Goal: Task Accomplishment & Management: Manage account settings

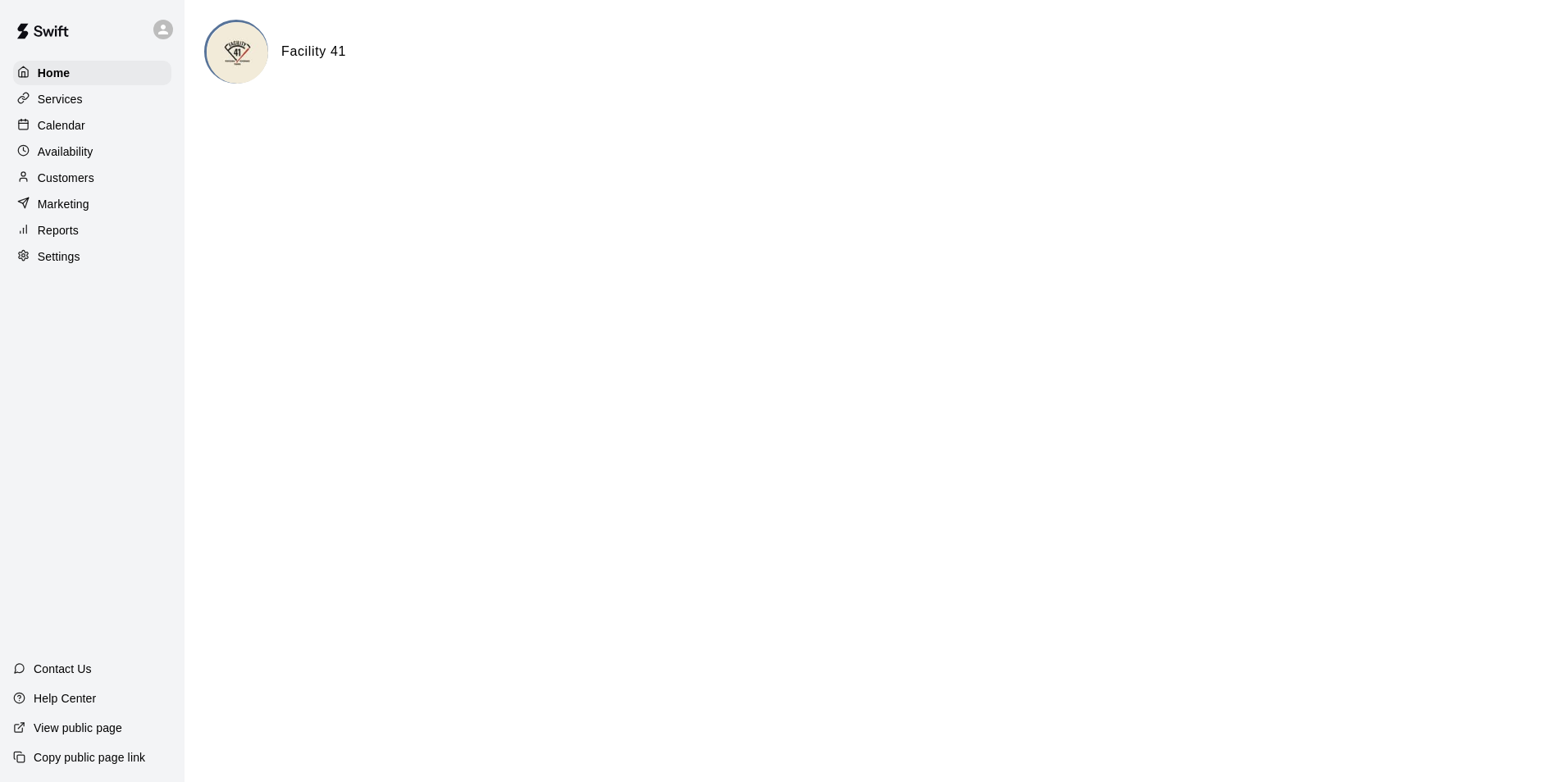
click at [104, 131] on div "Calendar" at bounding box center [93, 125] width 159 height 24
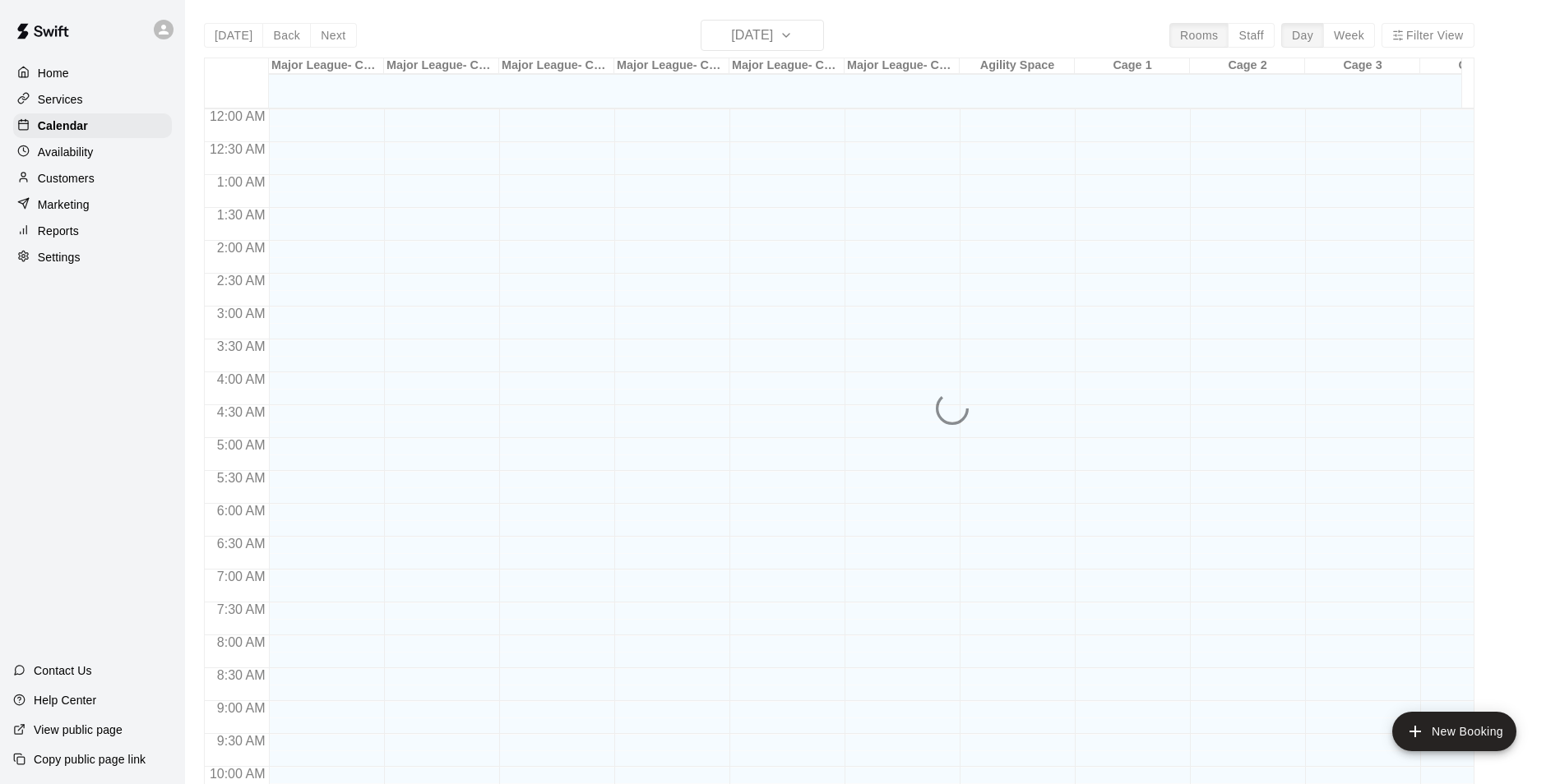
scroll to position [835, 0]
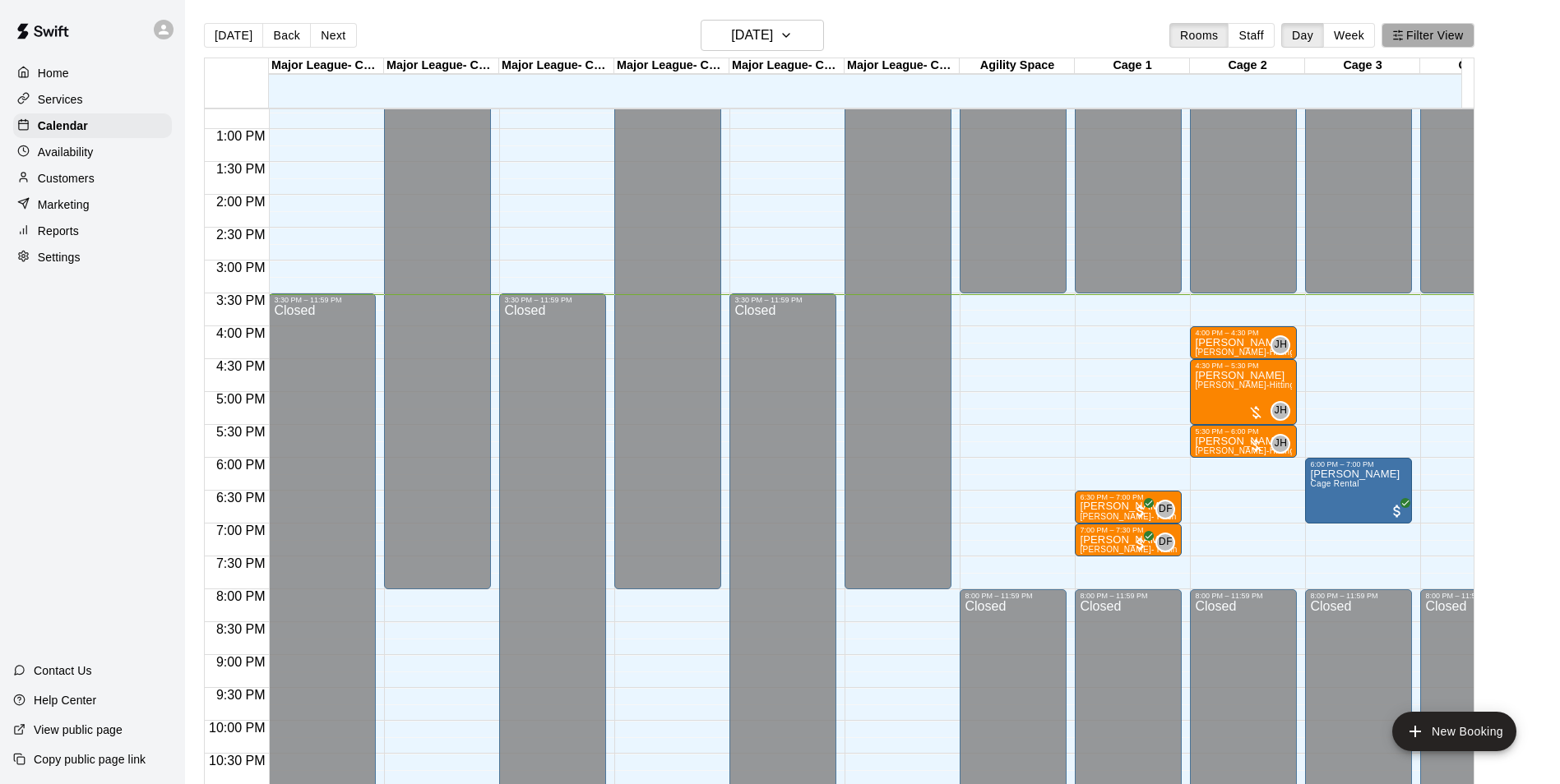
click at [1423, 31] on button "Filter View" at bounding box center [1427, 35] width 92 height 24
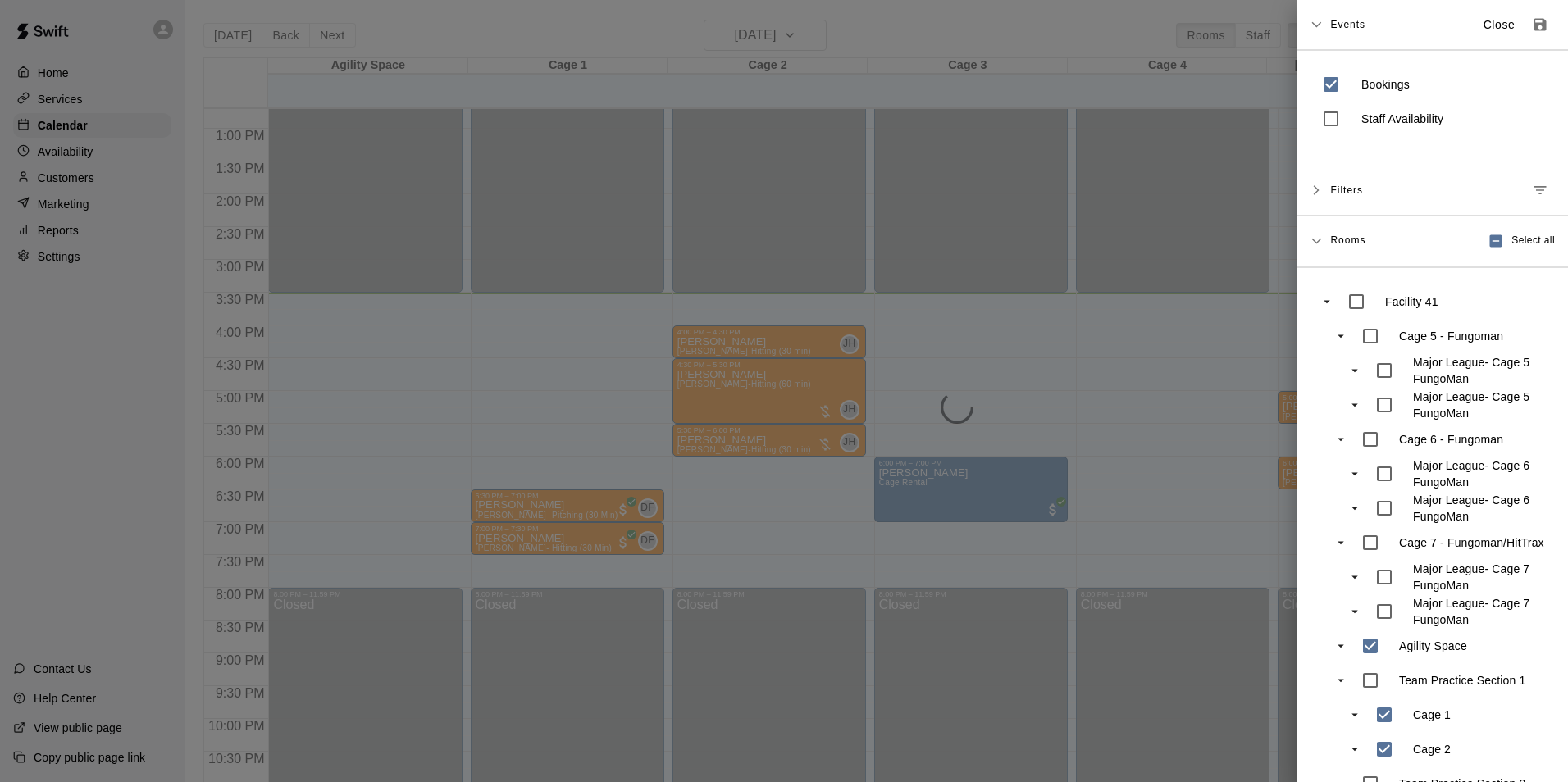
click at [1123, 420] on div at bounding box center [784, 391] width 1568 height 782
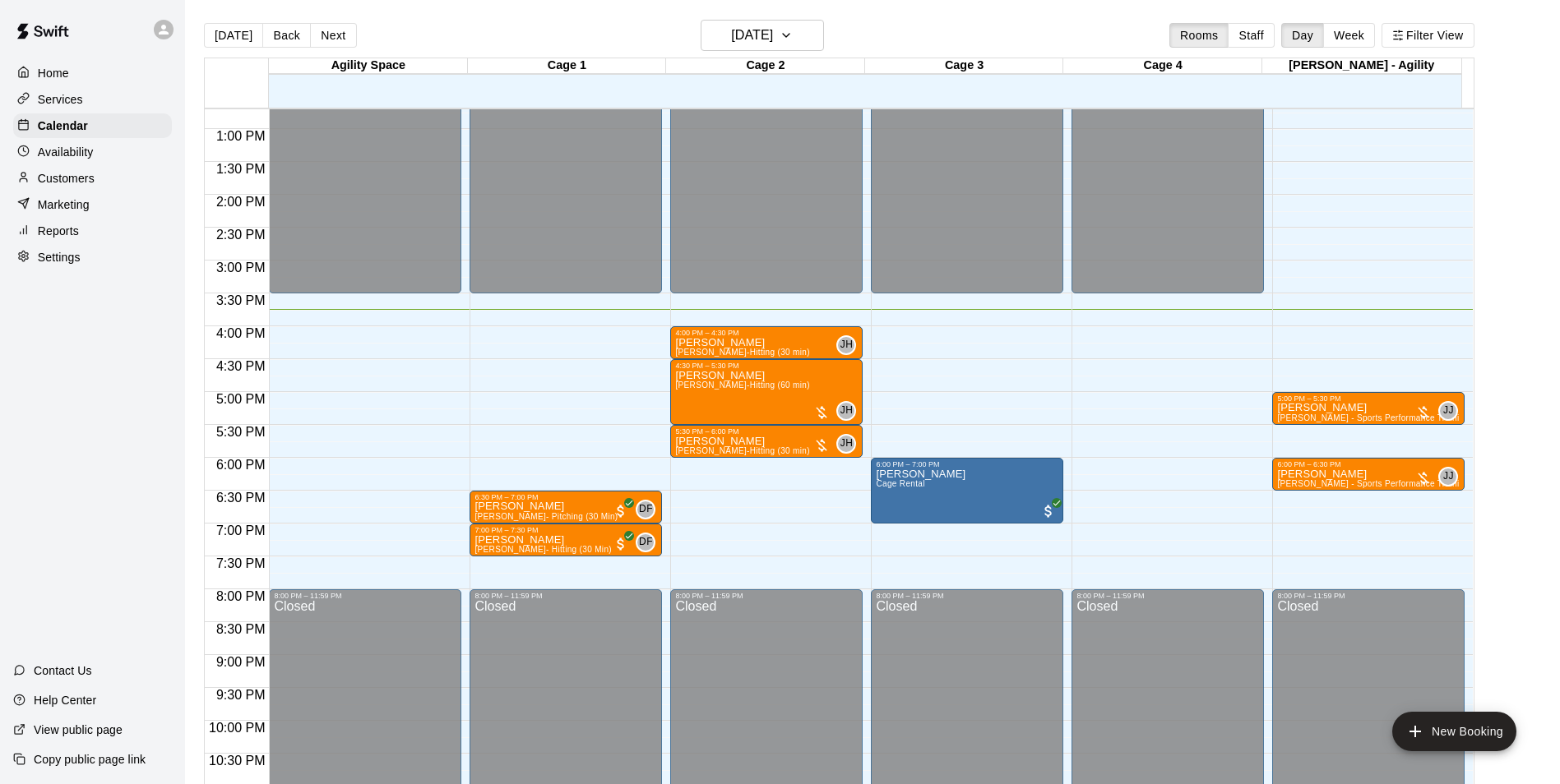
click at [914, 333] on div "12:00 AM – 3:30 PM Closed 6:00 PM – 7:00 PM Jacob Sexton Cage Rental 8:00 PM – …" at bounding box center [967, 63] width 192 height 1579
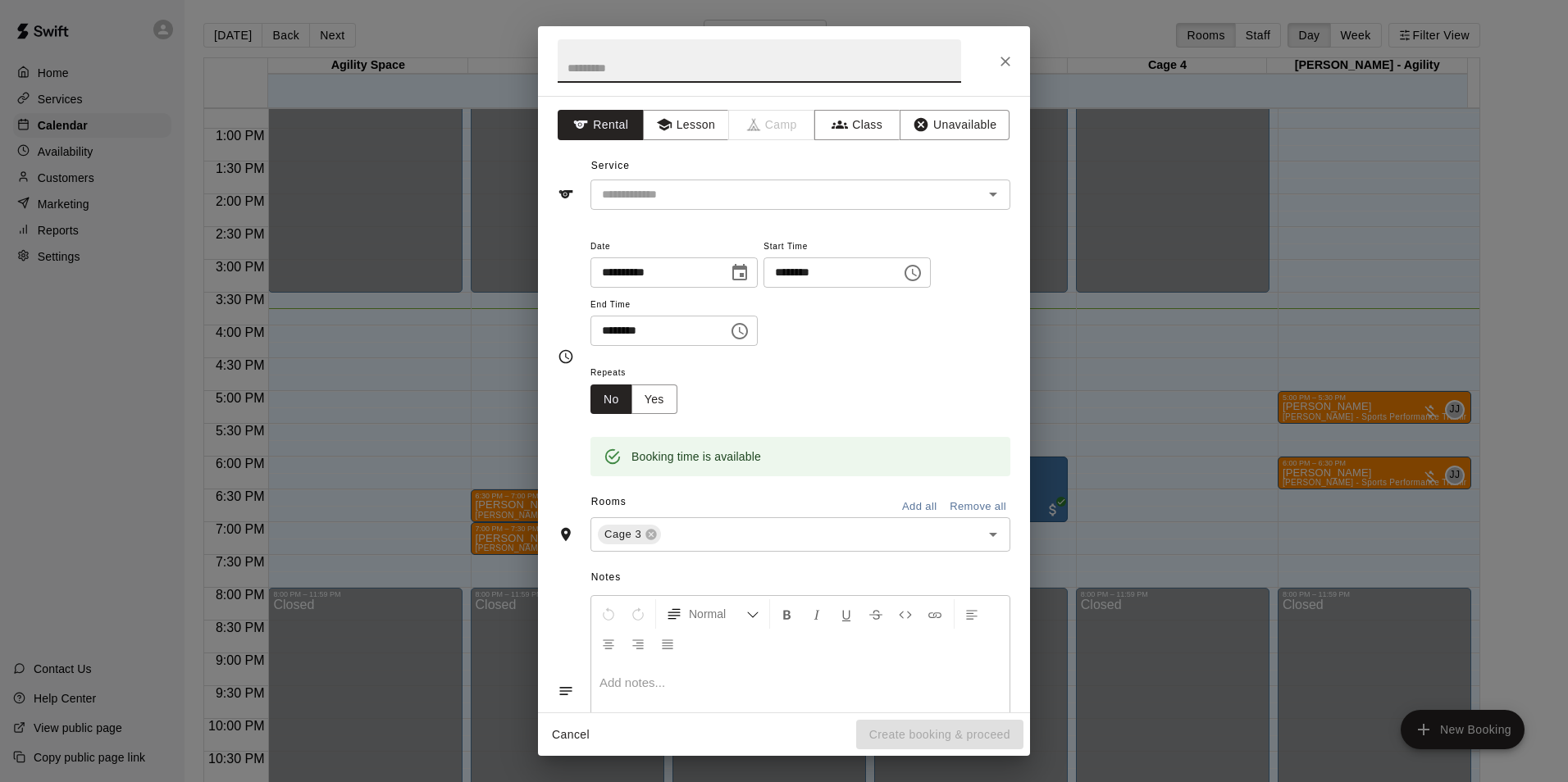
click at [1006, 60] on icon "Close" at bounding box center [1006, 61] width 10 height 10
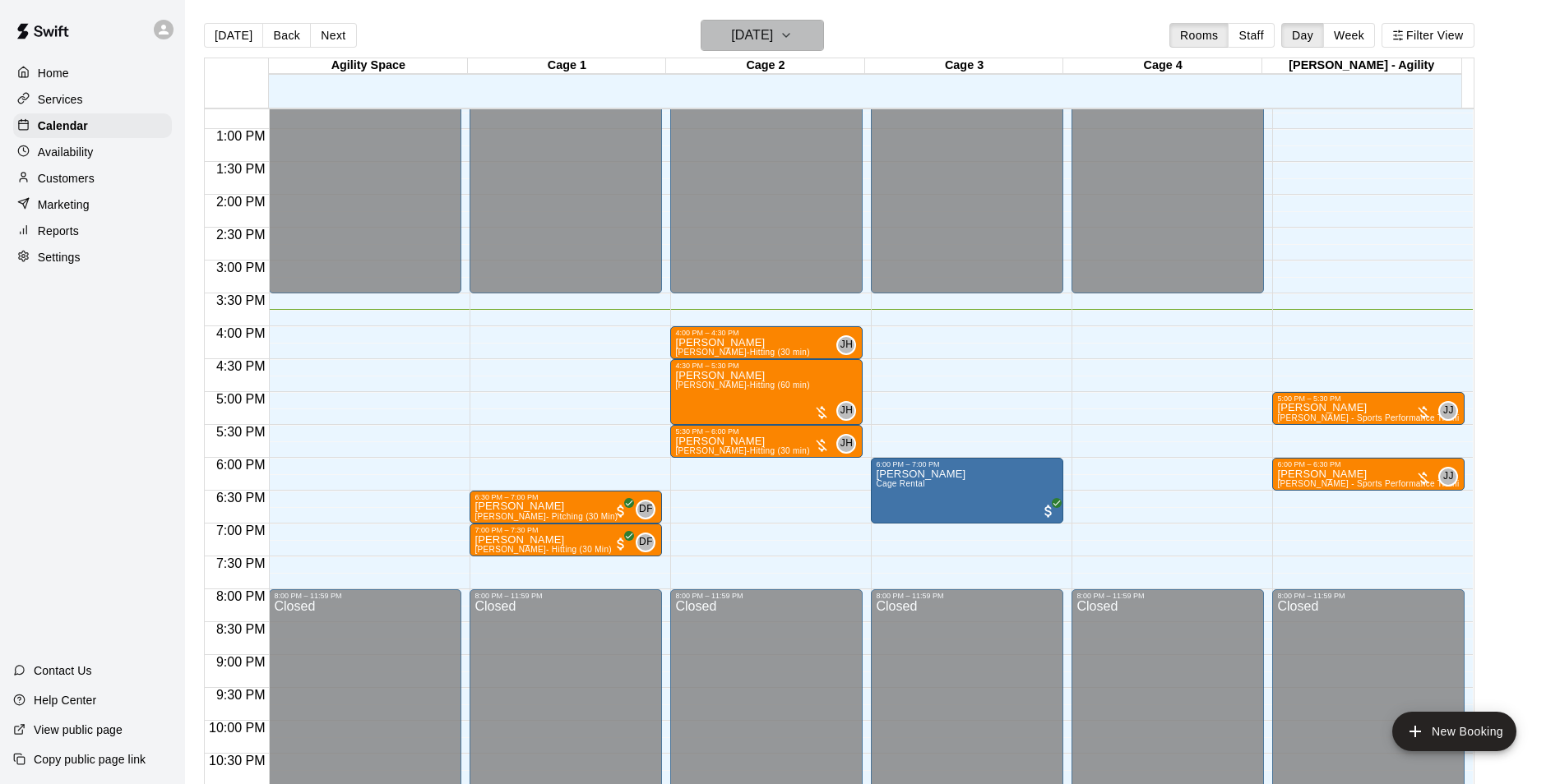
click at [731, 26] on h6 "[DATE]" at bounding box center [751, 36] width 42 height 23
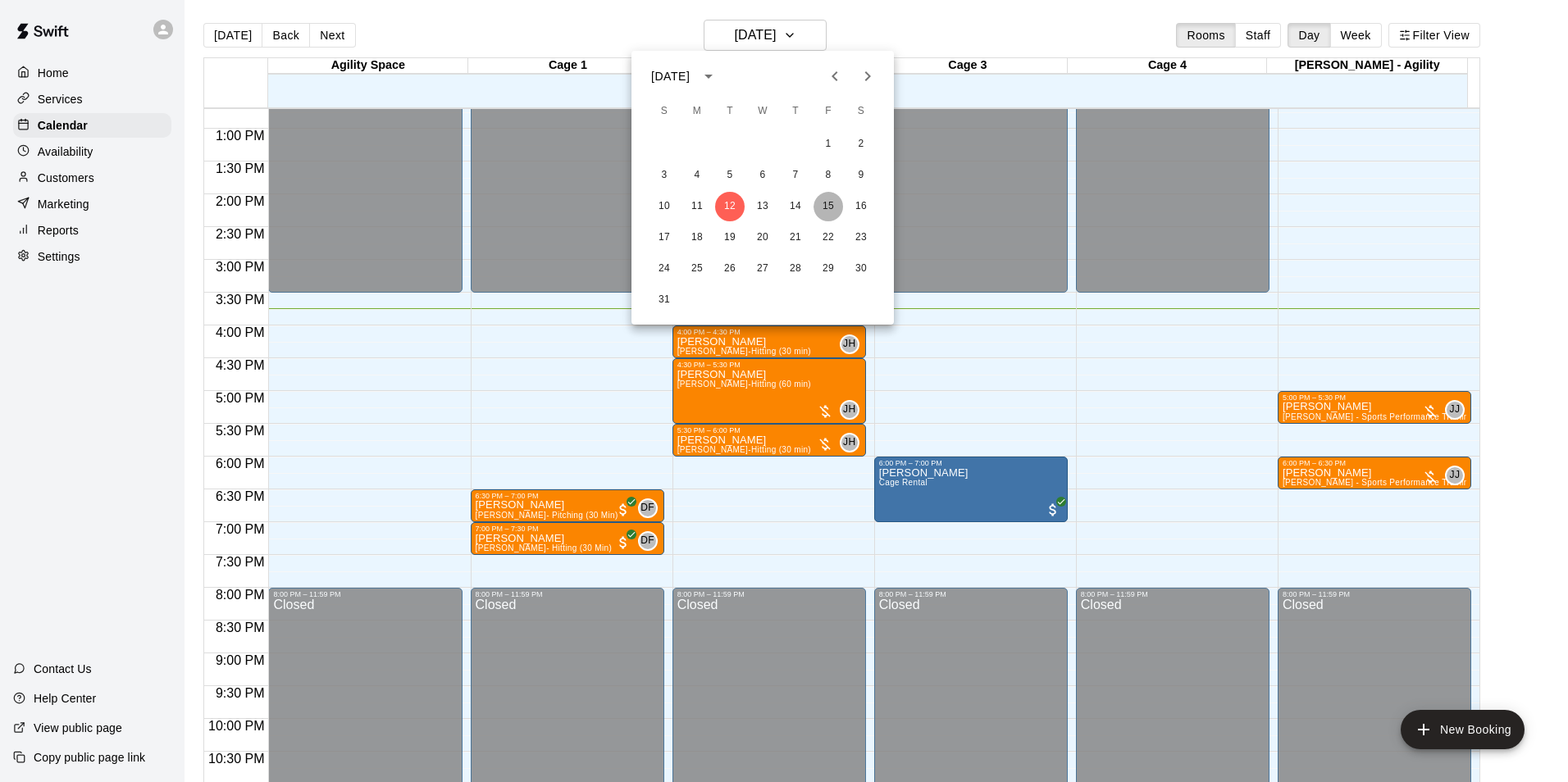
click at [818, 205] on button "15" at bounding box center [828, 206] width 29 height 29
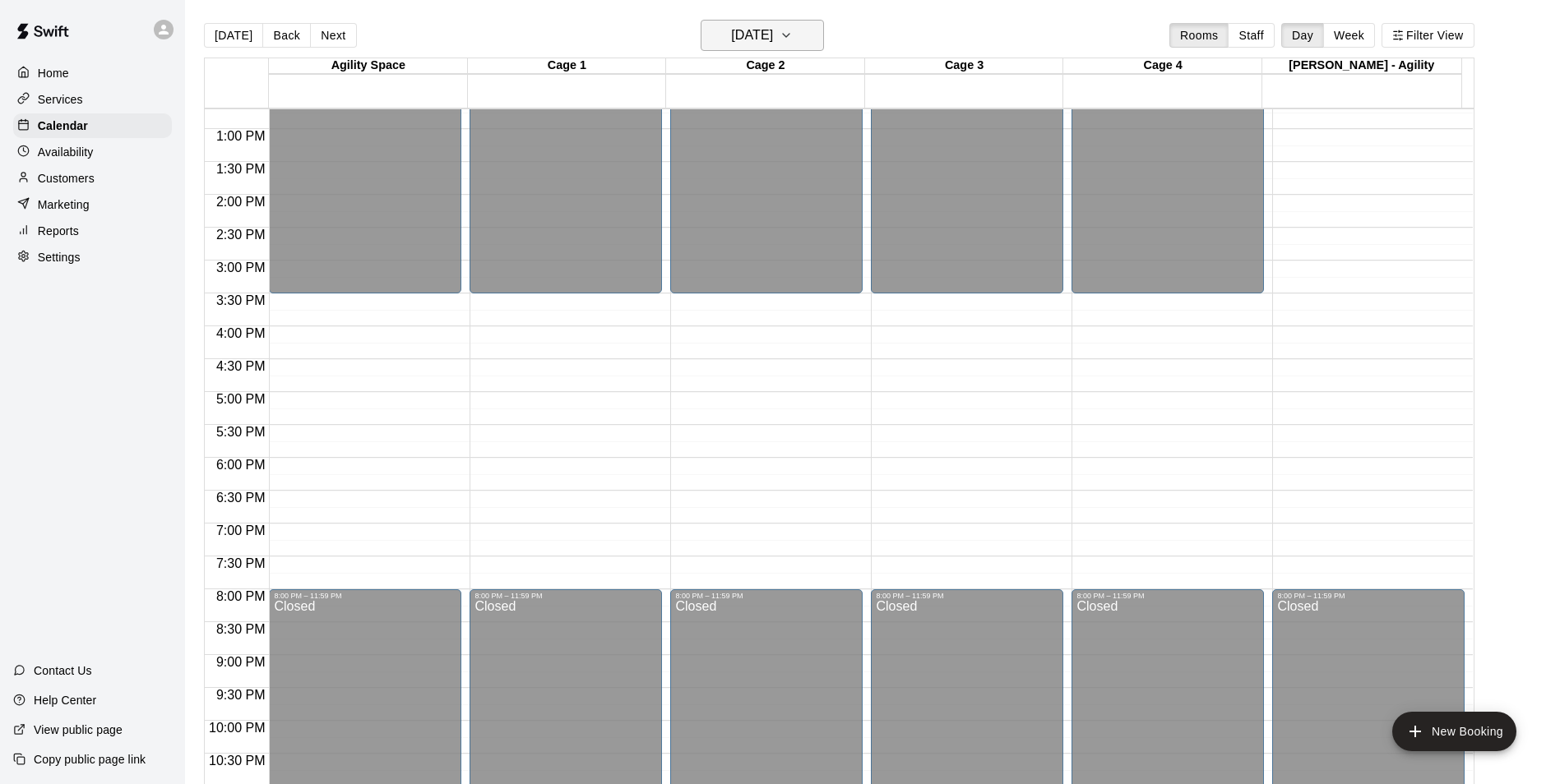
click at [773, 34] on h6 "Friday Aug 15" at bounding box center [751, 36] width 42 height 23
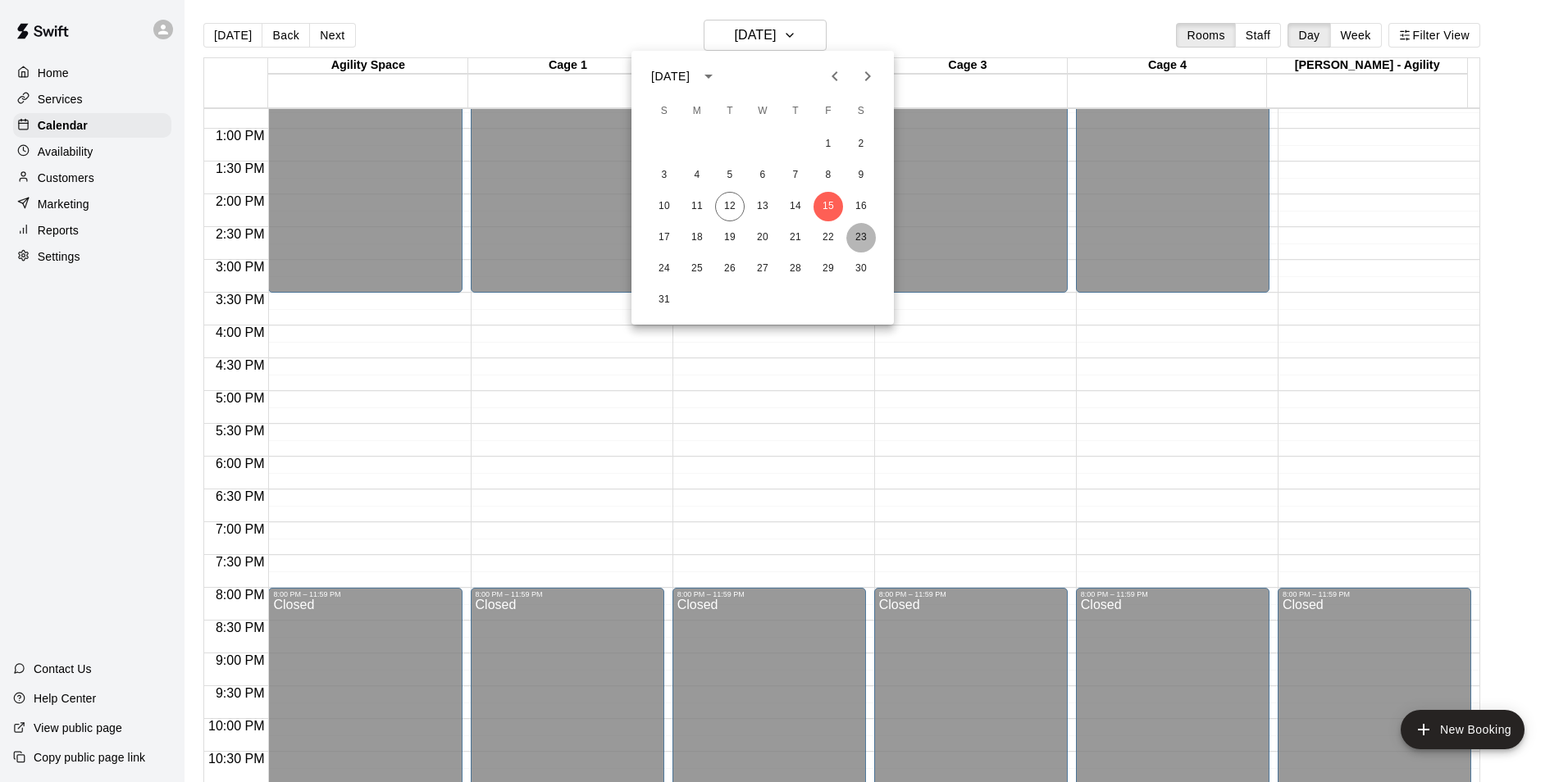
click at [860, 240] on button "23" at bounding box center [860, 237] width 29 height 29
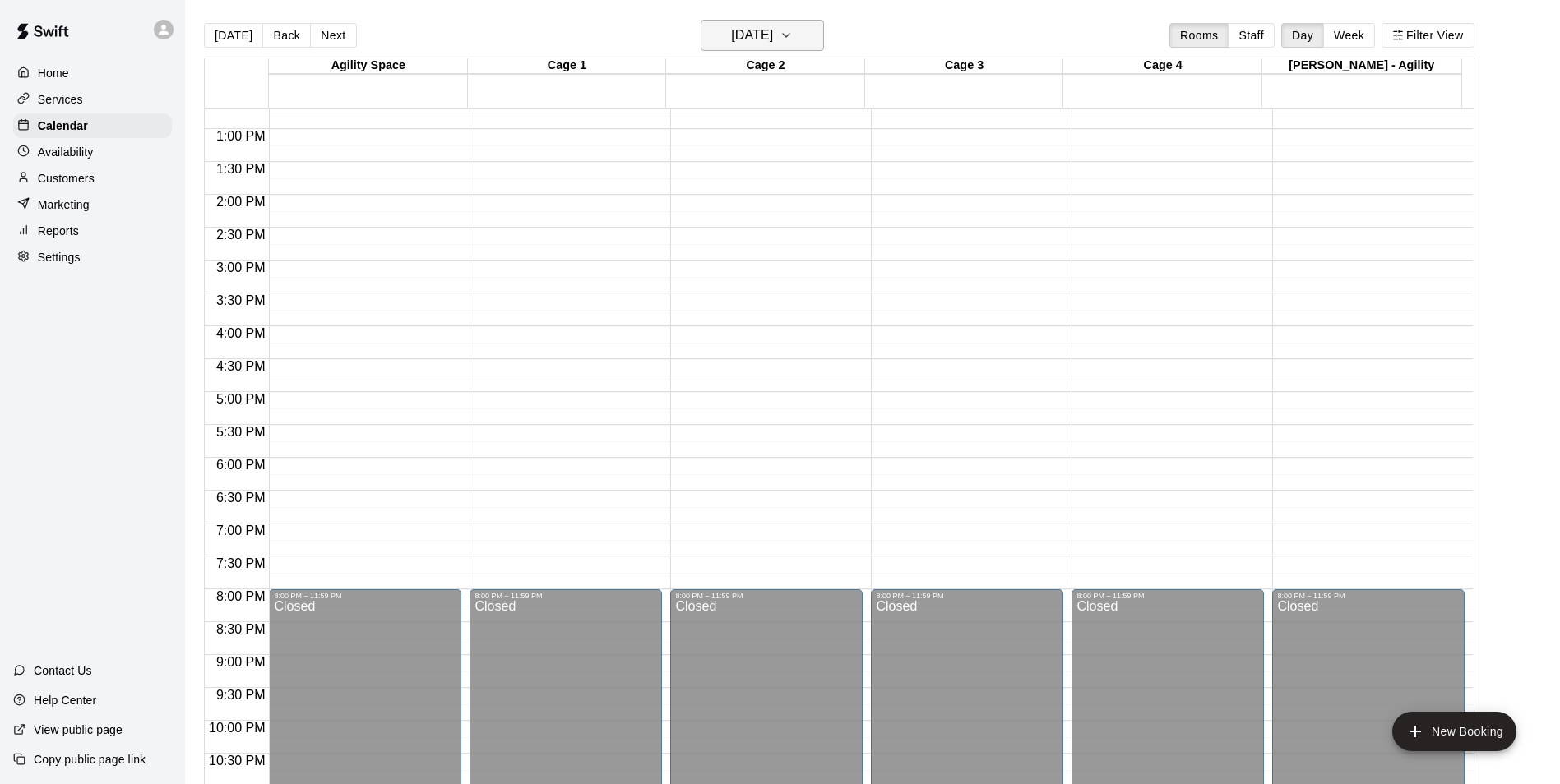
click at [773, 37] on h6 "Saturday Aug 23" at bounding box center [751, 36] width 42 height 23
click at [737, 207] on button "12" at bounding box center [732, 207] width 29 height 29
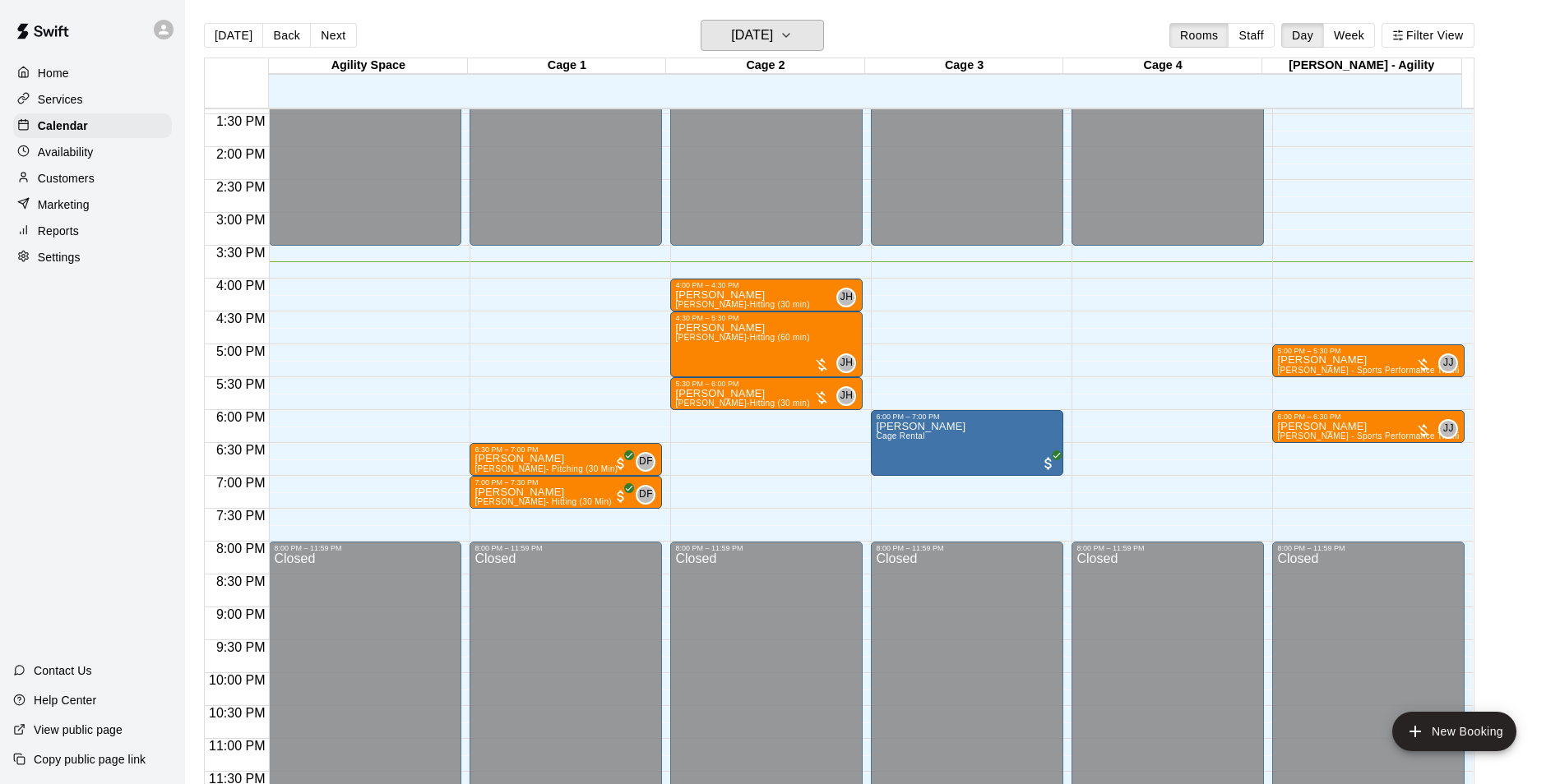
scroll to position [886, 0]
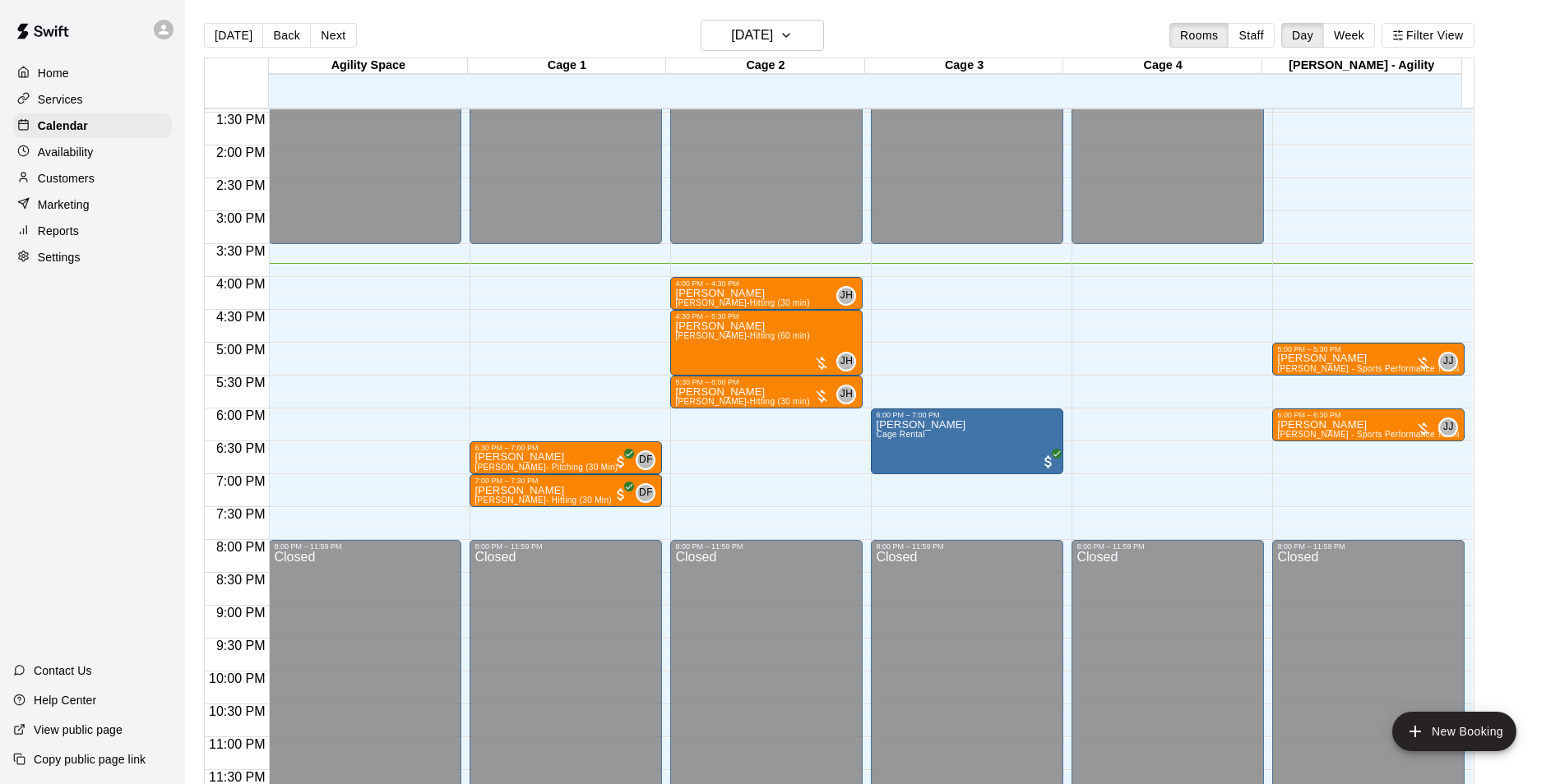
drag, startPoint x: 1558, startPoint y: 533, endPoint x: 1560, endPoint y: 548, distance: 15.1
click at [1560, 548] on html "Home Services Calendar Availability Customers Marketing Reports Settings Contac…" at bounding box center [780, 405] width 1560 height 810
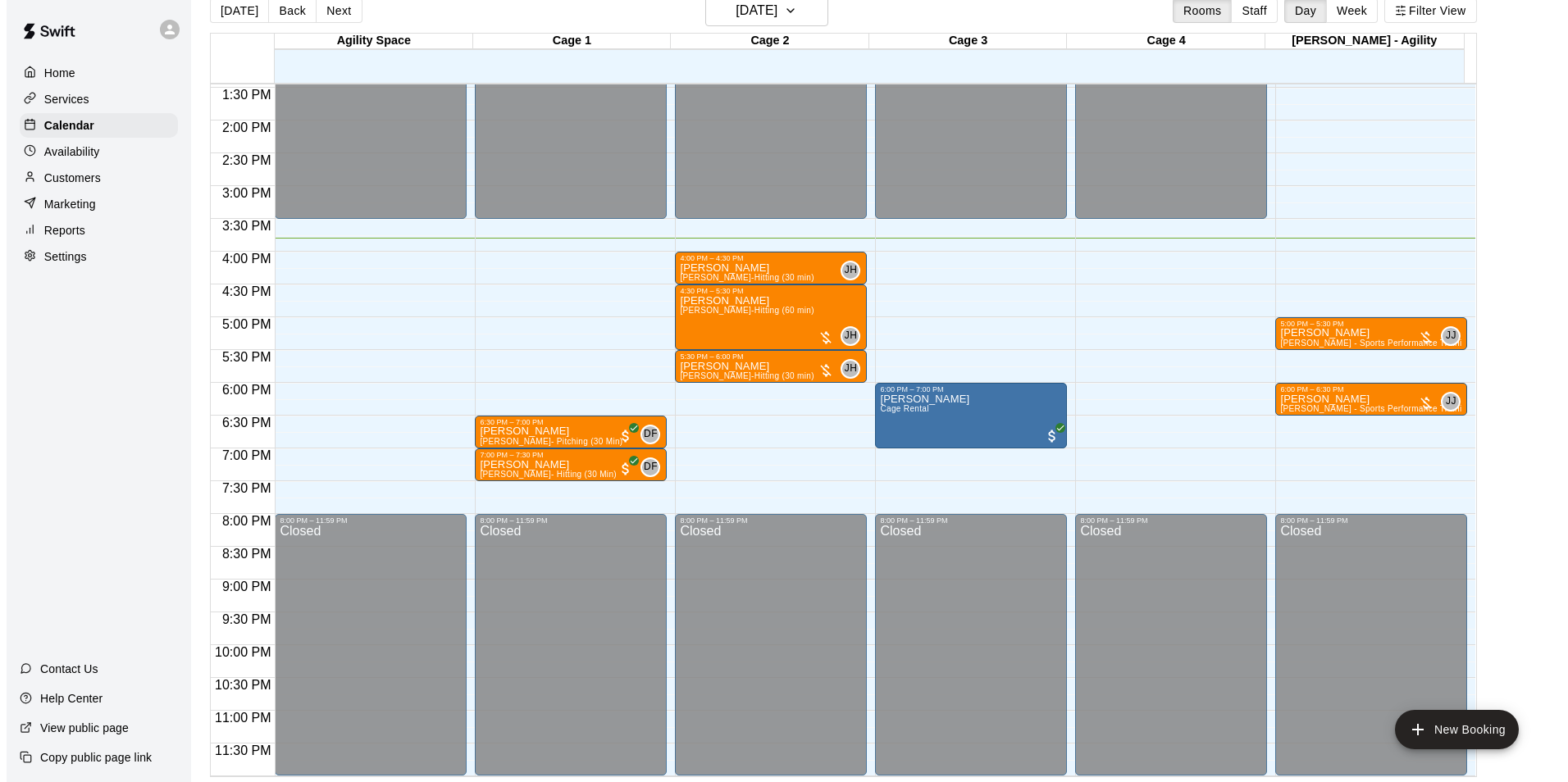
scroll to position [26, 0]
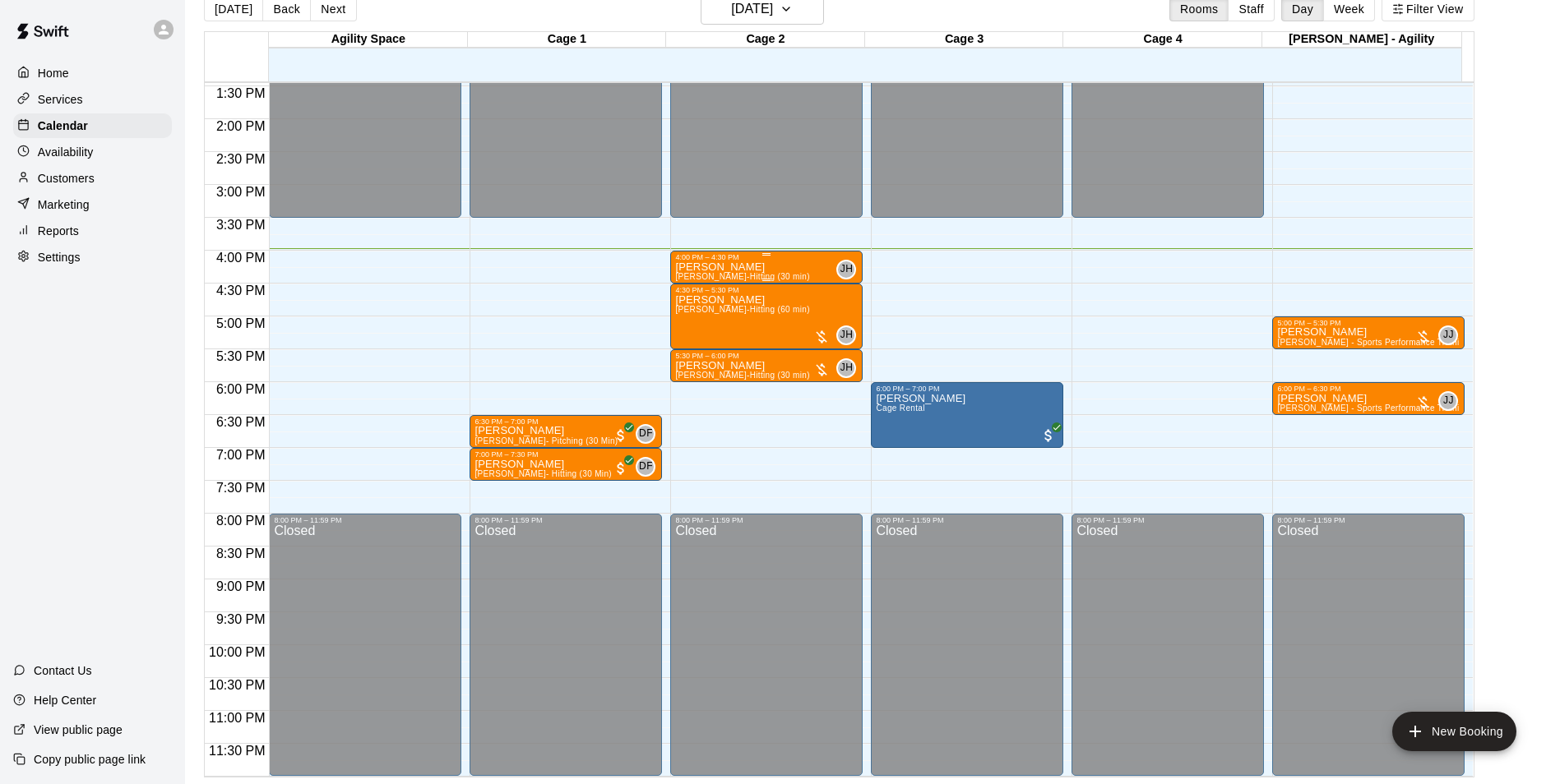
click at [743, 261] on div "4:00 PM – 4:30 PM" at bounding box center [767, 257] width 183 height 8
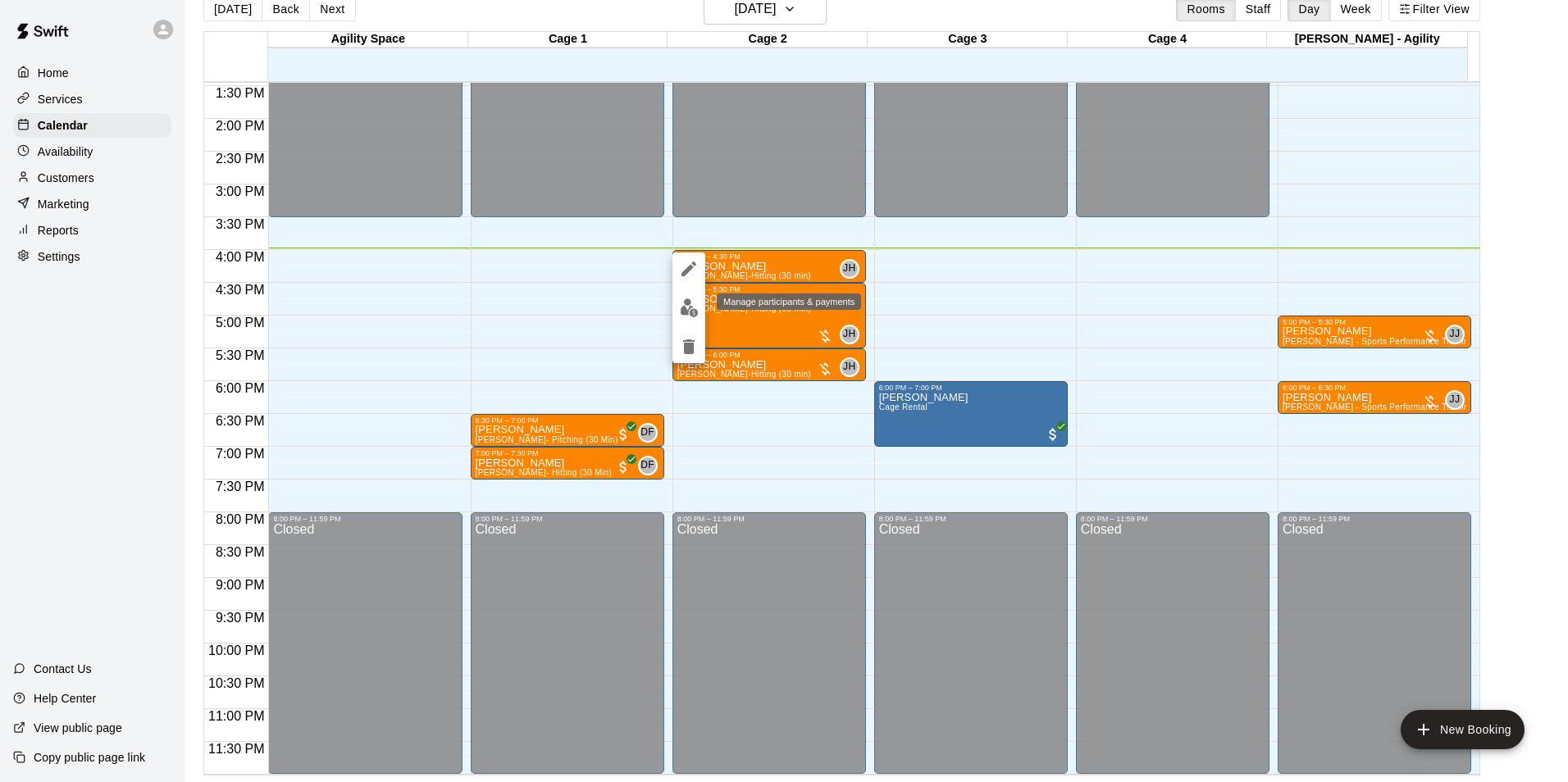
click at [698, 310] on img "edit" at bounding box center [688, 307] width 18 height 18
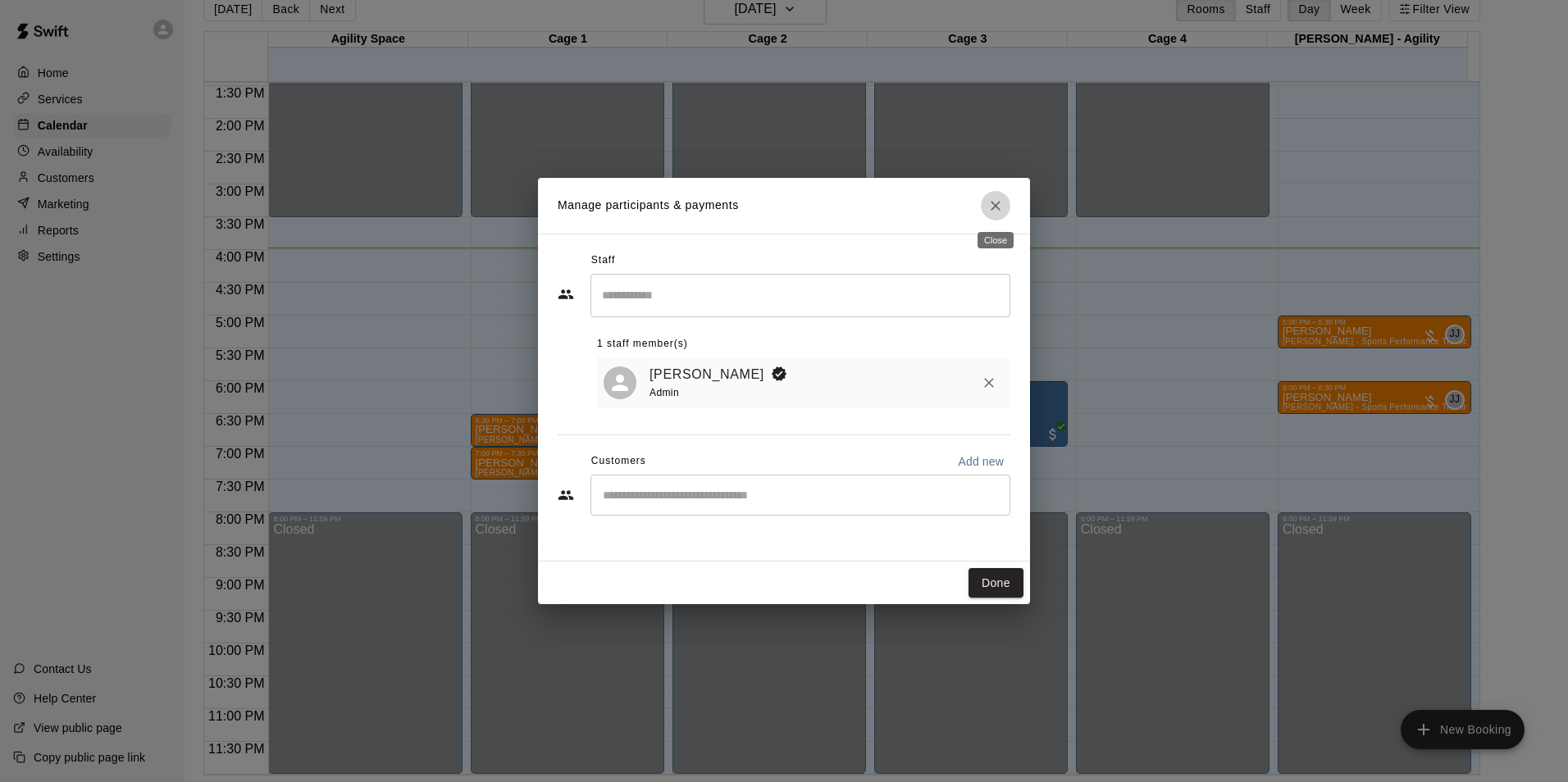
click at [992, 216] on button "Close" at bounding box center [995, 205] width 29 height 29
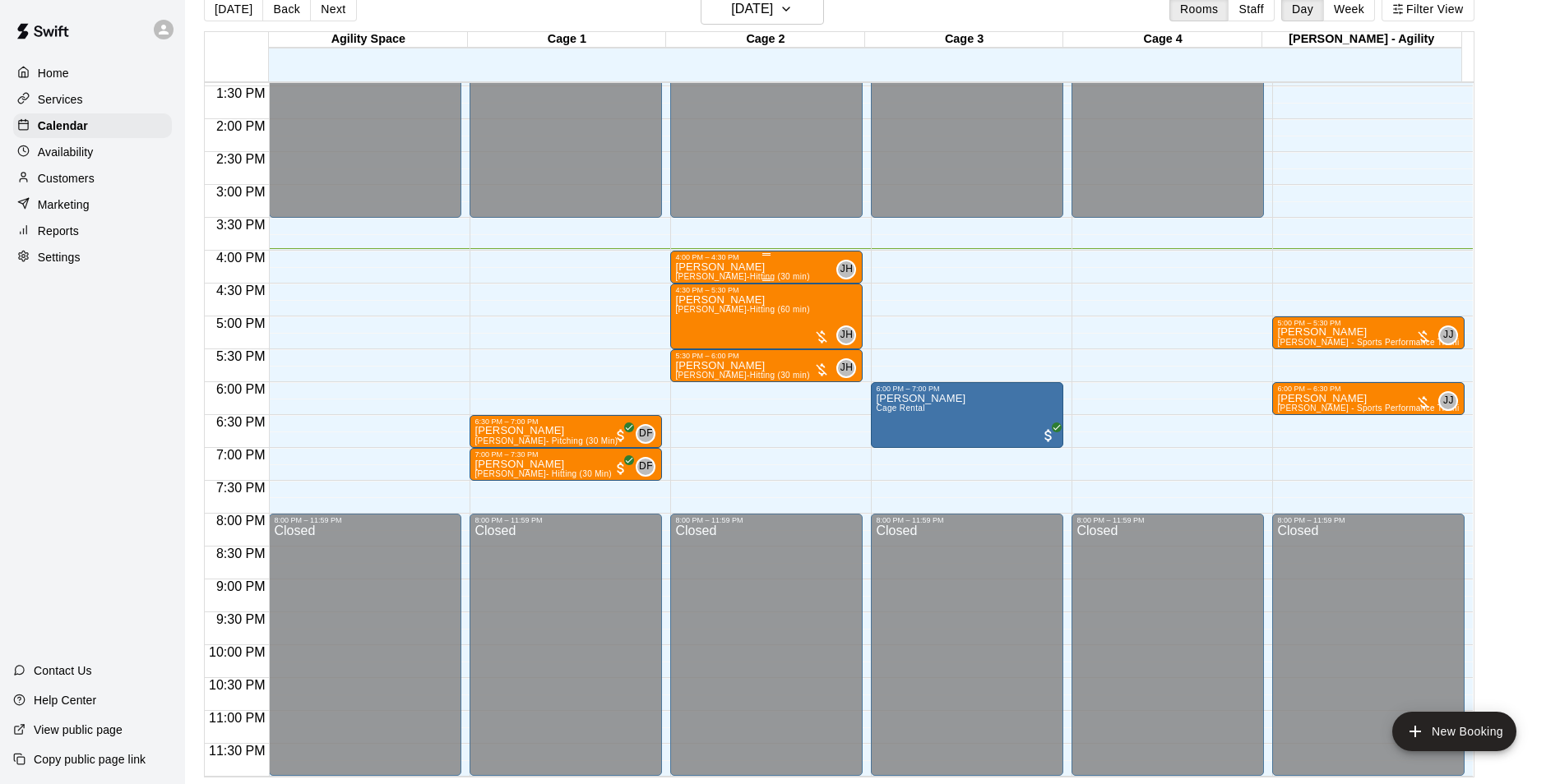
click at [732, 266] on div "Kyleigh Jeremy Hazelbaker-Hitting (30 min)" at bounding box center [743, 653] width 134 height 784
click at [699, 272] on icon "edit" at bounding box center [690, 279] width 19 height 19
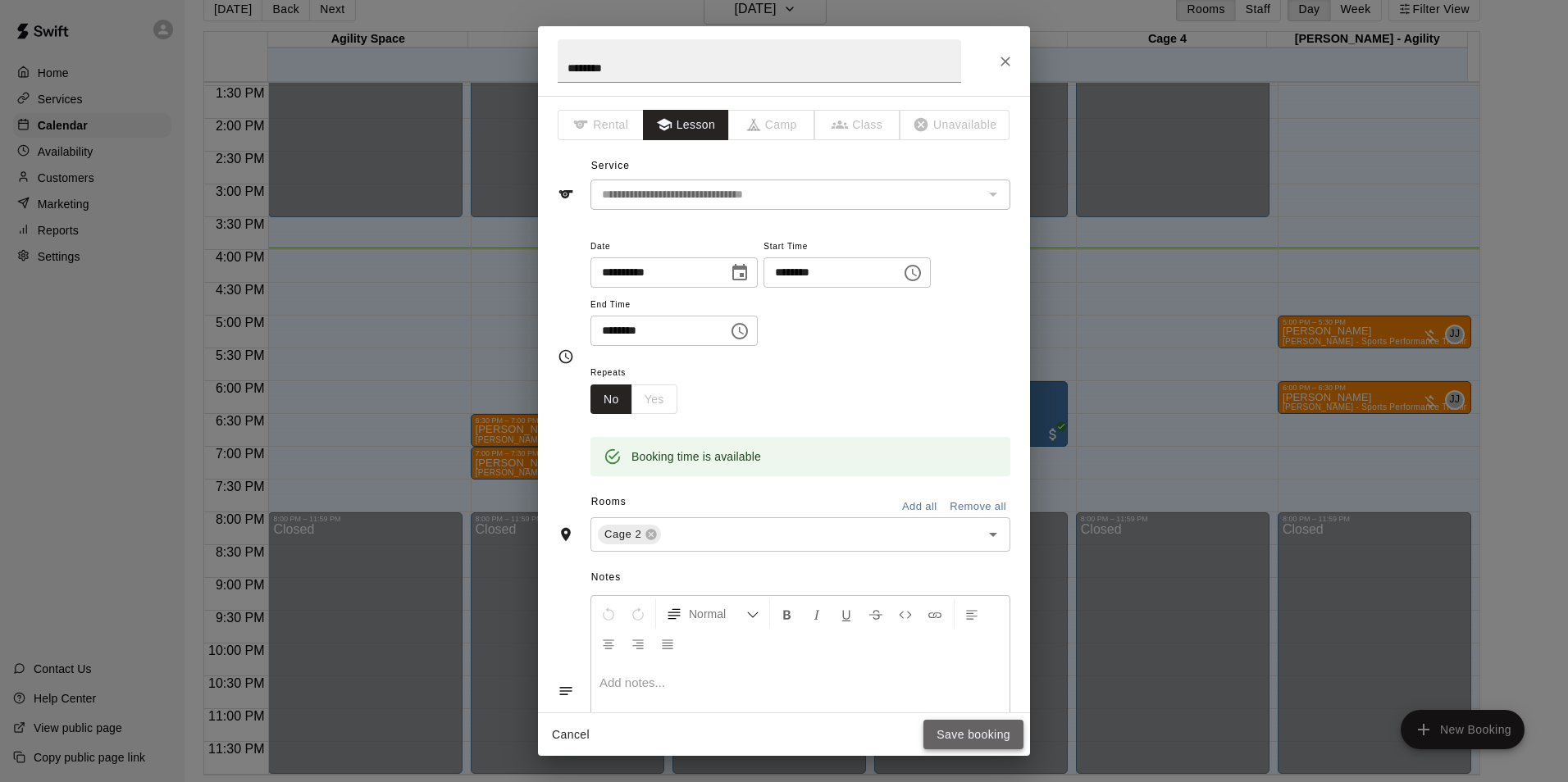
click at [998, 727] on button "Save booking" at bounding box center [973, 735] width 100 height 30
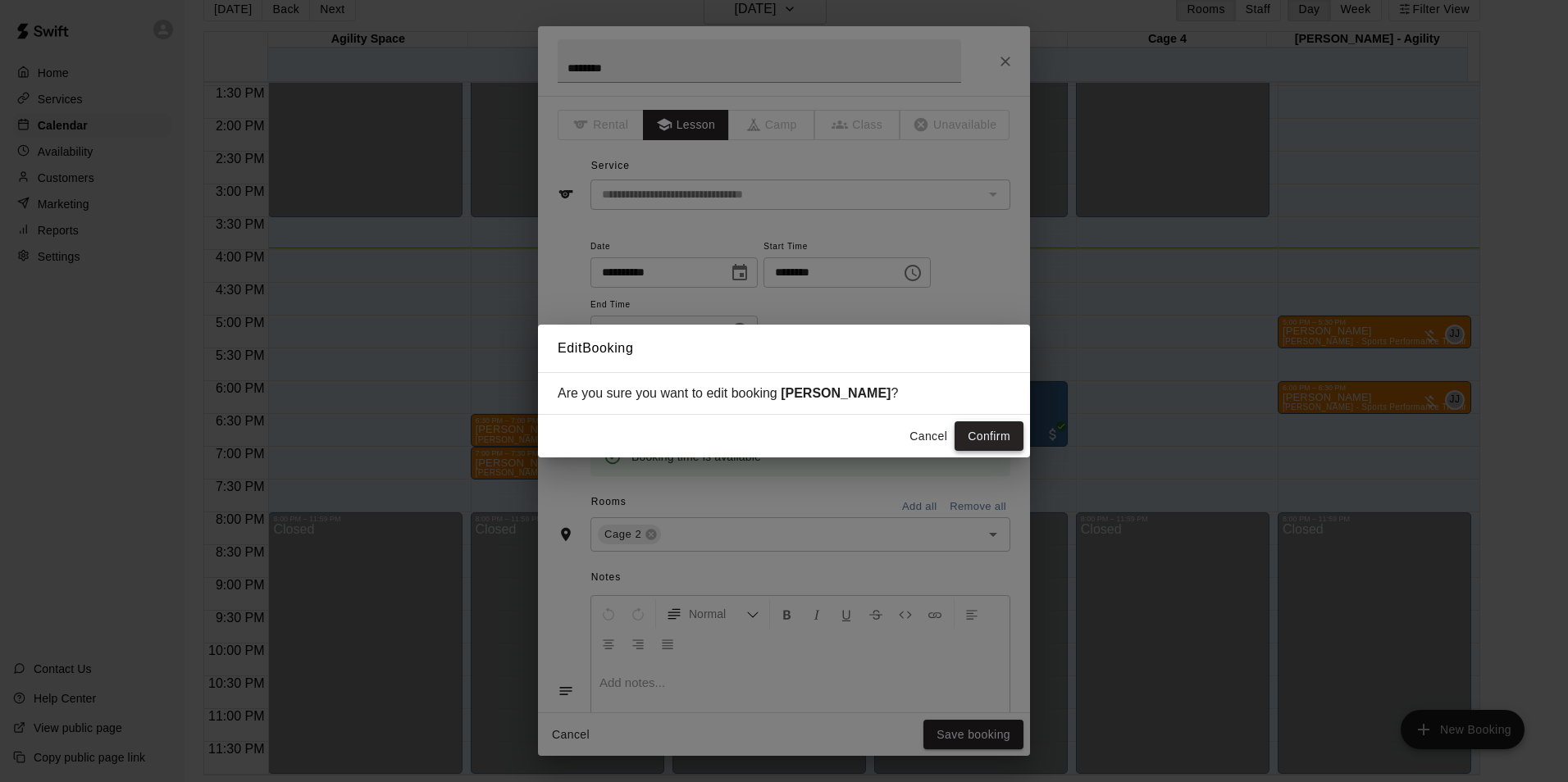
click at [1005, 433] on button "Confirm" at bounding box center [988, 436] width 69 height 30
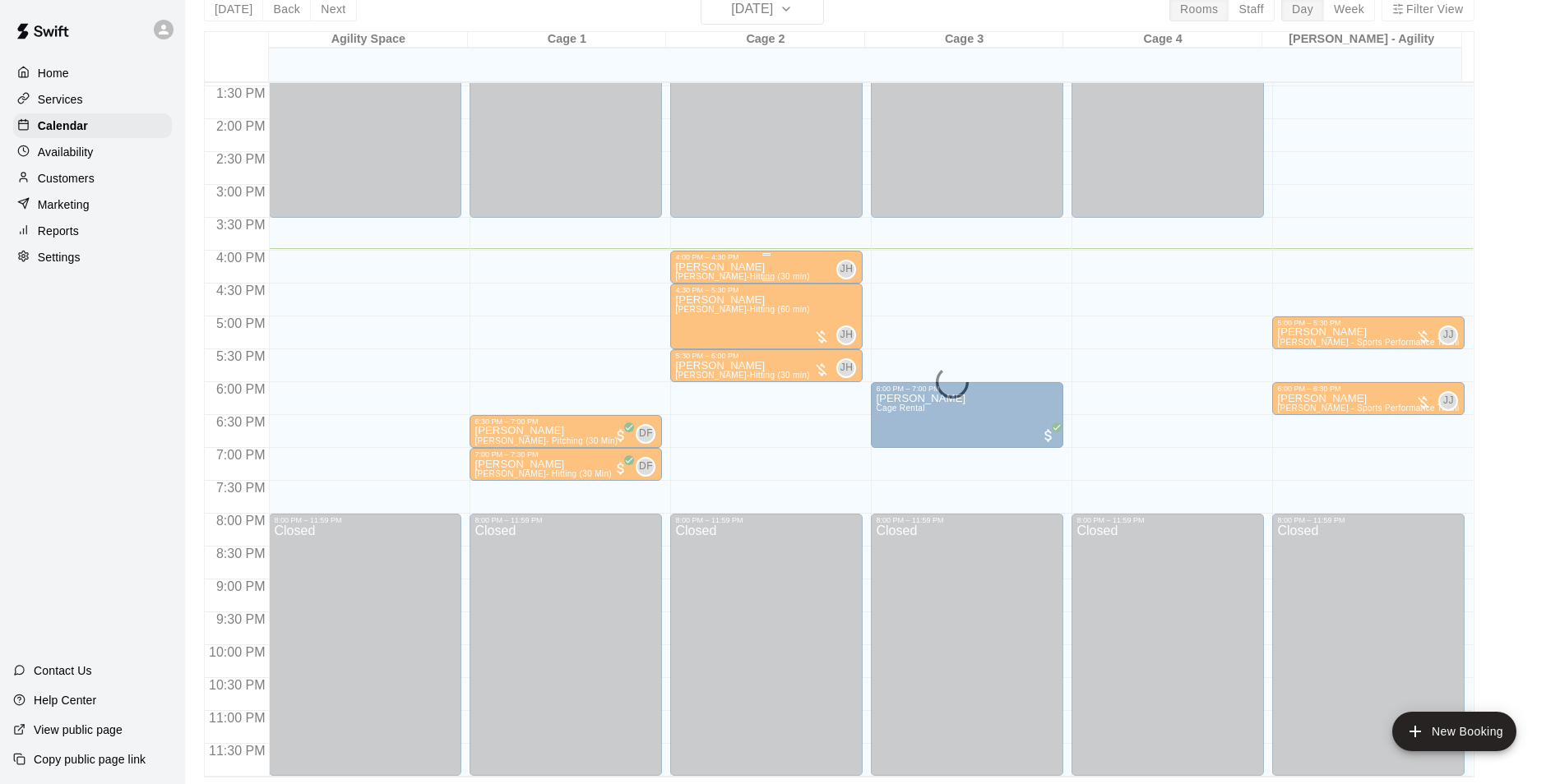
click at [715, 275] on span "[PERSON_NAME]-Hitting (30 min)" at bounding box center [743, 276] width 134 height 9
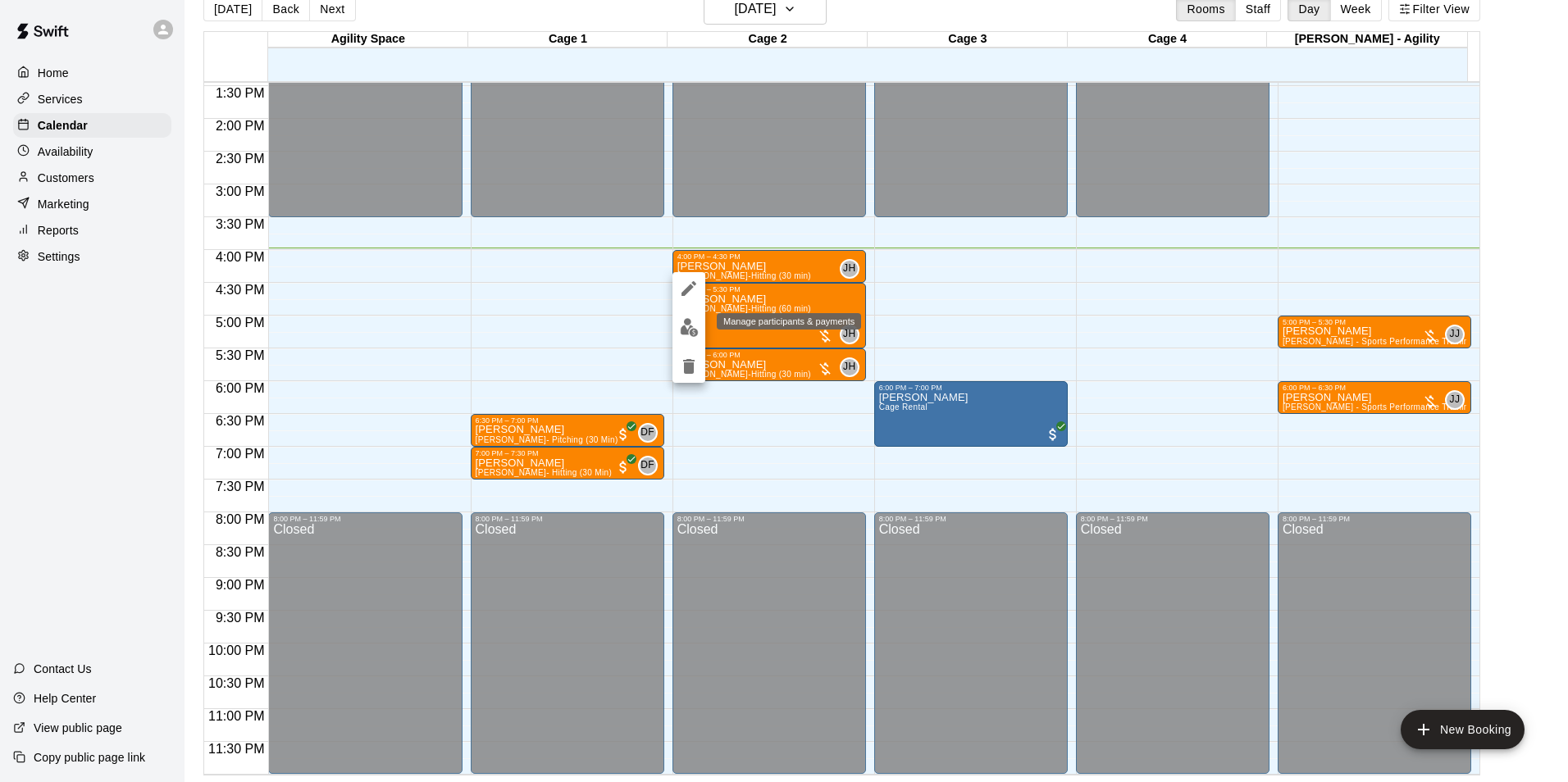
click at [693, 323] on img "edit" at bounding box center [688, 327] width 18 height 18
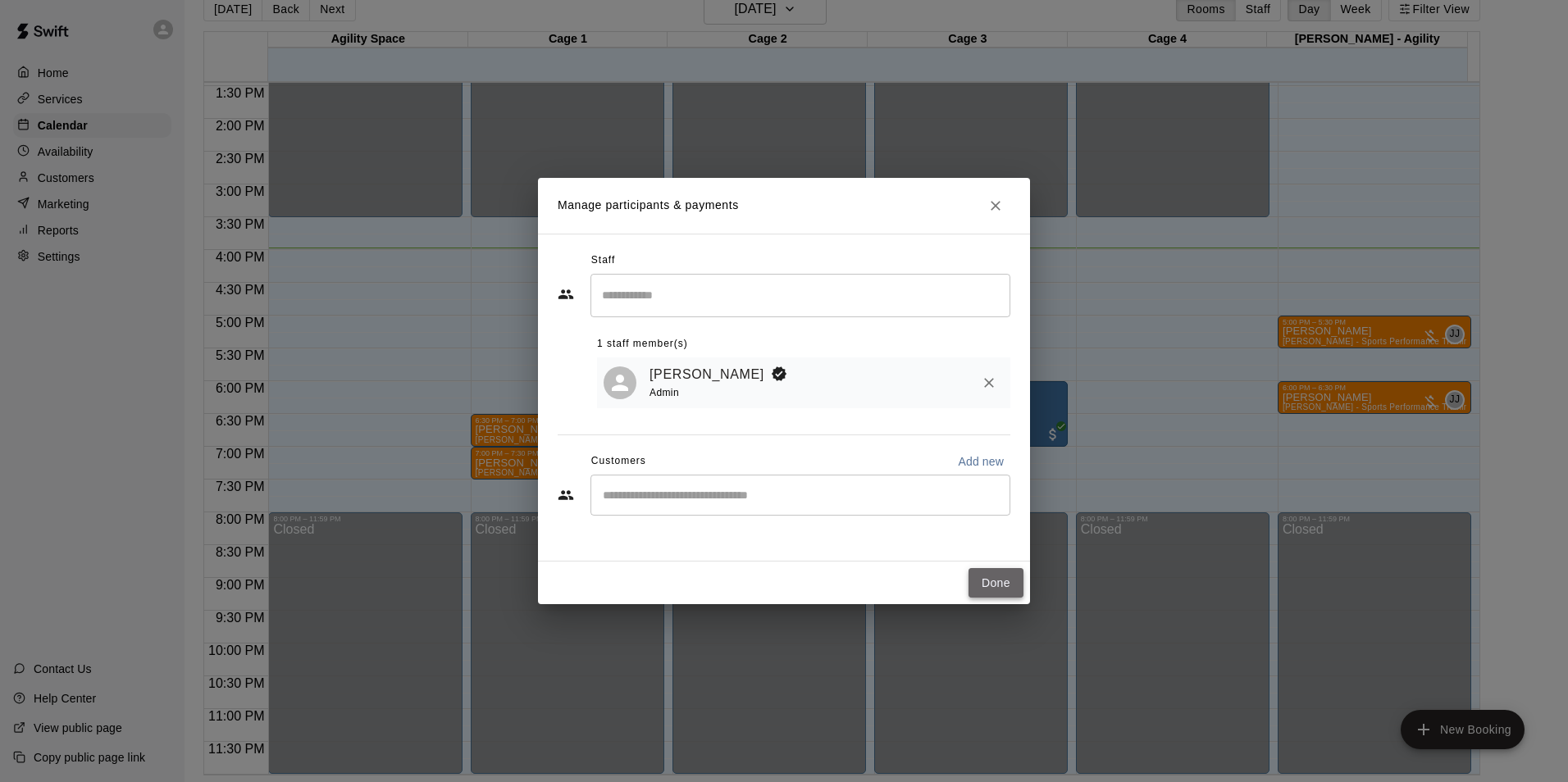
click at [1001, 582] on button "Done" at bounding box center [996, 583] width 55 height 30
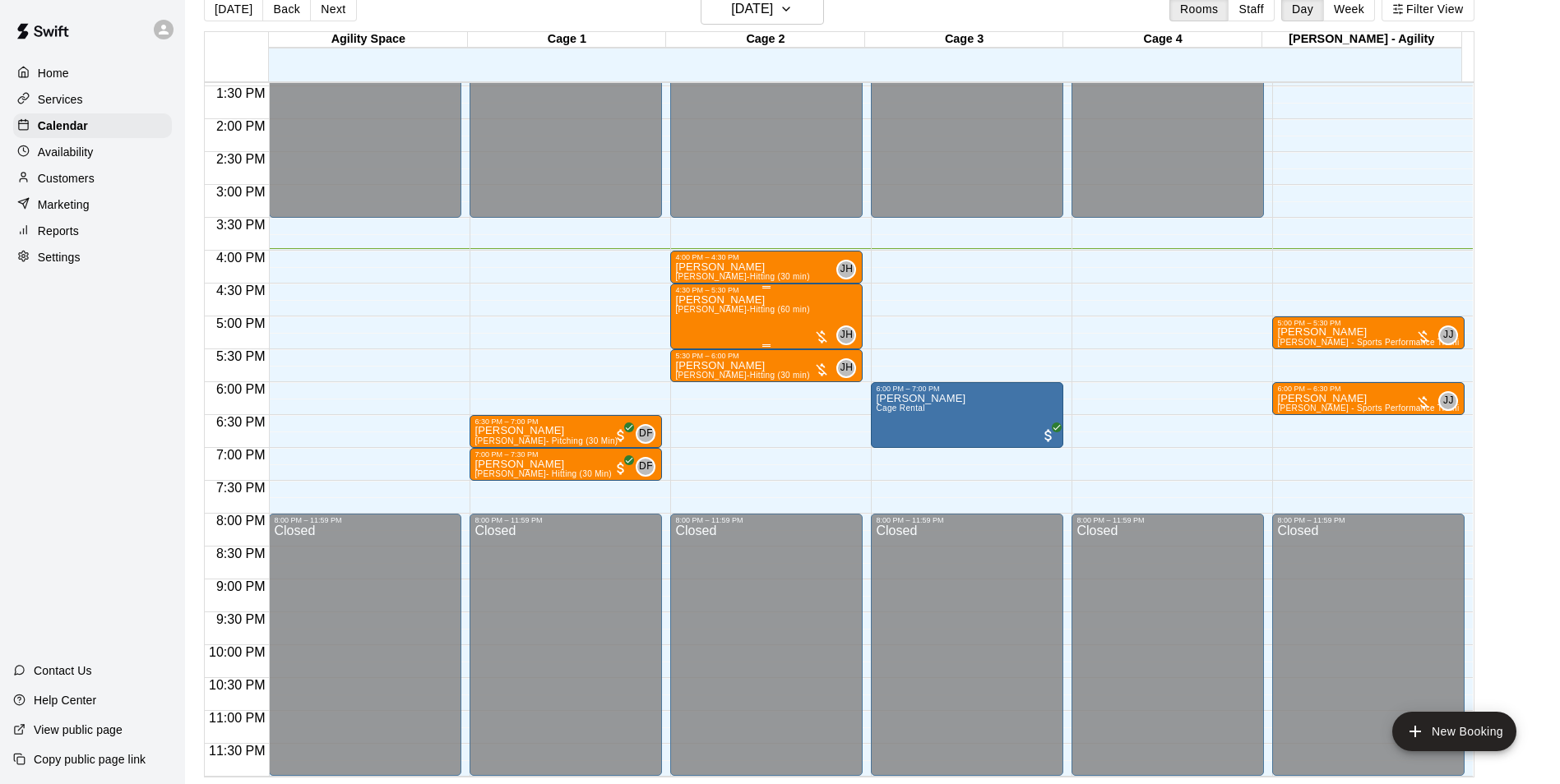
click at [726, 300] on p "[PERSON_NAME]" at bounding box center [743, 300] width 134 height 0
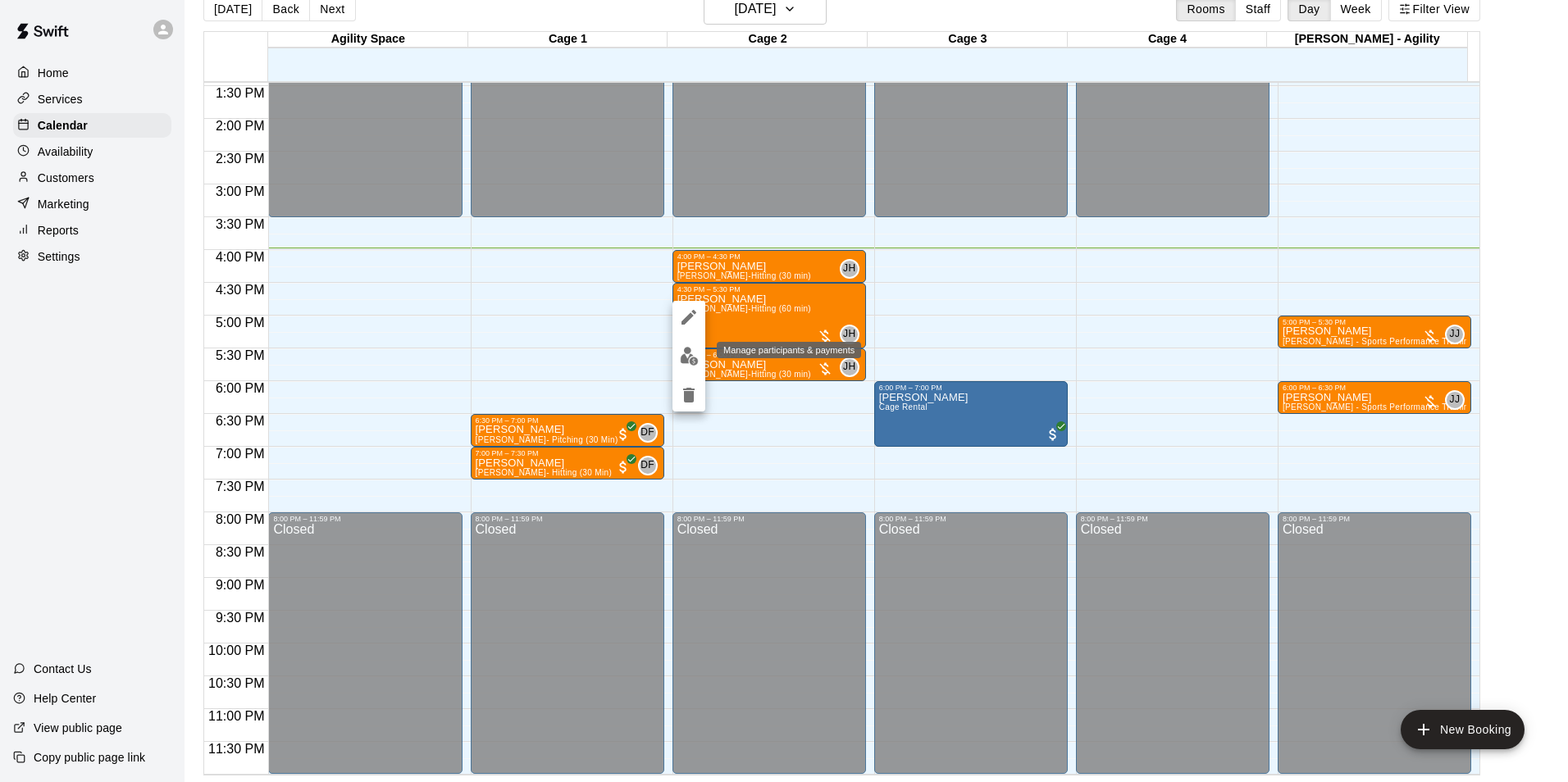
click at [702, 351] on button "edit" at bounding box center [689, 356] width 33 height 32
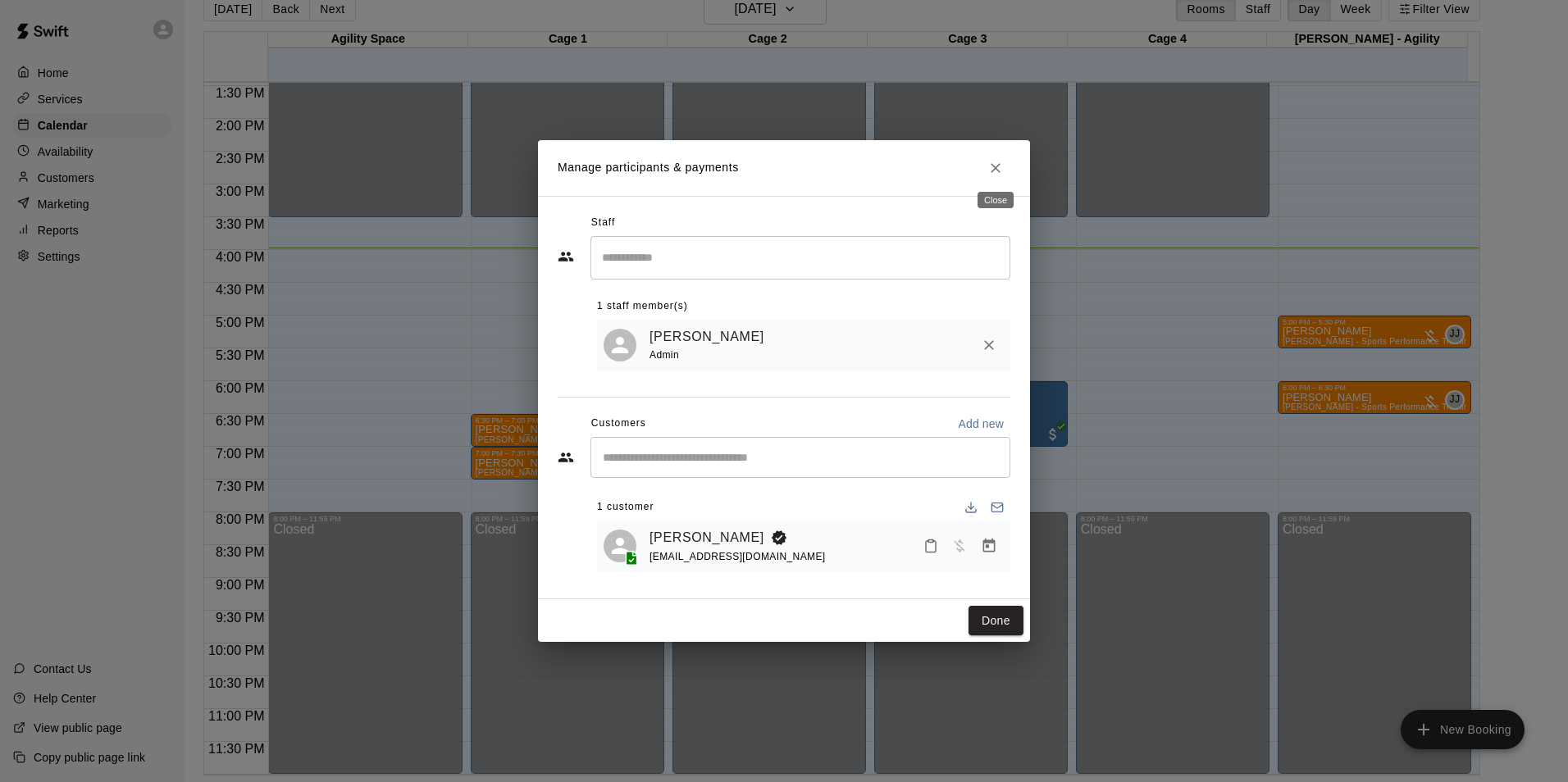
click at [1005, 174] on button "Close" at bounding box center [995, 167] width 29 height 29
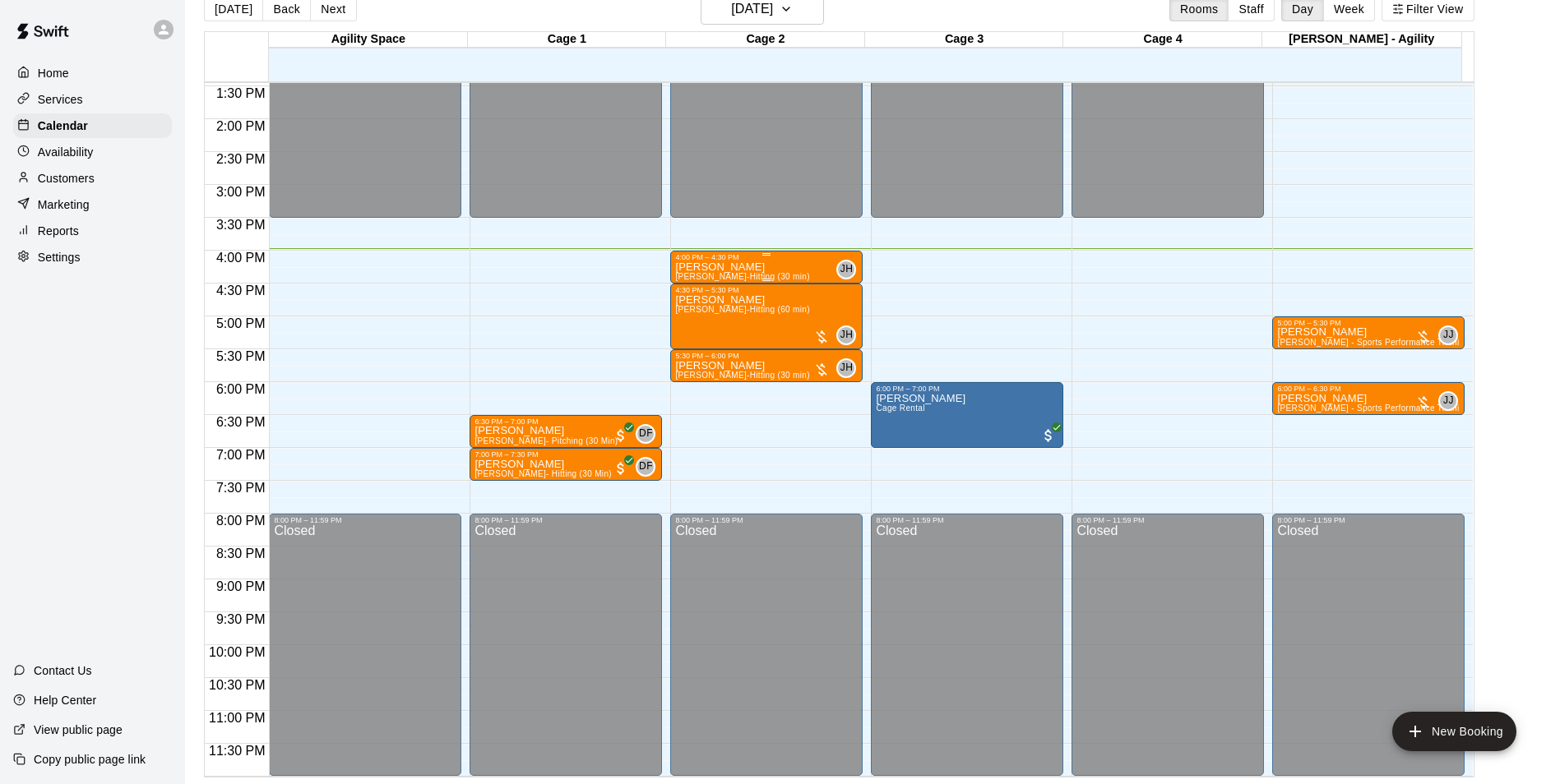
click at [728, 259] on div "4:00 PM – 4:30 PM" at bounding box center [767, 257] width 183 height 8
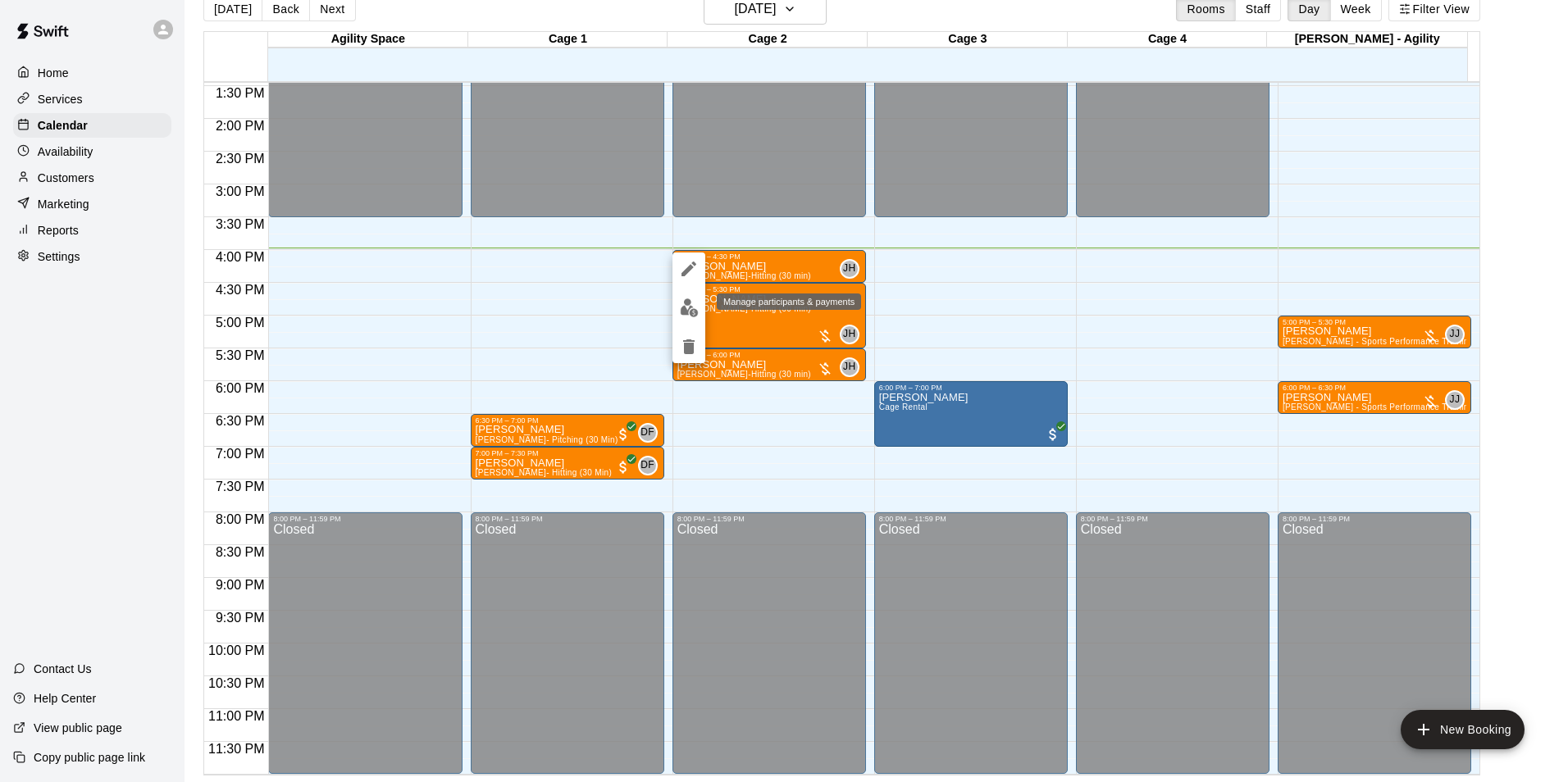
click at [696, 309] on img "edit" at bounding box center [688, 307] width 18 height 18
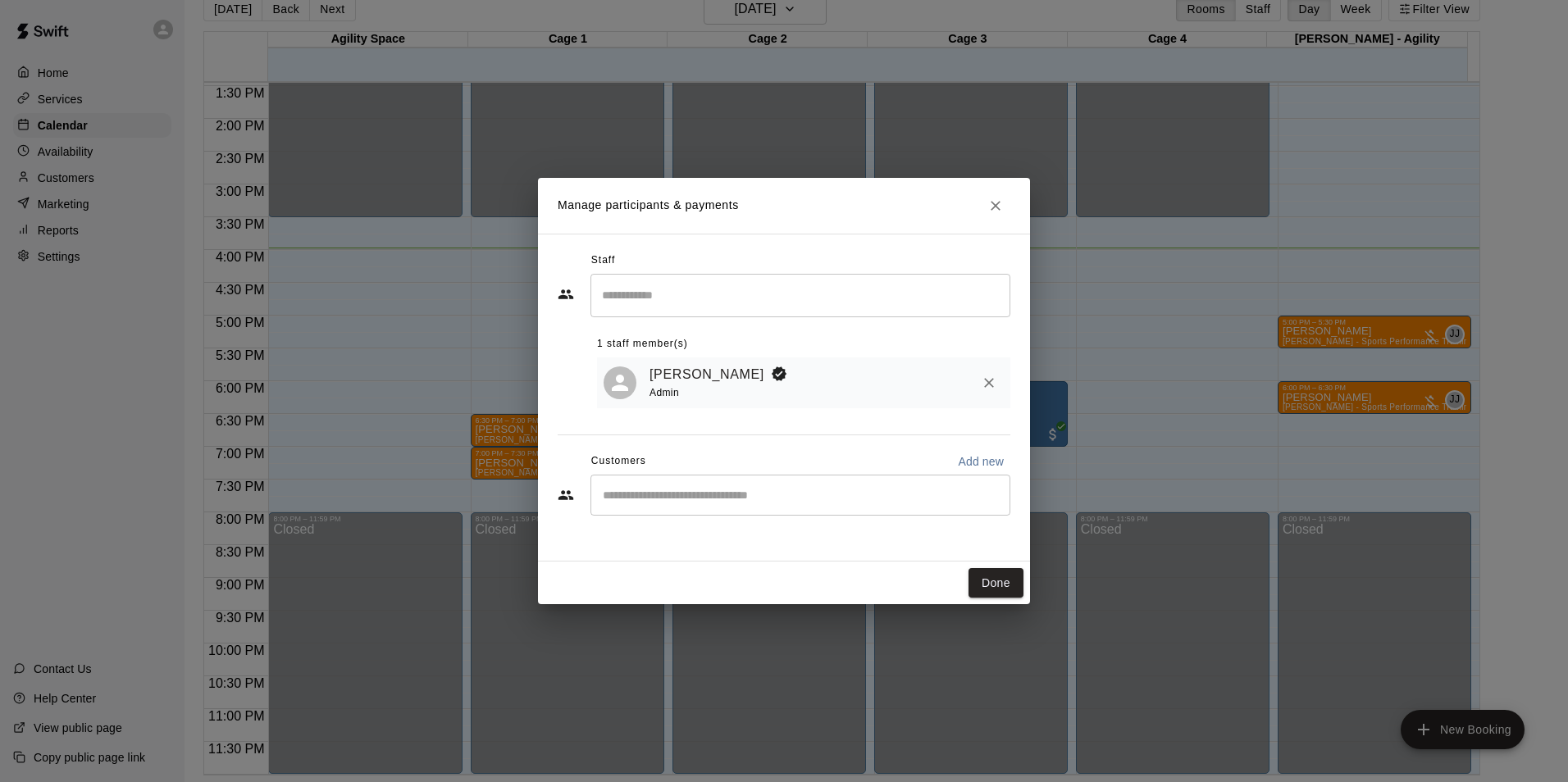
click at [704, 498] on input "Start typing to search customers..." at bounding box center [800, 495] width 406 height 16
type input "***"
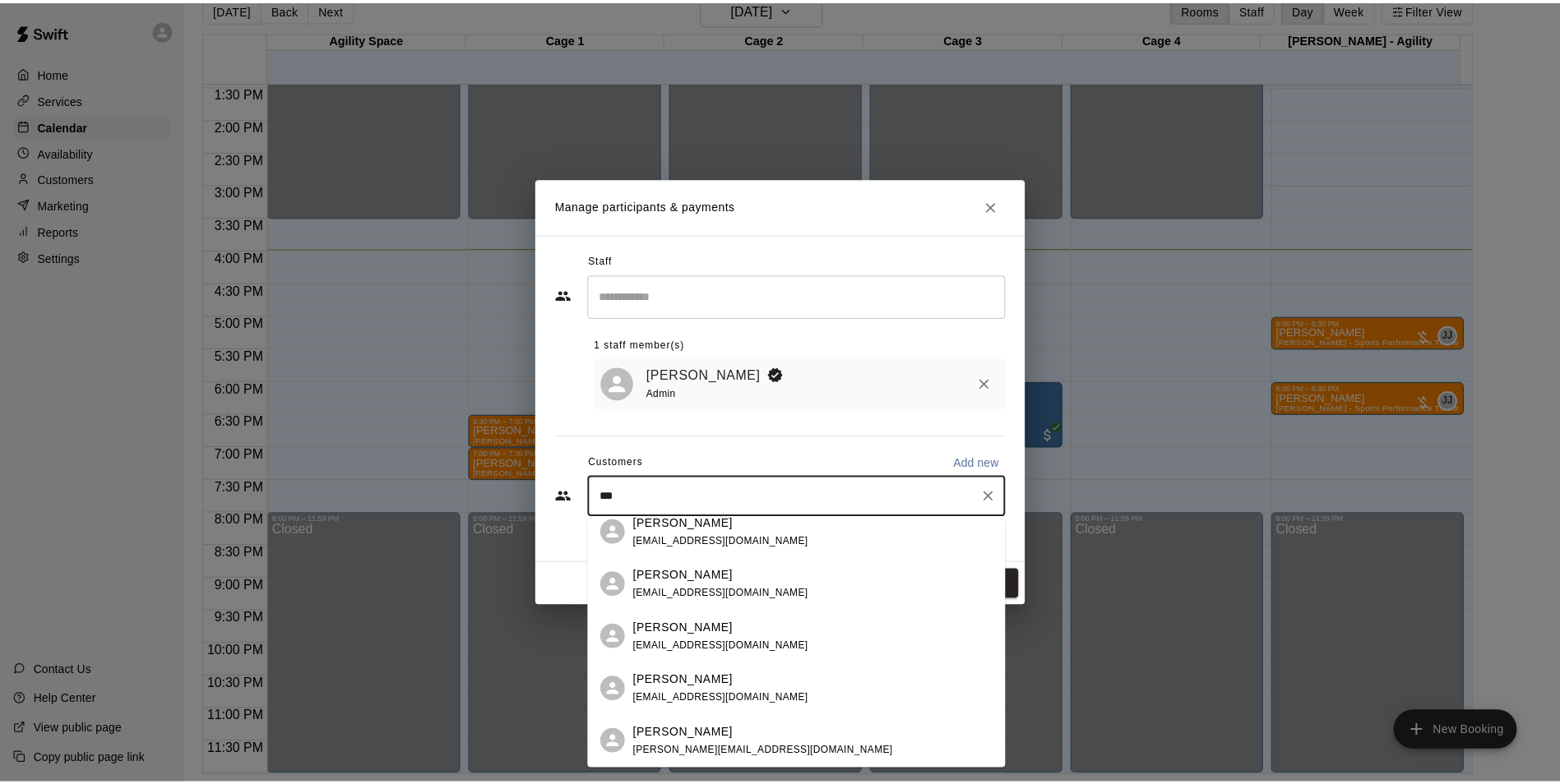
scroll to position [164, 0]
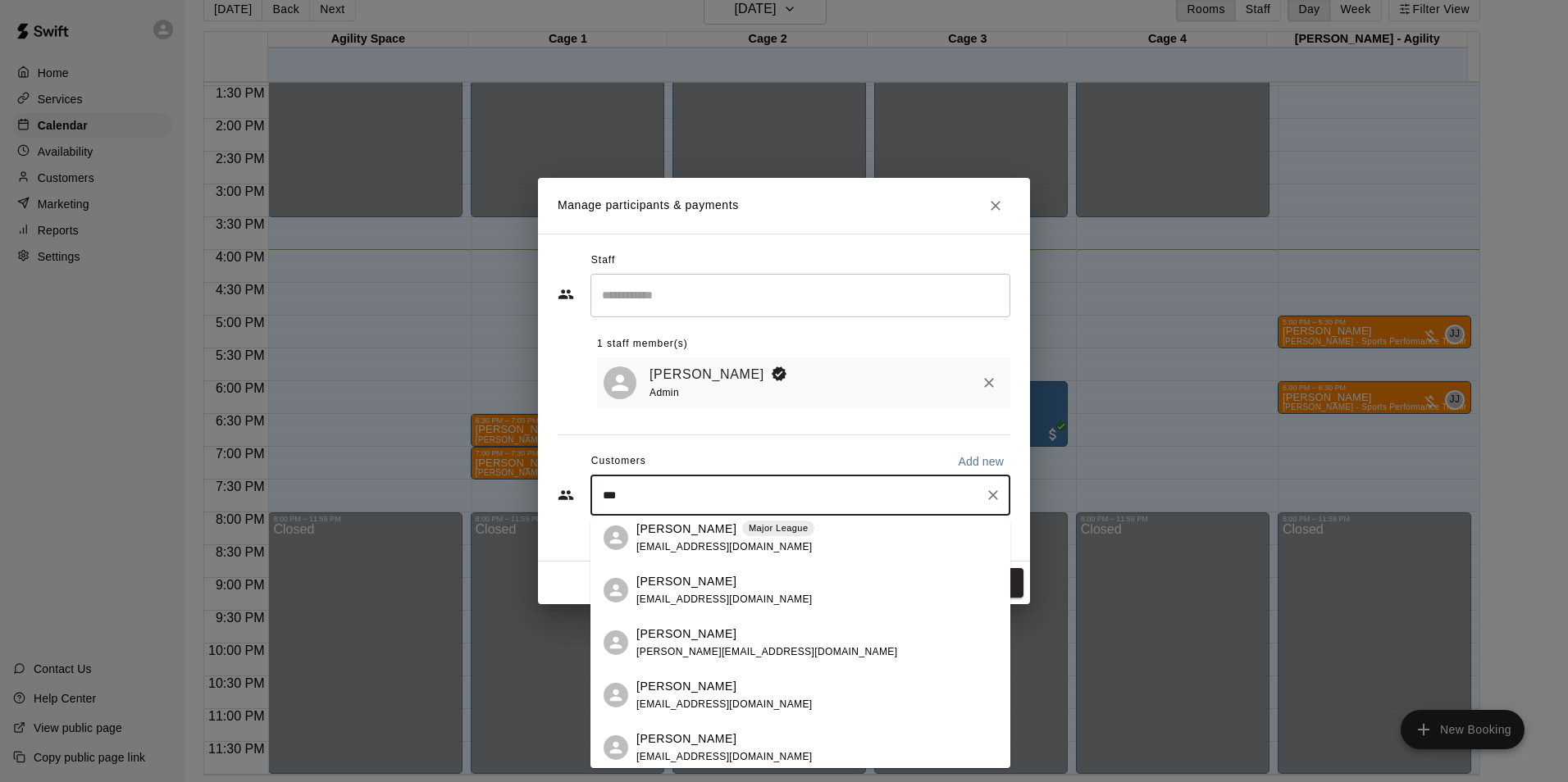
click at [766, 636] on div "Kyleigh Goode kyleigh.goode@yahoo.com" at bounding box center [816, 643] width 361 height 35
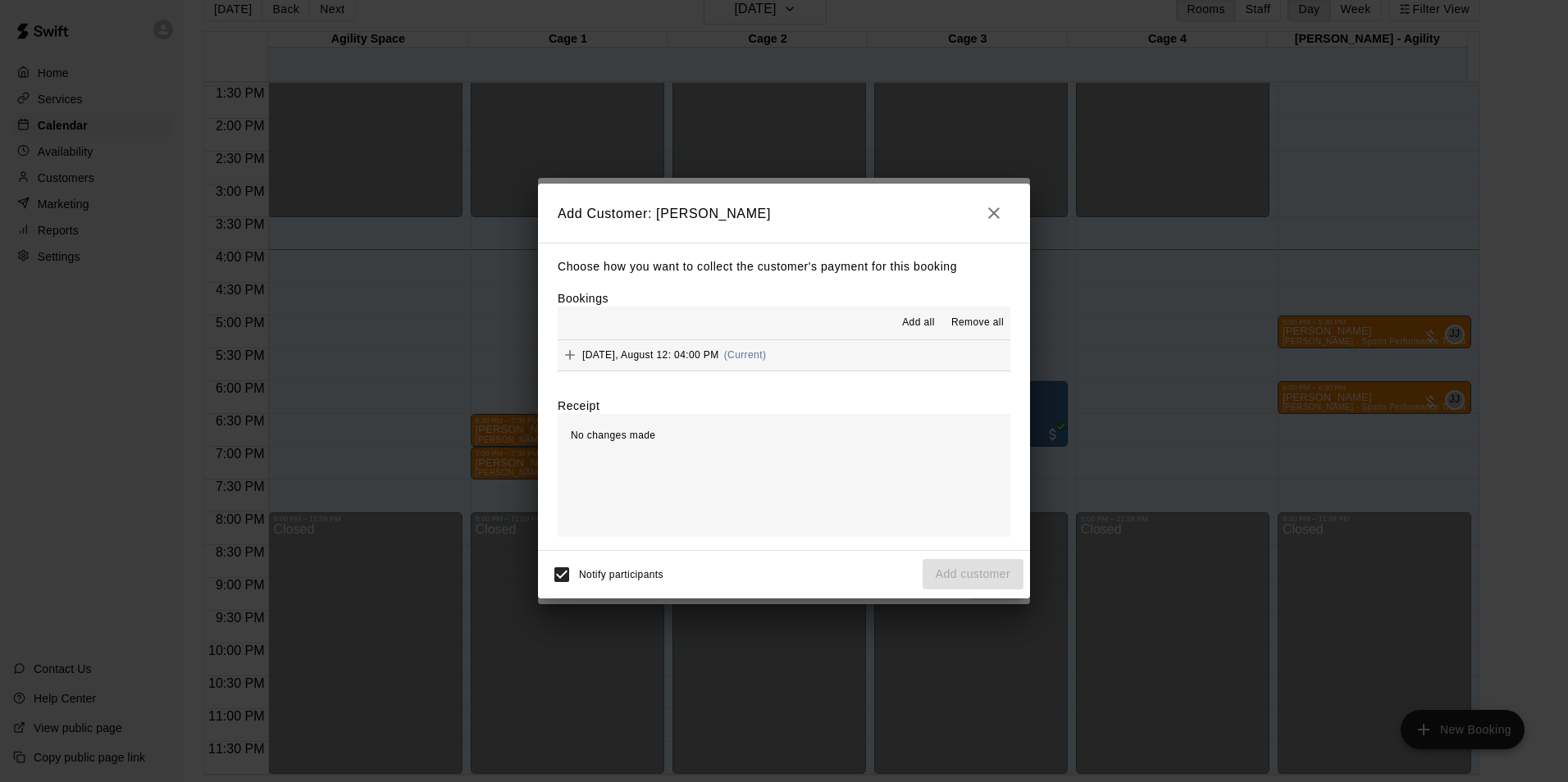
click at [770, 354] on button "Tuesday, August 12: 04:00 PM (Current)" at bounding box center [784, 355] width 453 height 30
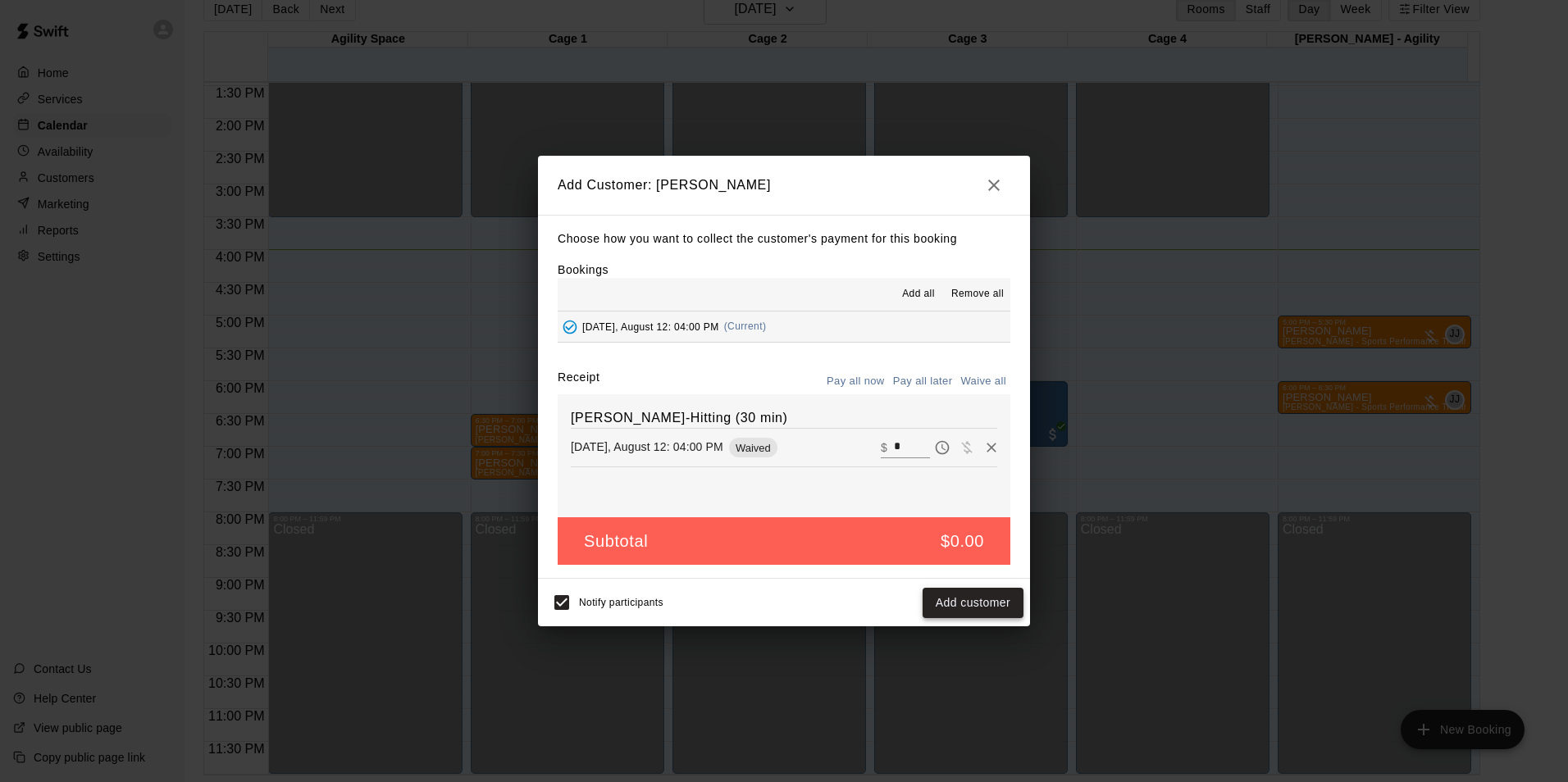
click at [995, 606] on button "Add customer" at bounding box center [973, 602] width 101 height 30
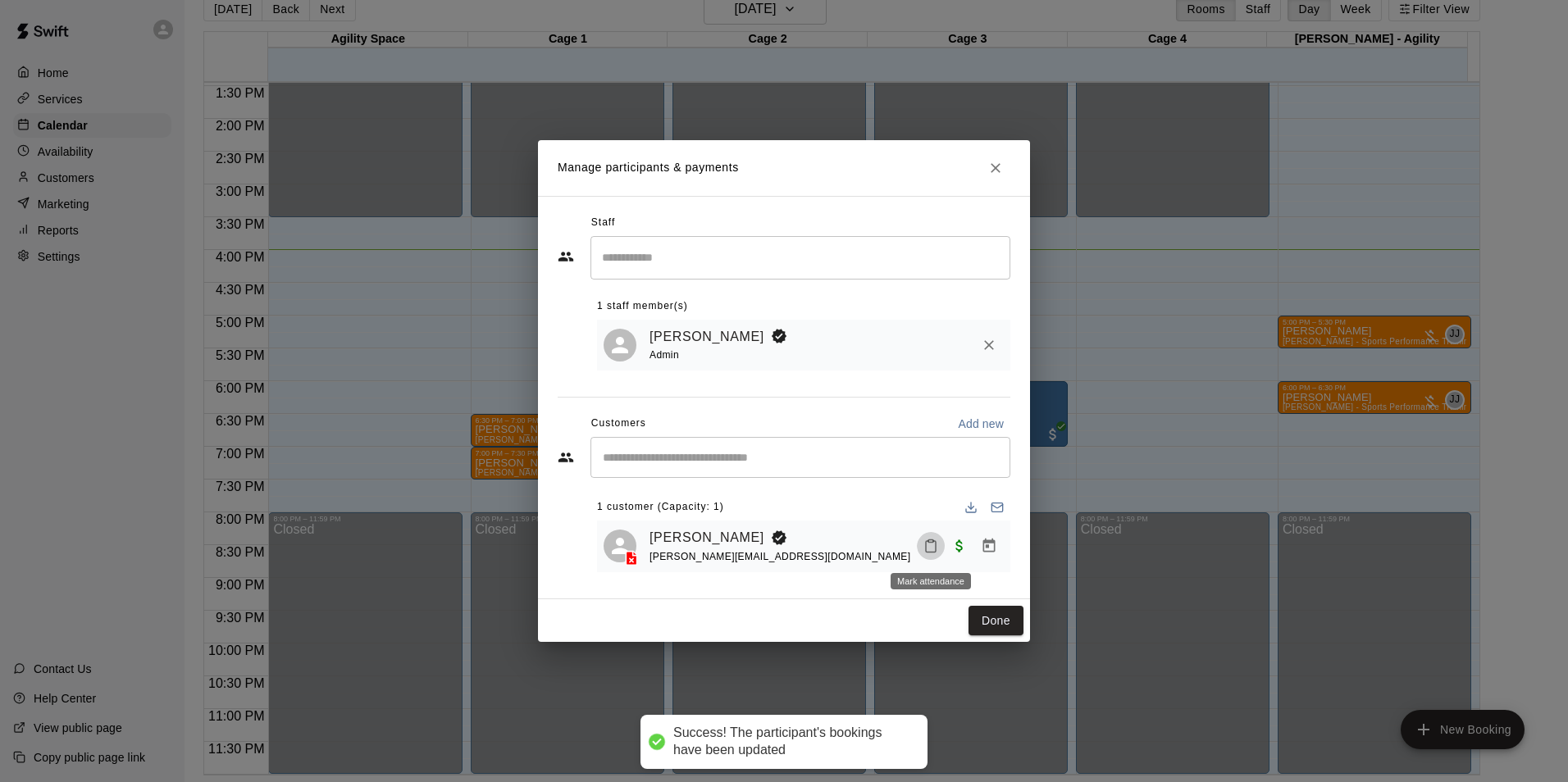
click at [940, 541] on button "Mark attendance" at bounding box center [930, 546] width 28 height 28
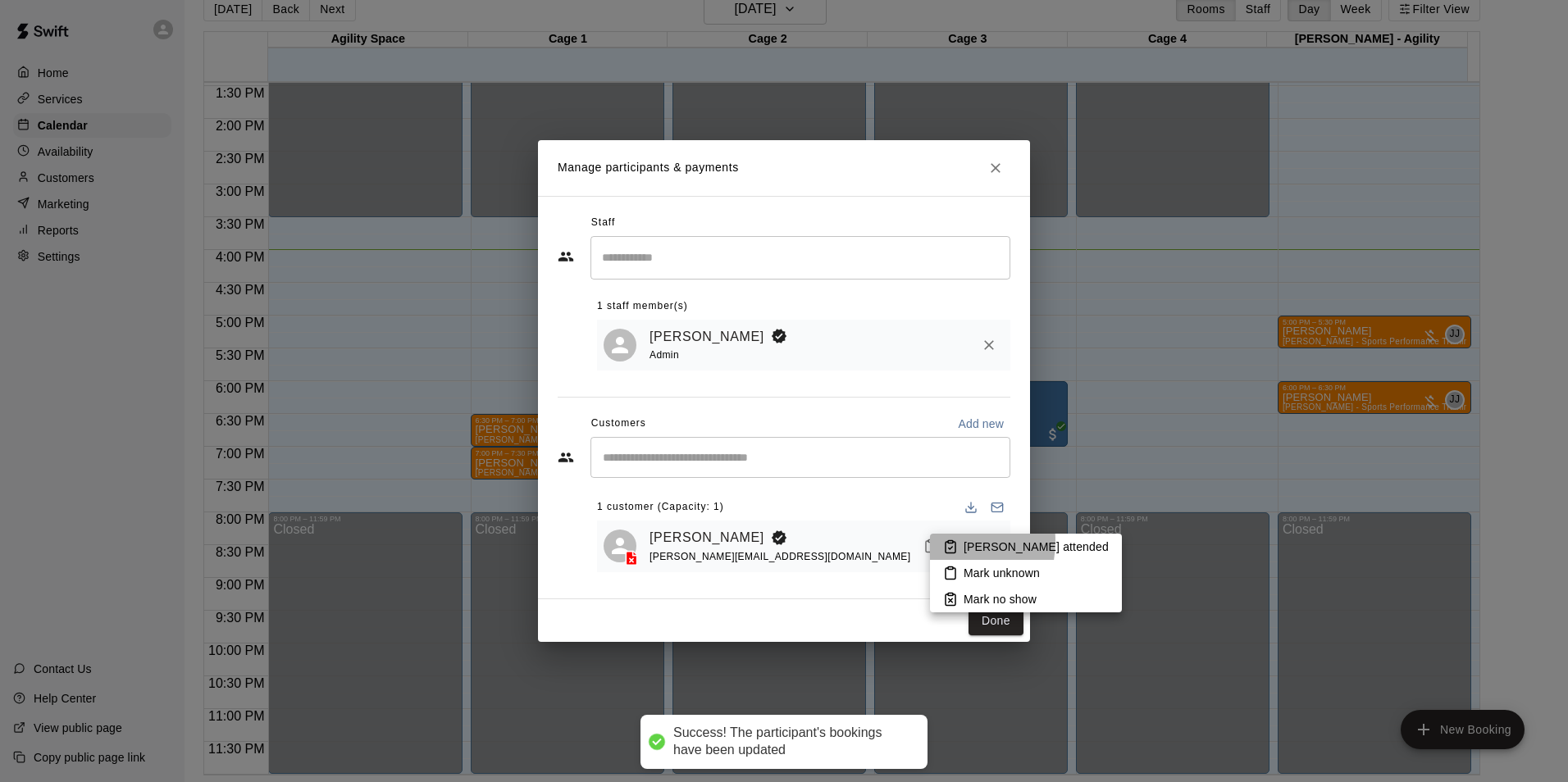
click at [940, 541] on li "Mark attended" at bounding box center [1026, 547] width 192 height 26
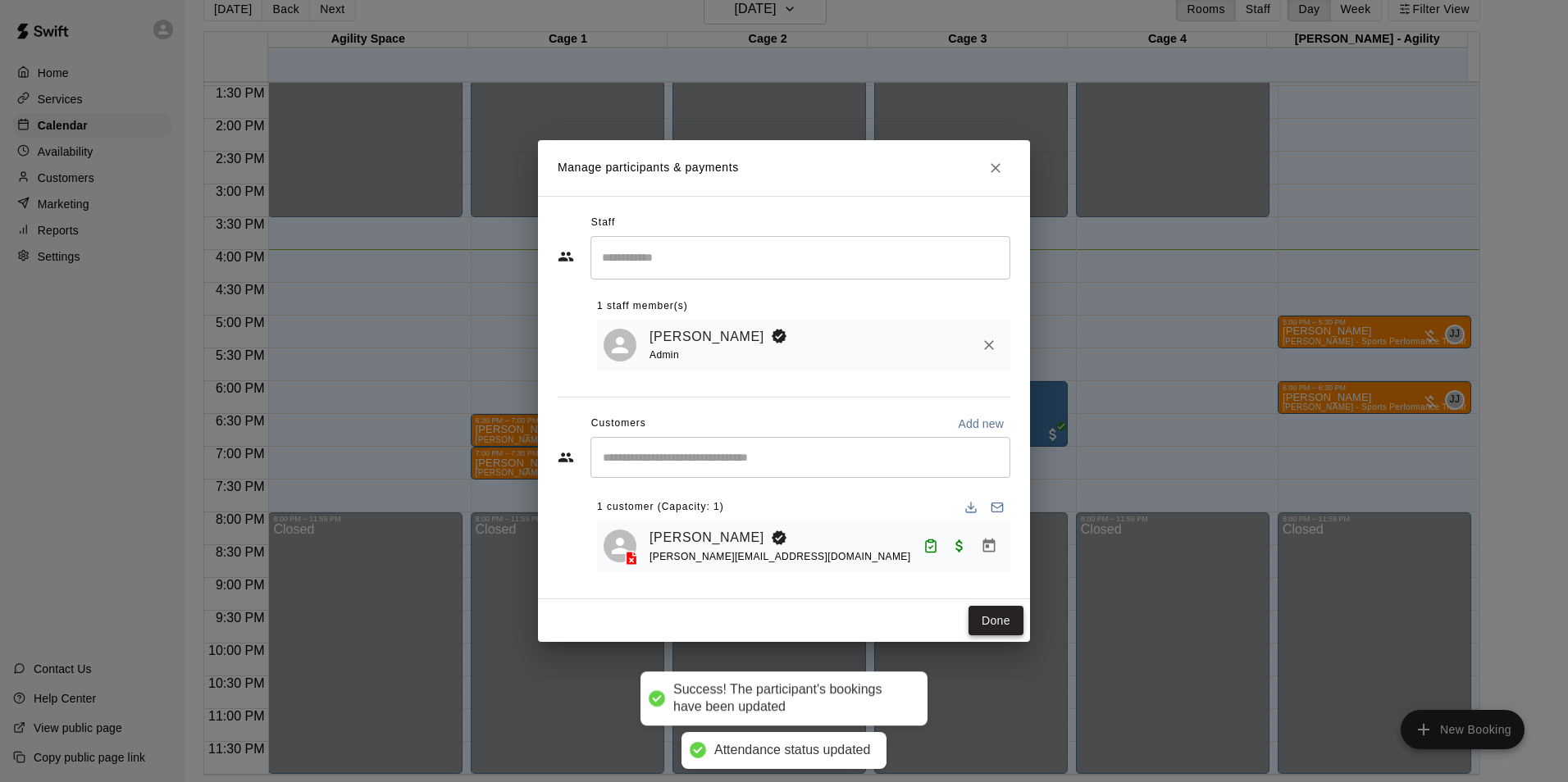
click at [995, 611] on button "Done" at bounding box center [996, 620] width 55 height 30
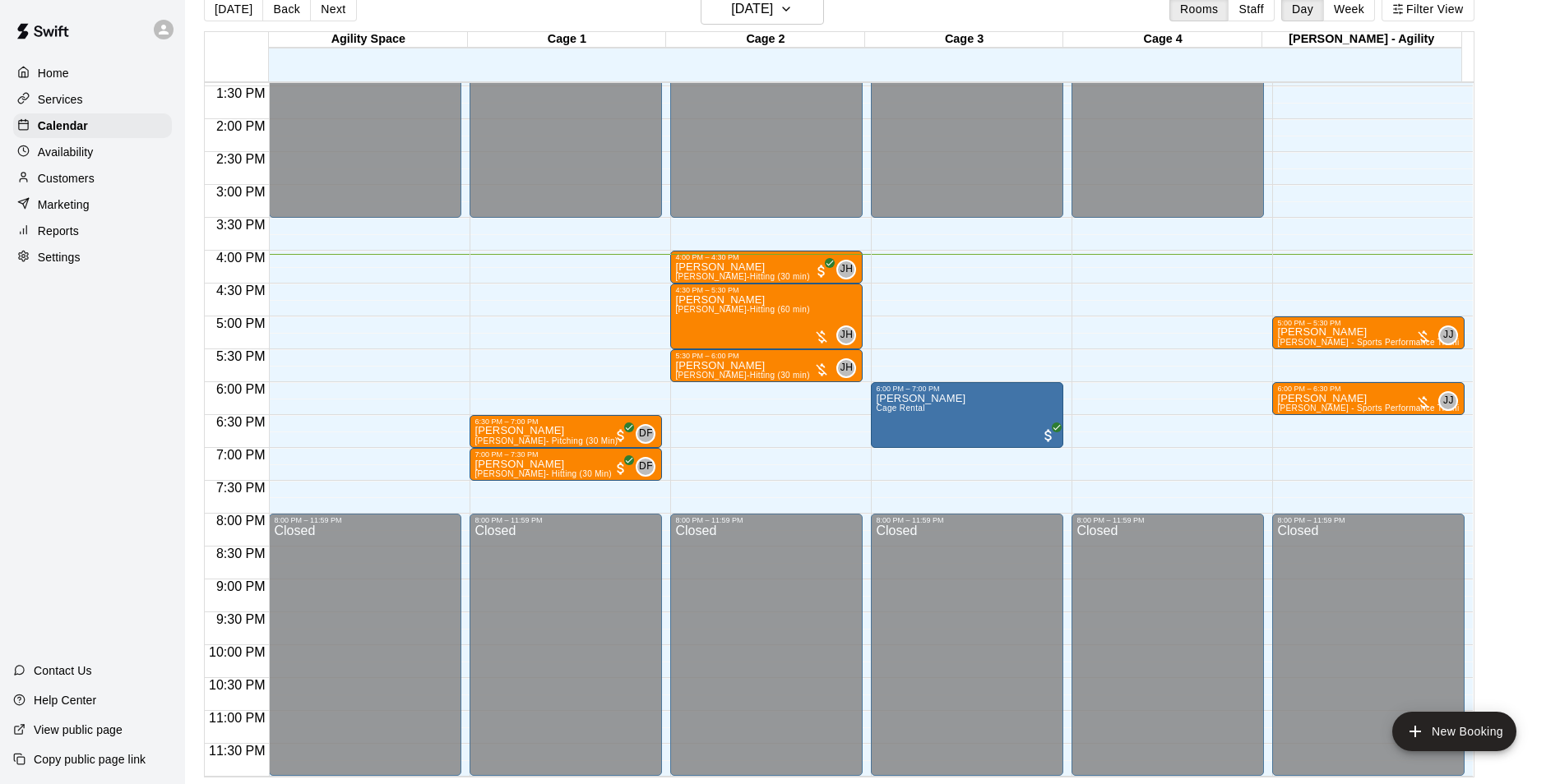
click at [66, 181] on p "Customers" at bounding box center [66, 178] width 56 height 16
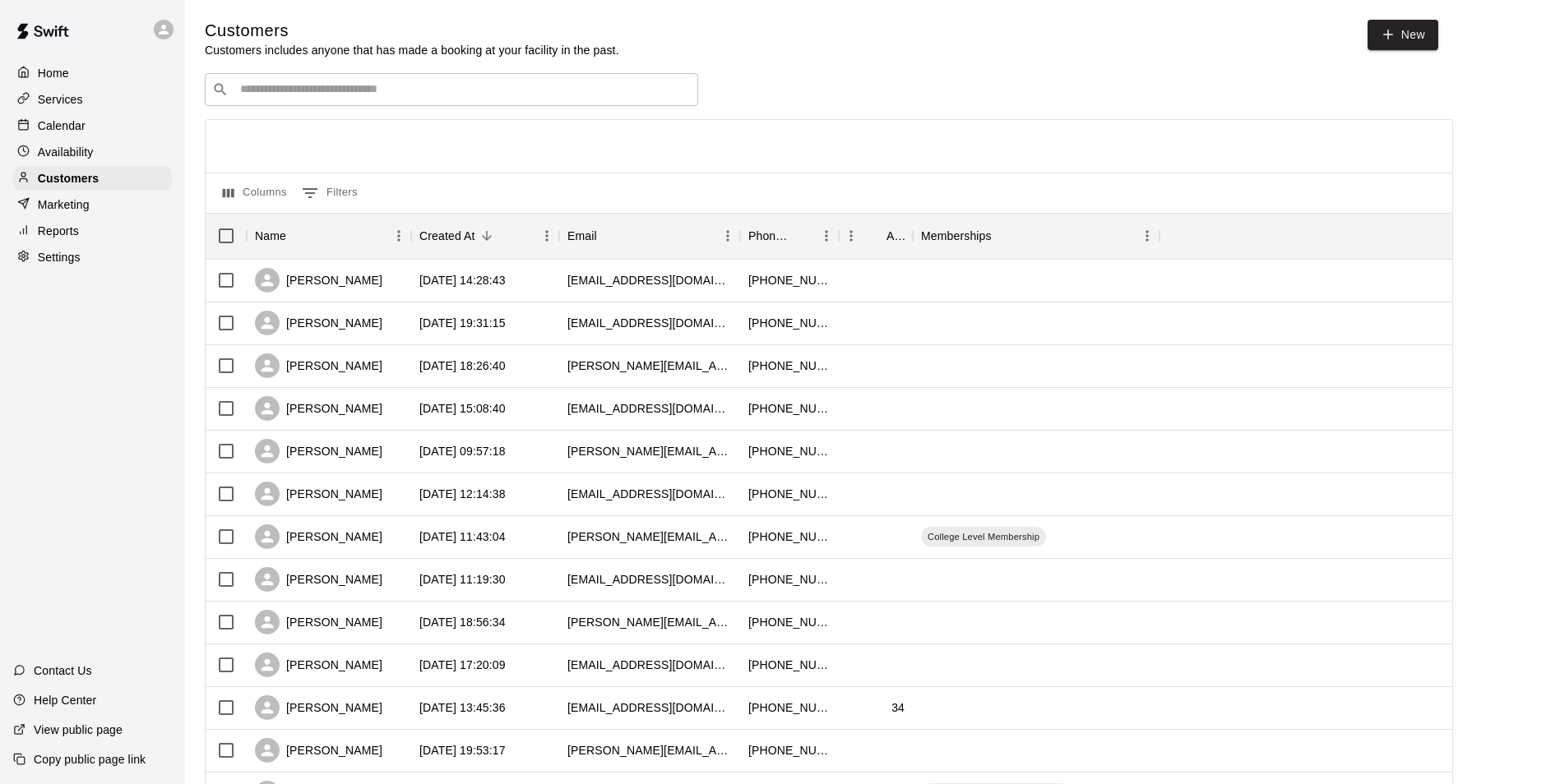
click at [377, 87] on input "Search customers by name or email" at bounding box center [462, 89] width 455 height 16
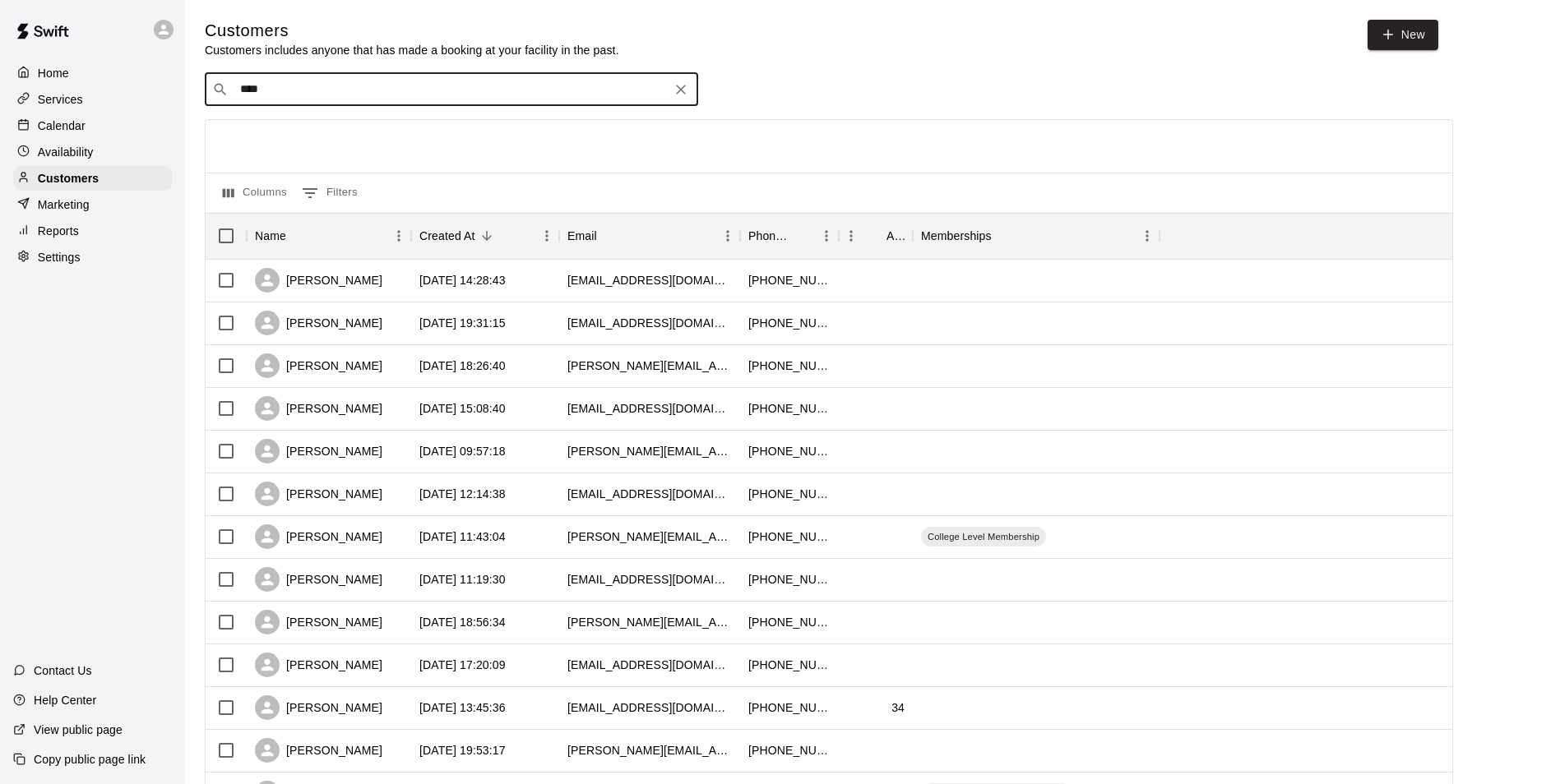
type input "***"
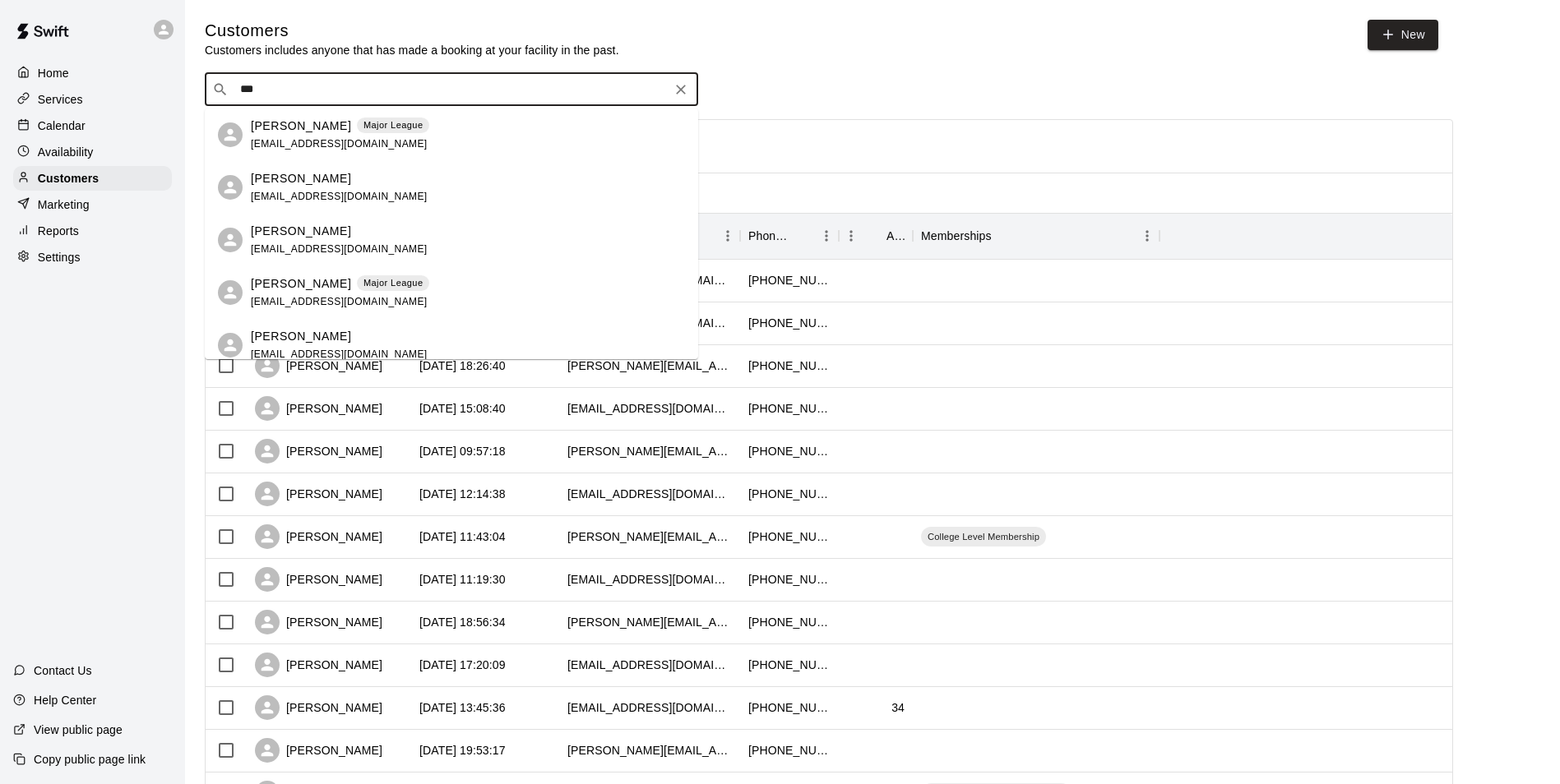
scroll to position [82, 0]
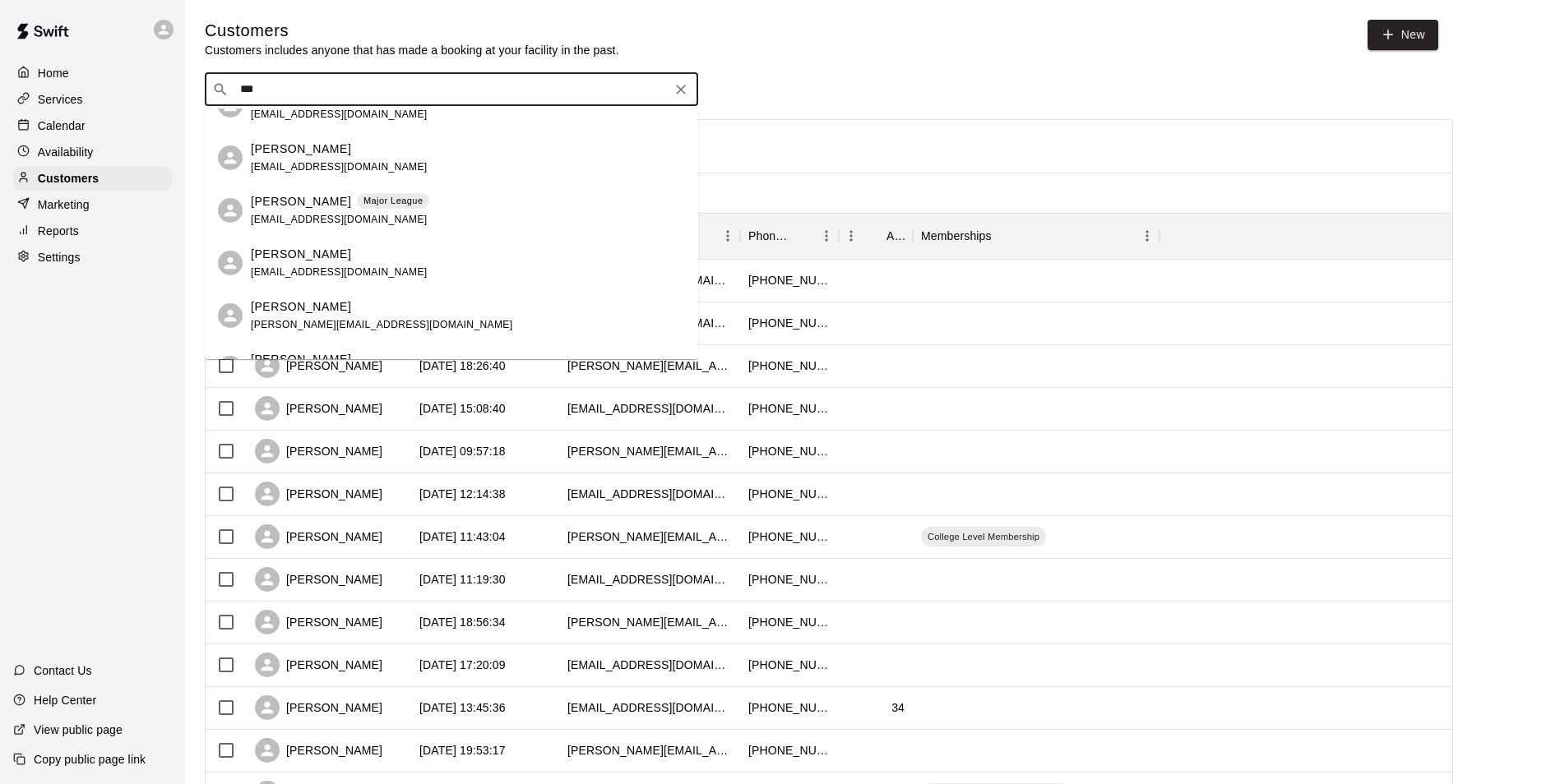
click at [336, 302] on div "Kyleigh Goode" at bounding box center [381, 308] width 261 height 17
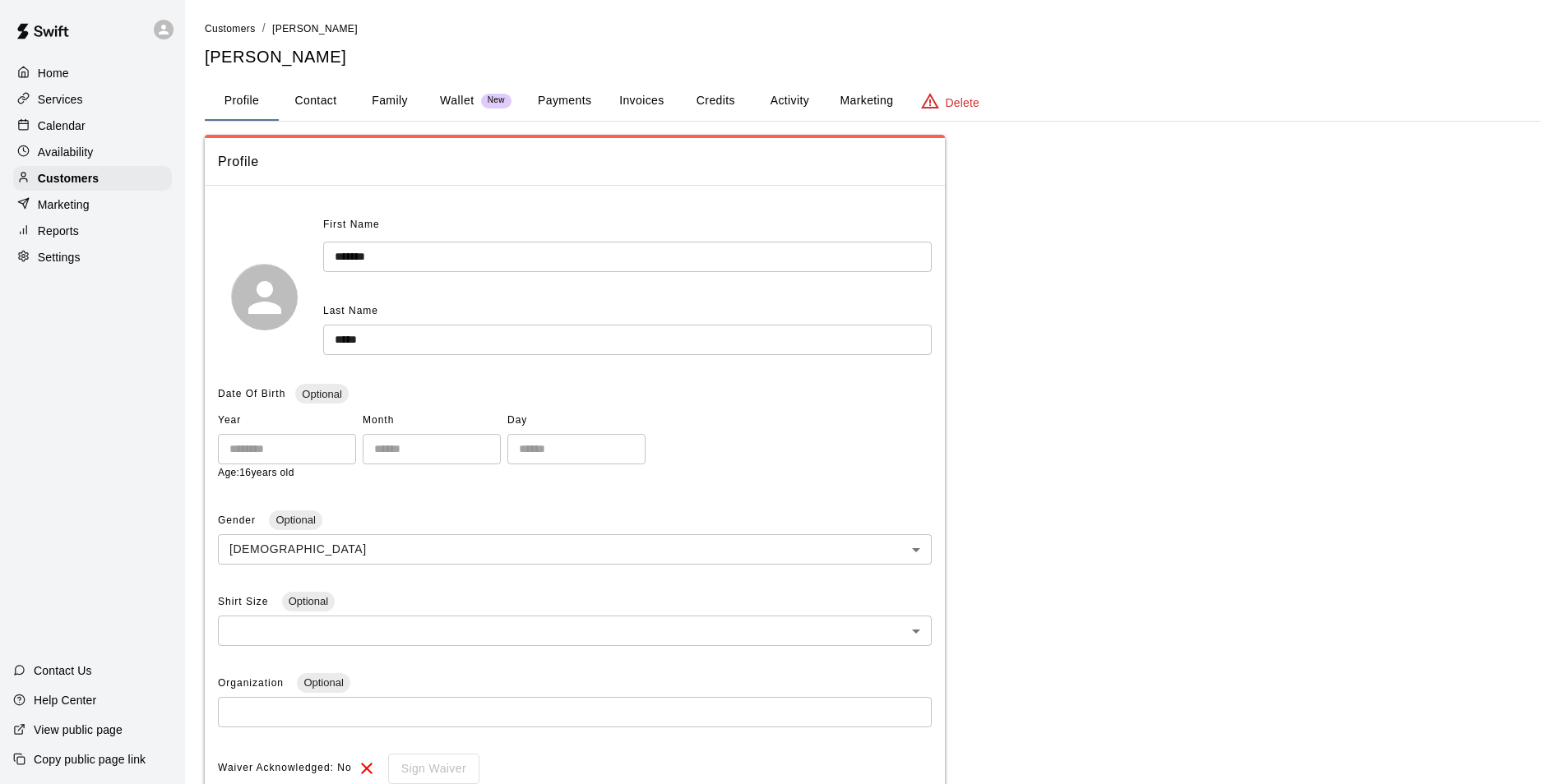
click at [82, 99] on p "Services" at bounding box center [60, 99] width 46 height 16
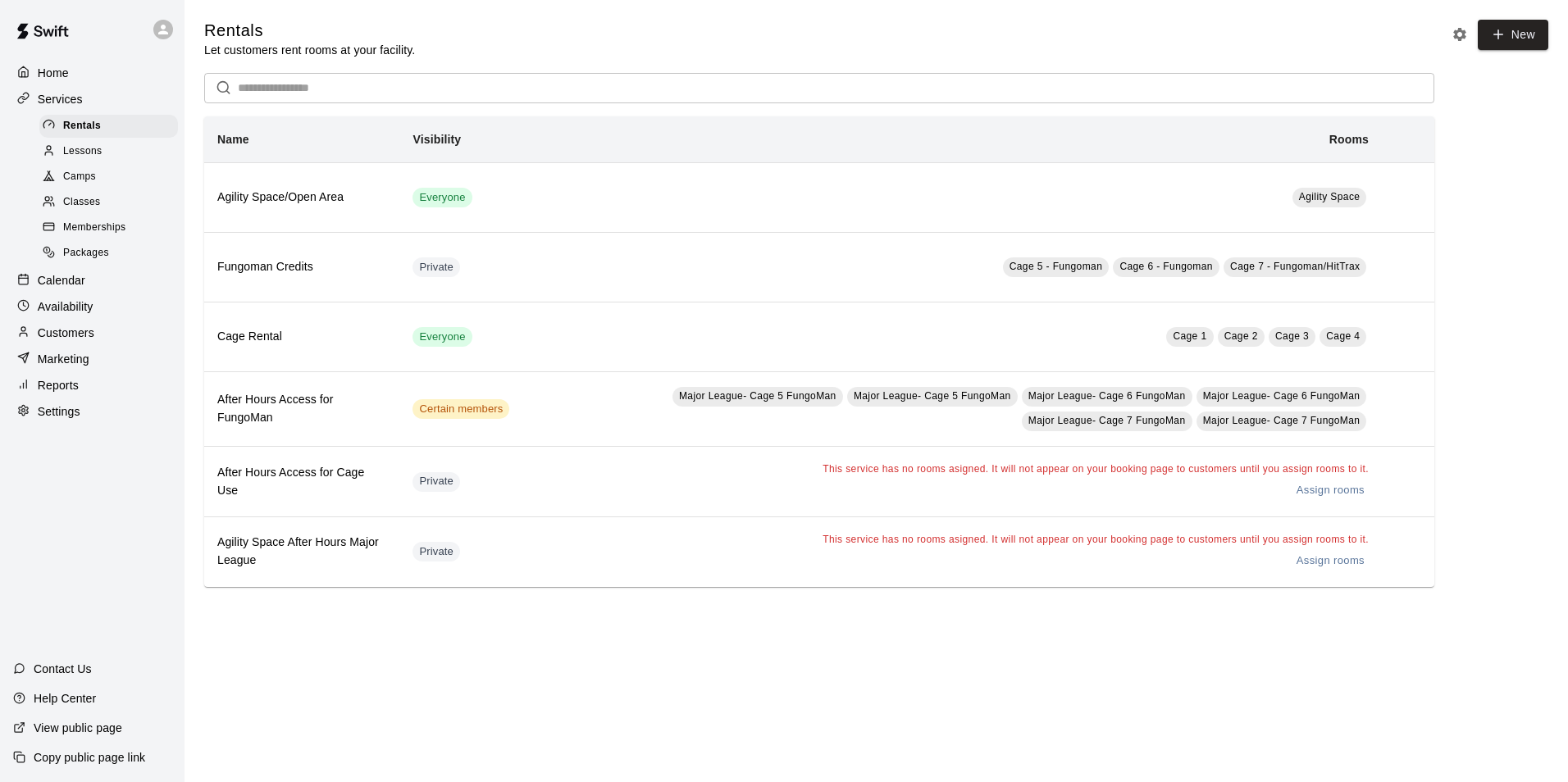
click at [116, 292] on div "Calendar" at bounding box center [93, 280] width 159 height 24
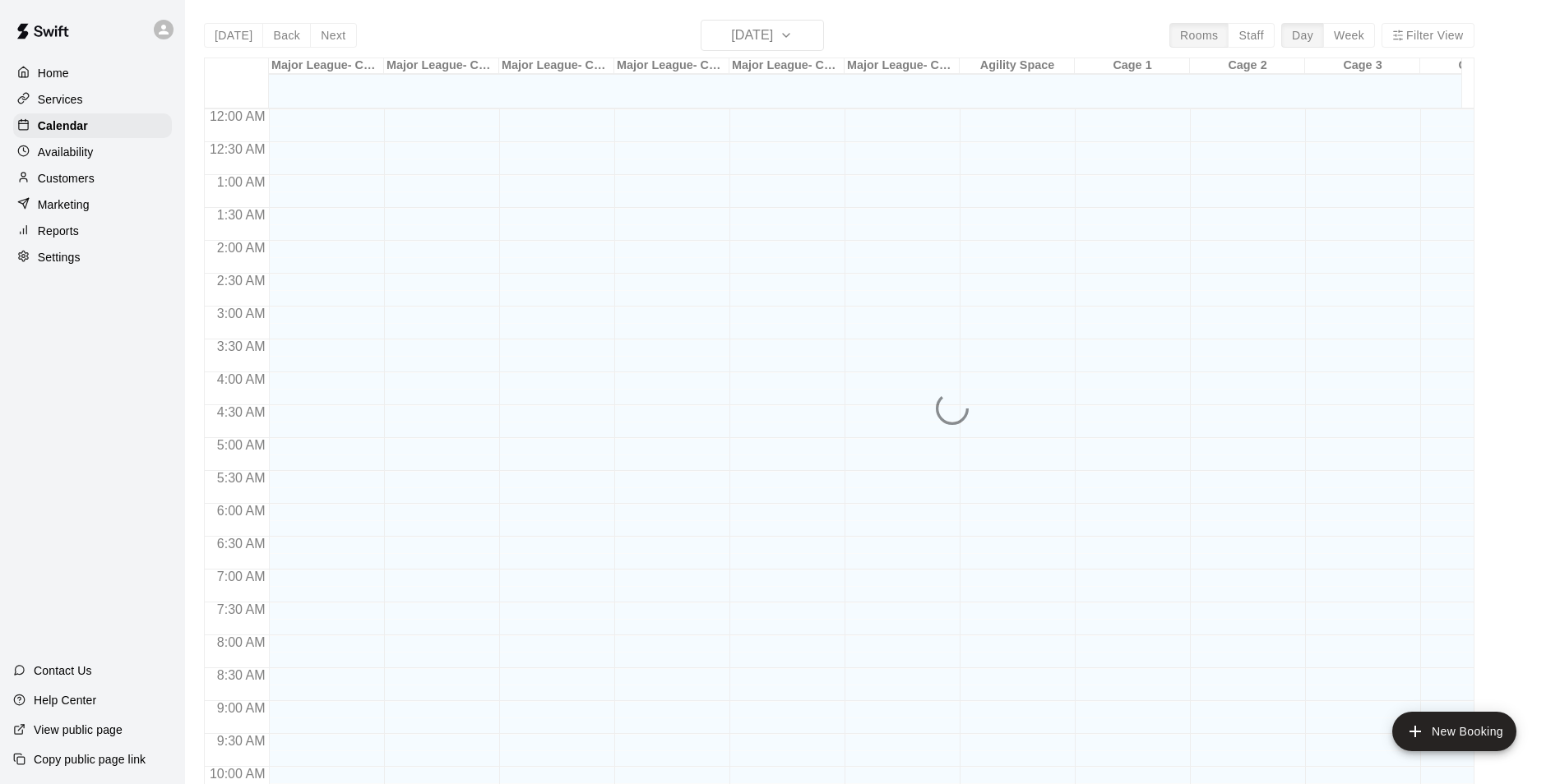
scroll to position [835, 0]
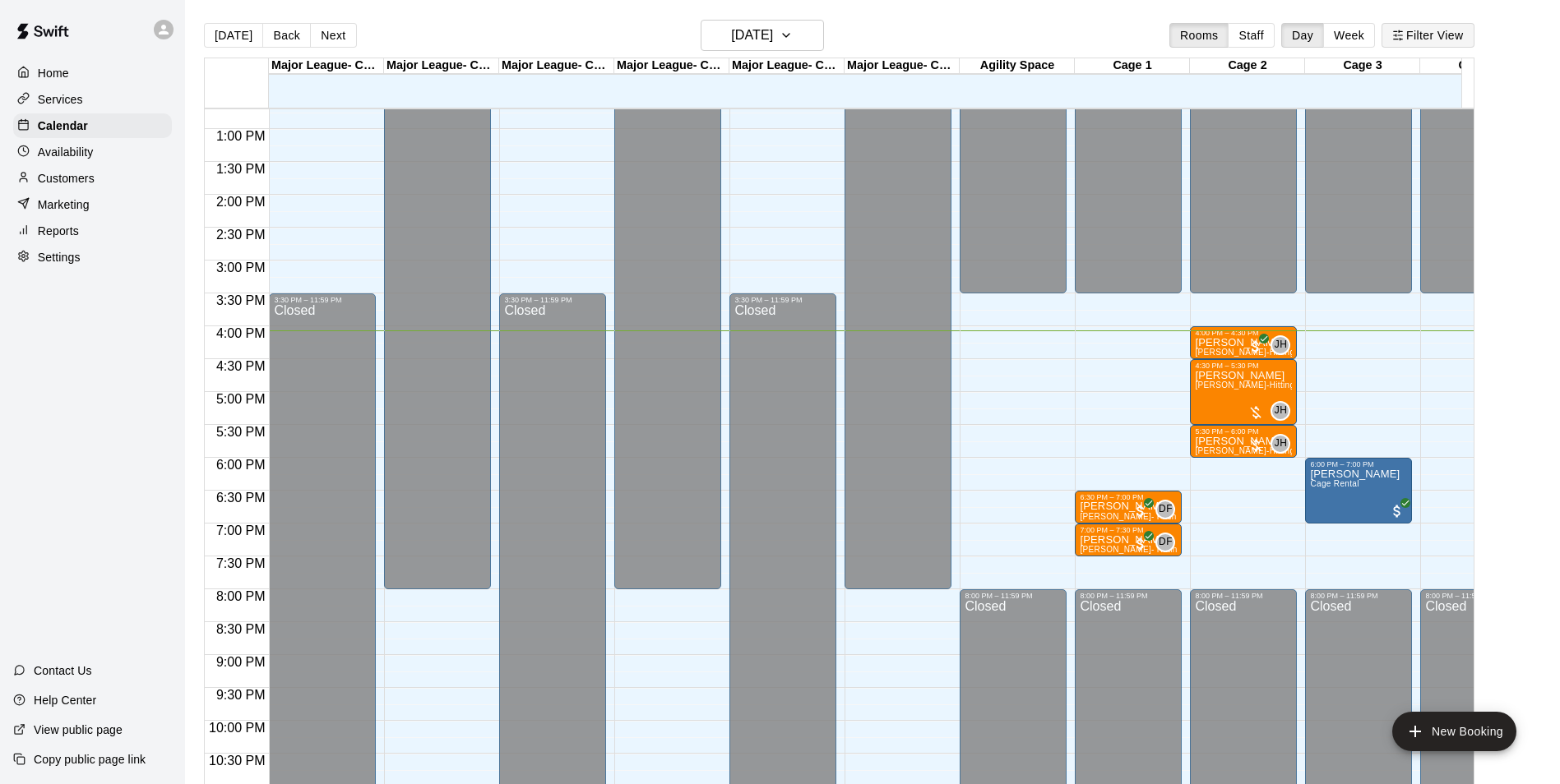
click at [1415, 25] on button "Filter View" at bounding box center [1427, 35] width 92 height 24
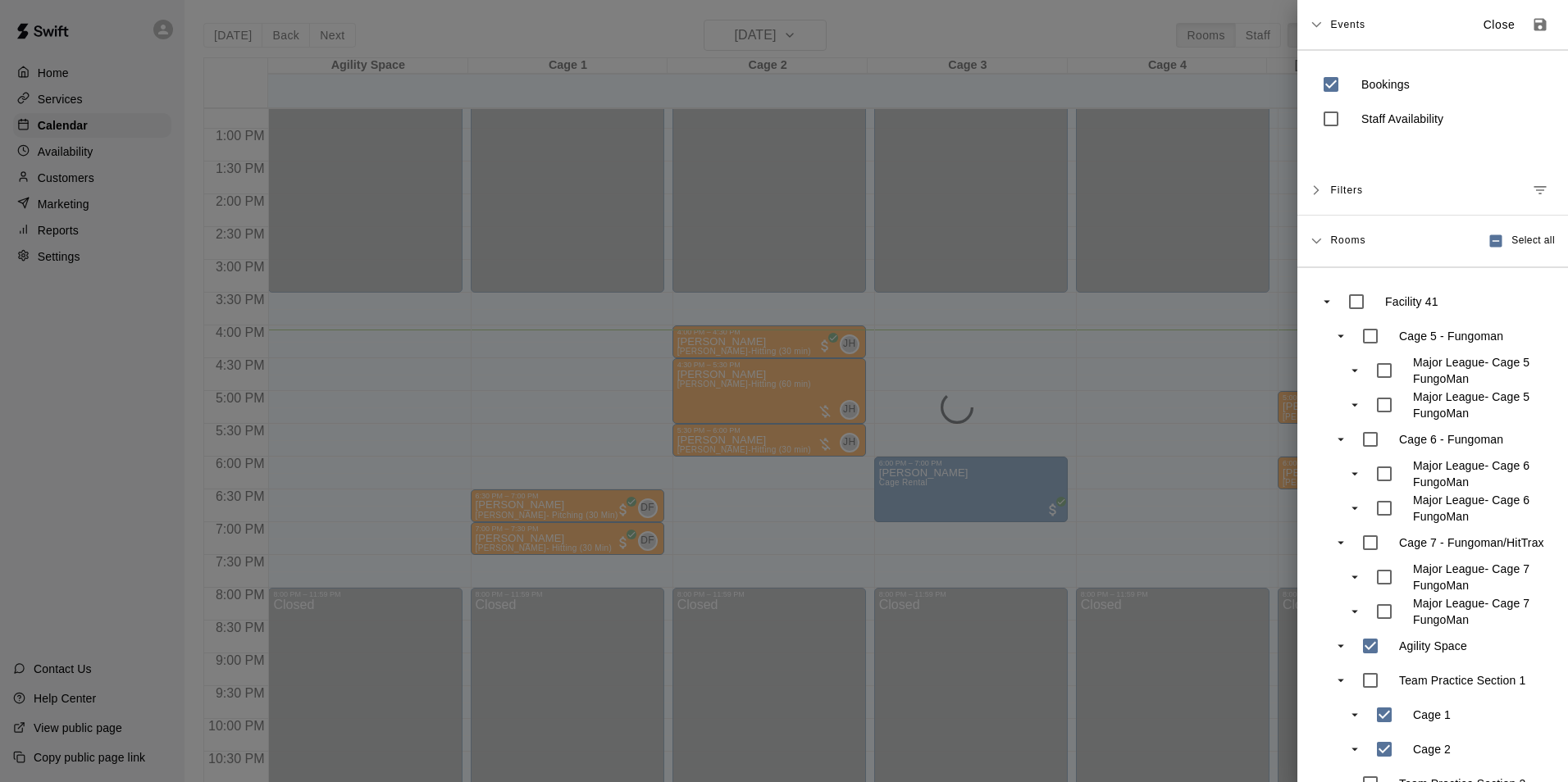
drag, startPoint x: 1157, startPoint y: 464, endPoint x: 1168, endPoint y: 464, distance: 11.0
click at [1156, 463] on div at bounding box center [784, 391] width 1568 height 782
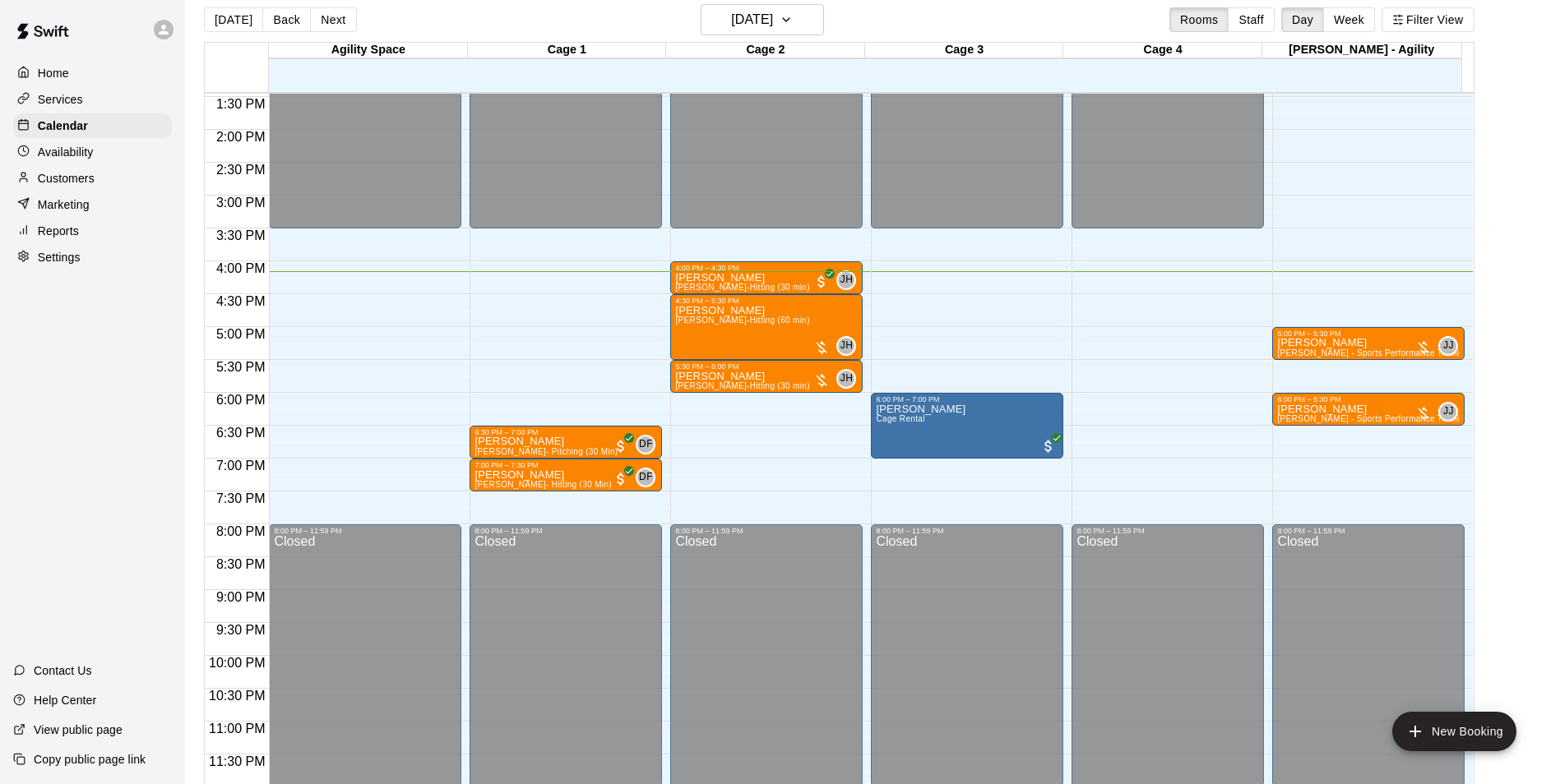
scroll to position [26, 0]
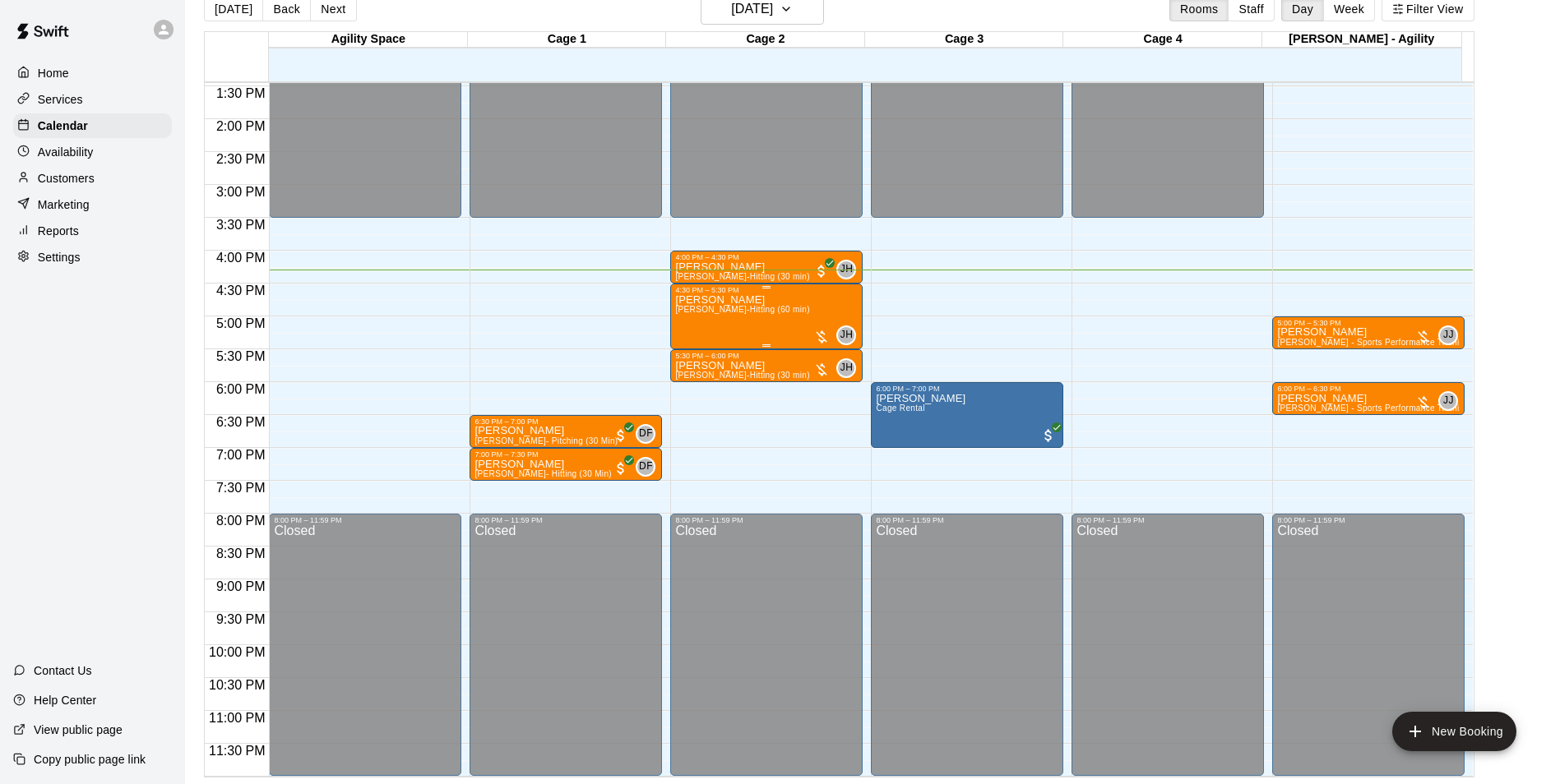
click at [714, 300] on p "[PERSON_NAME]" at bounding box center [743, 300] width 134 height 0
click at [697, 373] on div at bounding box center [691, 357] width 33 height 111
click at [687, 357] on img "edit" at bounding box center [690, 356] width 18 height 18
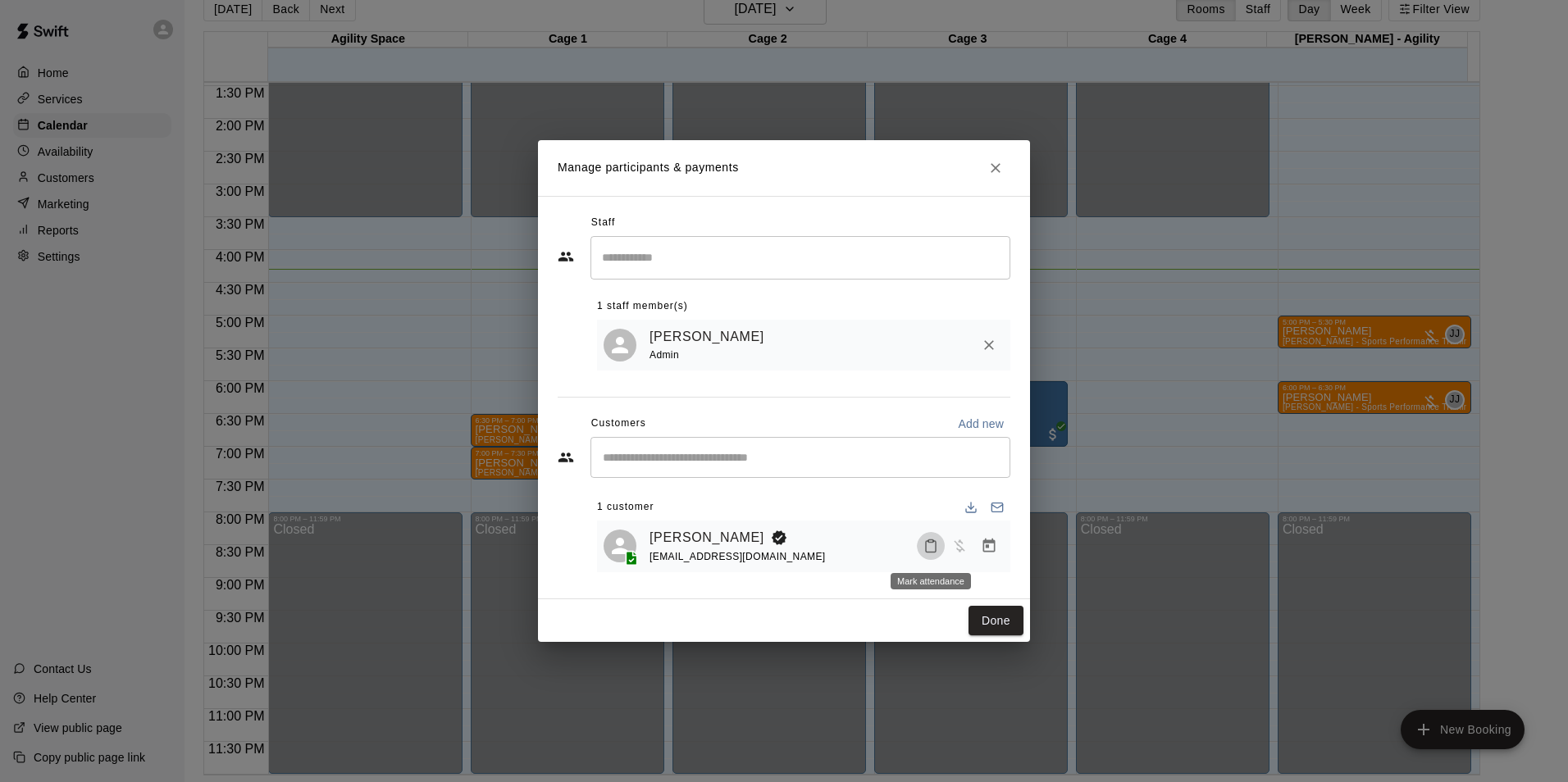
click at [923, 538] on button "Mark attendance" at bounding box center [930, 546] width 28 height 28
click at [936, 548] on li "Mark attended" at bounding box center [1026, 547] width 192 height 26
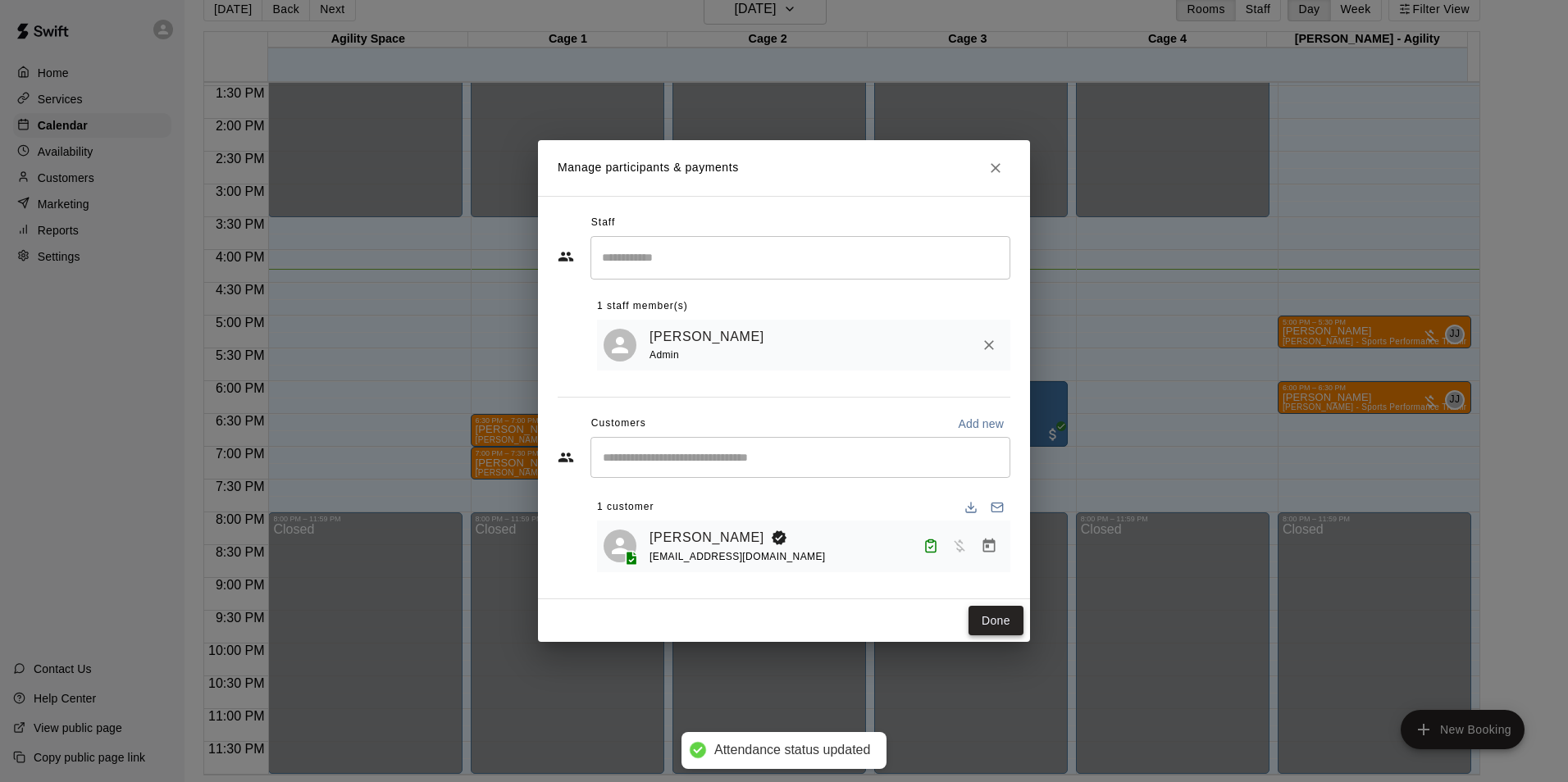
click at [995, 622] on button "Done" at bounding box center [996, 620] width 55 height 30
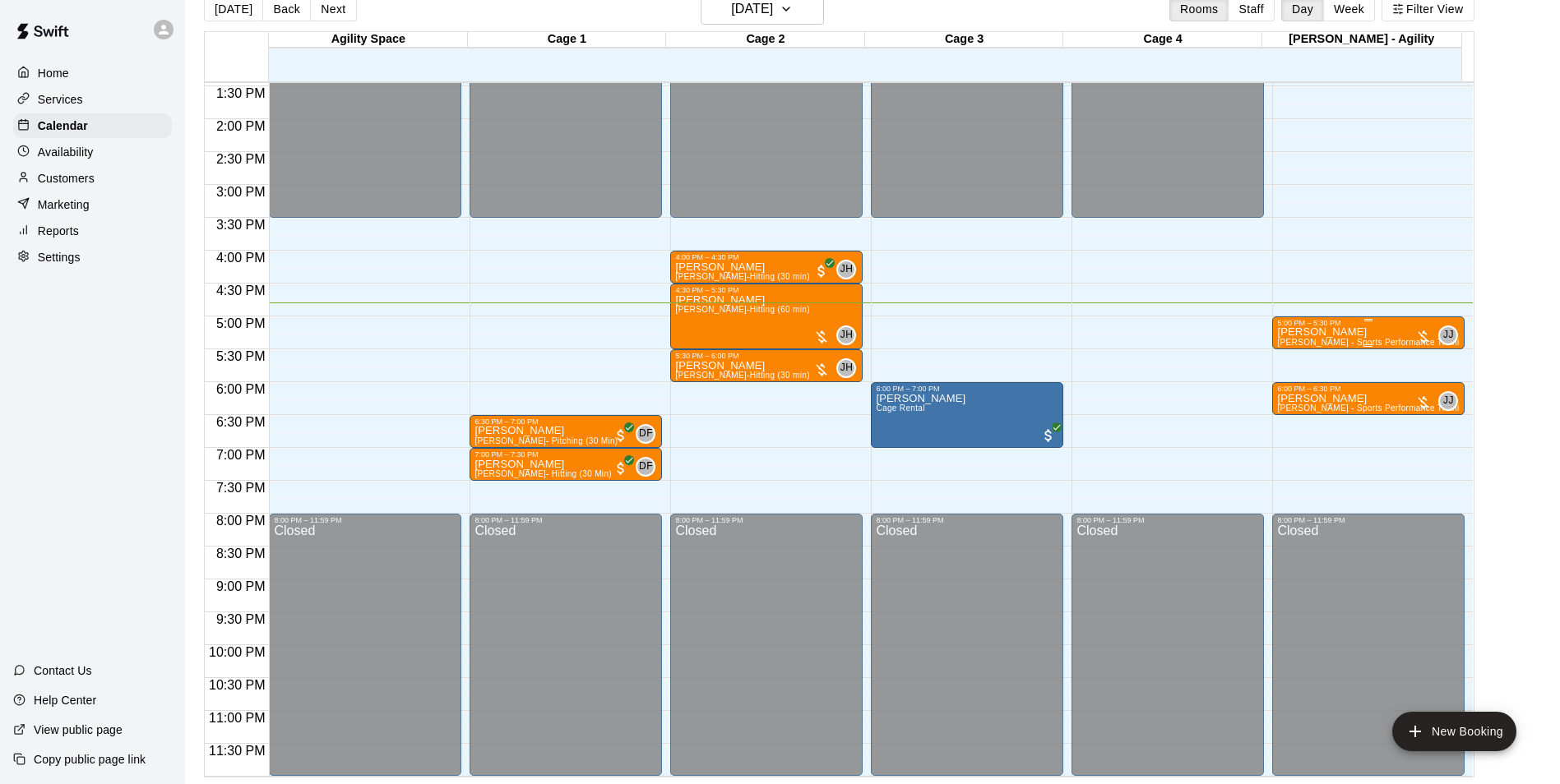
click at [1341, 332] on p "[PERSON_NAME]" at bounding box center [1369, 332] width 183 height 0
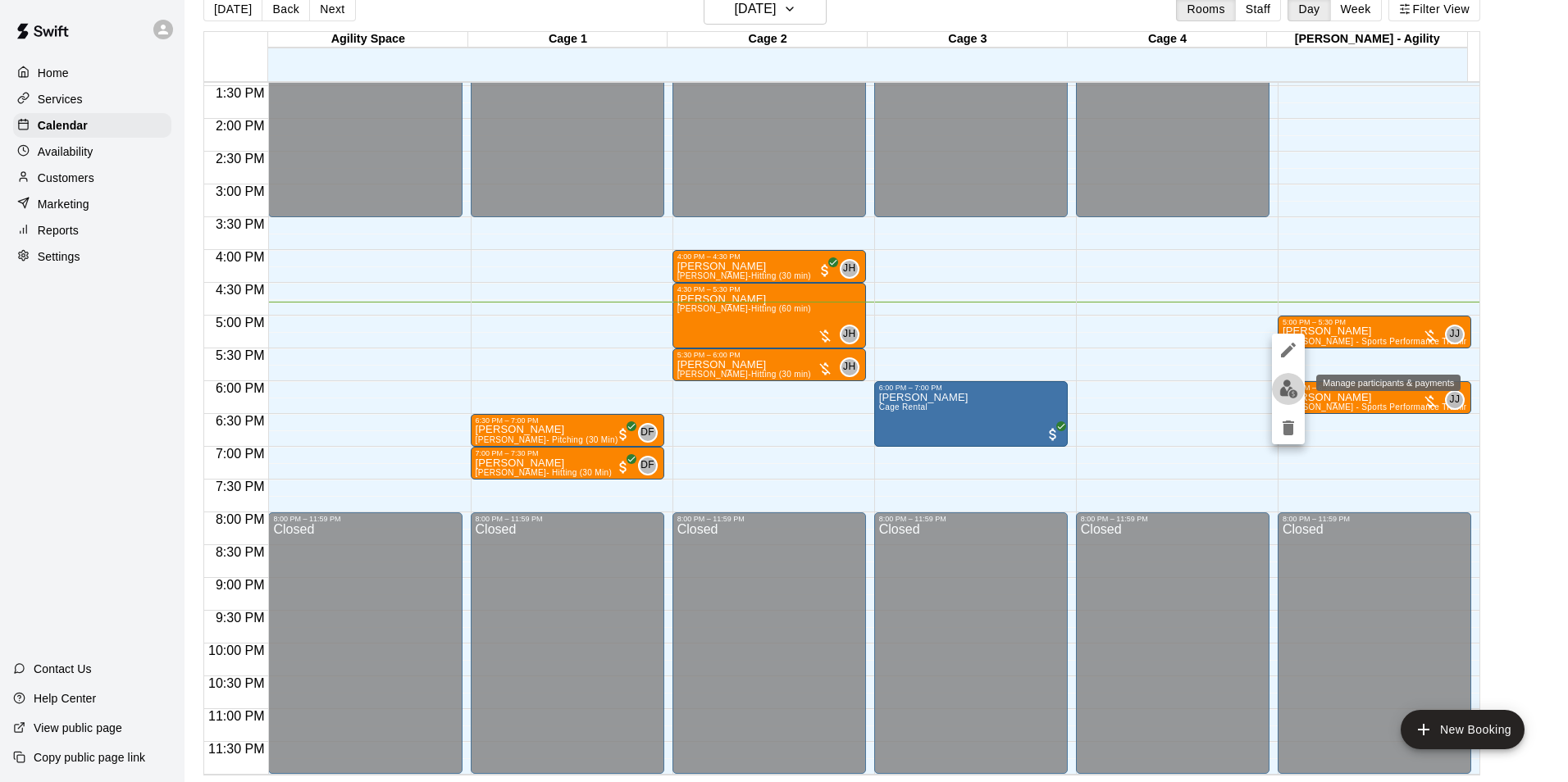
click at [1285, 396] on img "edit" at bounding box center [1288, 388] width 18 height 18
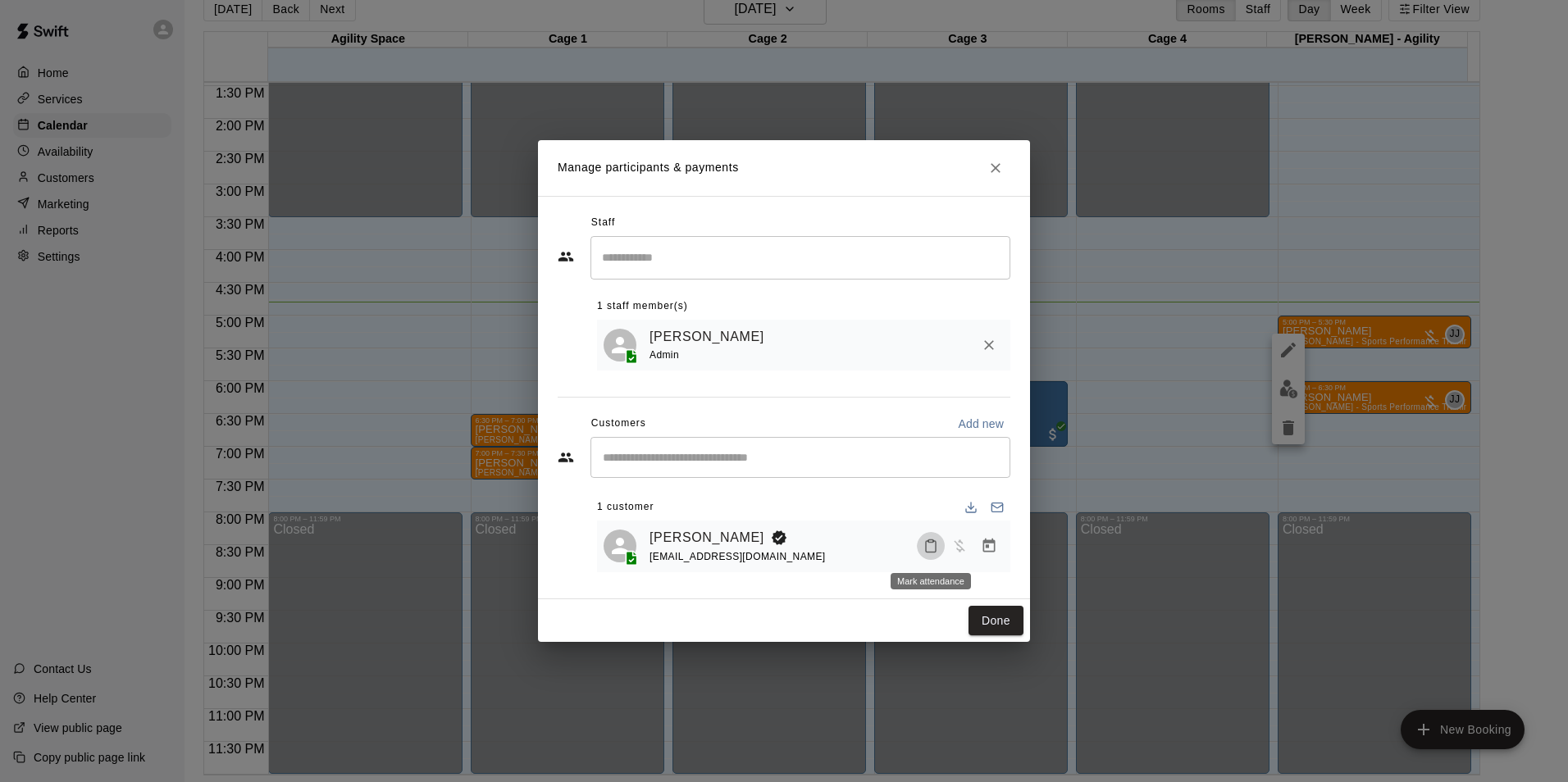
click at [935, 552] on icon "Mark attendance" at bounding box center [930, 546] width 15 height 15
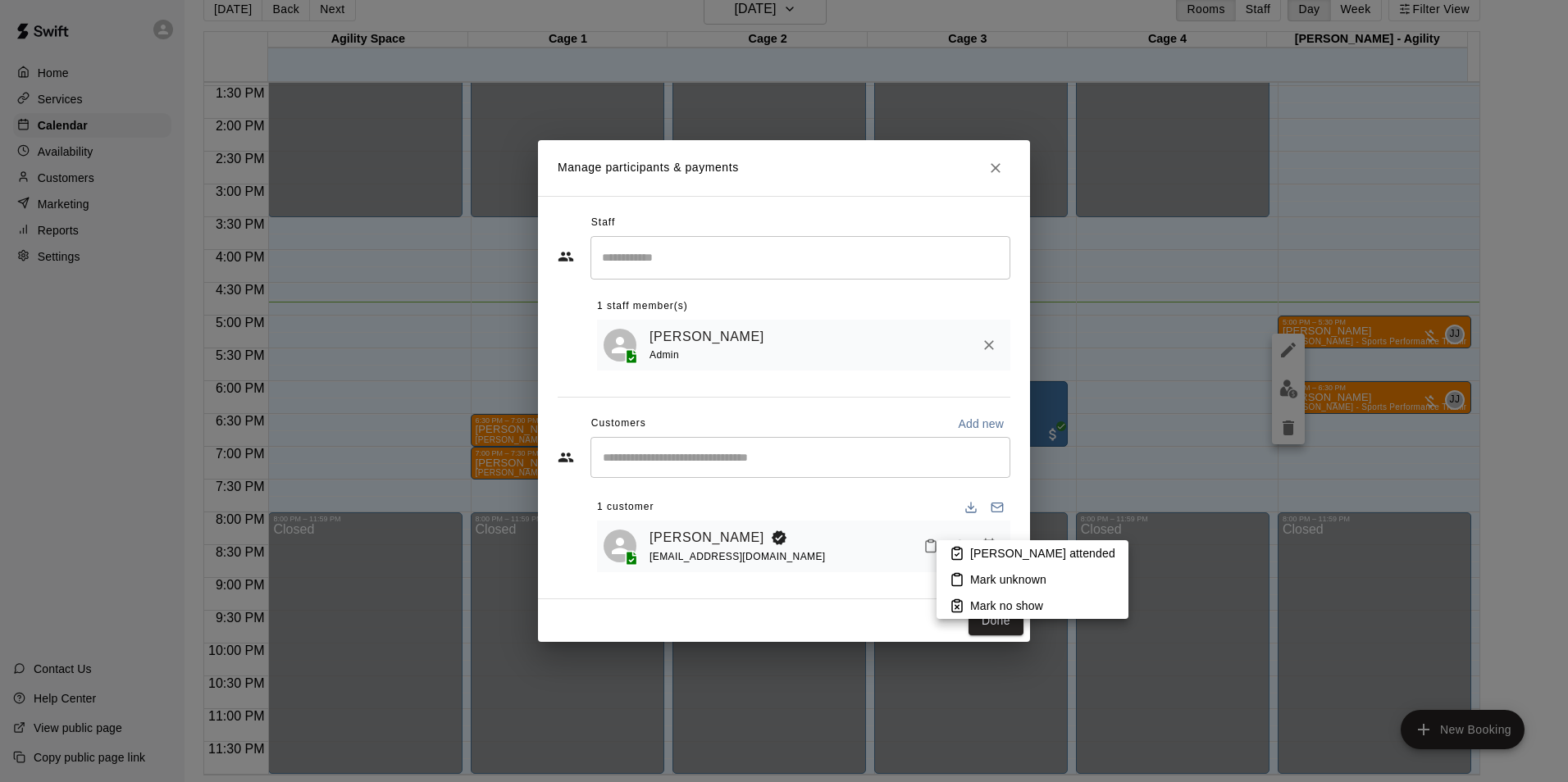
click at [956, 545] on li "Mark attended" at bounding box center [1032, 553] width 192 height 26
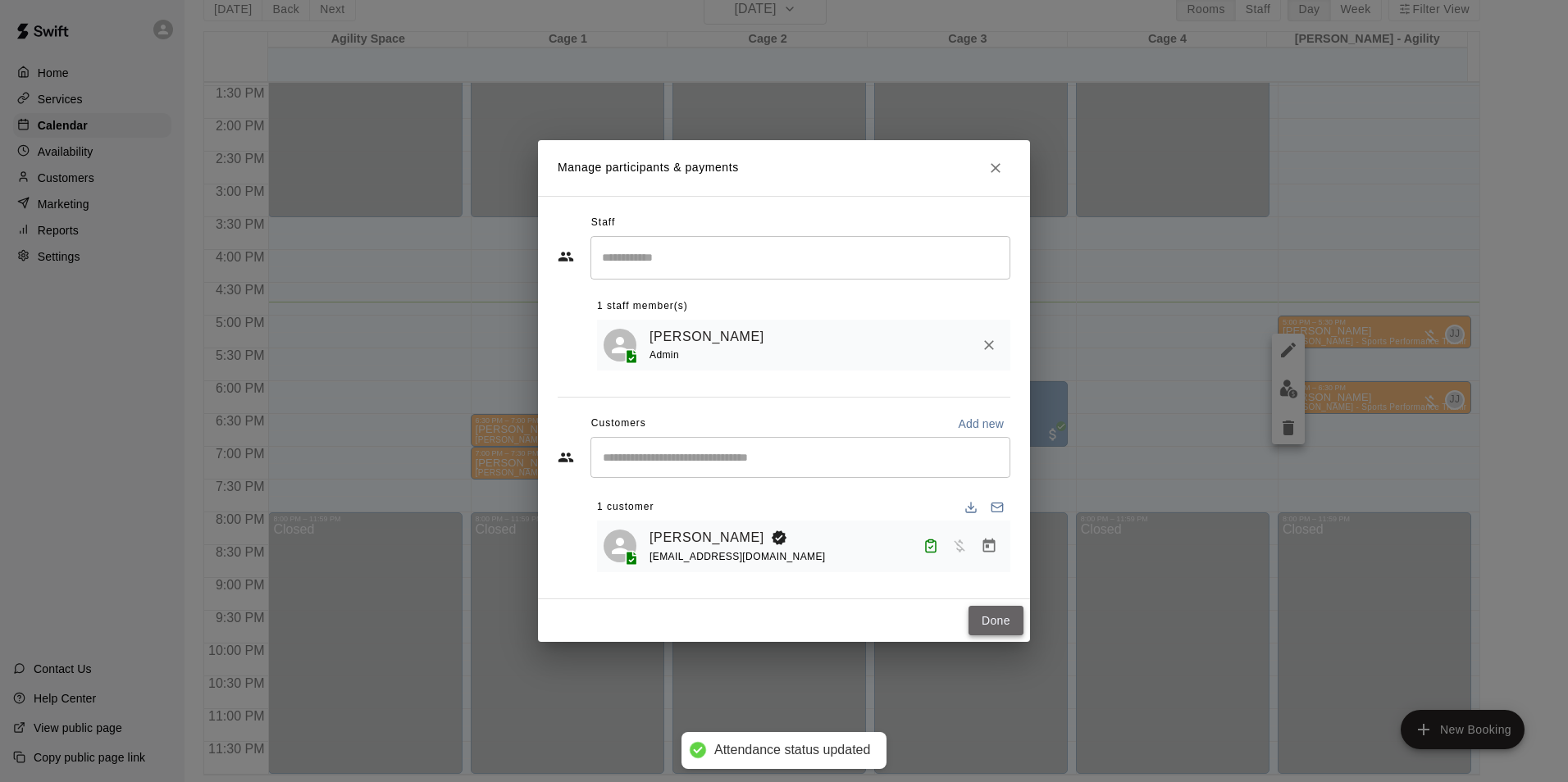
click at [1005, 615] on button "Done" at bounding box center [996, 620] width 55 height 30
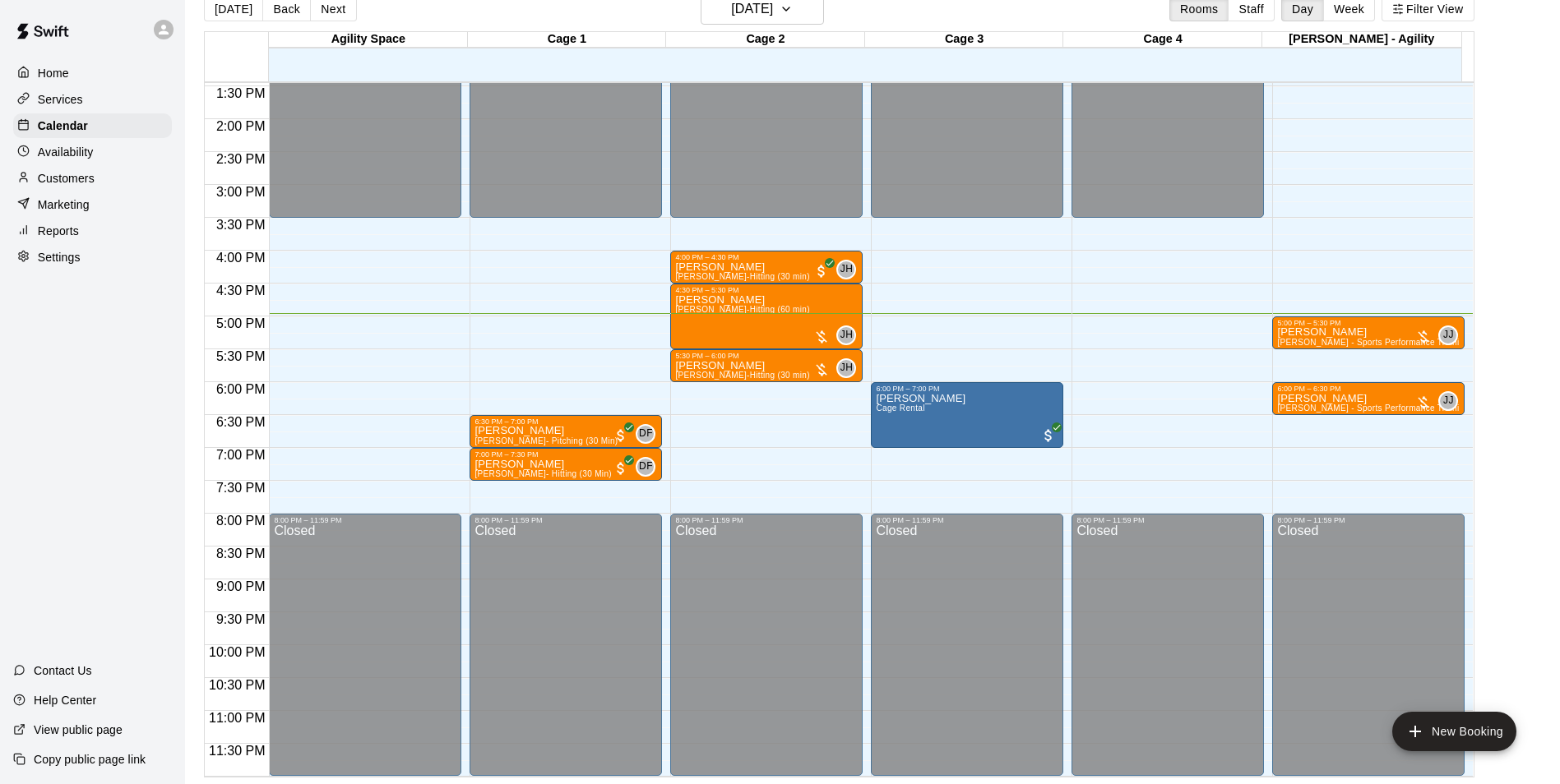
drag, startPoint x: 1187, startPoint y: 428, endPoint x: 65, endPoint y: 571, distance: 1131.1
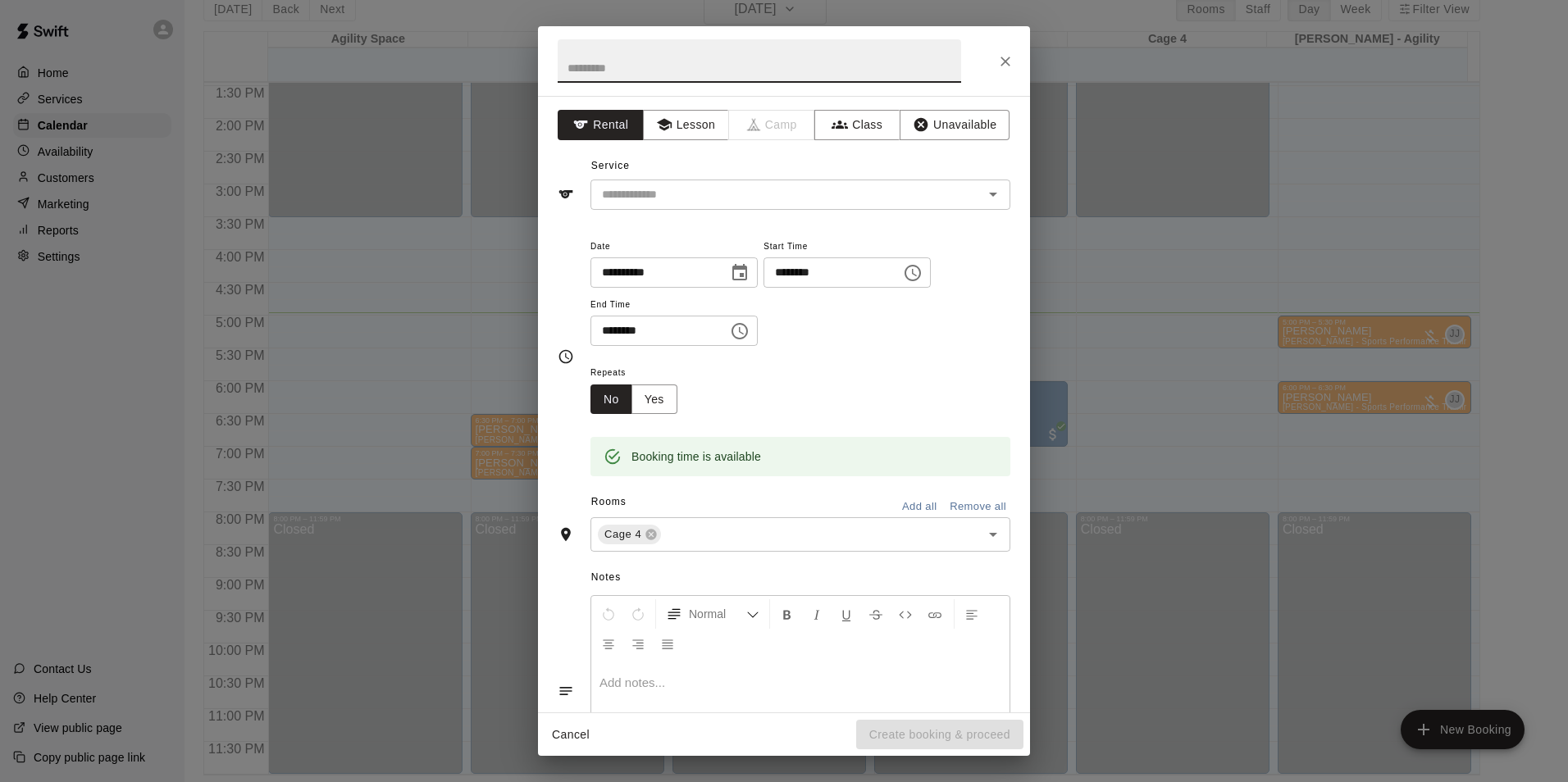
click at [1003, 56] on icon "Close" at bounding box center [1005, 61] width 16 height 16
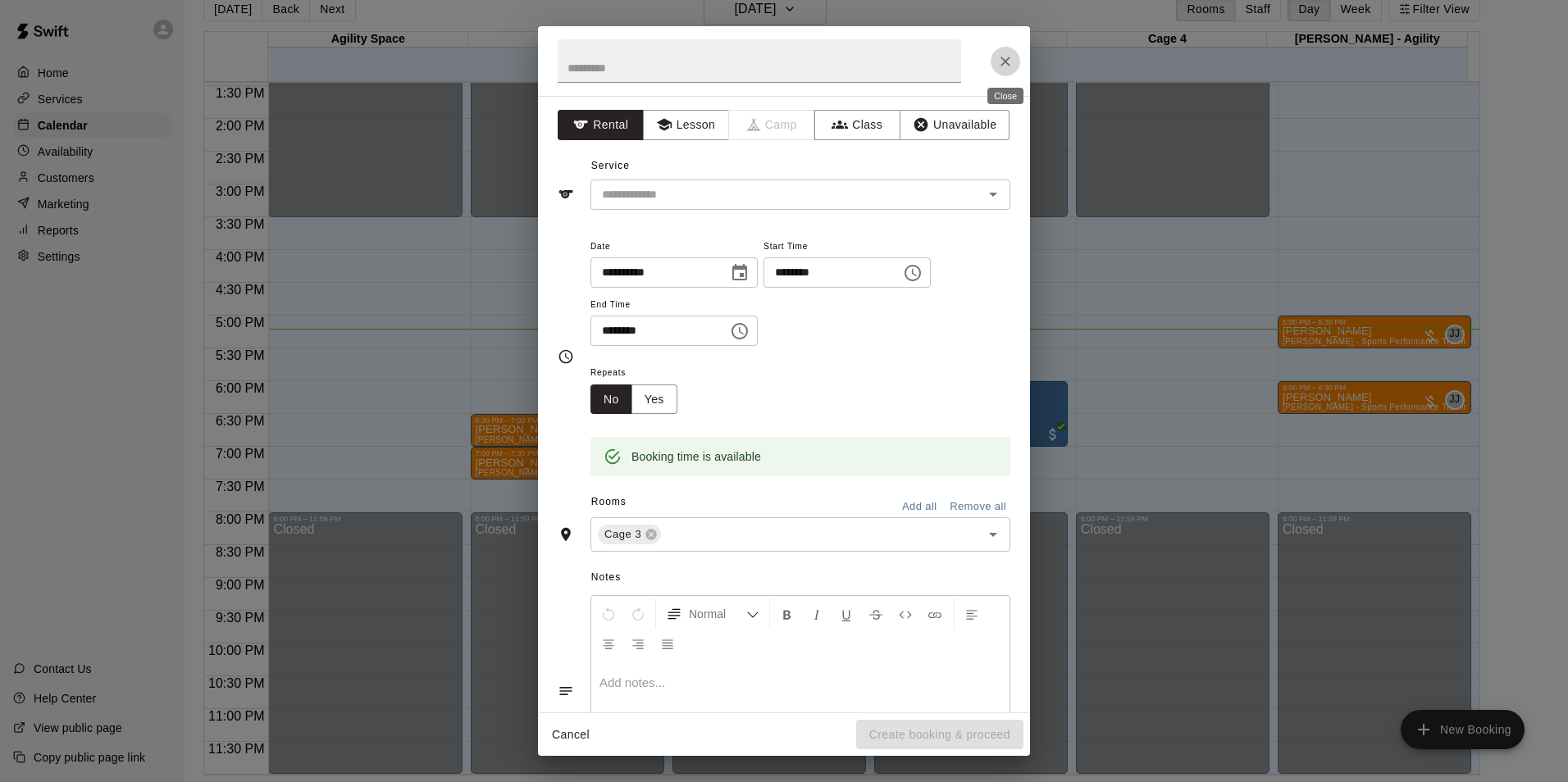
click at [1016, 60] on button "Close" at bounding box center [1005, 61] width 29 height 29
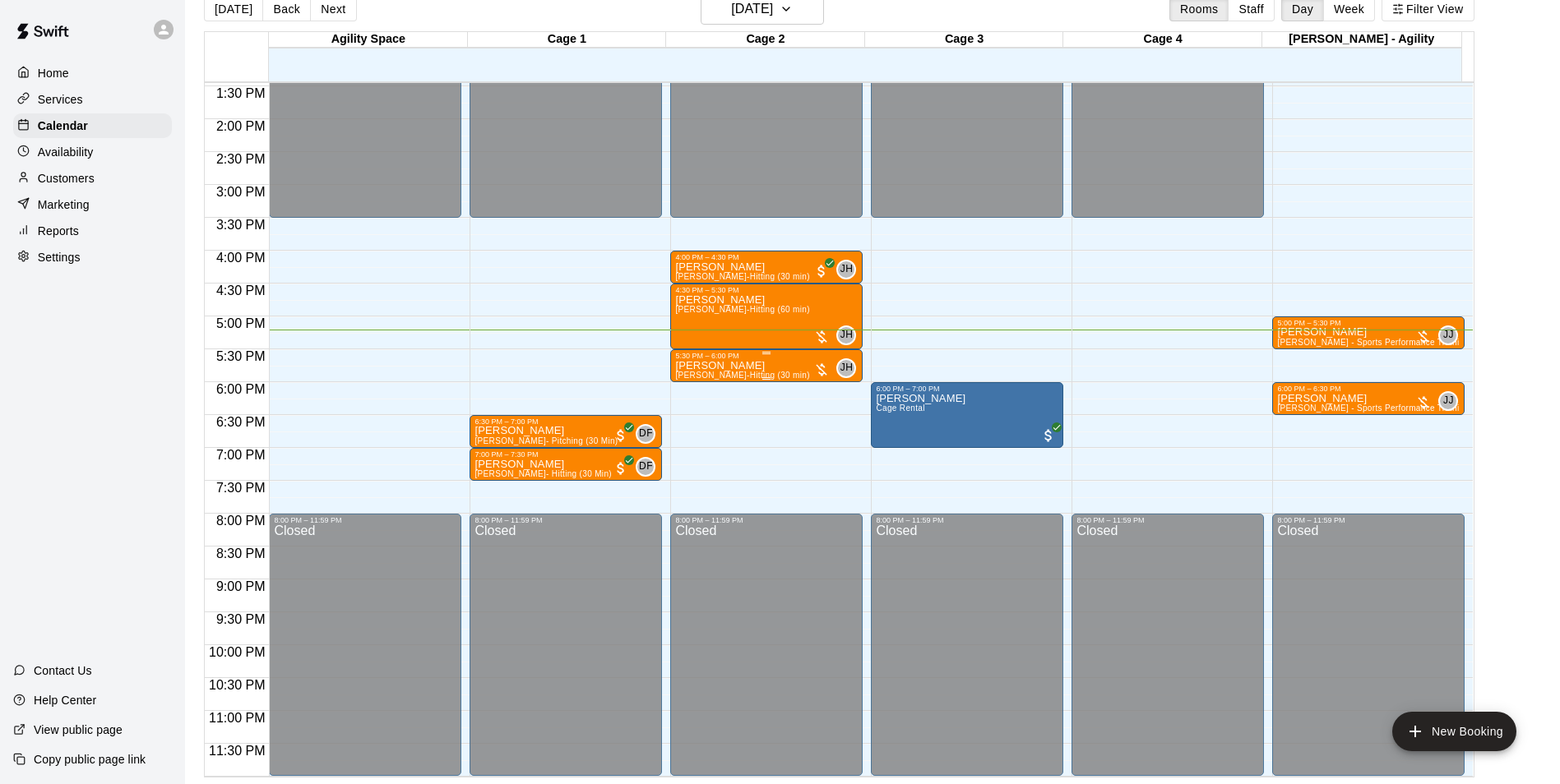
click at [735, 371] on div "Tyler Brooks Jeremy Hazelbaker-Hitting (30 min)" at bounding box center [743, 752] width 134 height 784
click at [762, 448] on div at bounding box center [786, 392] width 1573 height 784
click at [756, 373] on span "[PERSON_NAME]-Hitting (30 min)" at bounding box center [743, 375] width 134 height 9
click at [690, 413] on button "edit" at bounding box center [691, 427] width 33 height 32
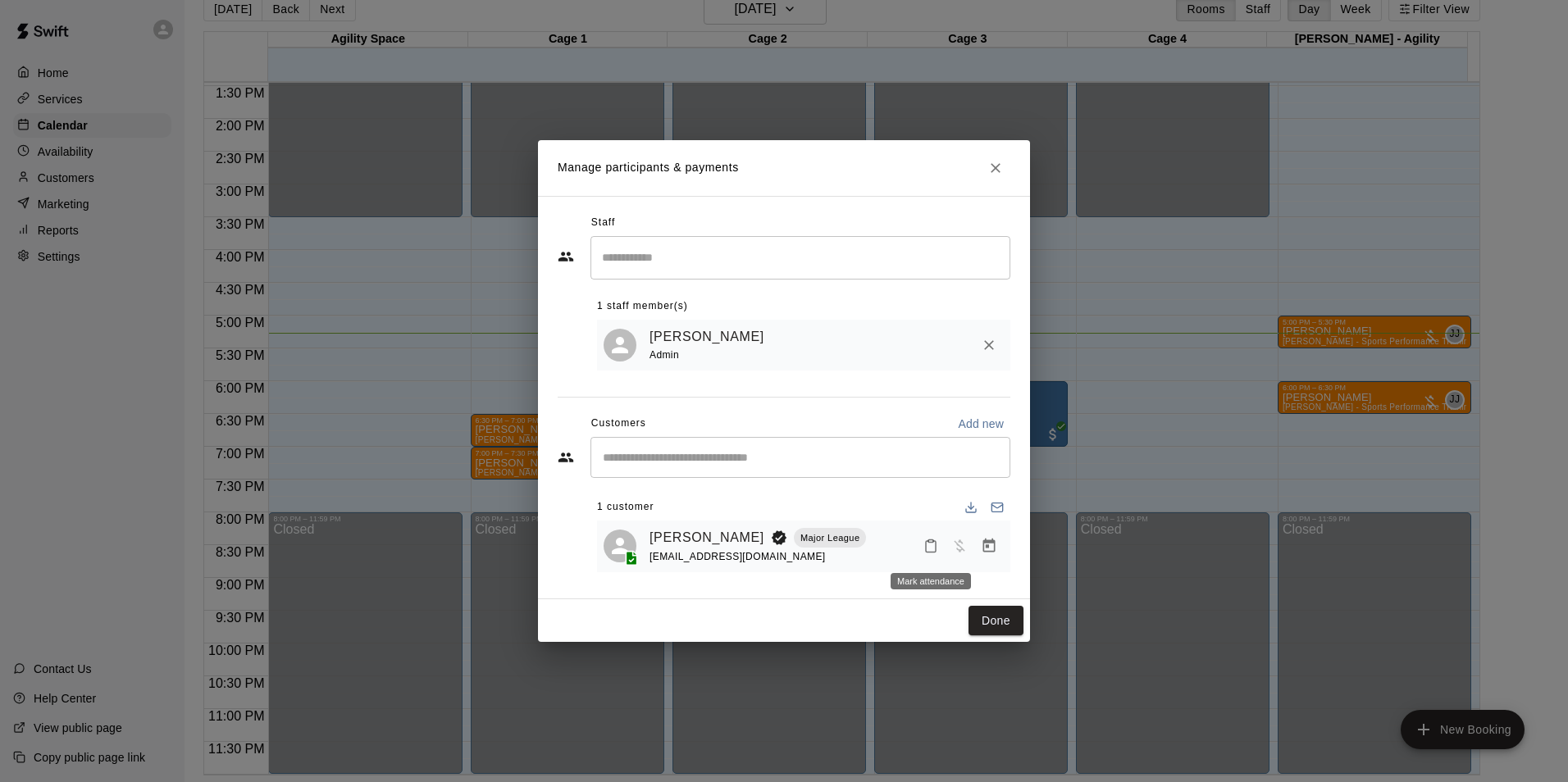
click at [940, 546] on button "Mark attendance" at bounding box center [930, 546] width 28 height 28
click at [986, 548] on p "Mark attended" at bounding box center [1036, 547] width 145 height 16
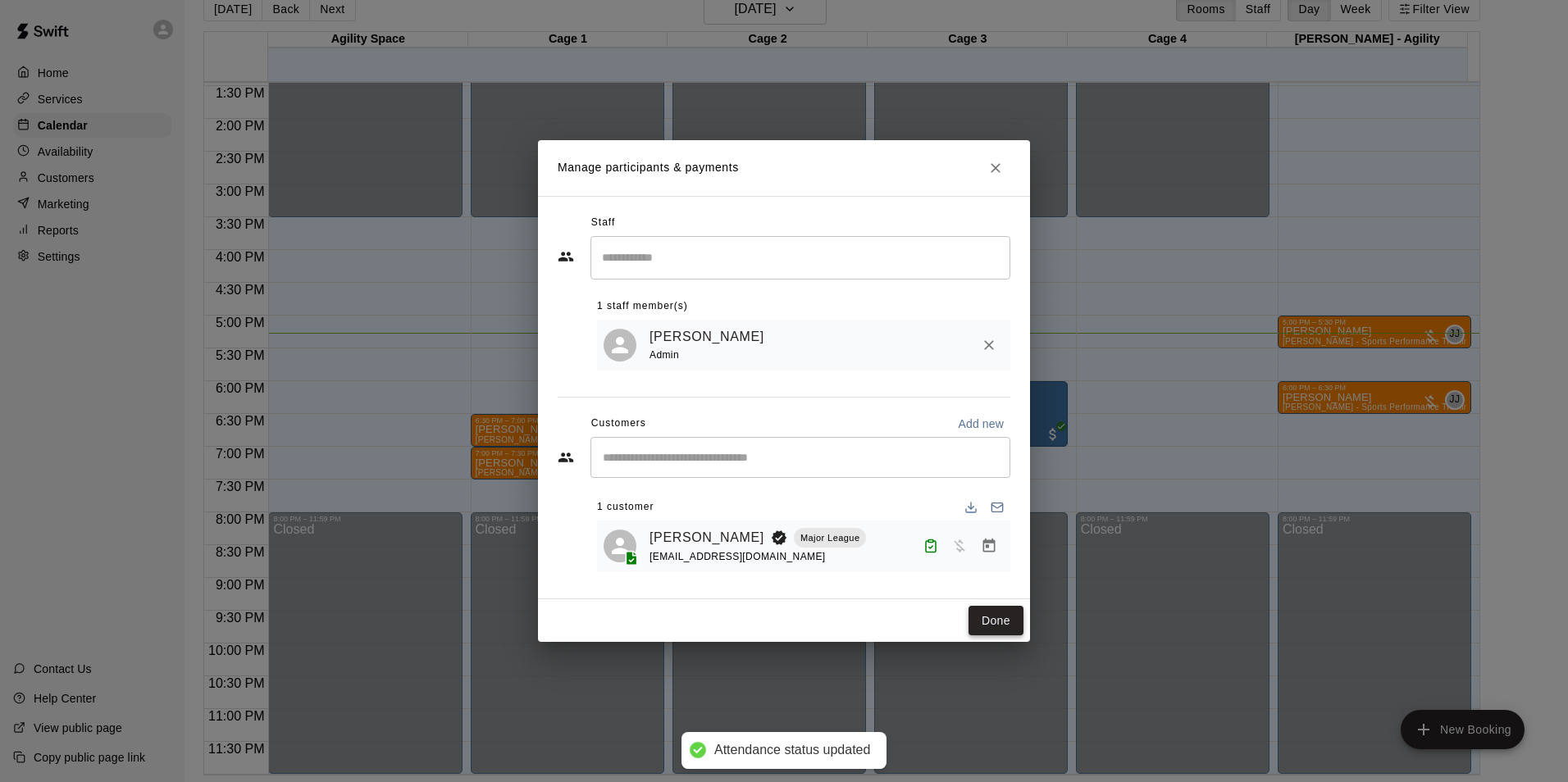
click at [996, 618] on button "Done" at bounding box center [996, 620] width 55 height 30
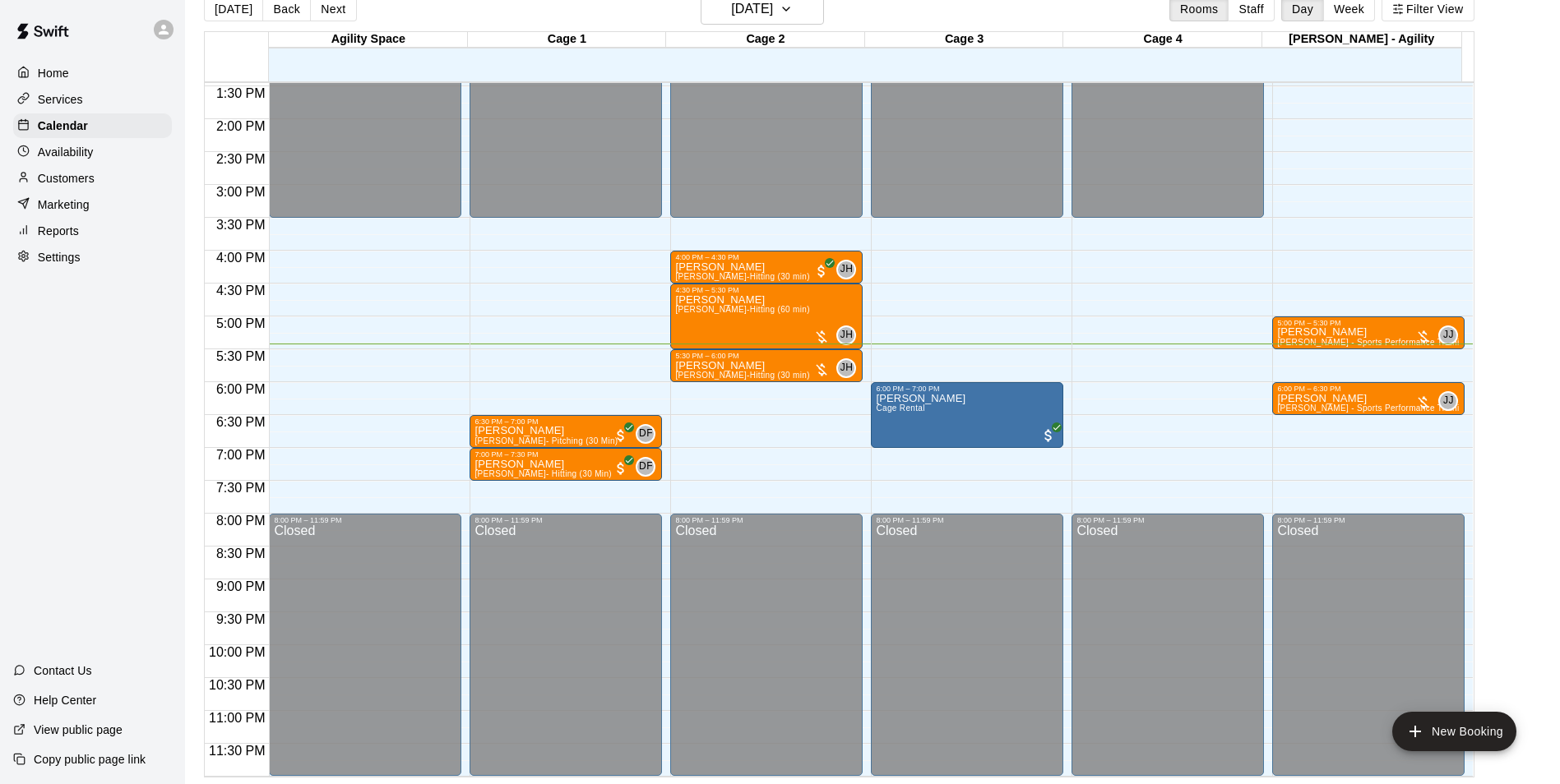
click at [73, 183] on p "Customers" at bounding box center [66, 178] width 56 height 16
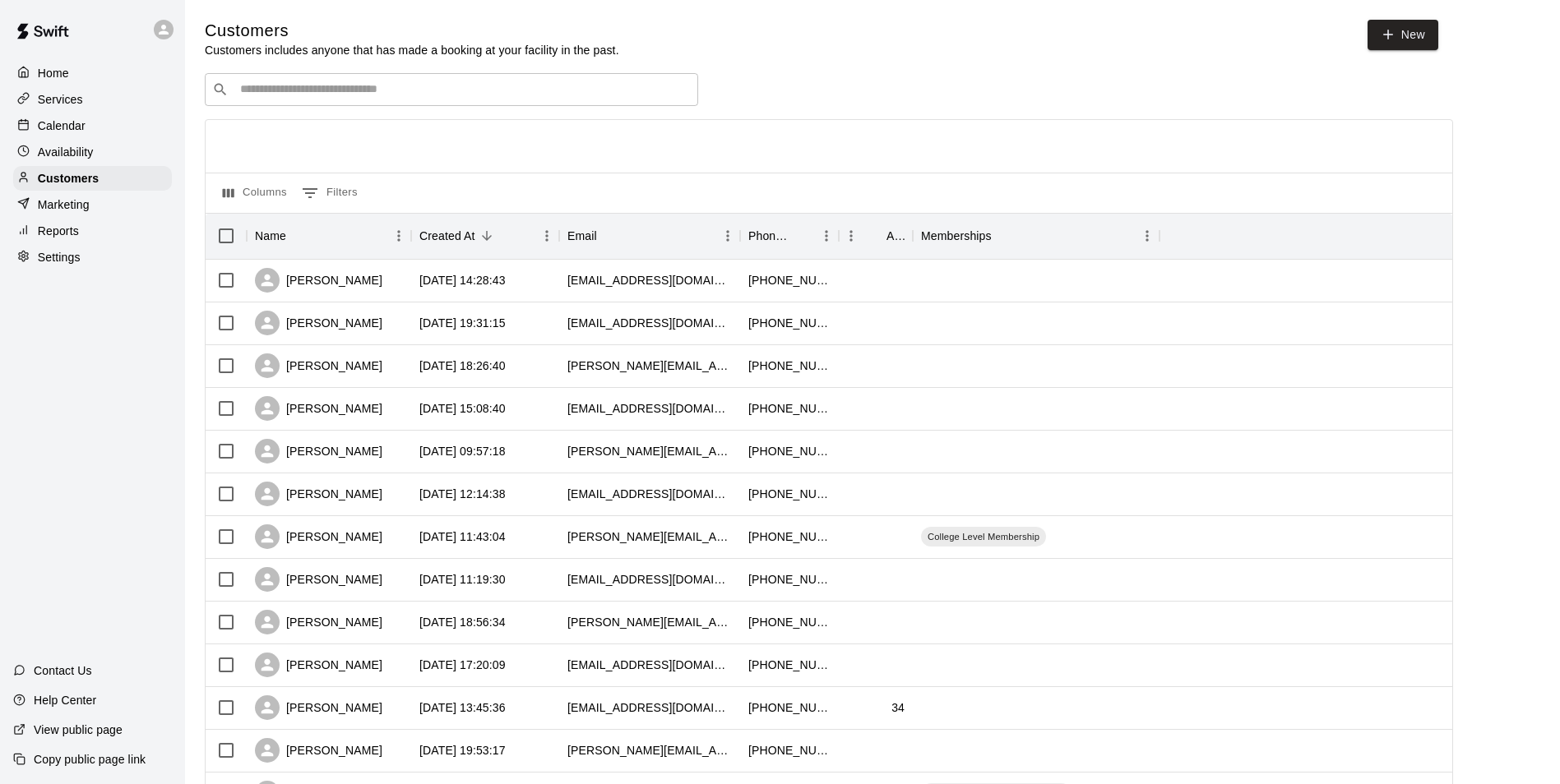
click at [319, 88] on input "Search customers by name or email" at bounding box center [462, 89] width 455 height 16
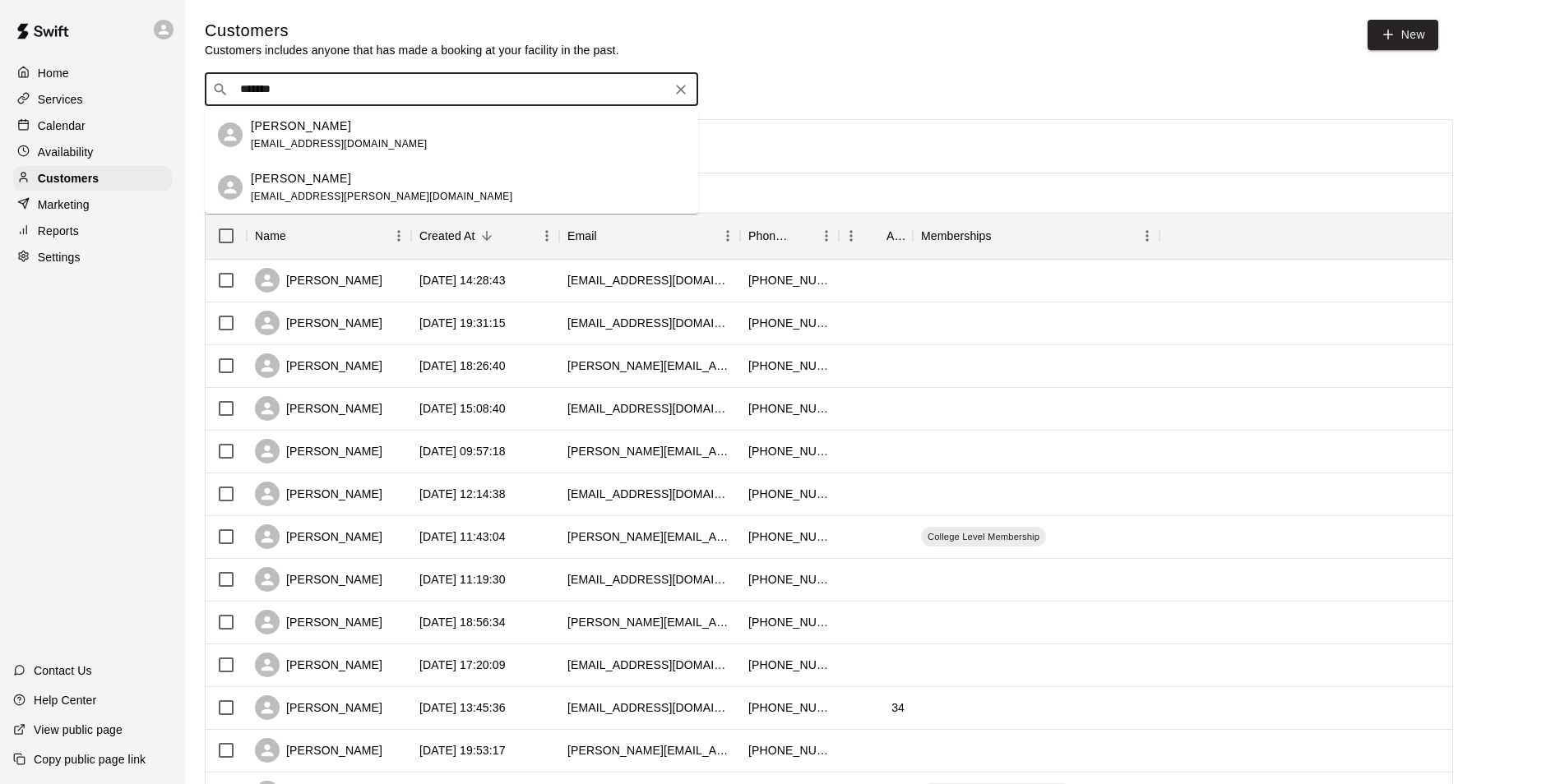
type input "********"
click at [319, 143] on span "jaydie.tatum@gmail.com" at bounding box center [381, 144] width 261 height 12
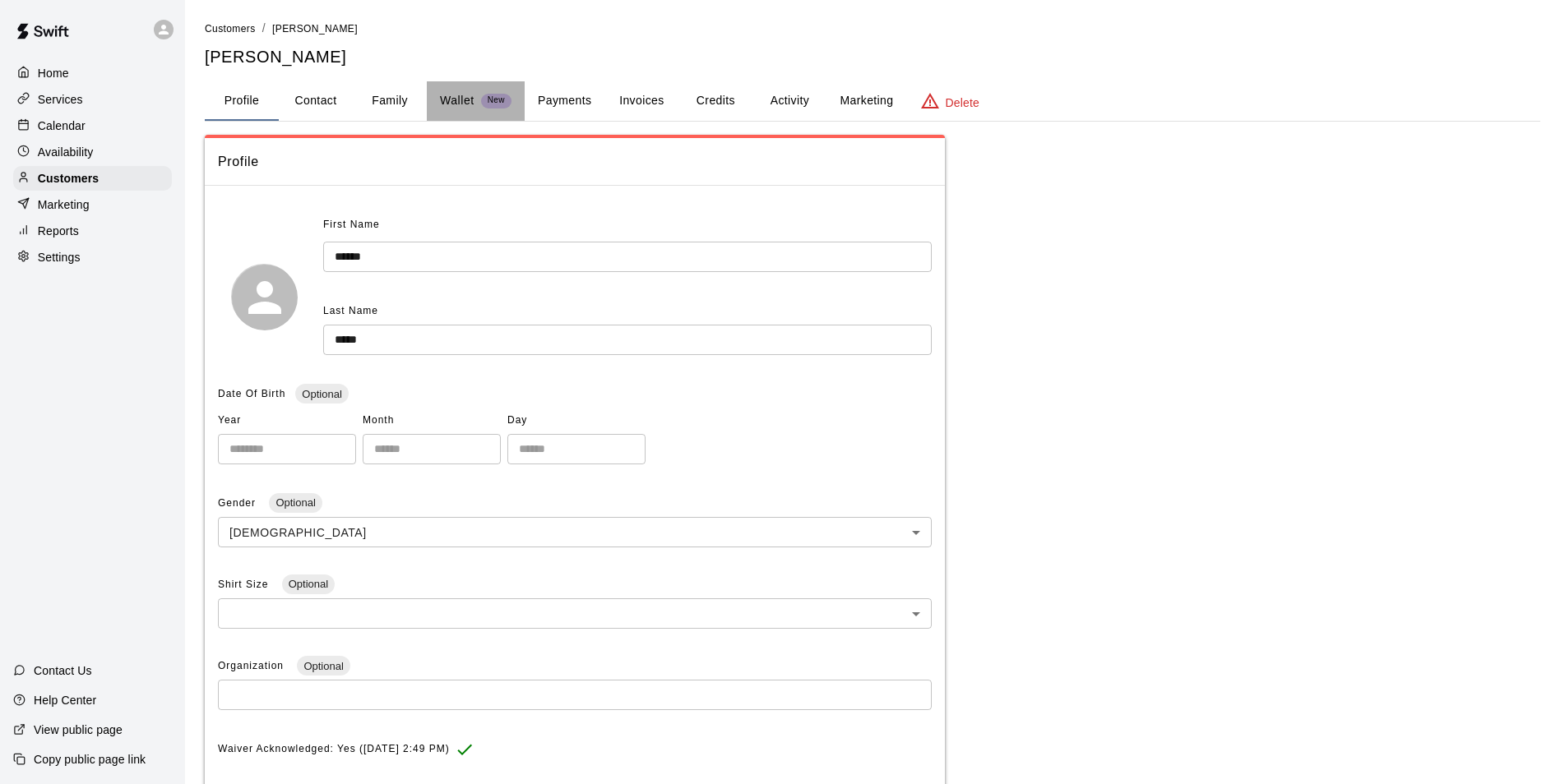
click at [480, 104] on div "Wallet New" at bounding box center [476, 101] width 72 height 17
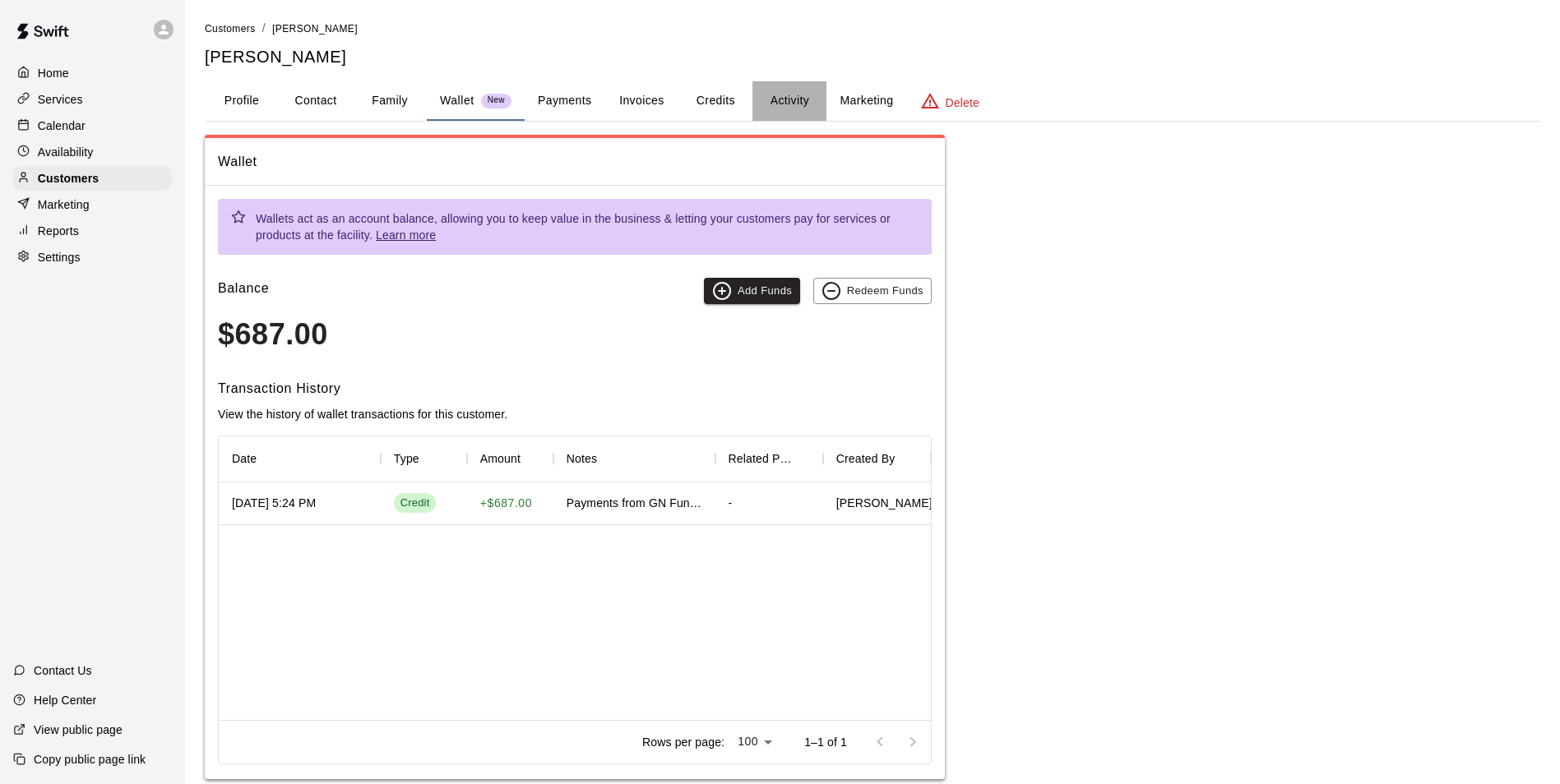
click at [788, 100] on button "Activity" at bounding box center [789, 101] width 74 height 40
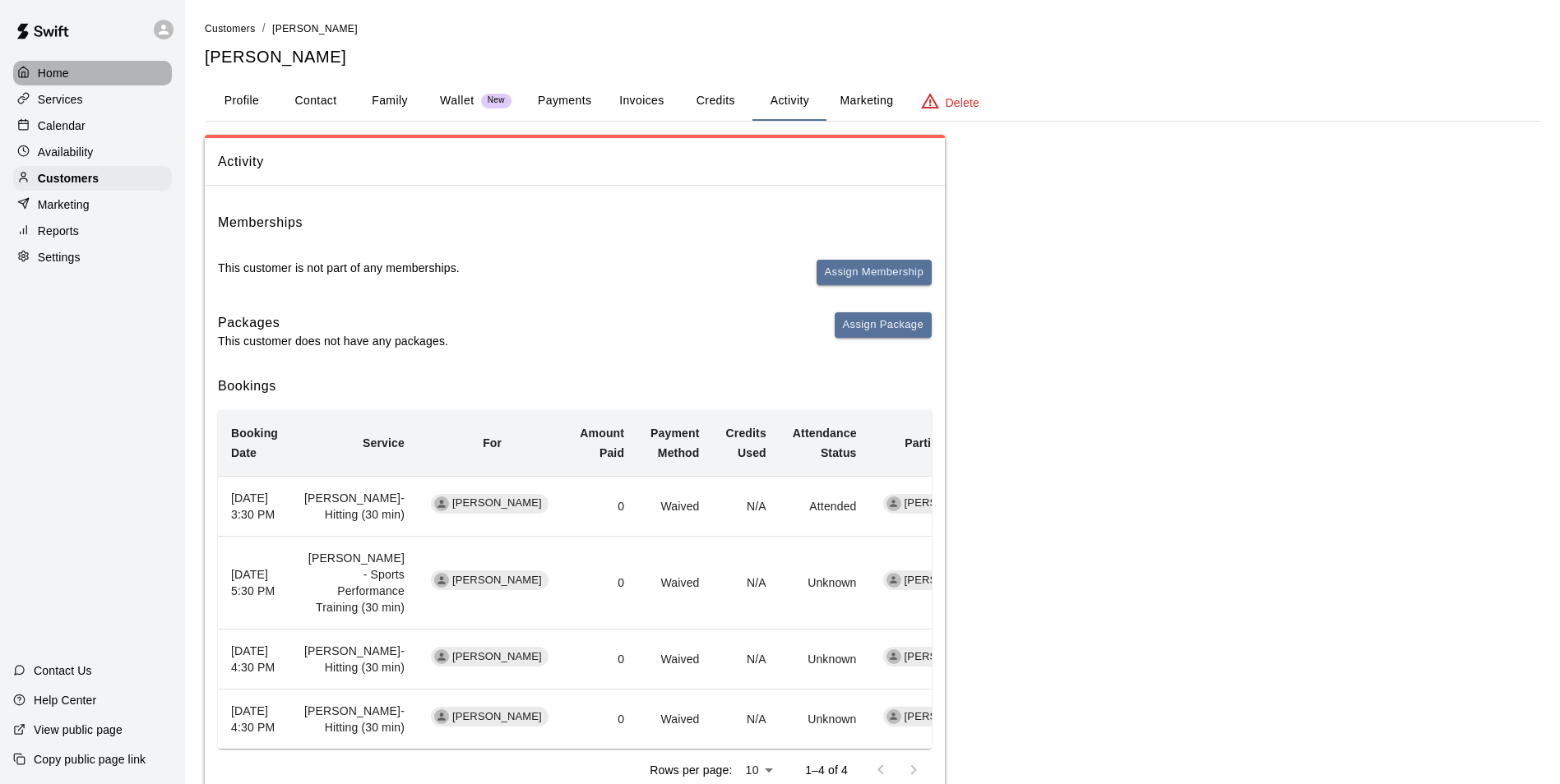
click at [60, 74] on p "Home" at bounding box center [53, 73] width 31 height 16
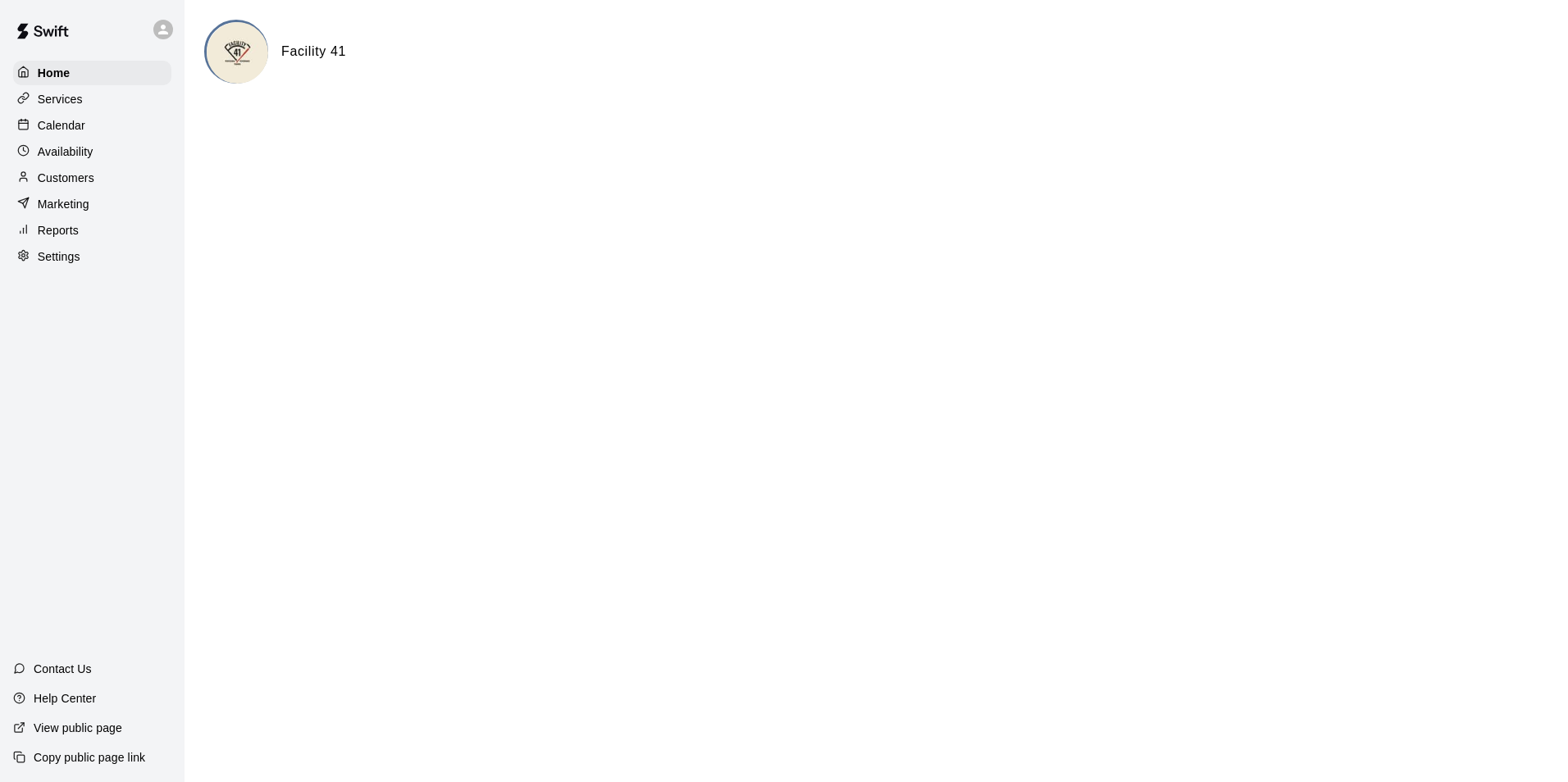
click at [62, 123] on p "Calendar" at bounding box center [61, 125] width 47 height 16
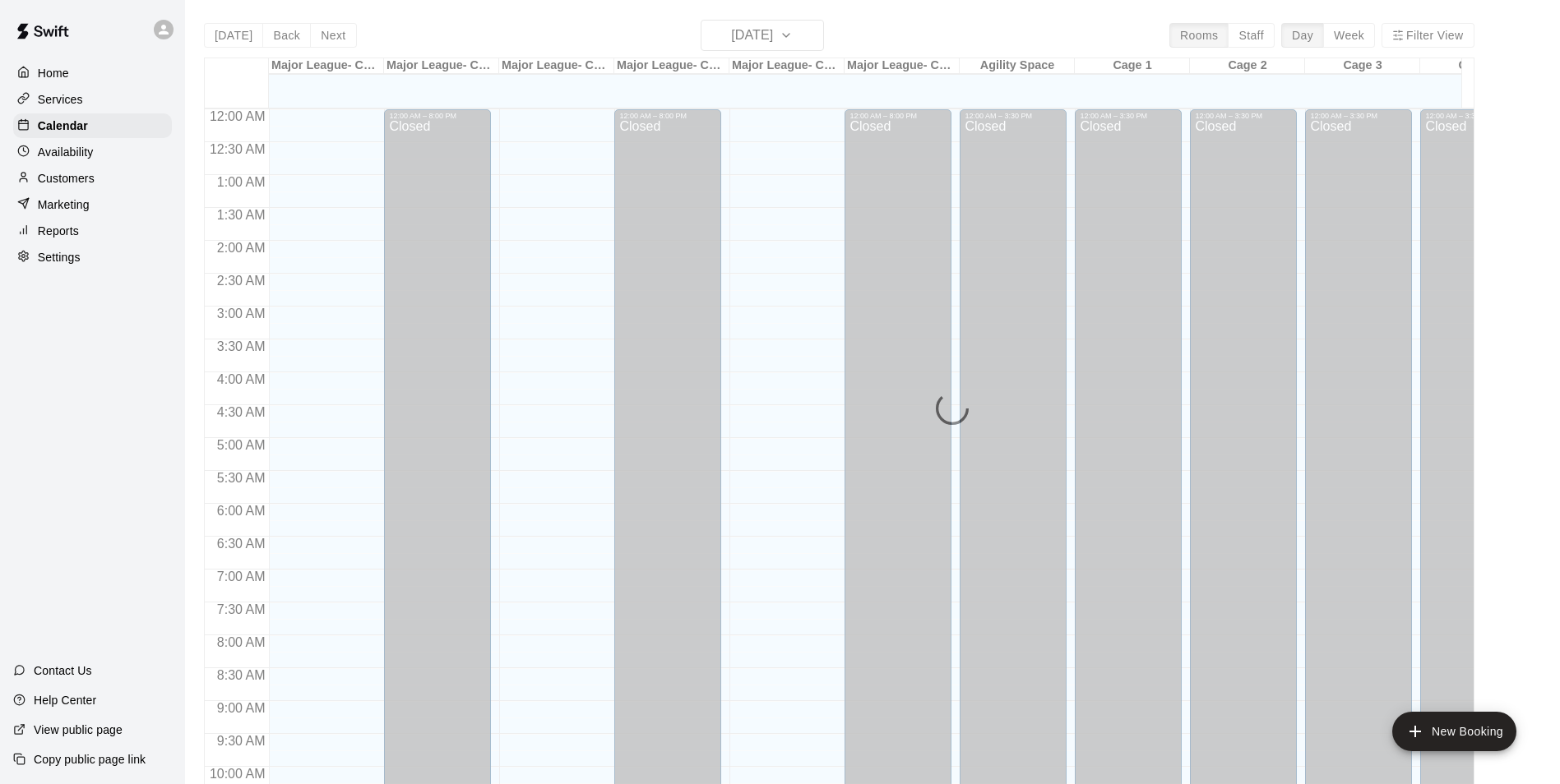
scroll to position [835, 0]
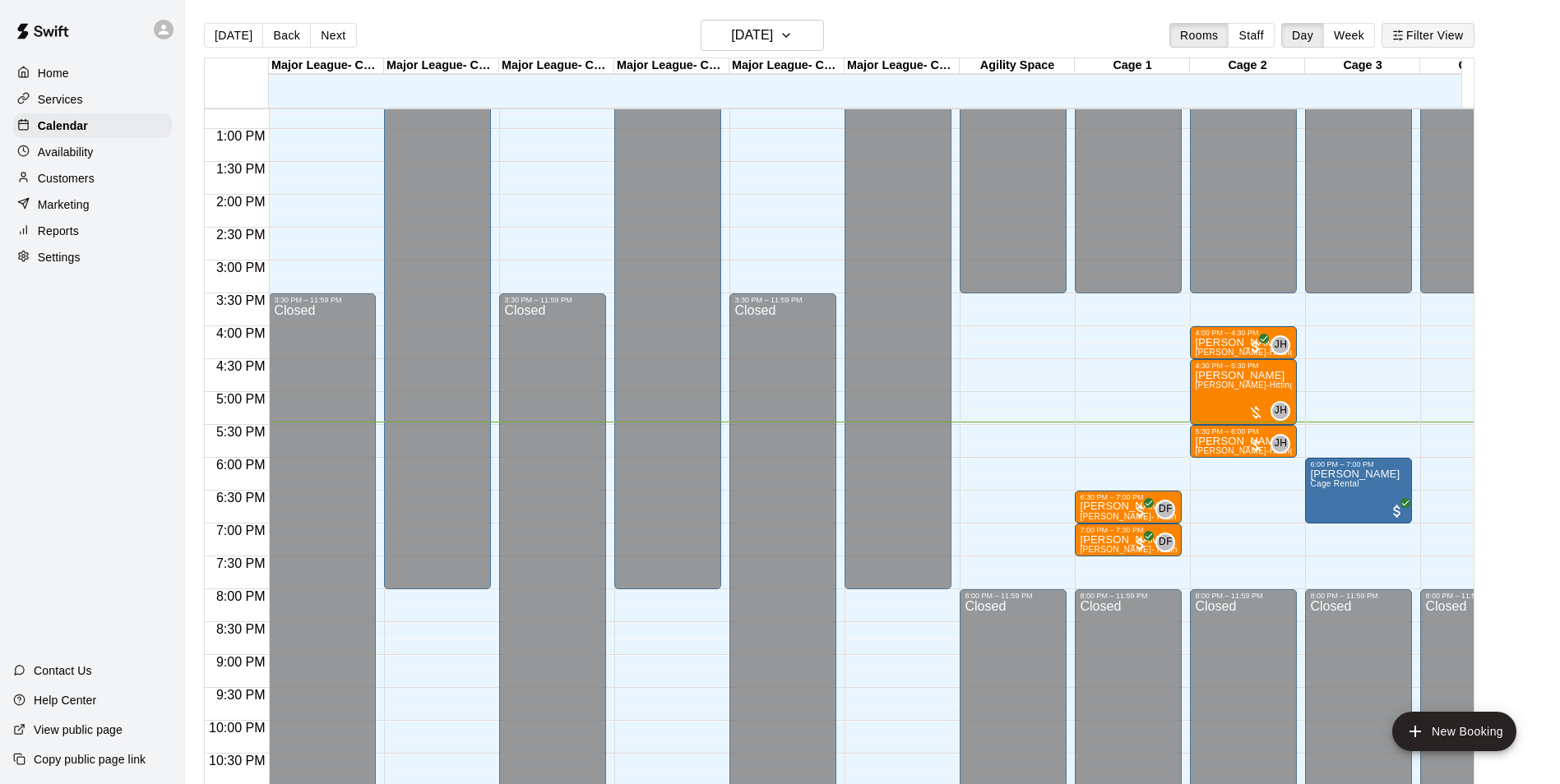
click at [1425, 35] on button "Filter View" at bounding box center [1427, 35] width 92 height 24
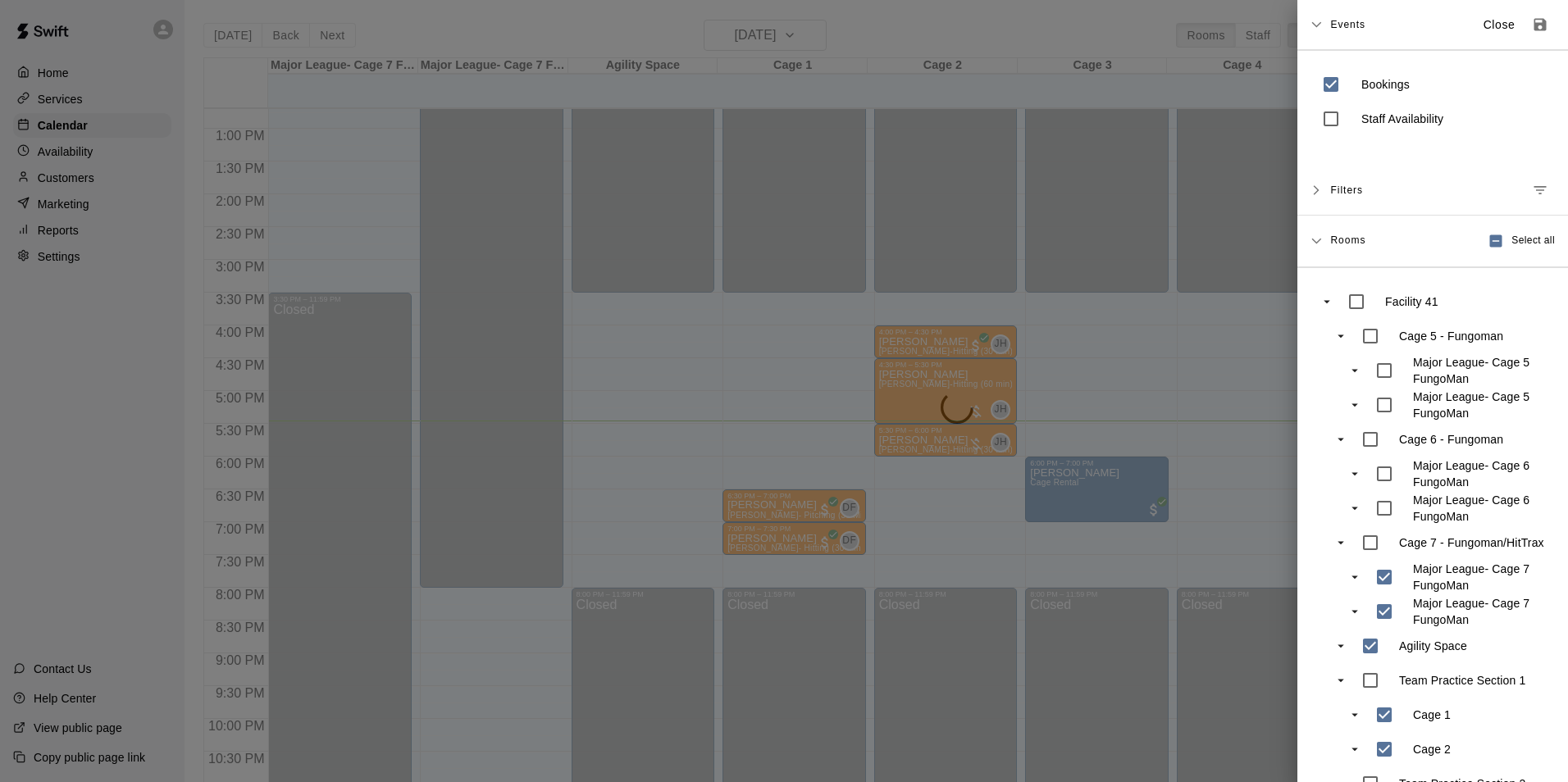
click at [1385, 619] on div "Major League- Cage 7 FungoMan Major League- Cage 7 FungoMan" at bounding box center [1446, 594] width 210 height 69
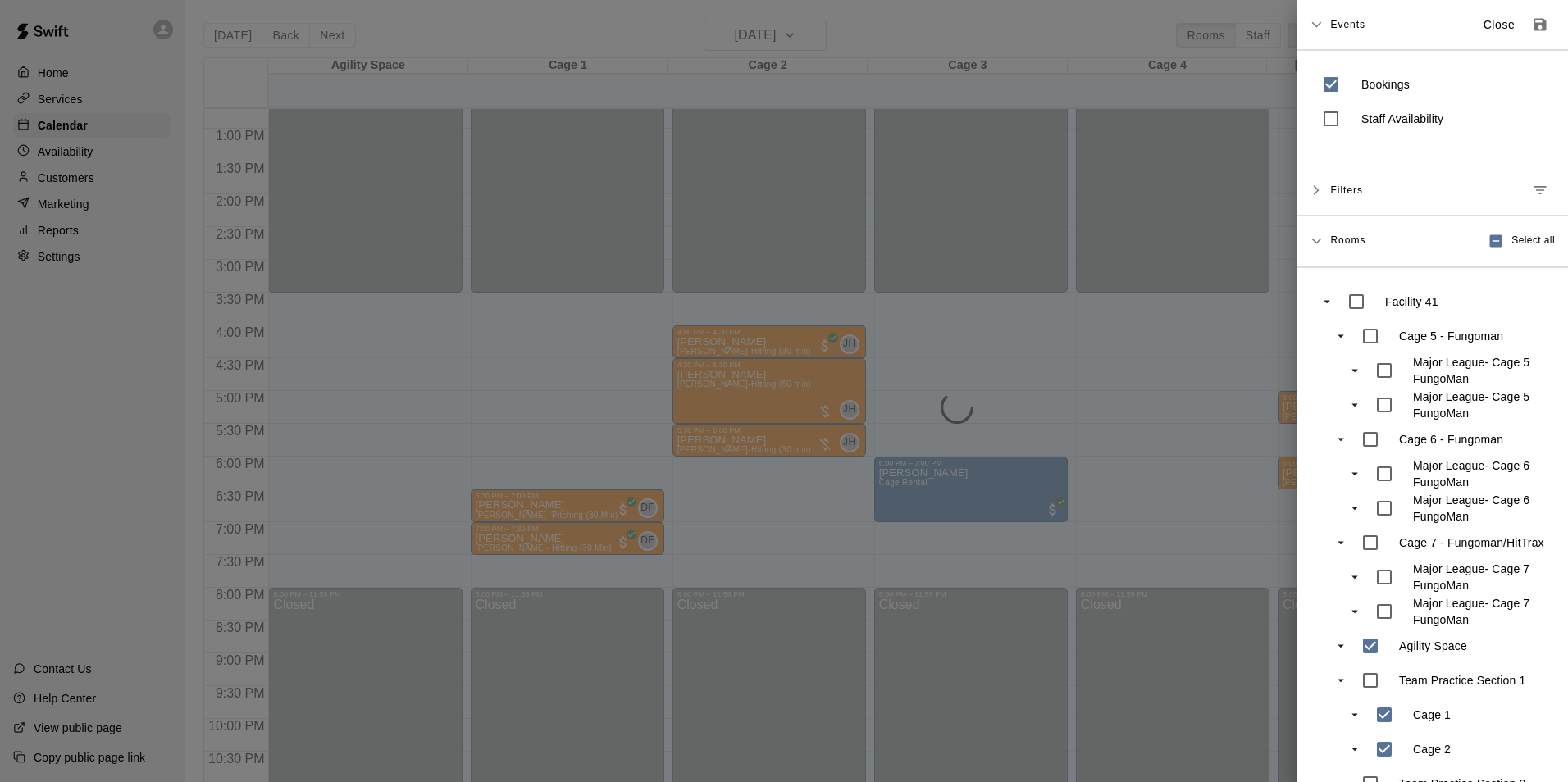
click at [1205, 524] on div at bounding box center [784, 391] width 1568 height 782
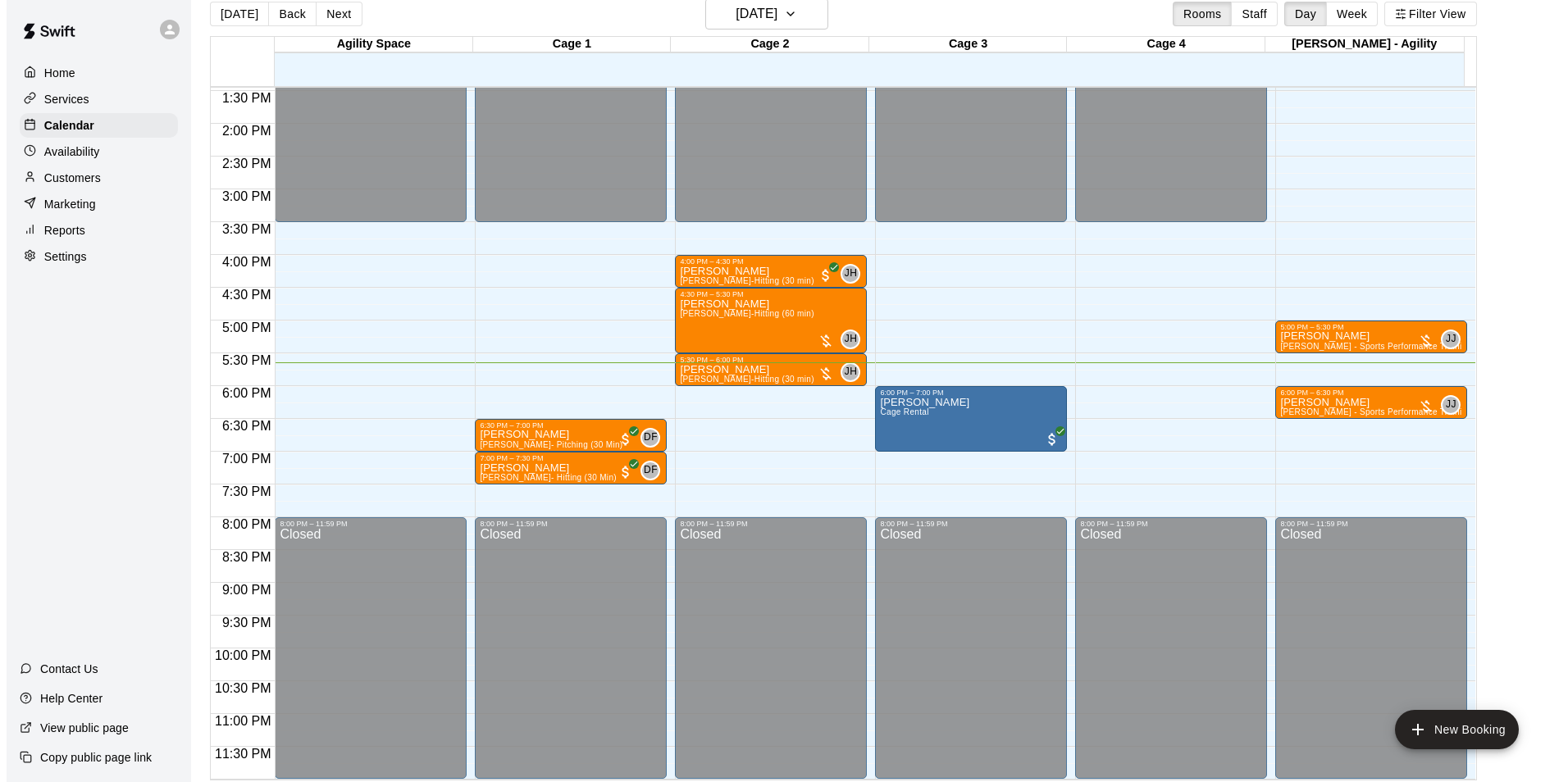
scroll to position [26, 0]
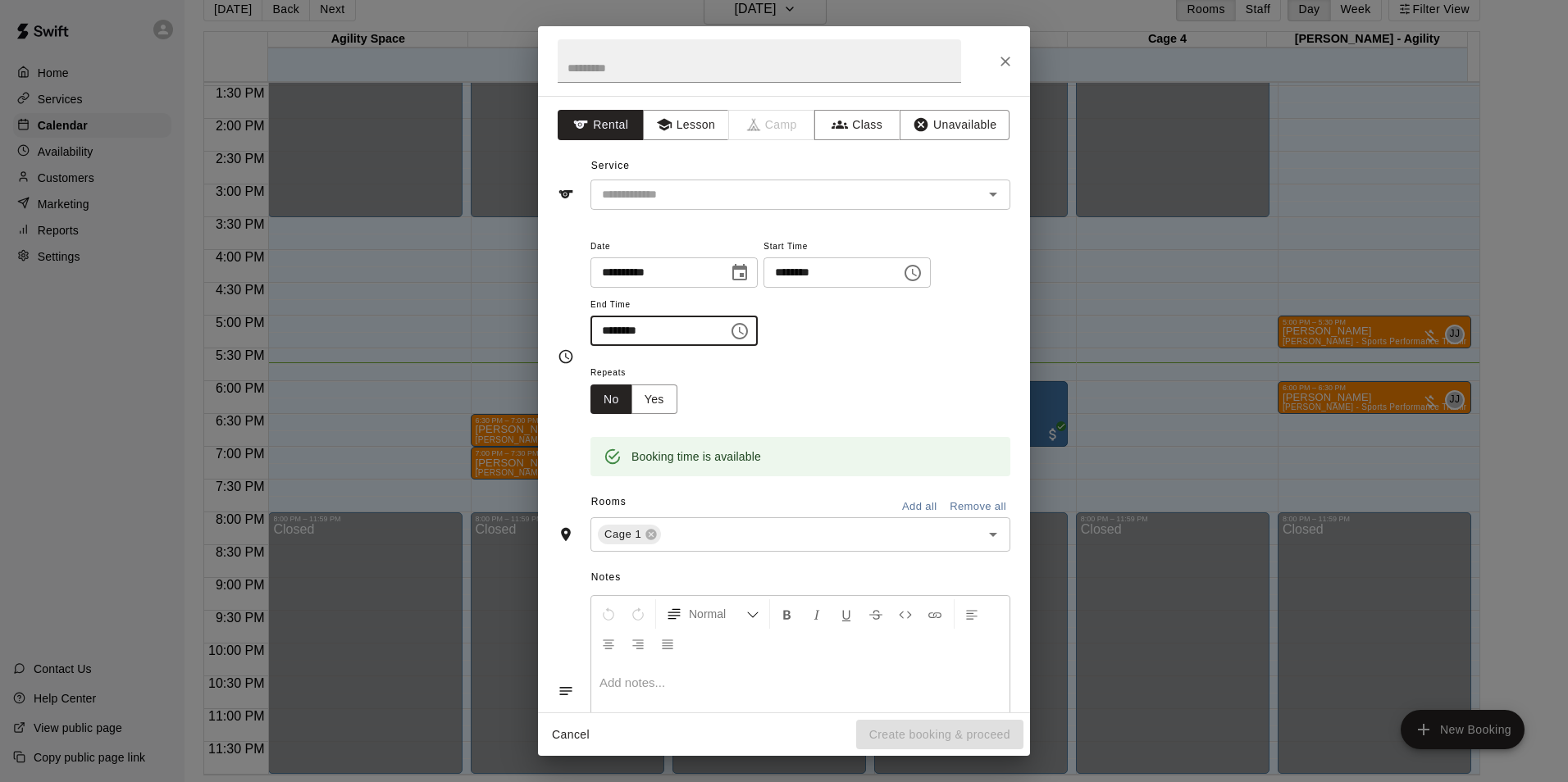
click at [635, 332] on input "********" at bounding box center [653, 330] width 126 height 30
click at [632, 330] on input "********" at bounding box center [653, 330] width 126 height 30
type input "********"
click at [683, 196] on input "text" at bounding box center [776, 195] width 362 height 20
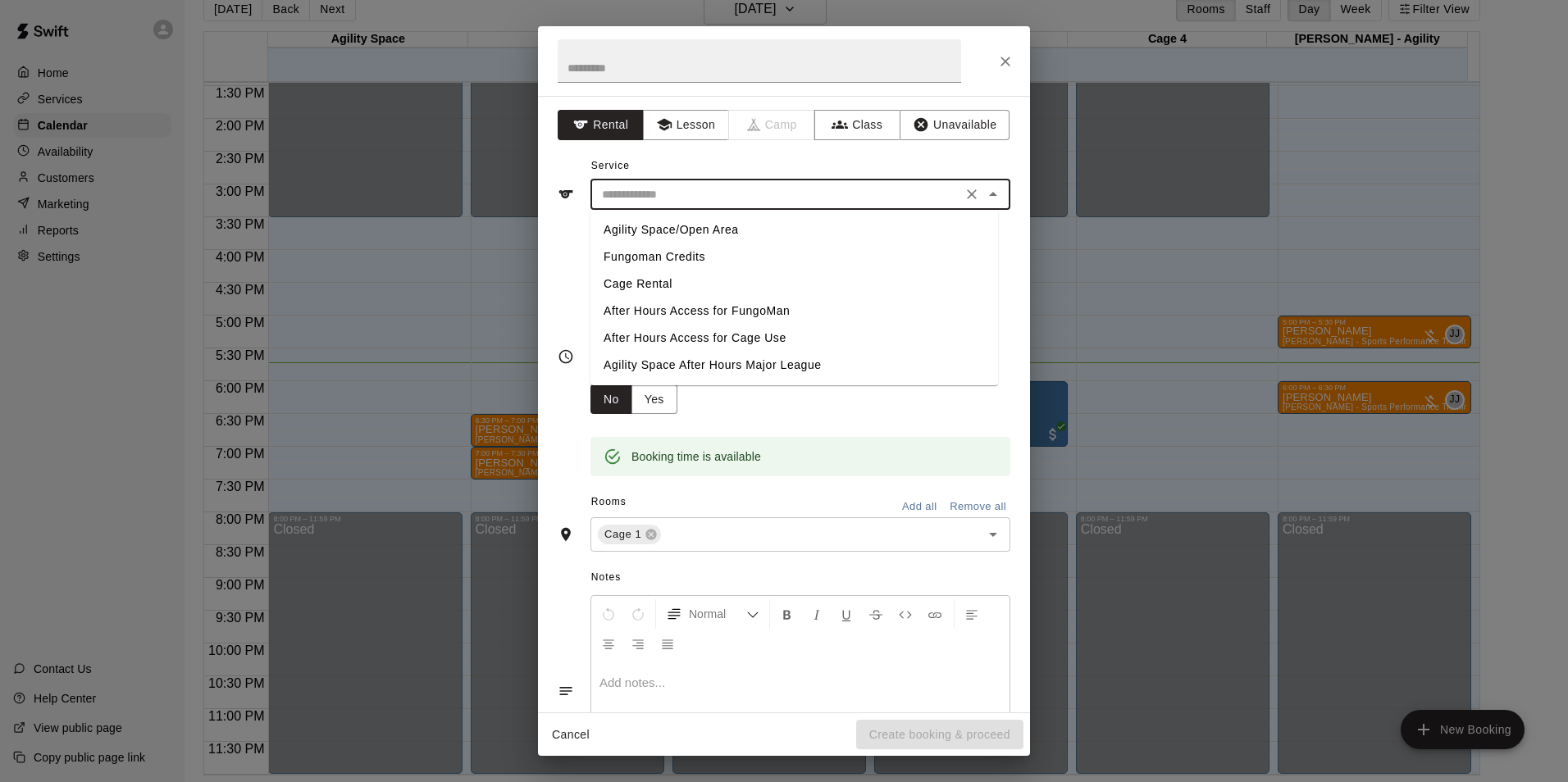
click at [692, 276] on li "Cage Rental" at bounding box center [794, 285] width 407 height 27
type input "**********"
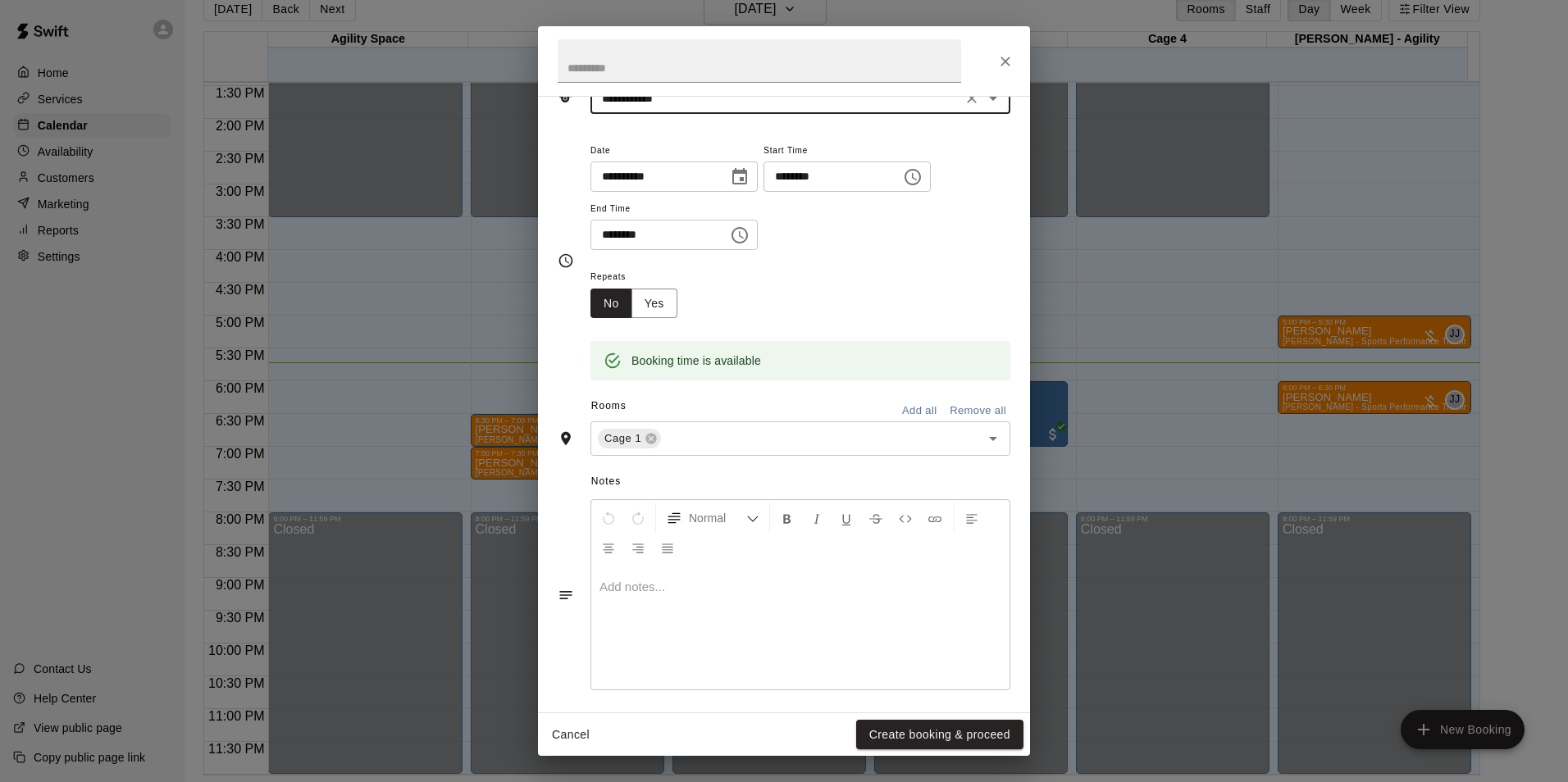
scroll to position [105, 0]
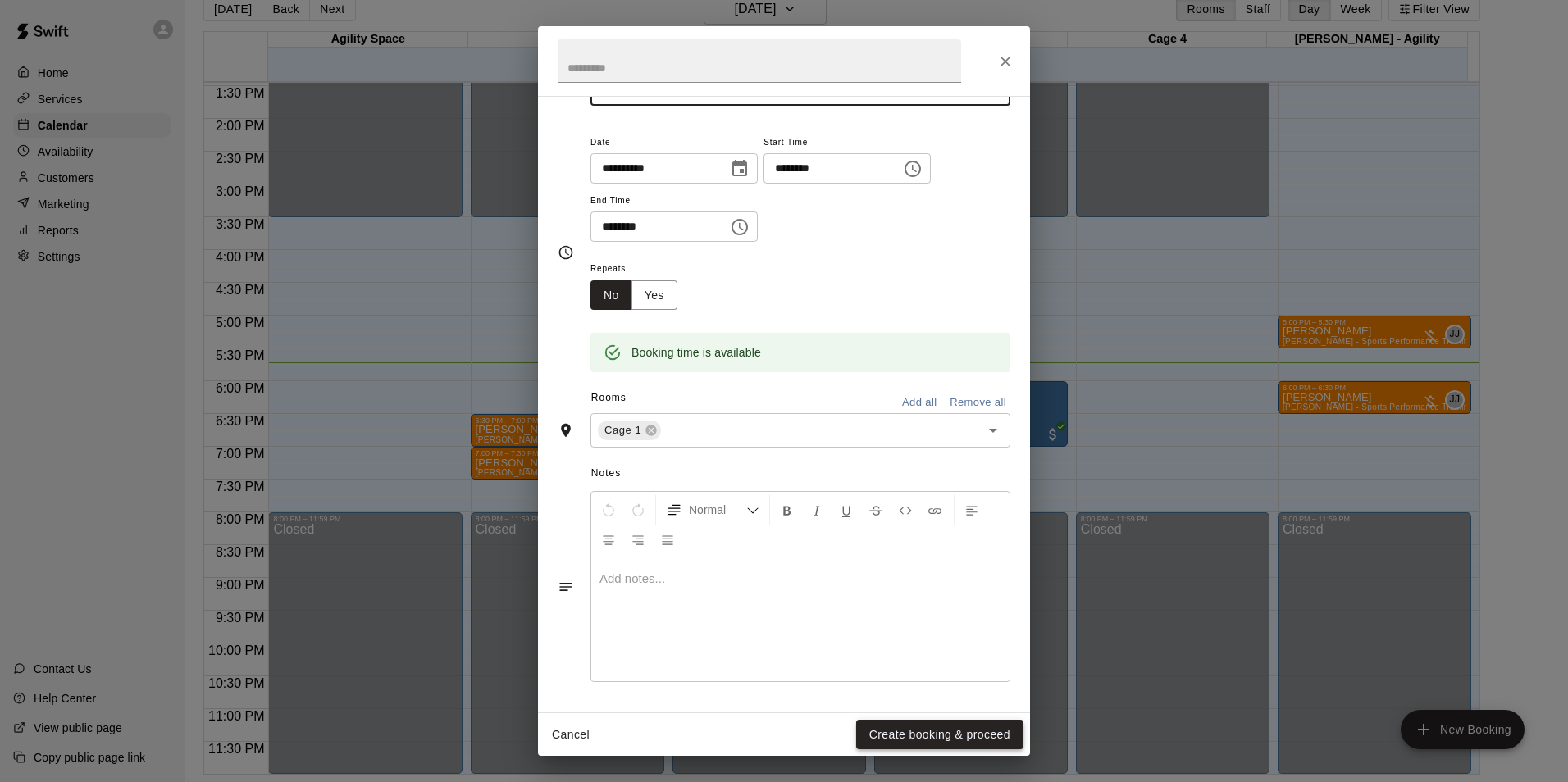
click at [927, 726] on button "Create booking & proceed" at bounding box center [939, 735] width 167 height 30
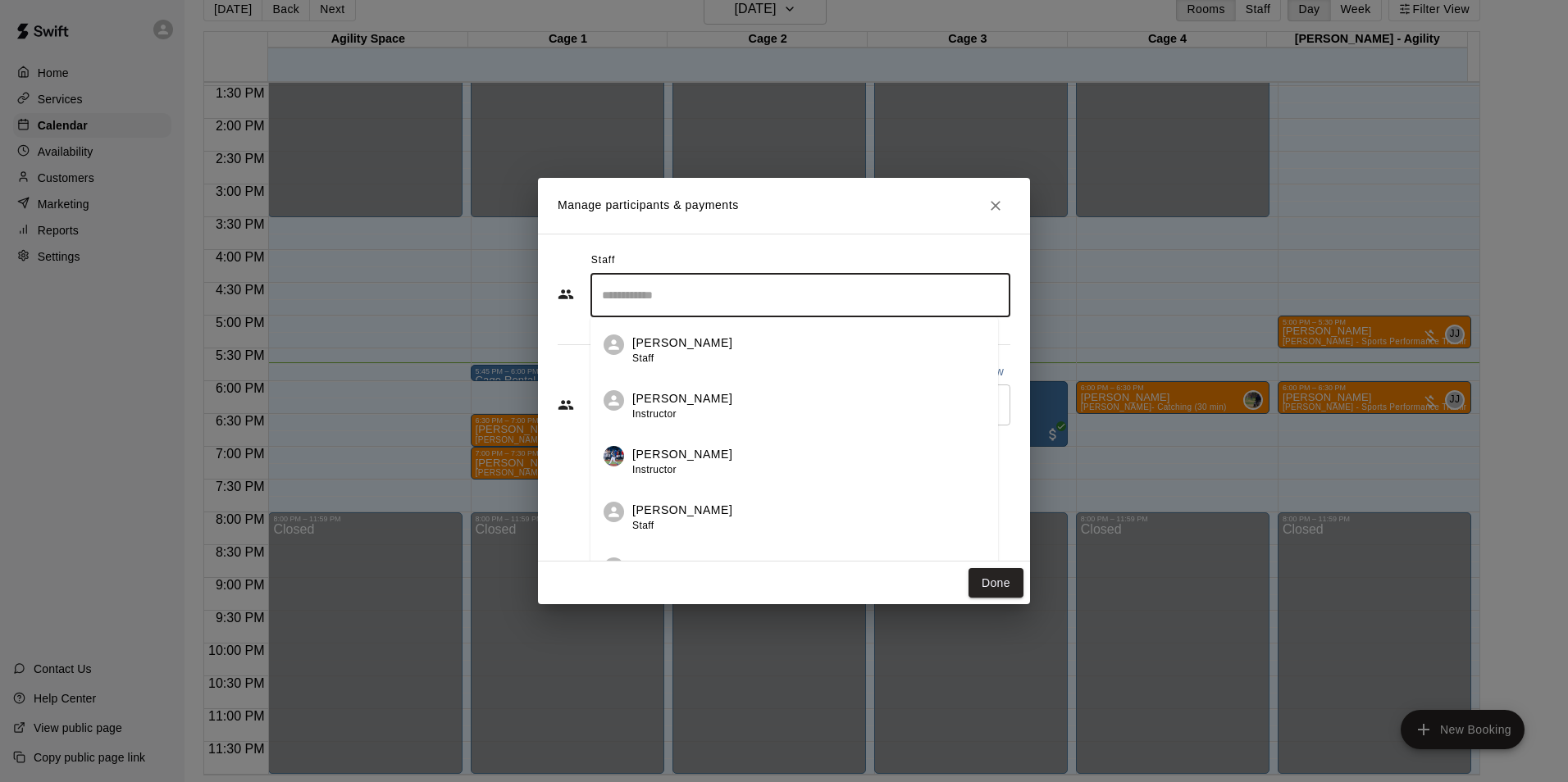
click at [745, 298] on input "Search staff" at bounding box center [800, 296] width 406 height 29
click at [863, 256] on div "Staff" at bounding box center [784, 260] width 453 height 26
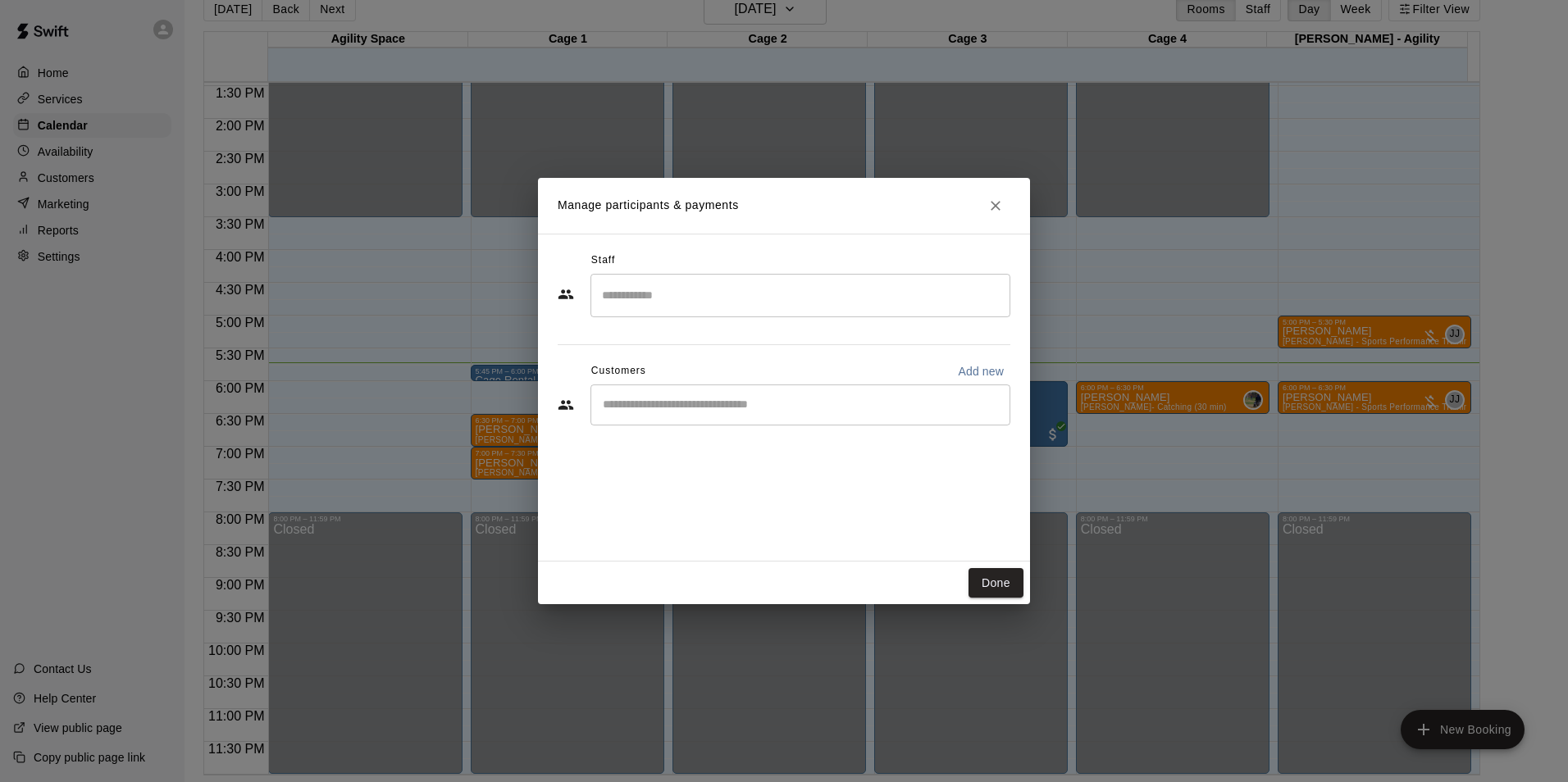
click at [829, 406] on input "Start typing to search customers..." at bounding box center [800, 405] width 406 height 16
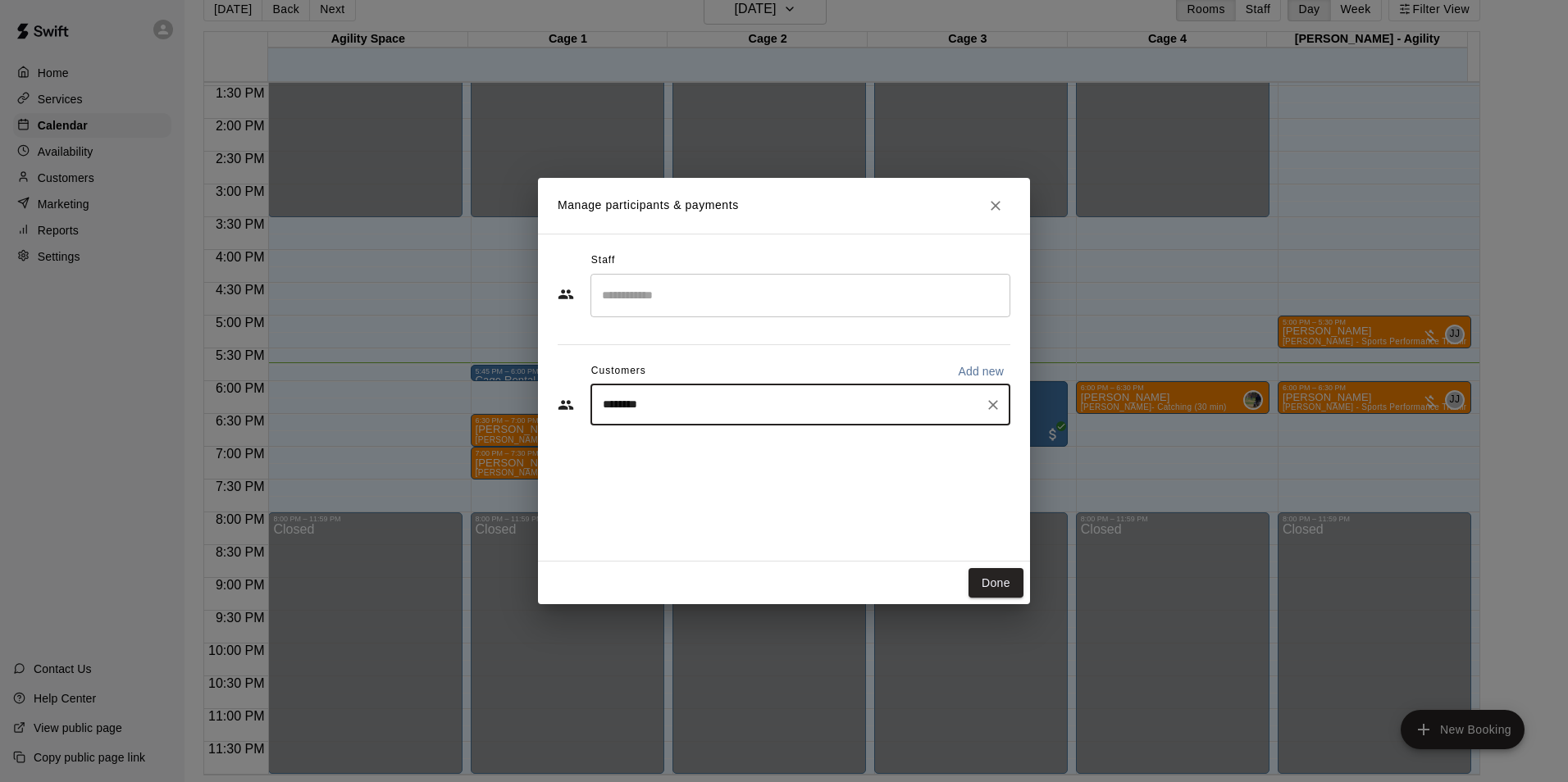
type input "******"
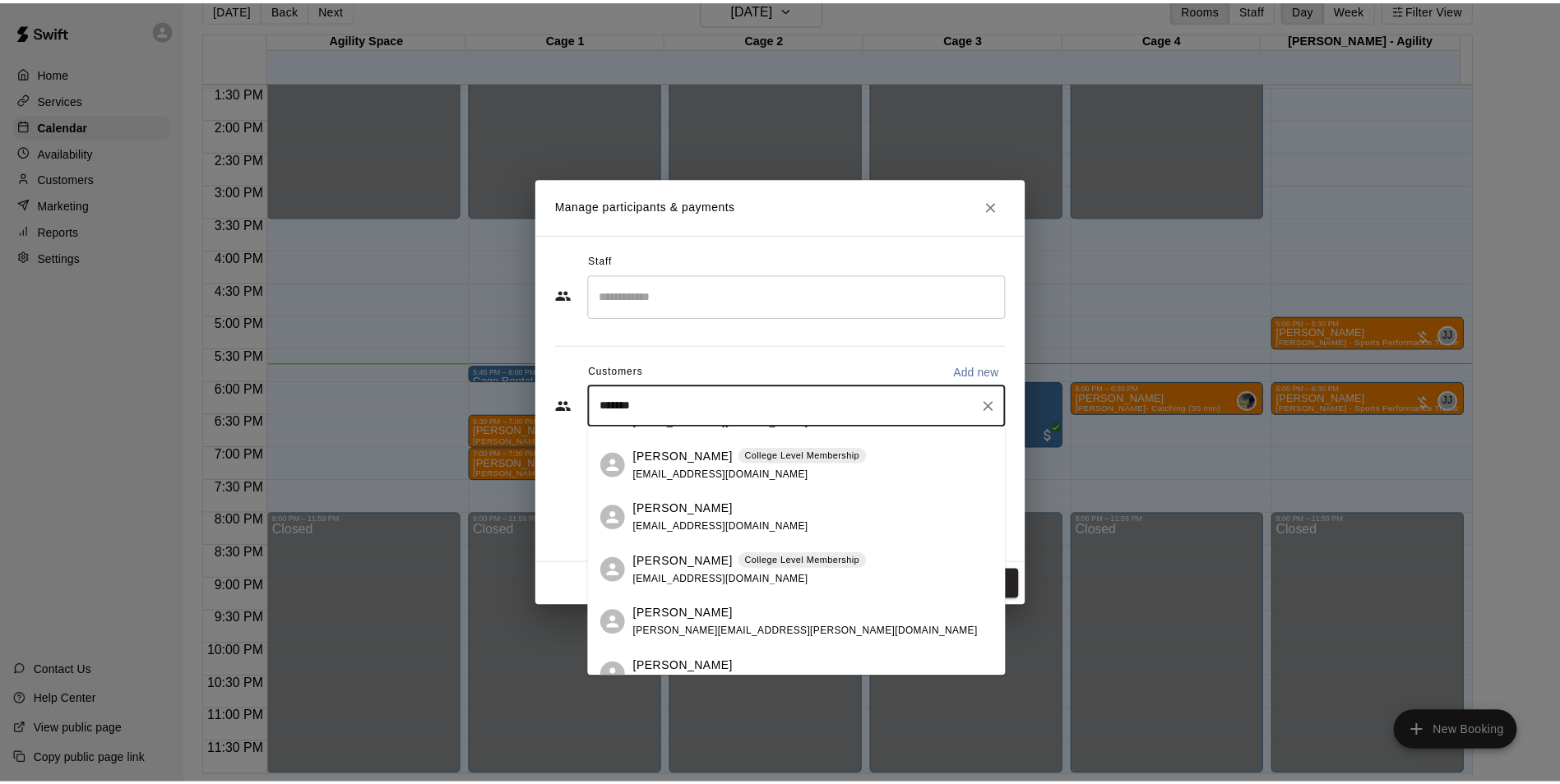
scroll to position [329, 0]
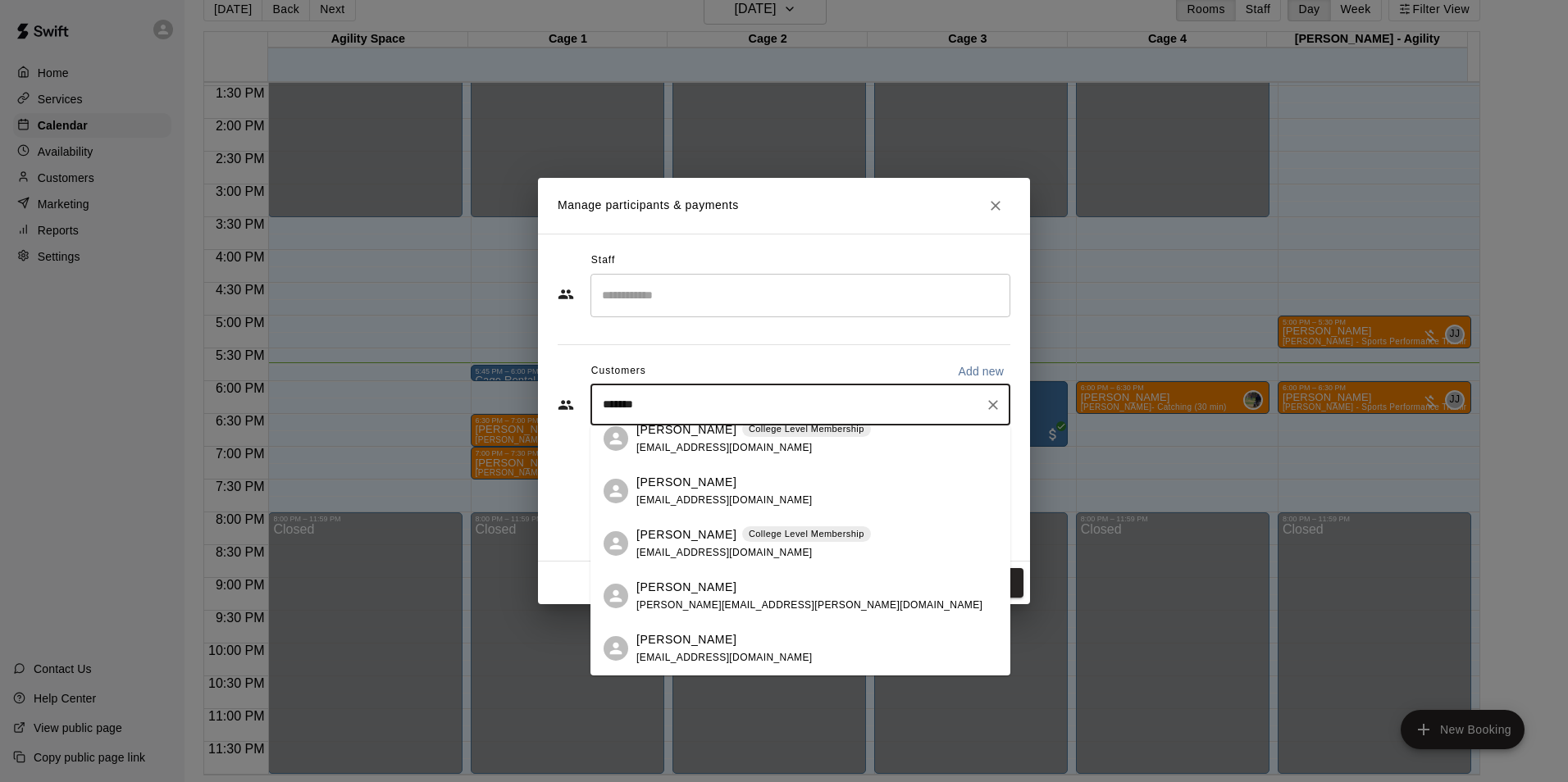
click at [691, 550] on span "ashleyclinecook@gmail.com" at bounding box center [724, 553] width 176 height 12
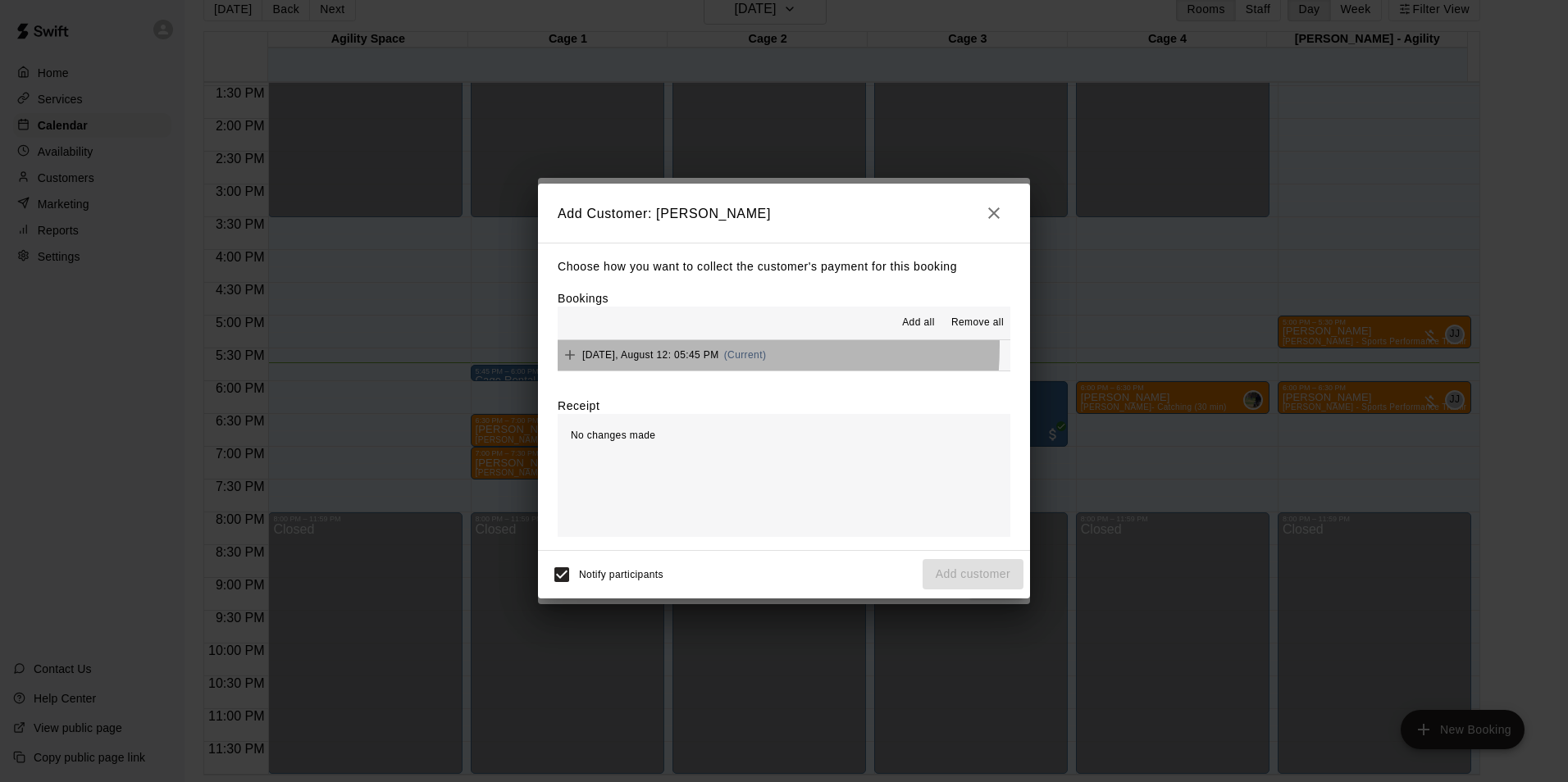
click at [650, 346] on div "Tuesday, August 12: 05:45 PM (Current)" at bounding box center [661, 354] width 208 height 24
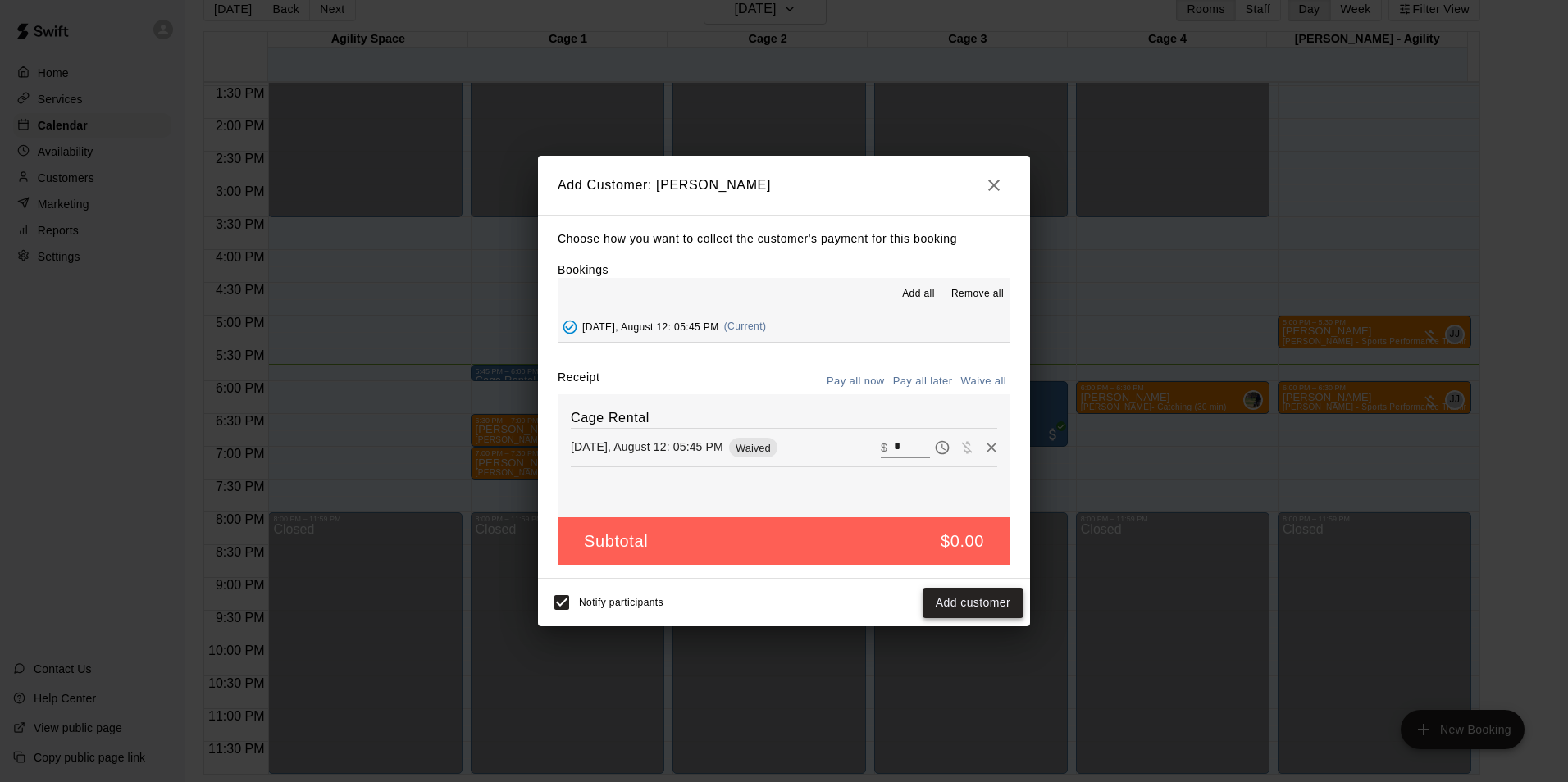
click at [994, 594] on button "Add customer" at bounding box center [973, 602] width 101 height 30
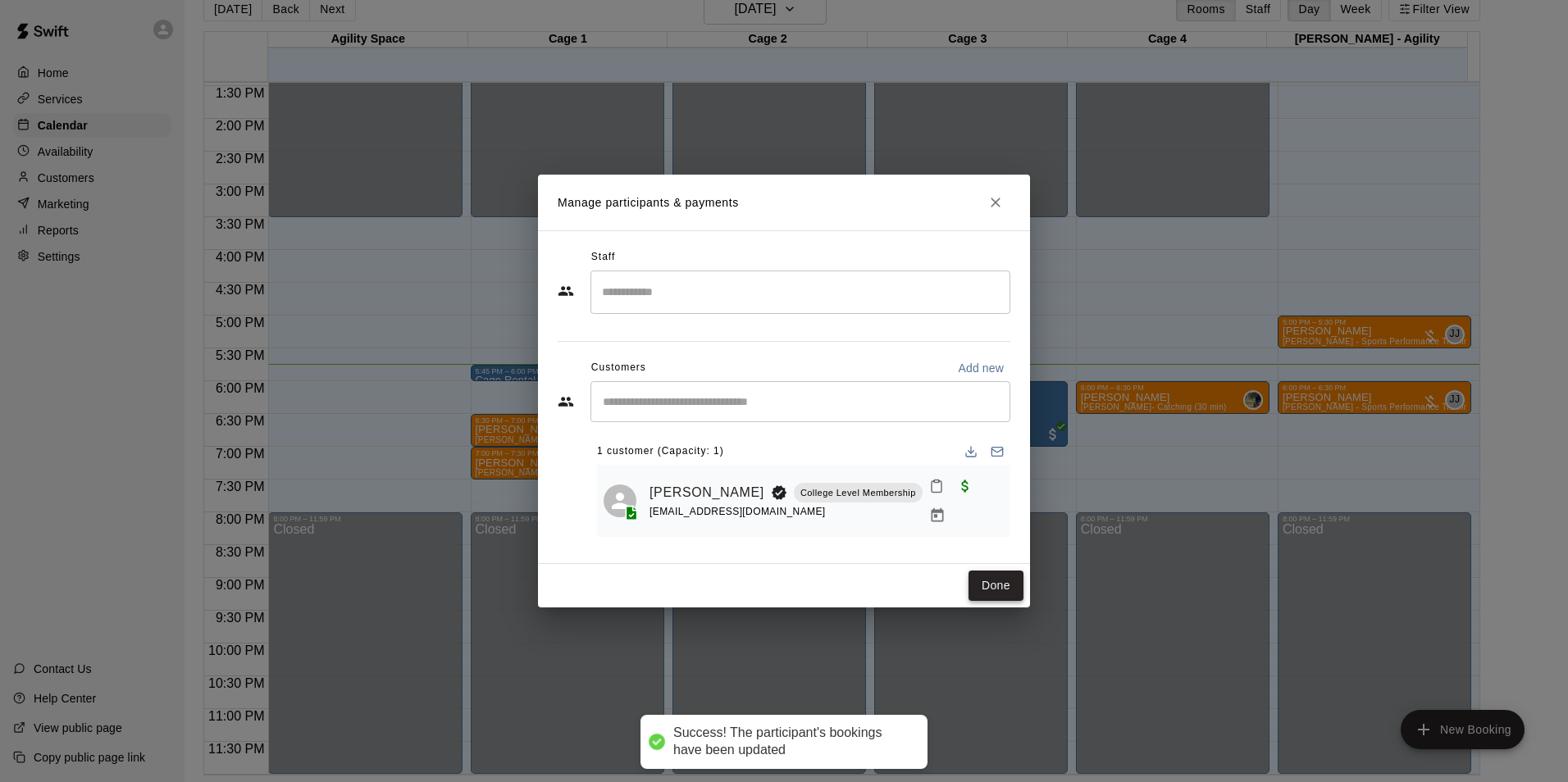
click at [995, 577] on button "Done" at bounding box center [996, 586] width 55 height 30
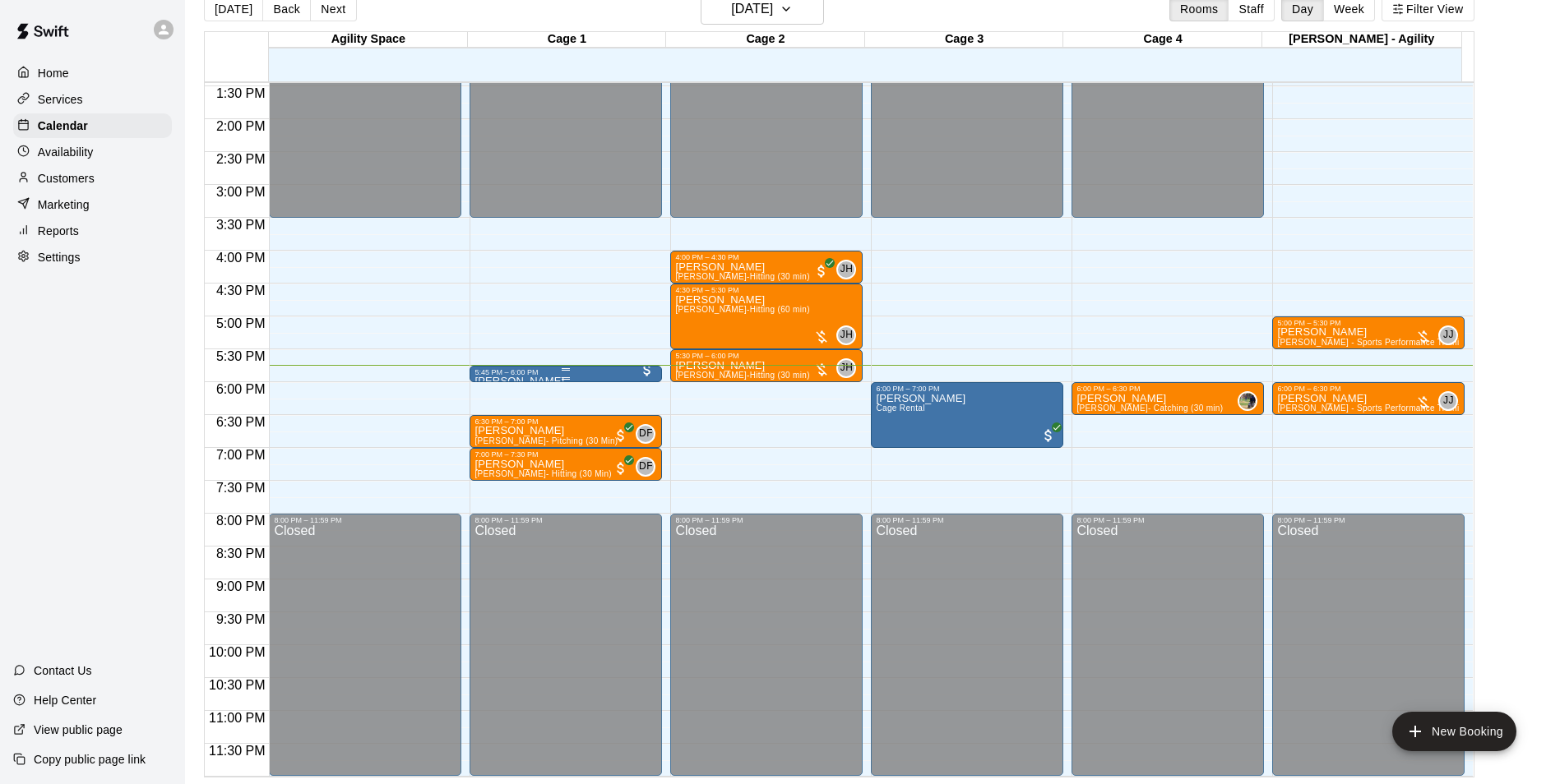
click at [605, 380] on div "Tucker Cook Cage Rental" at bounding box center [566, 768] width 183 height 784
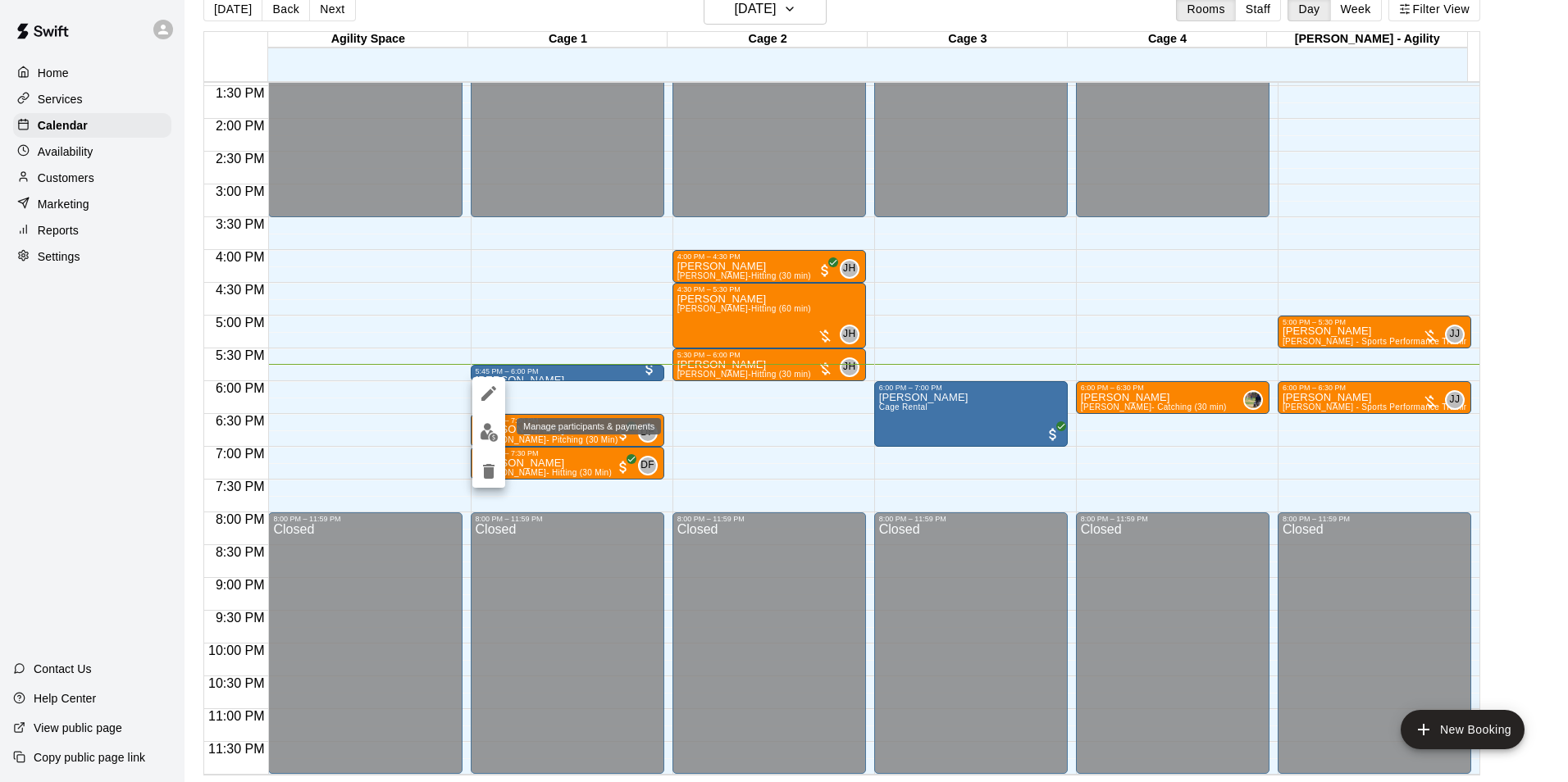
click at [487, 429] on img "edit" at bounding box center [489, 432] width 18 height 18
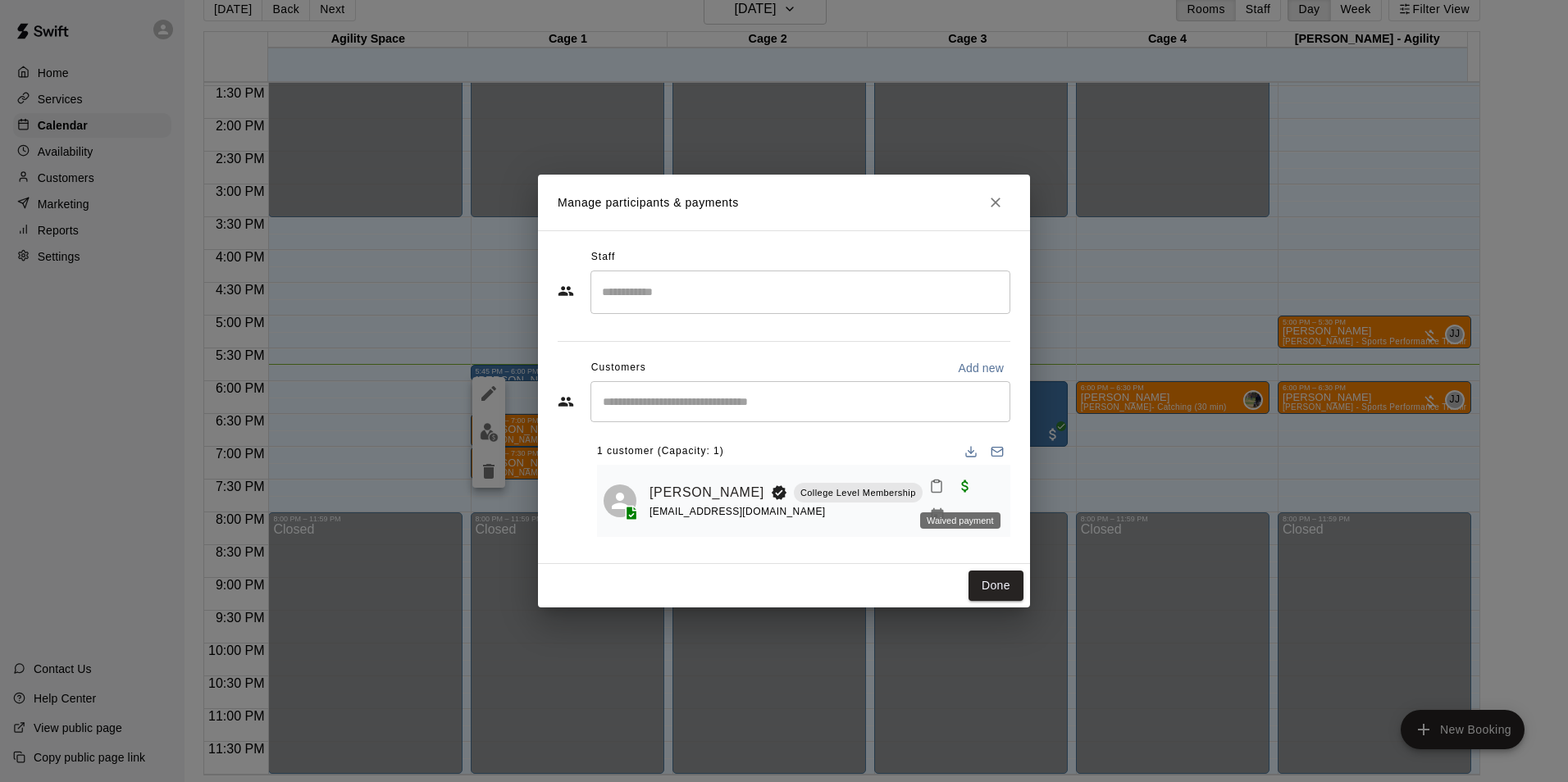
click at [954, 492] on span "Waived payment" at bounding box center [965, 485] width 29 height 14
click at [958, 491] on span "Waived payment" at bounding box center [965, 485] width 29 height 14
click at [957, 492] on span "Waived payment" at bounding box center [965, 485] width 29 height 14
click at [988, 576] on button "Done" at bounding box center [996, 586] width 55 height 30
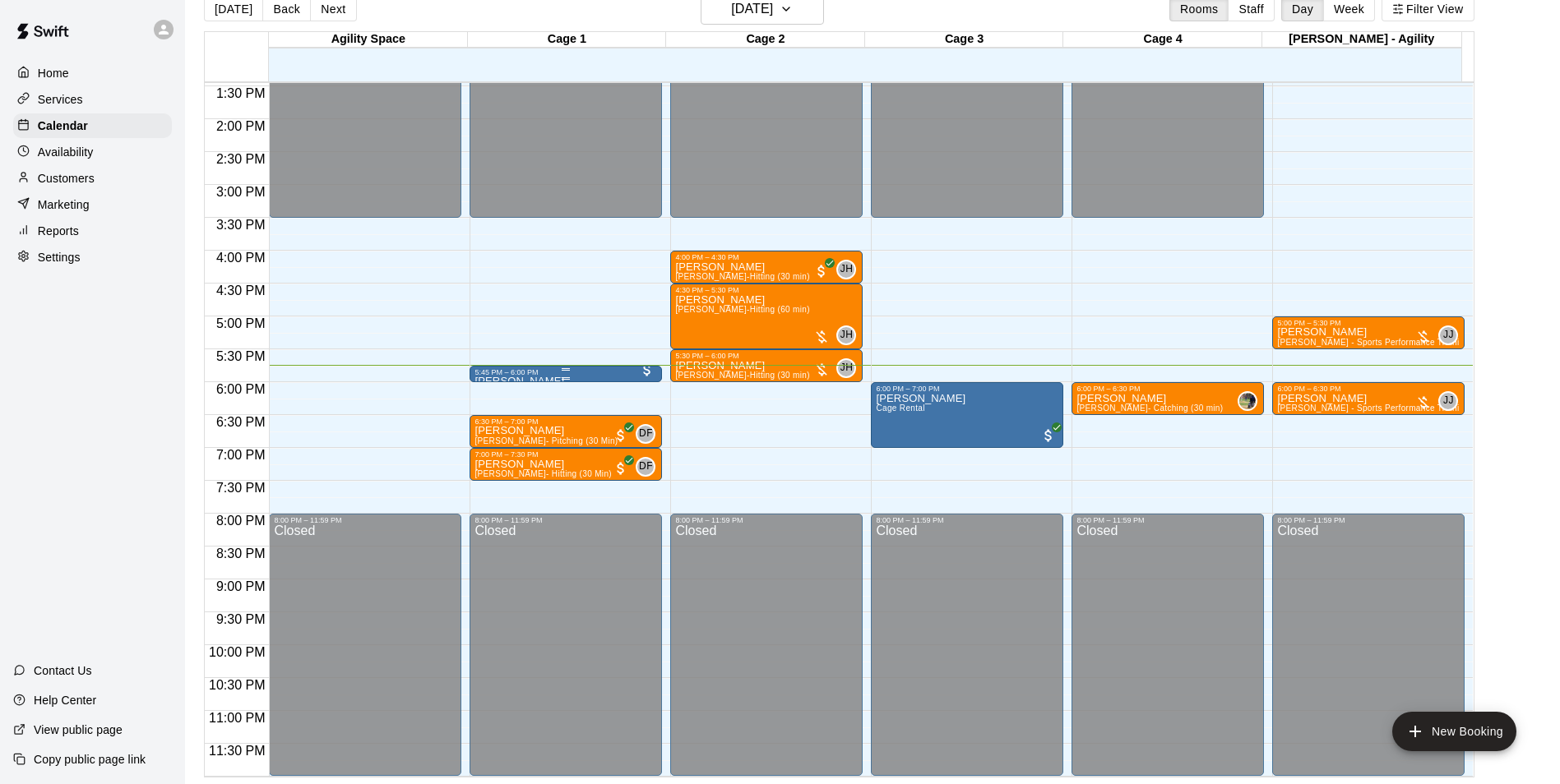
click at [541, 374] on div "5:45 PM – 6:00 PM" at bounding box center [566, 373] width 183 height 8
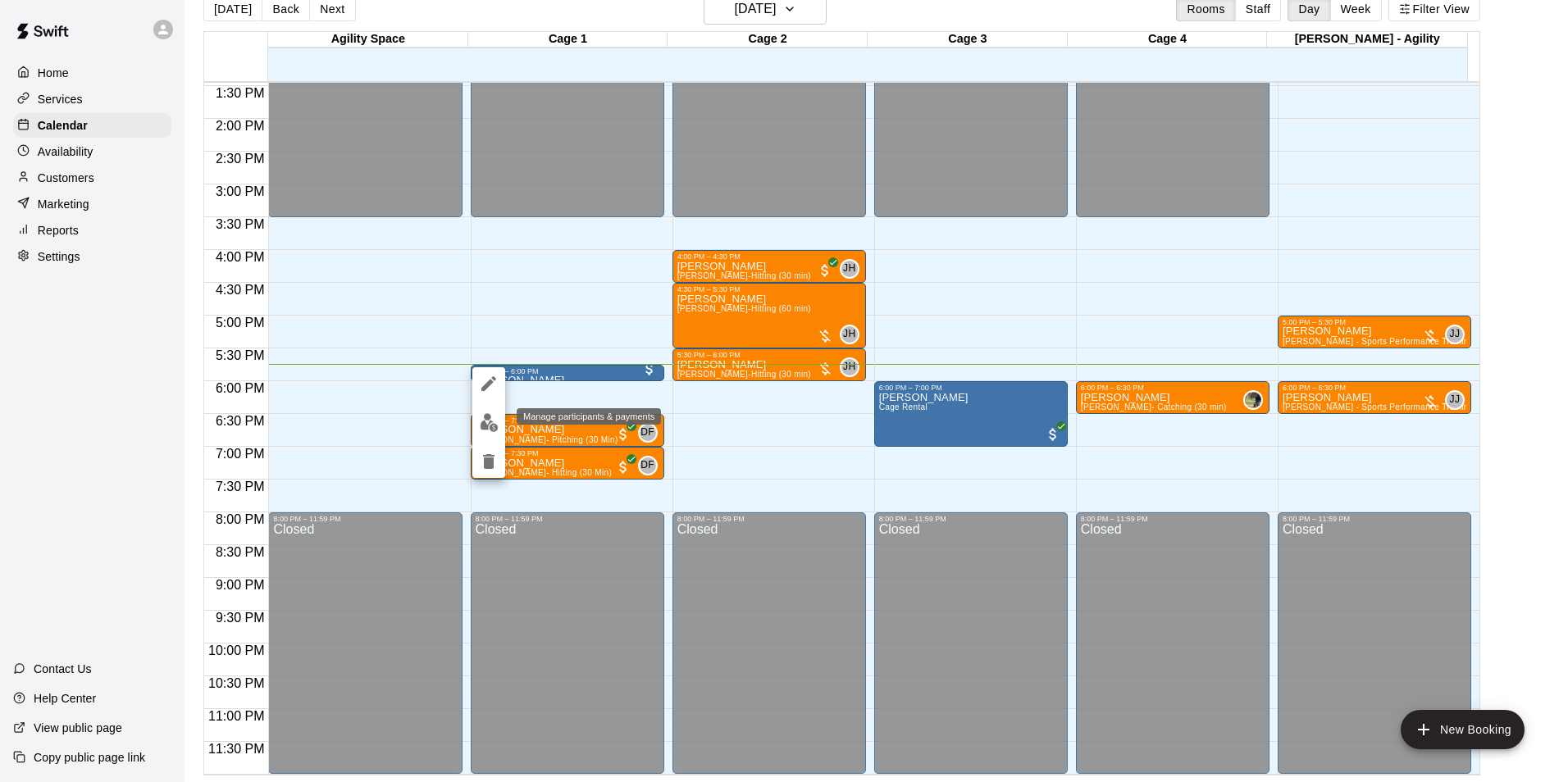
click at [482, 416] on img "edit" at bounding box center [489, 422] width 18 height 18
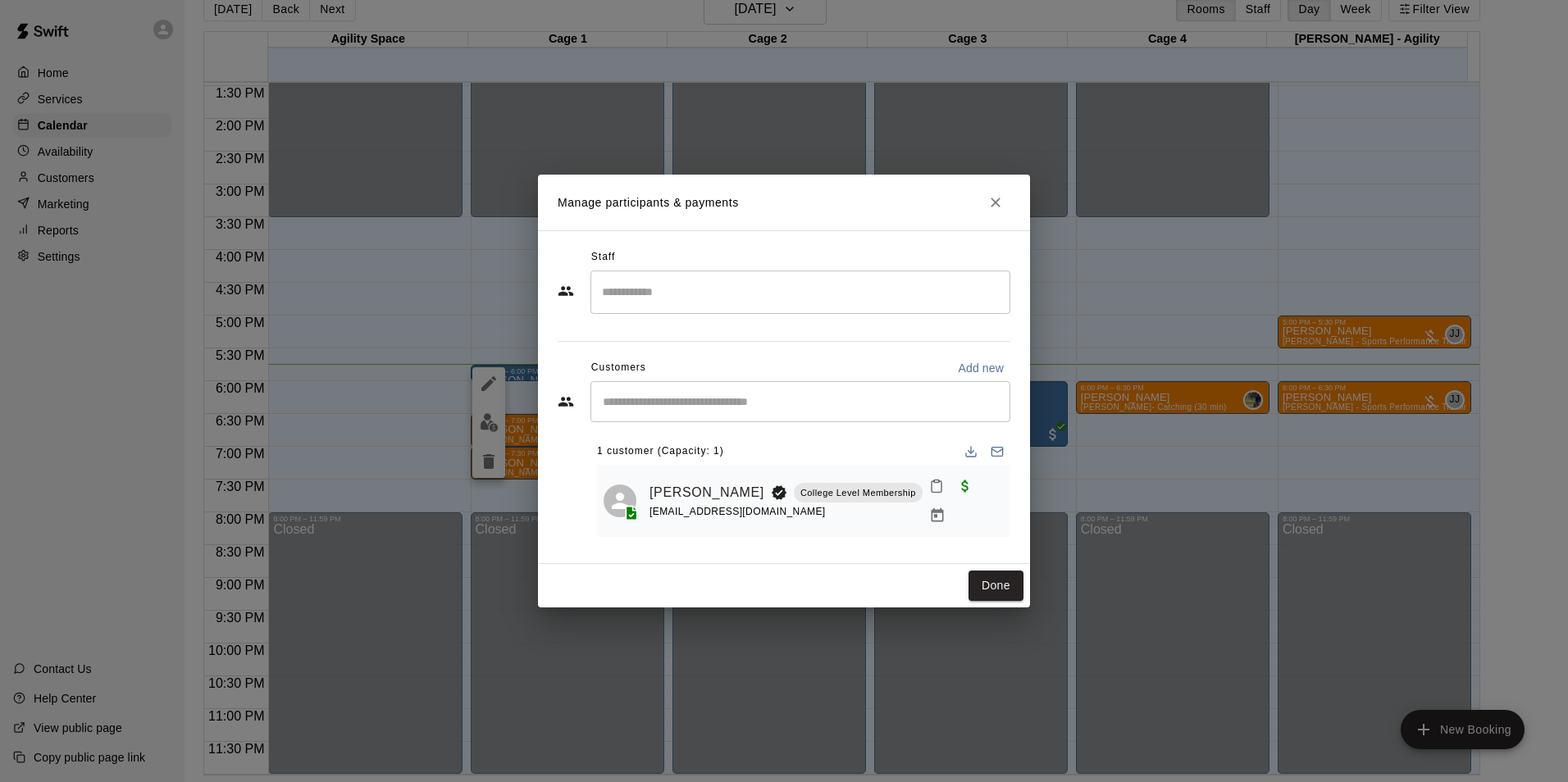
drag, startPoint x: 440, startPoint y: 293, endPoint x: 342, endPoint y: 259, distance: 103.7
click at [439, 293] on div "Manage participants & payments Staff ​ Customers Add new ​ 1 customer (Capacity…" at bounding box center [784, 391] width 1568 height 782
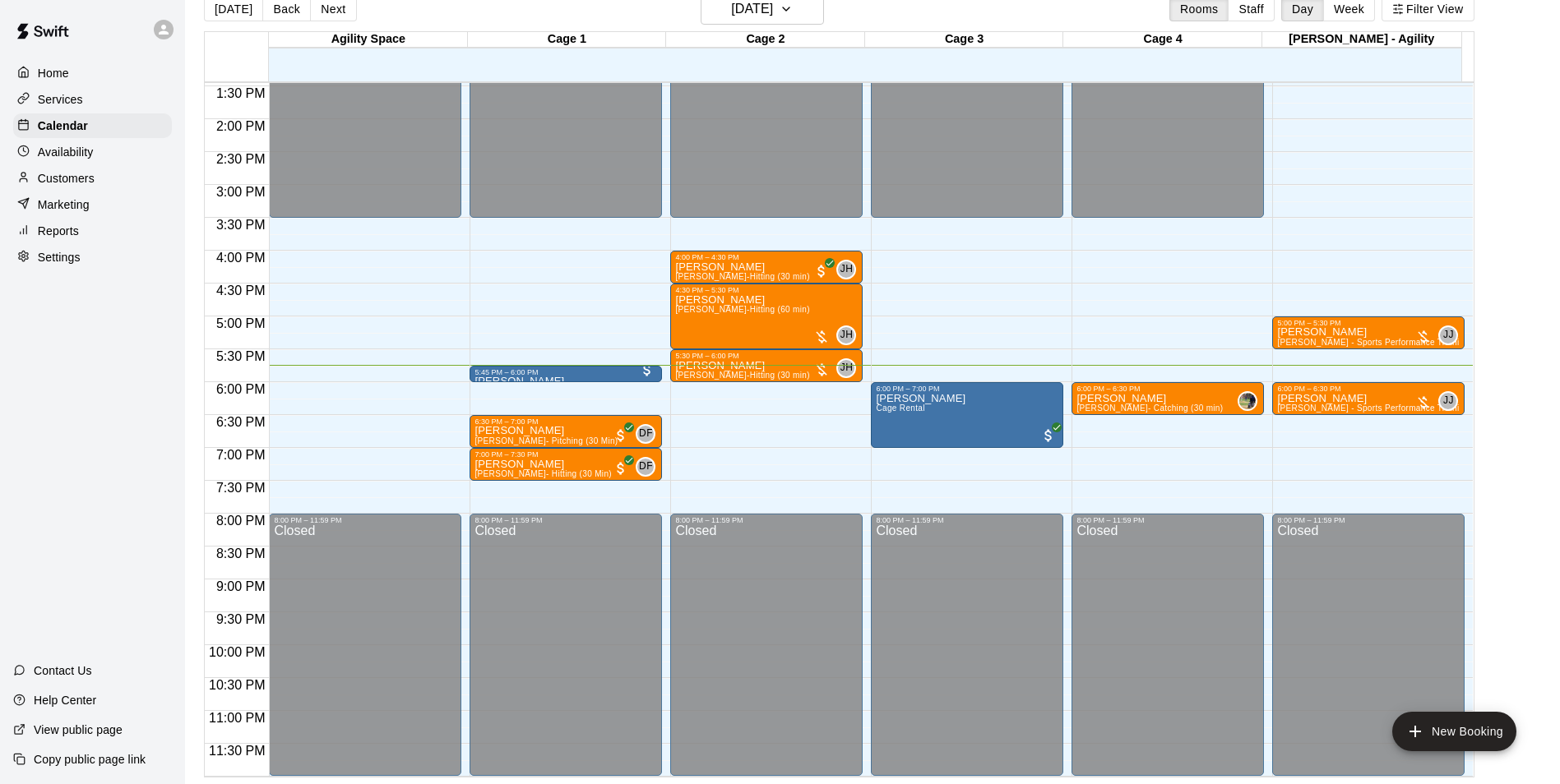
click at [81, 186] on p "Customers" at bounding box center [66, 178] width 56 height 16
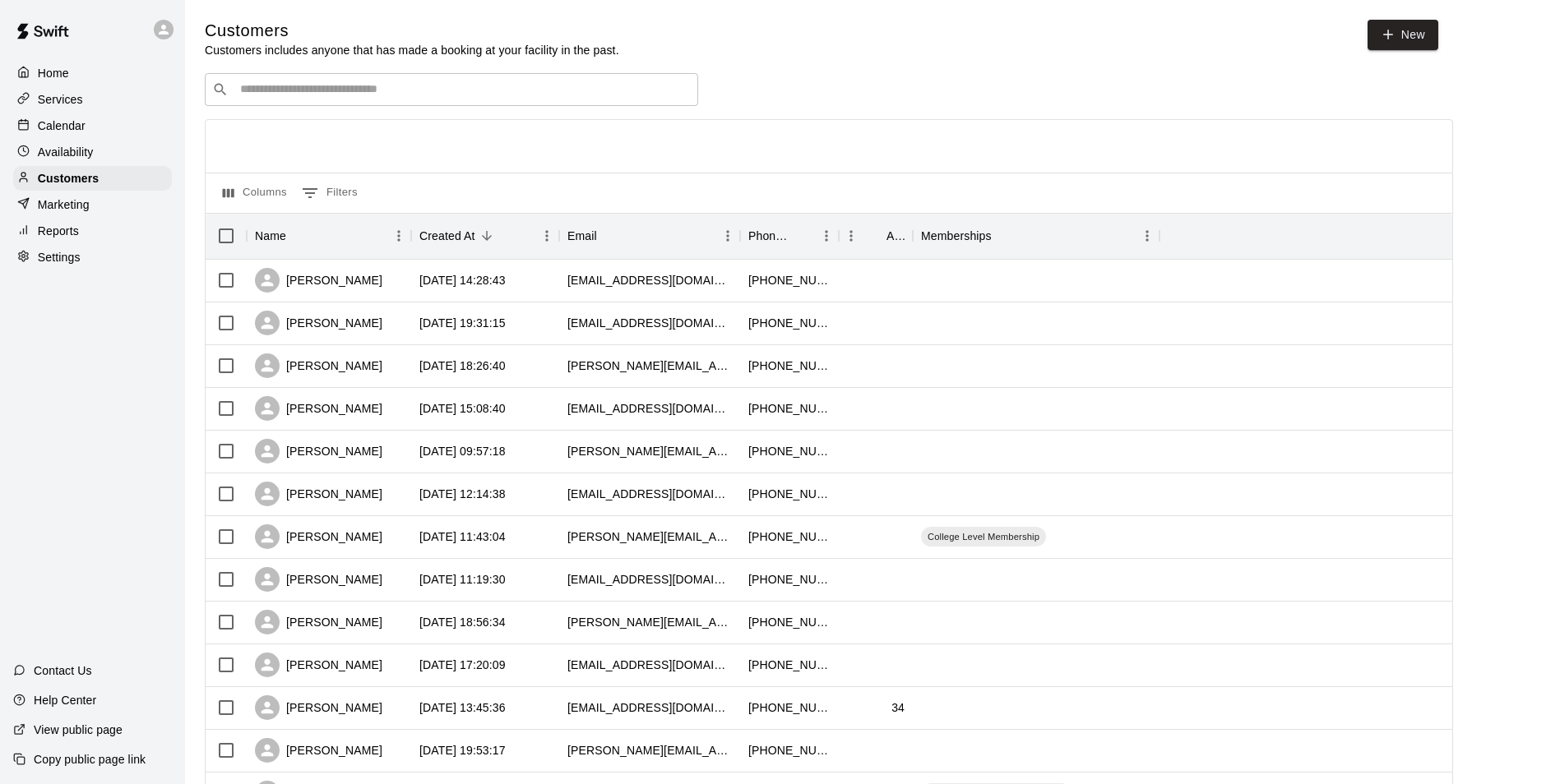
click at [403, 83] on input "Search customers by name or email" at bounding box center [462, 89] width 455 height 16
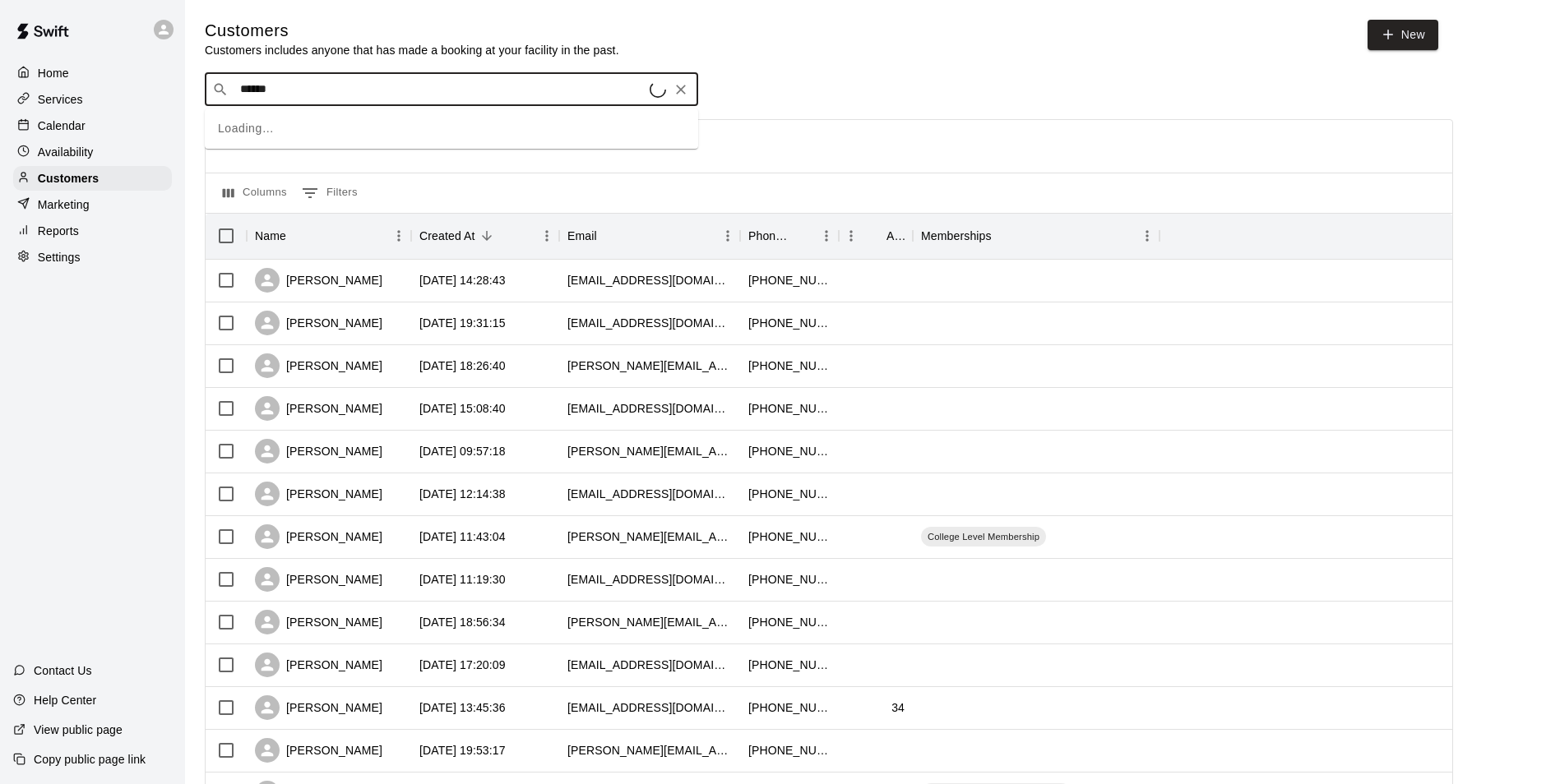
type input "******"
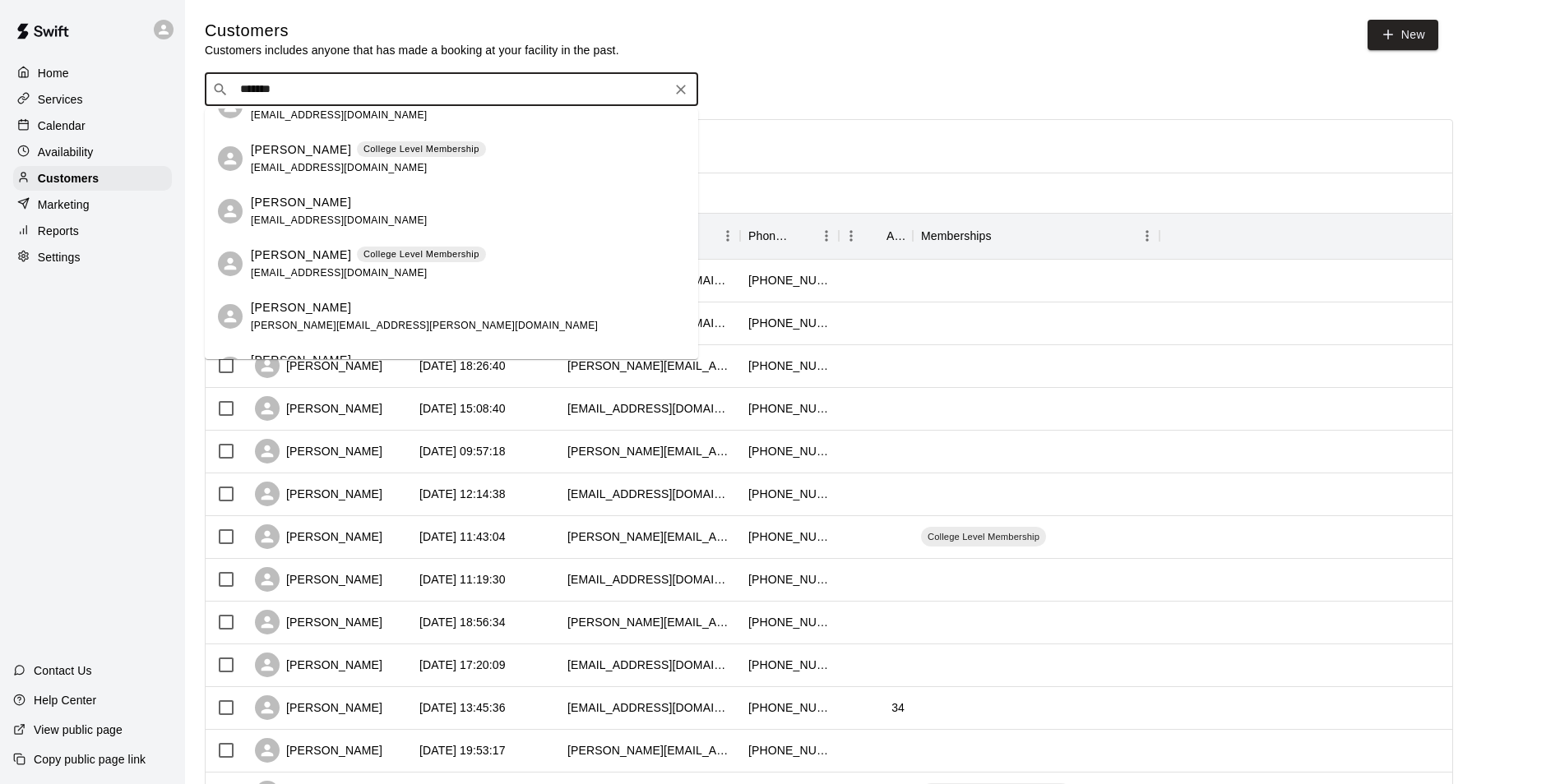
scroll to position [329, 0]
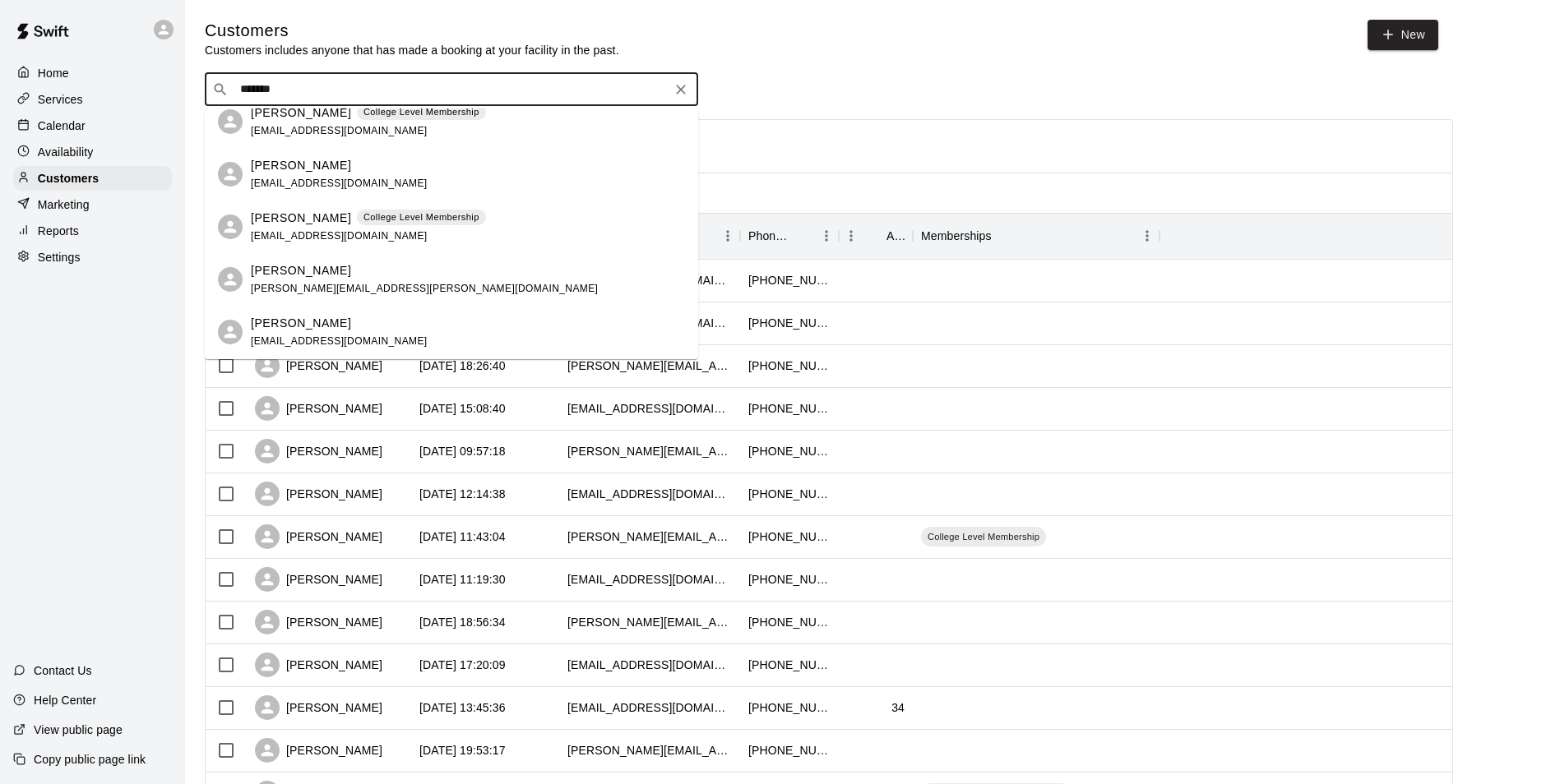
click at [362, 231] on span "ashleyclinecook@gmail.com" at bounding box center [339, 236] width 177 height 12
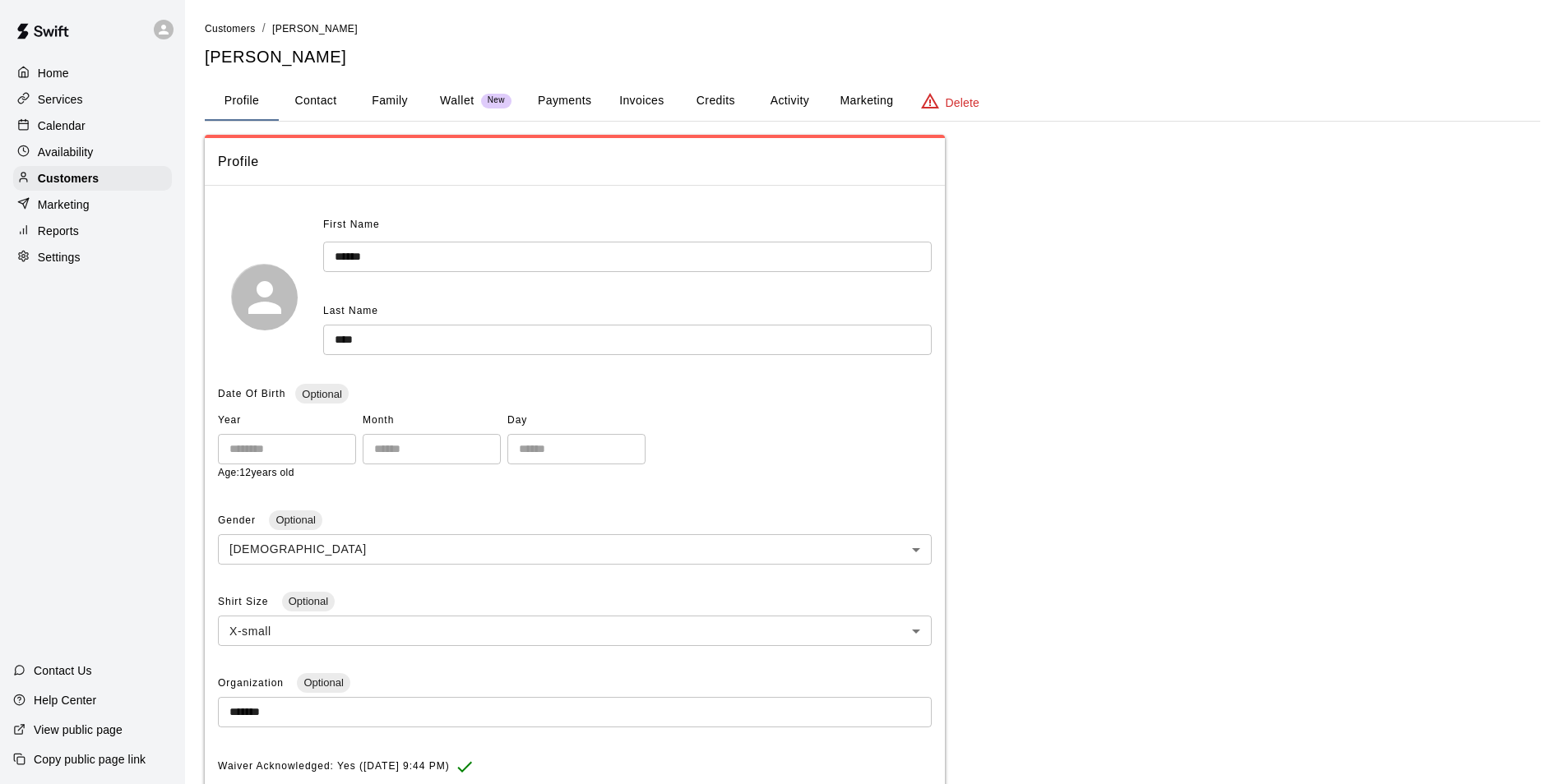
click at [573, 98] on button "Payments" at bounding box center [564, 101] width 80 height 40
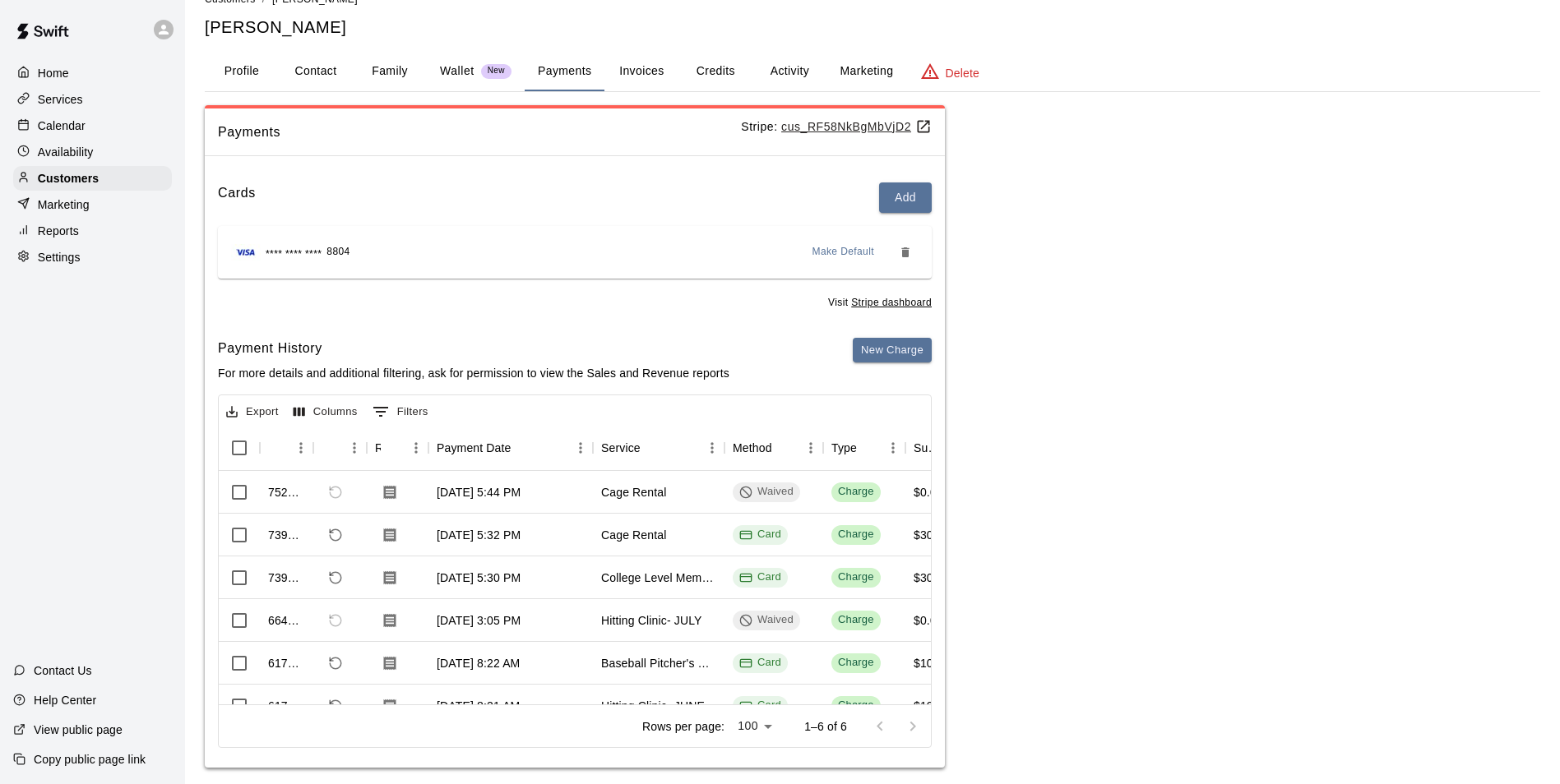
scroll to position [46, 0]
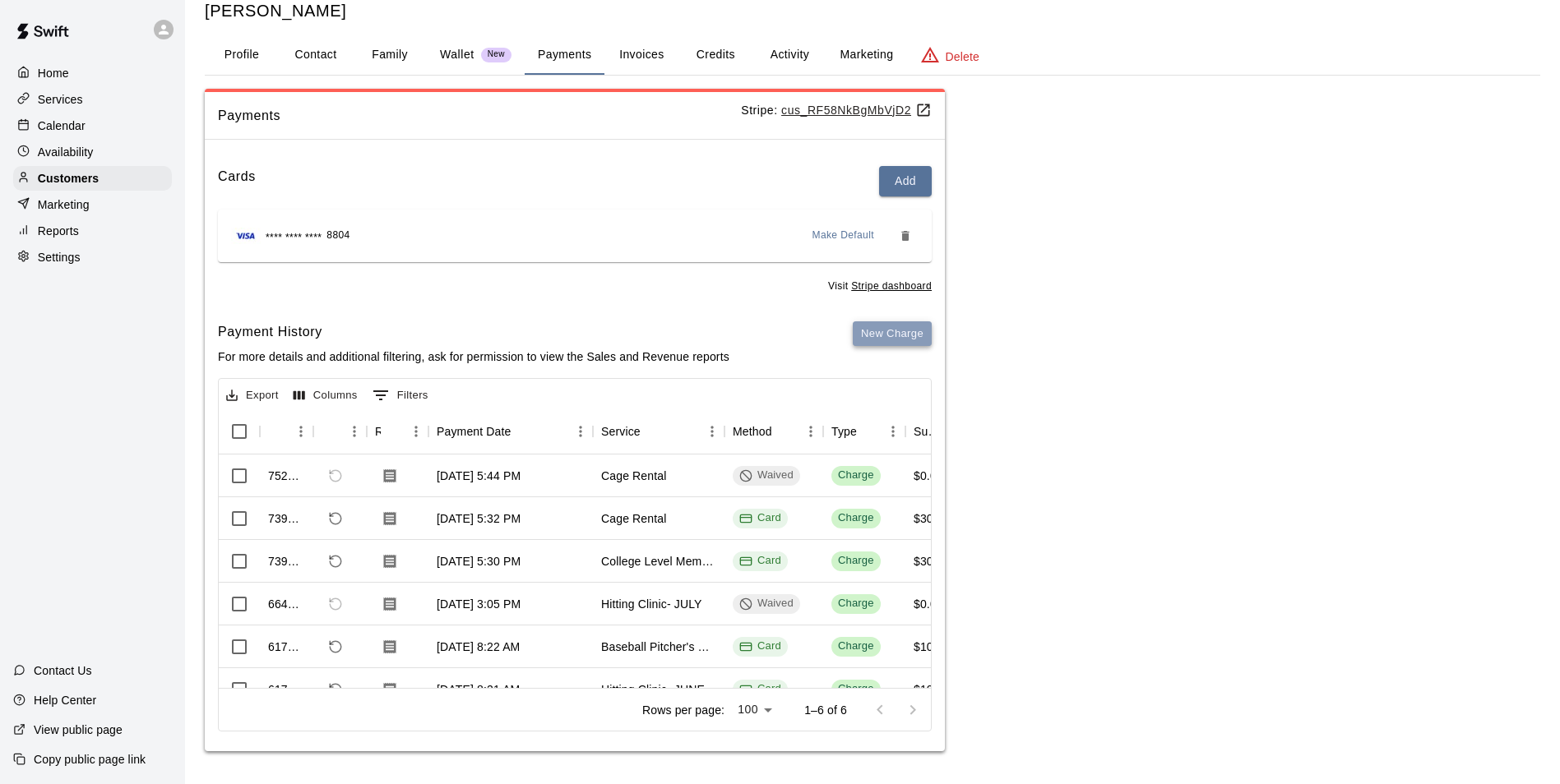
click at [880, 327] on button "New Charge" at bounding box center [892, 334] width 79 height 25
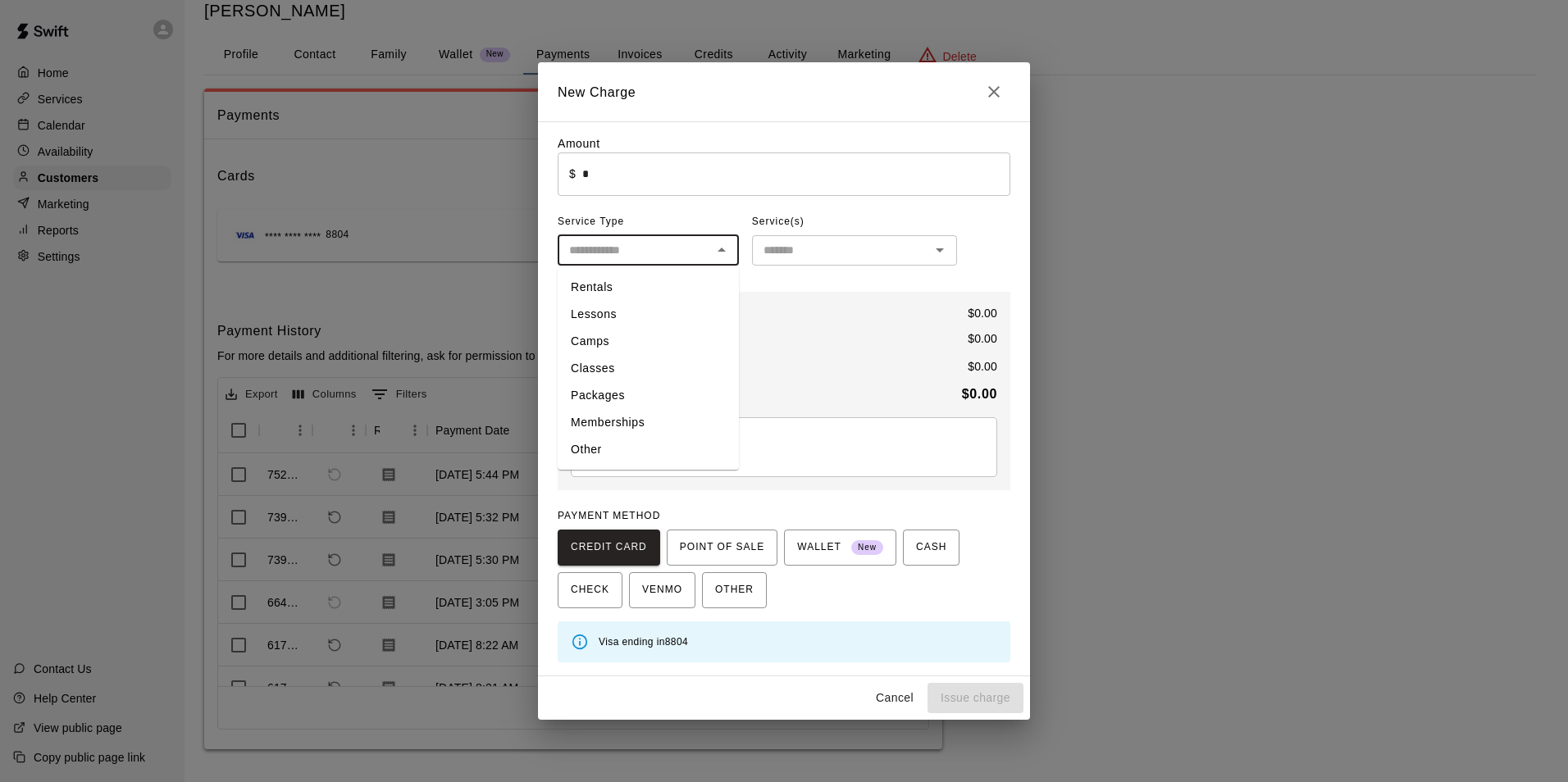
click at [677, 255] on input "text" at bounding box center [634, 250] width 144 height 20
click at [652, 286] on li "Rentals" at bounding box center [648, 287] width 181 height 27
type input "*******"
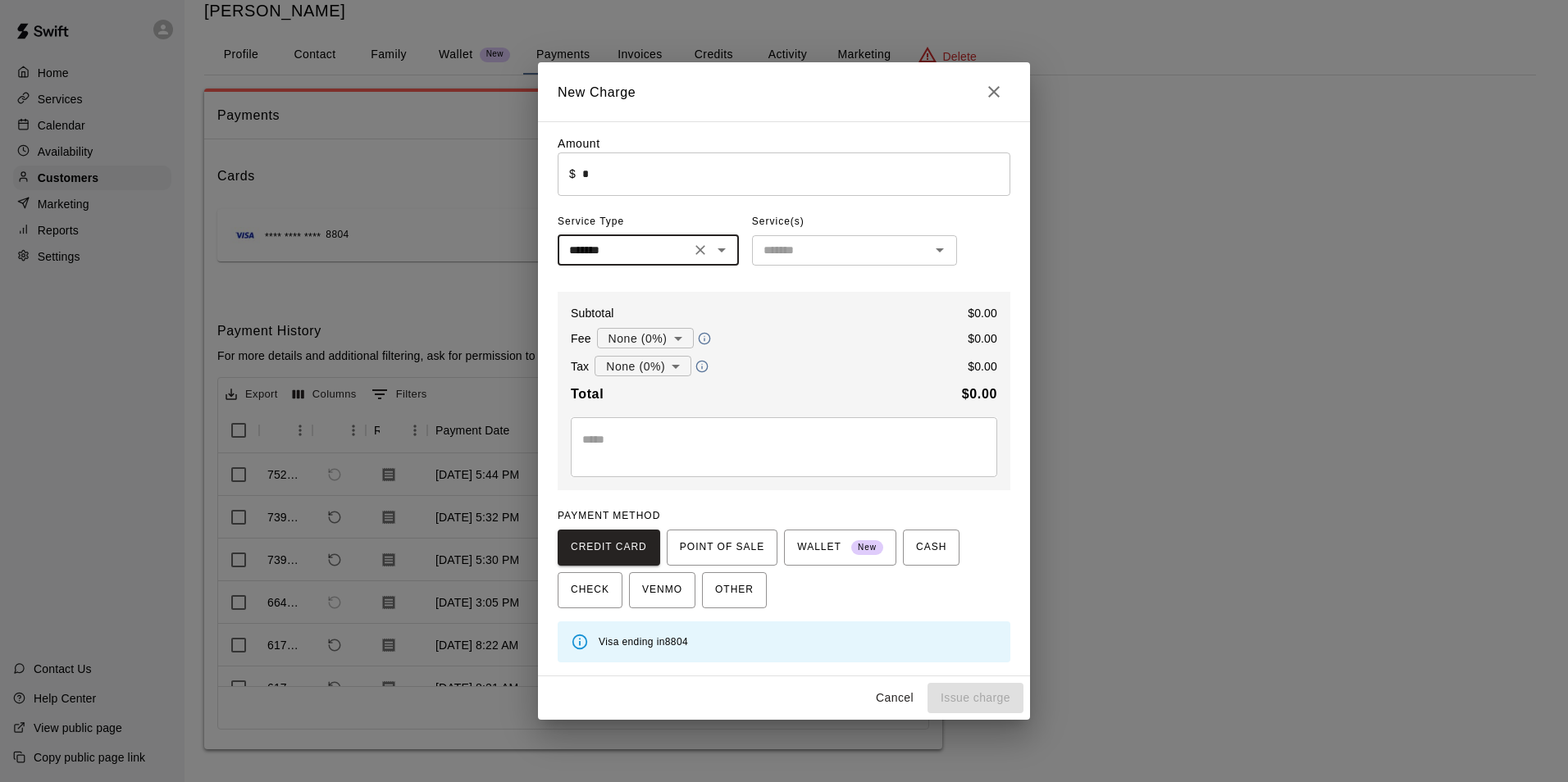
click at [846, 241] on input "text" at bounding box center [841, 250] width 168 height 20
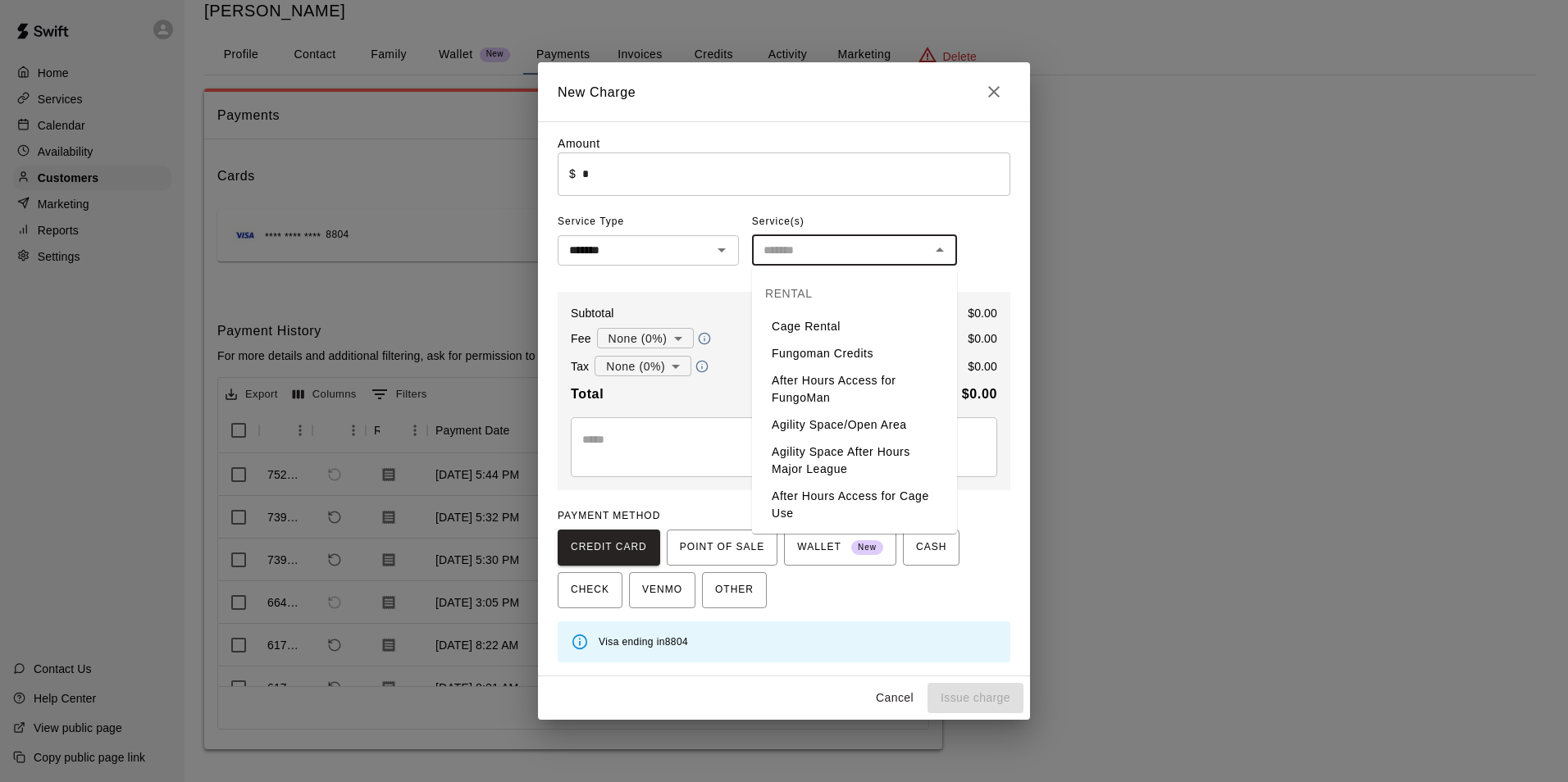
click at [834, 317] on li "Cage Rental" at bounding box center [855, 327] width 205 height 27
type input "**********"
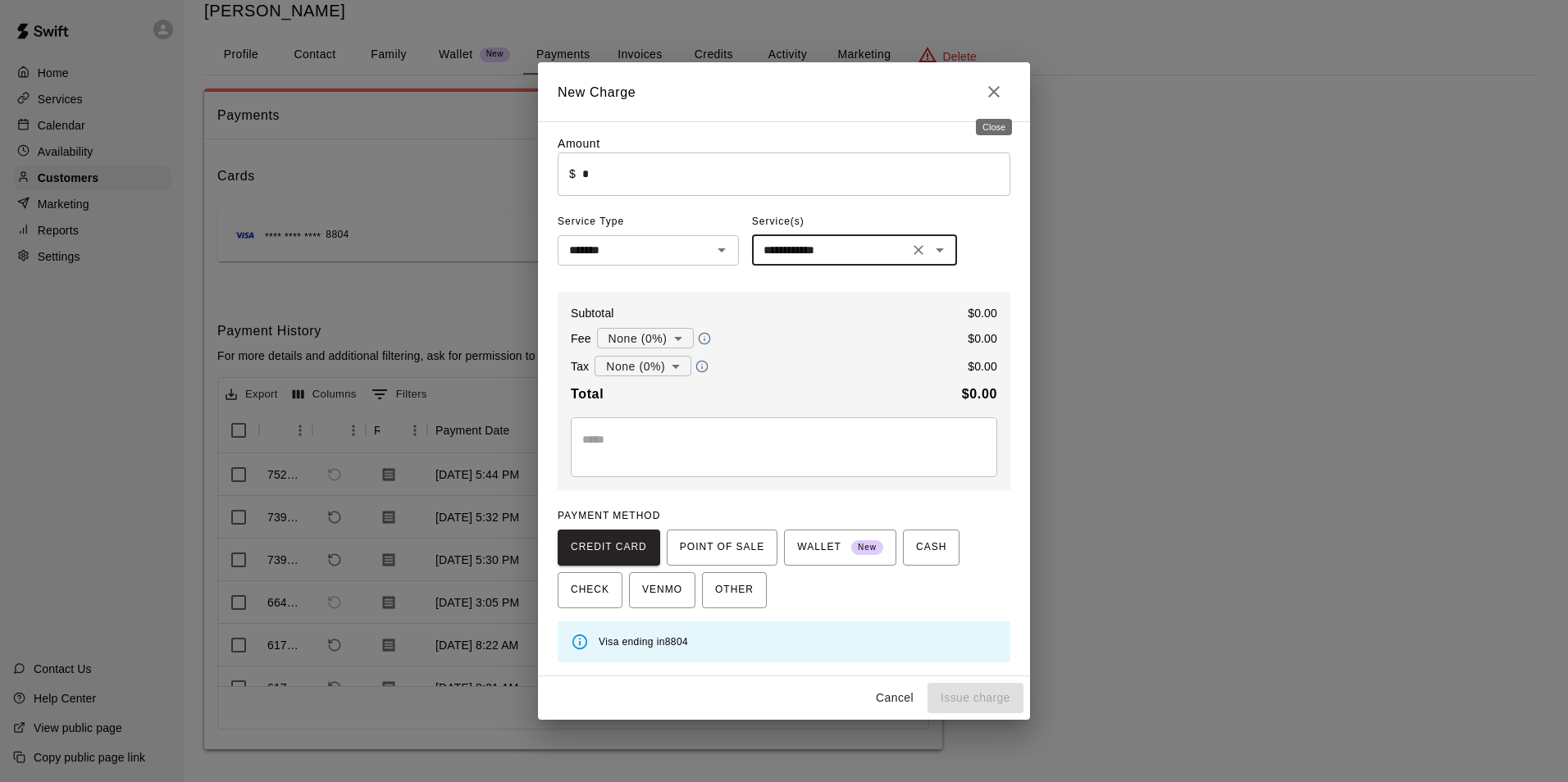
click at [997, 89] on icon "Close" at bounding box center [994, 92] width 19 height 19
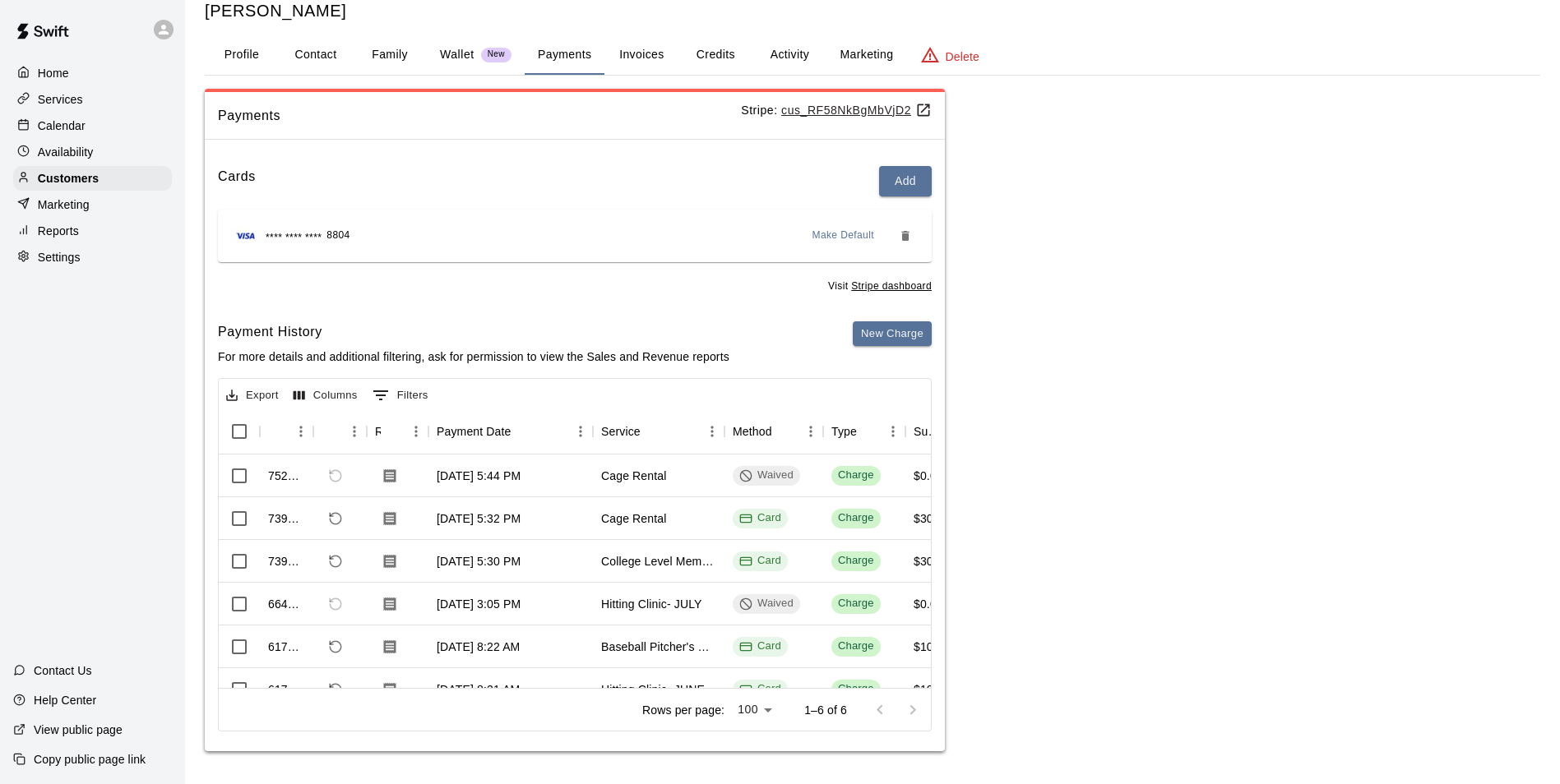
click at [73, 120] on p "Calendar" at bounding box center [61, 125] width 48 height 16
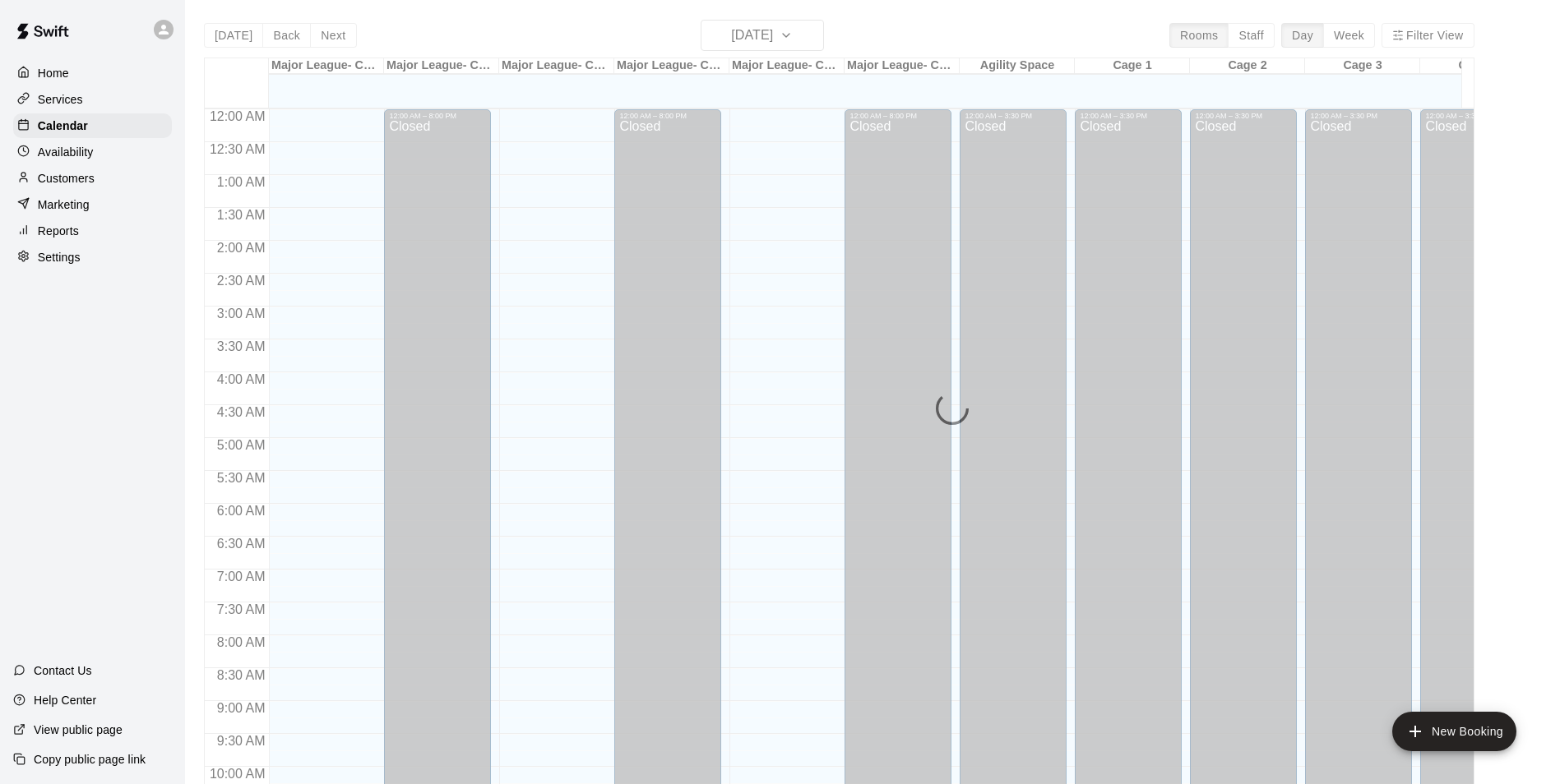
scroll to position [835, 0]
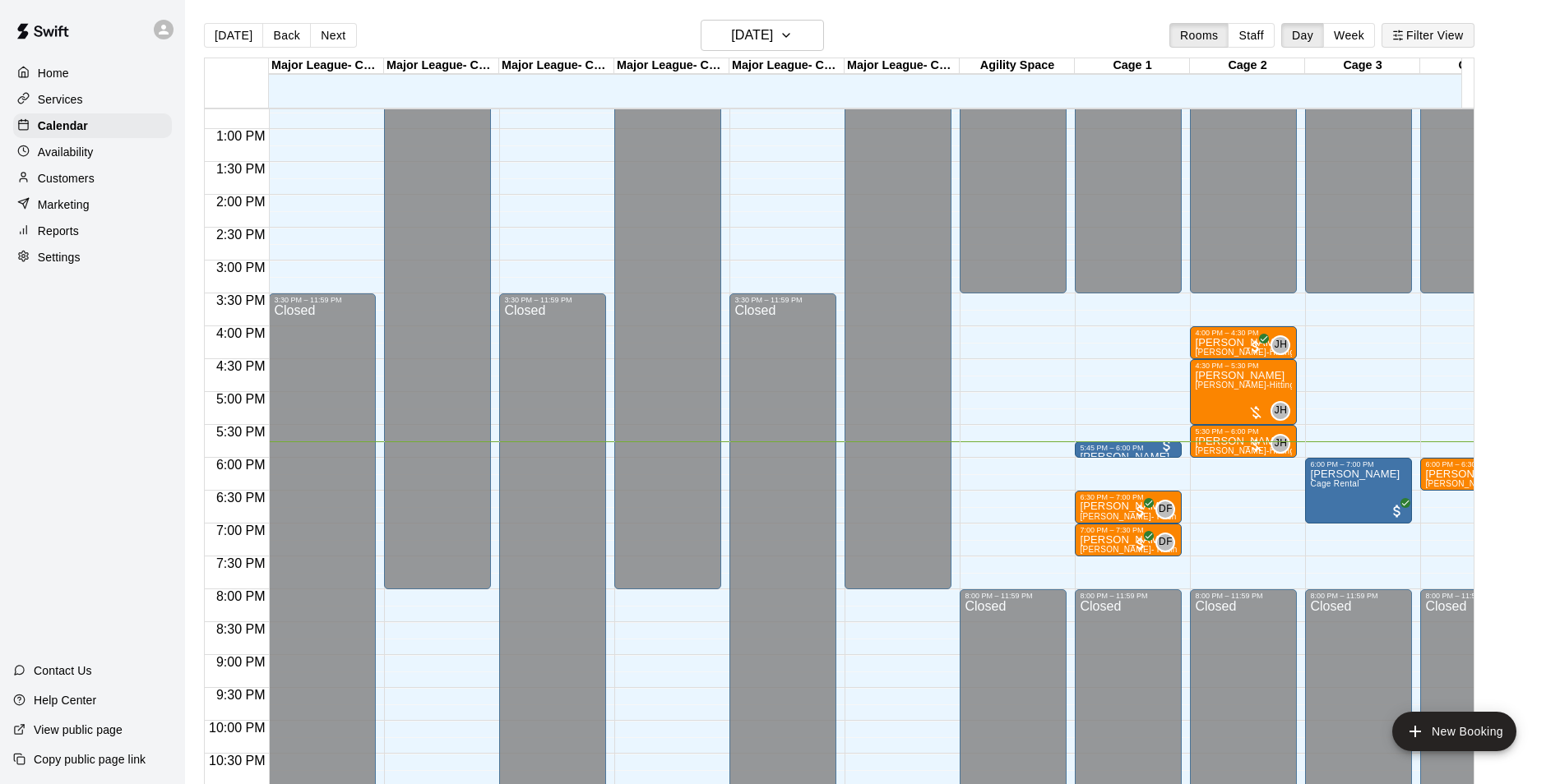
click at [1451, 29] on button "Filter View" at bounding box center [1427, 35] width 92 height 24
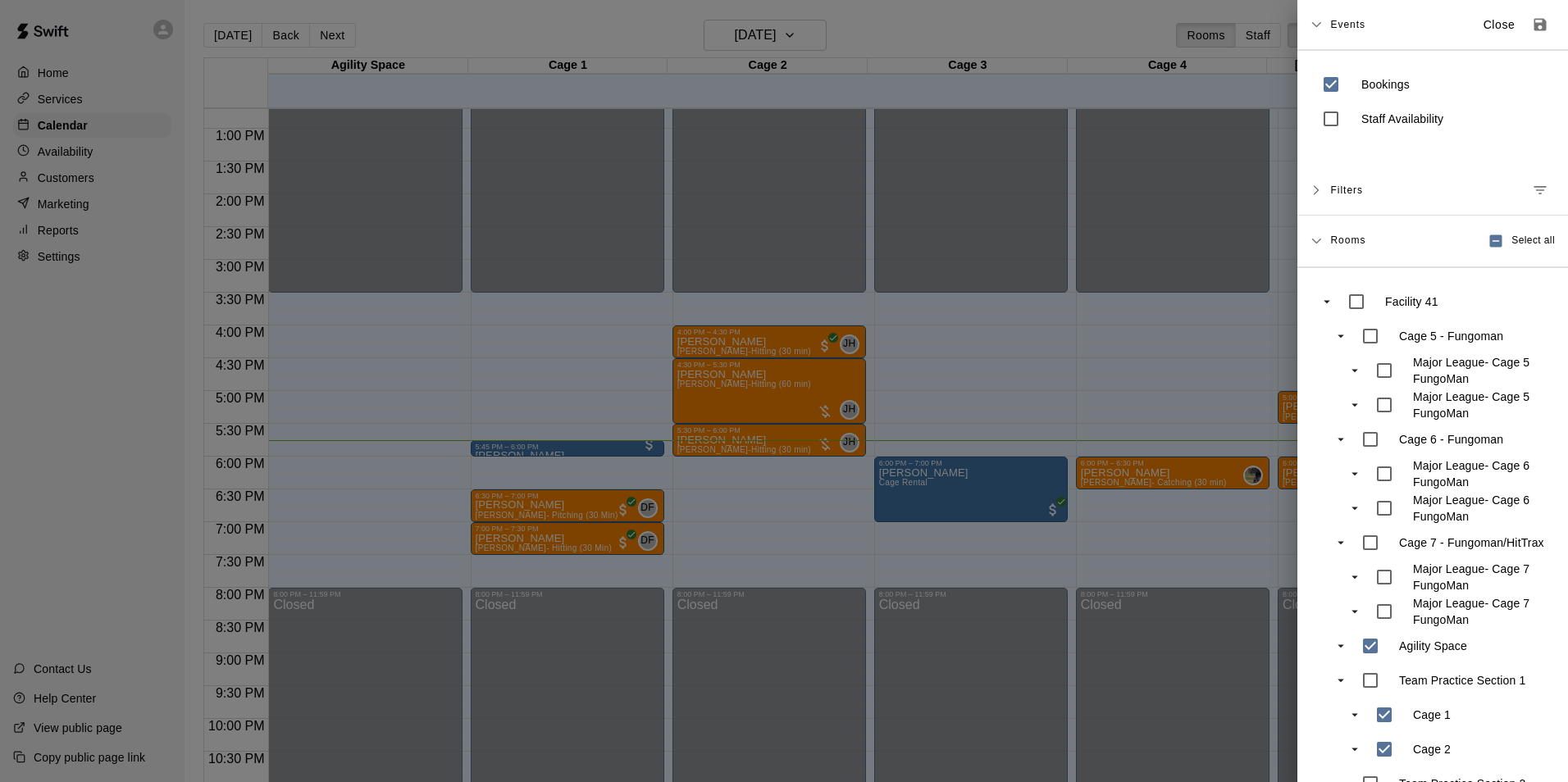
click at [598, 502] on div at bounding box center [784, 391] width 1568 height 782
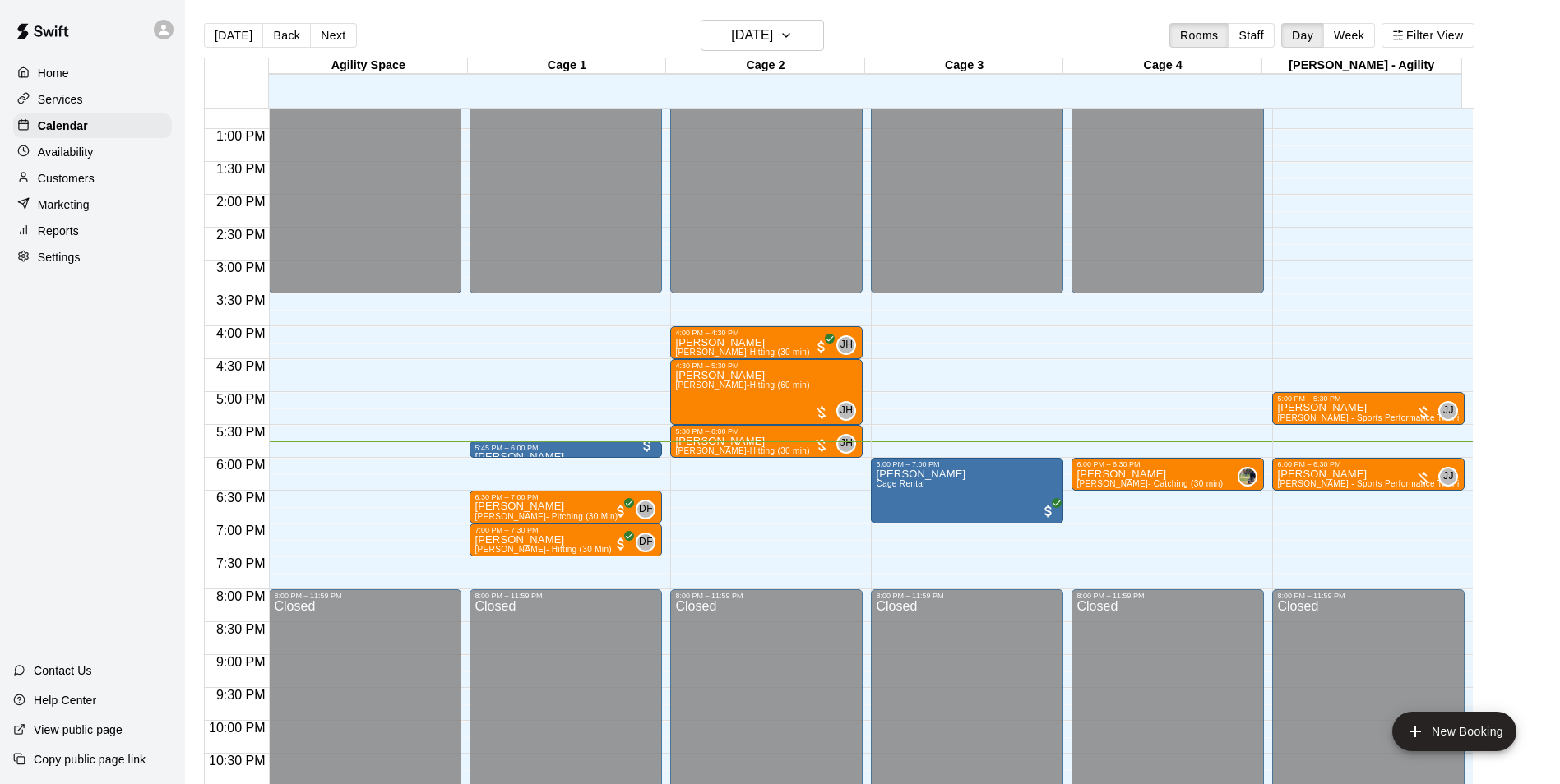
click at [562, 452] on div "5:45 PM – 6:00 PM" at bounding box center [566, 447] width 183 height 8
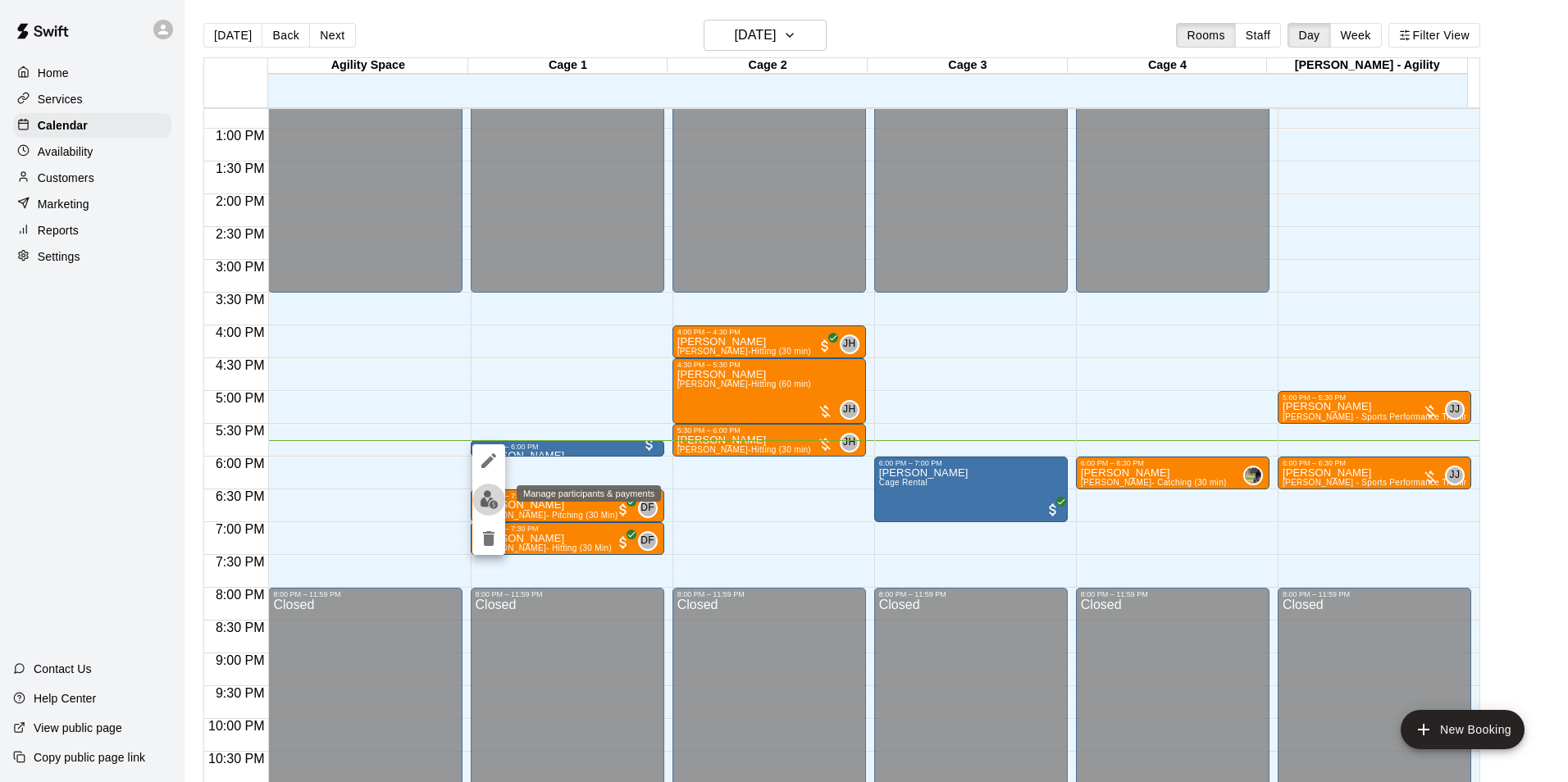
click at [501, 496] on button "edit" at bounding box center [489, 499] width 33 height 32
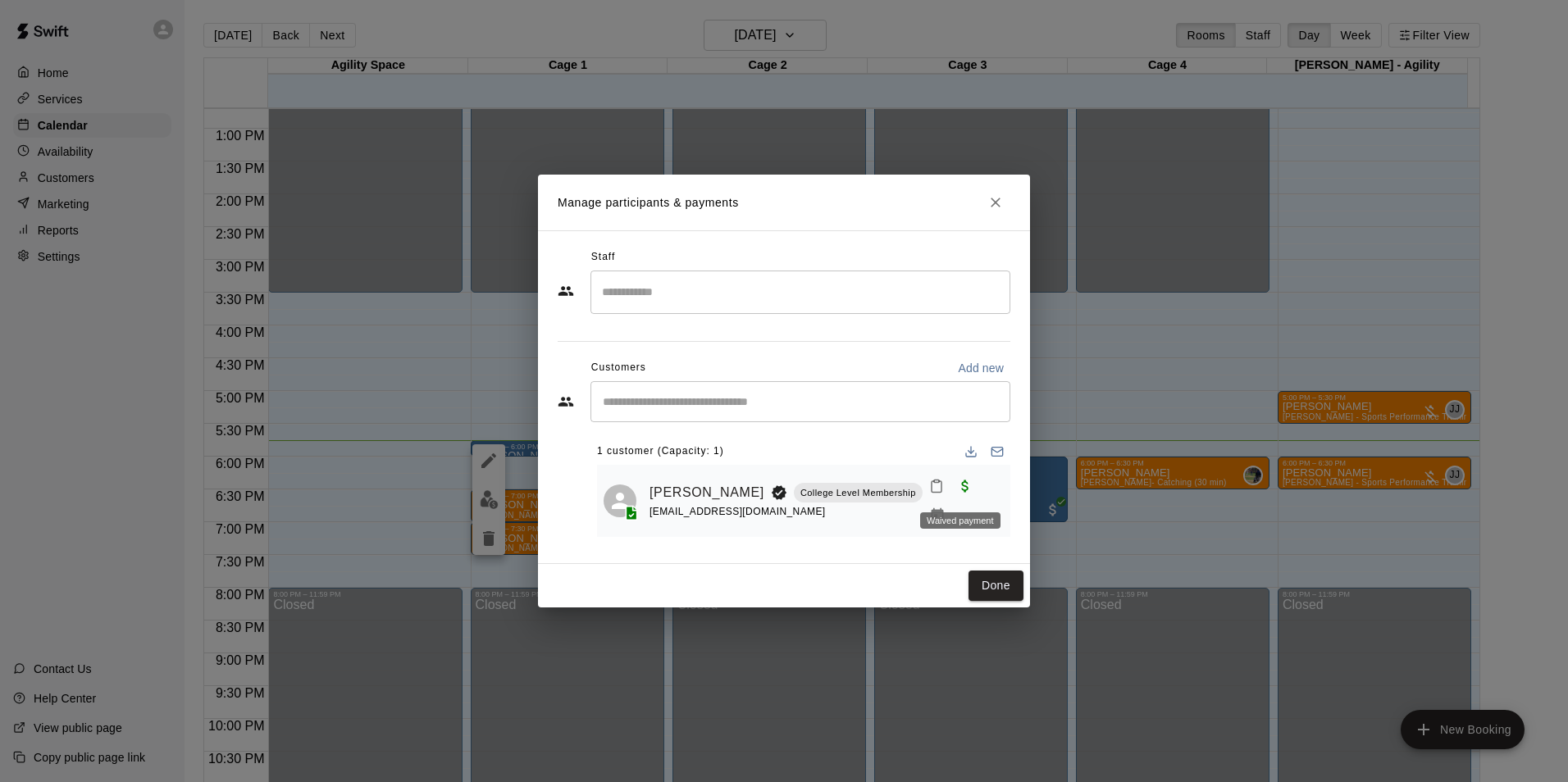
click at [962, 491] on span "Waived payment" at bounding box center [965, 485] width 29 height 14
click at [952, 492] on span "Waived payment" at bounding box center [965, 485] width 29 height 14
click at [985, 577] on button "Done" at bounding box center [996, 586] width 55 height 30
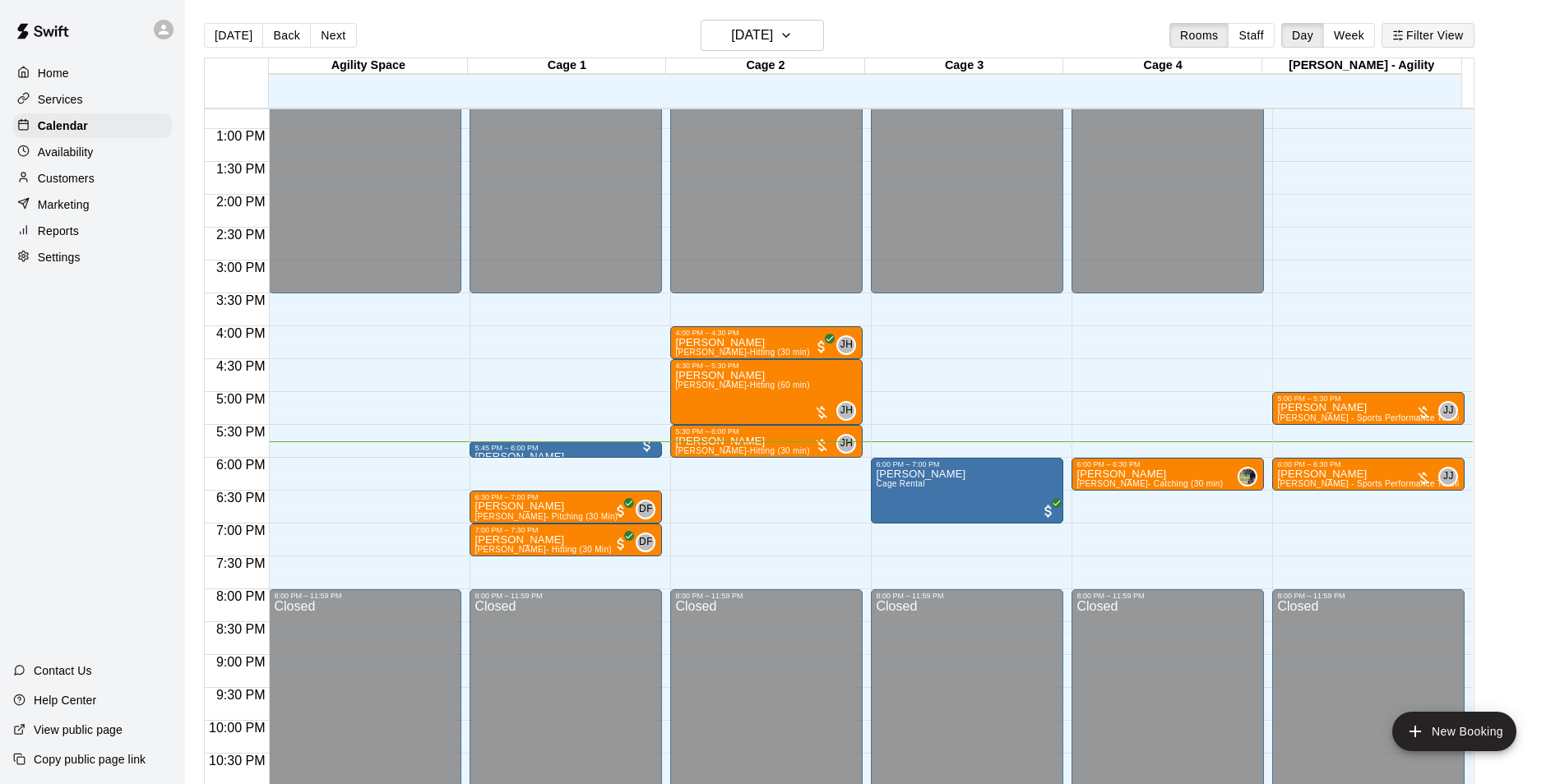
click at [1436, 44] on button "Filter View" at bounding box center [1427, 35] width 92 height 24
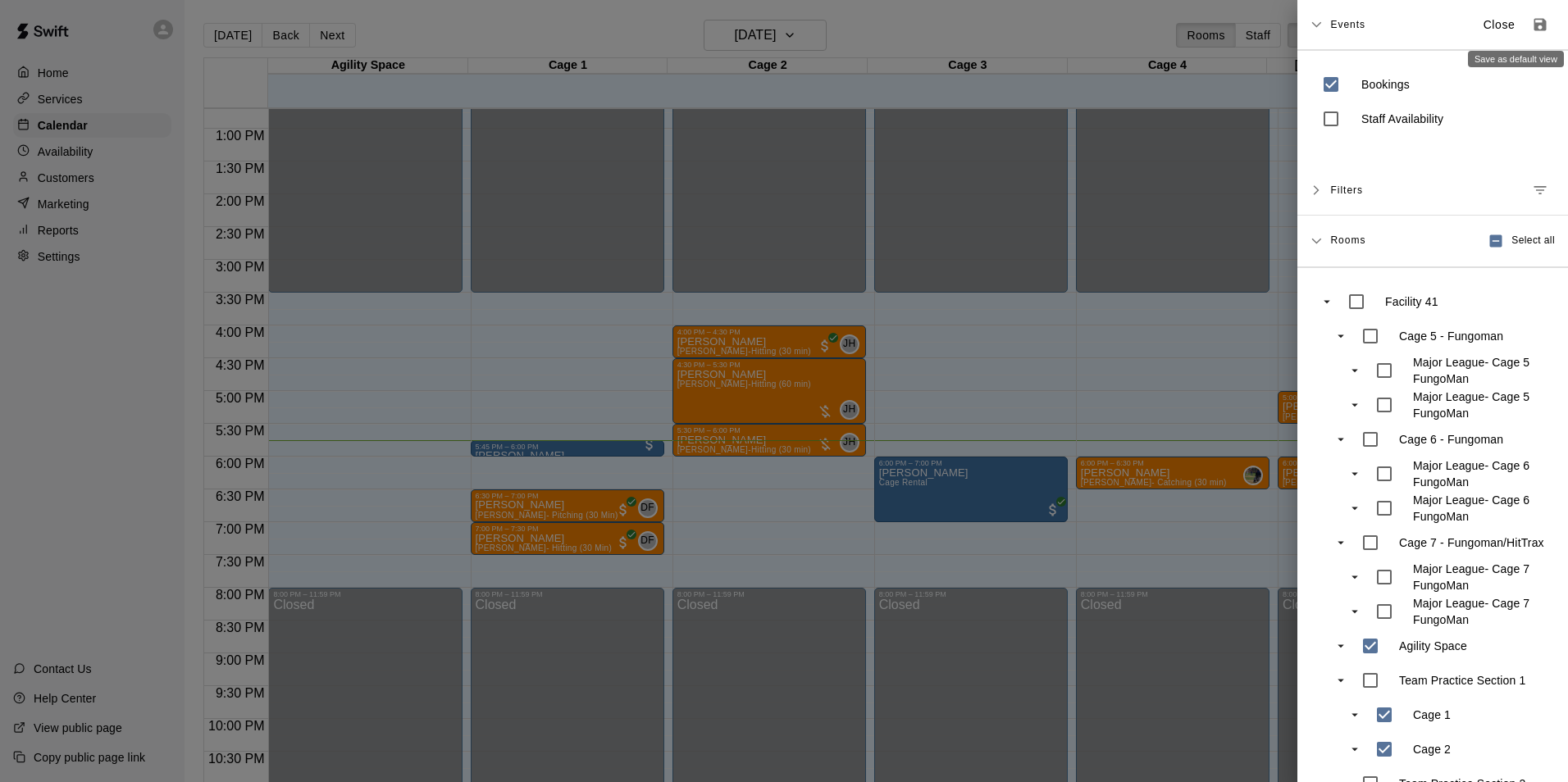
click at [1532, 23] on icon "Save as default view" at bounding box center [1540, 24] width 16 height 16
click at [1188, 410] on div at bounding box center [784, 391] width 1568 height 782
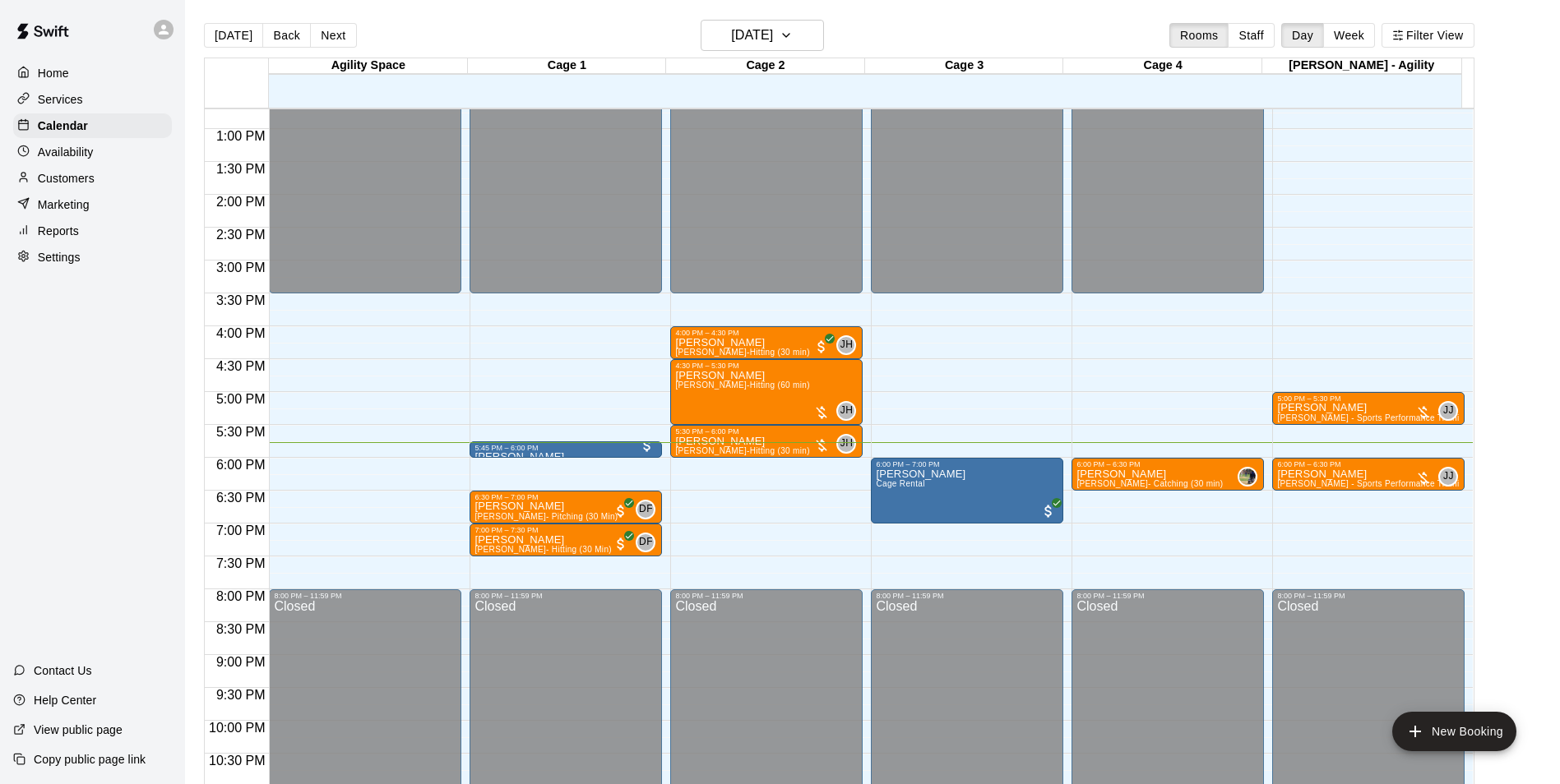
click at [76, 95] on p "Services" at bounding box center [60, 99] width 46 height 16
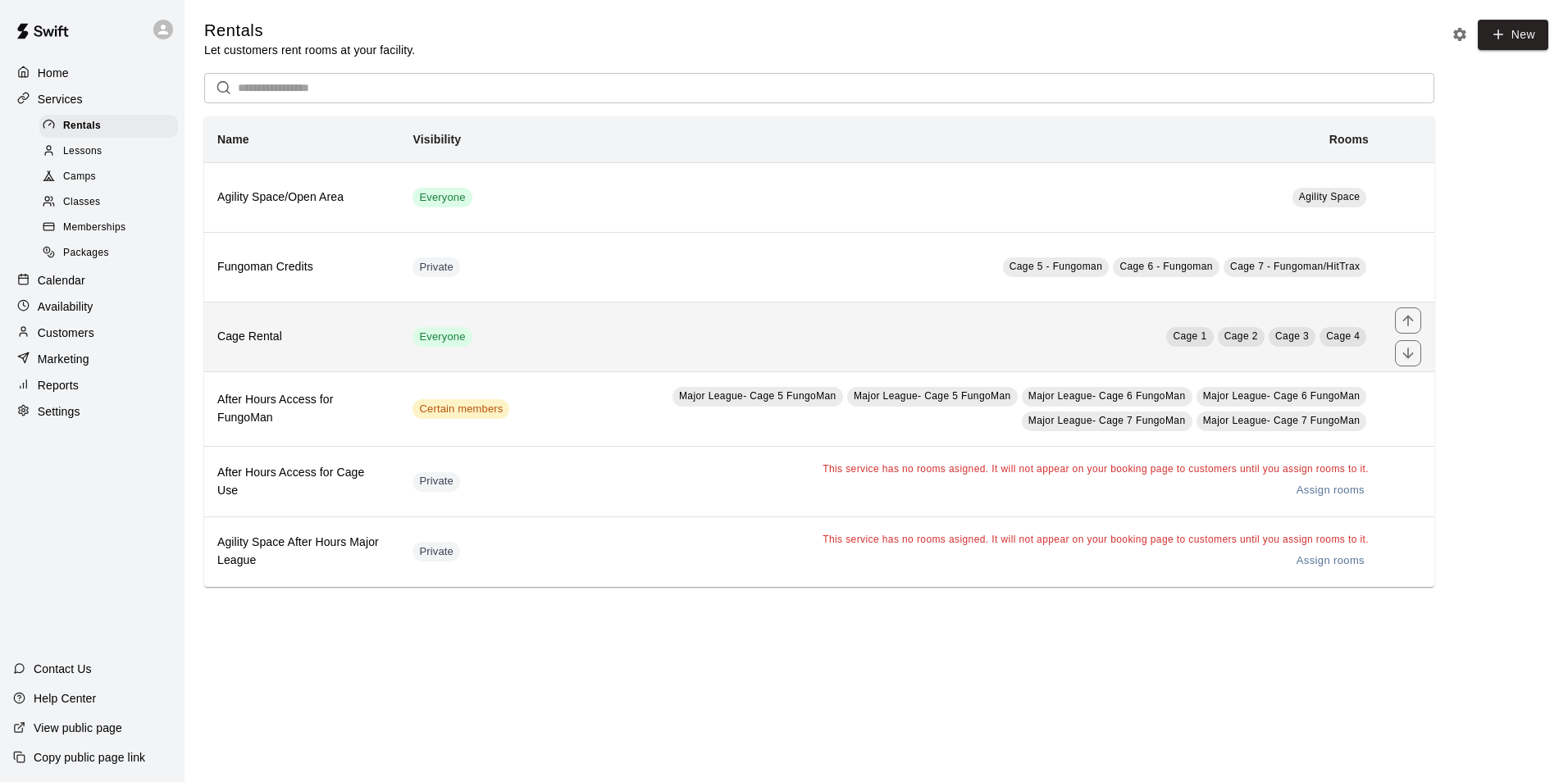
click at [320, 349] on th "Cage Rental" at bounding box center [302, 337] width 196 height 70
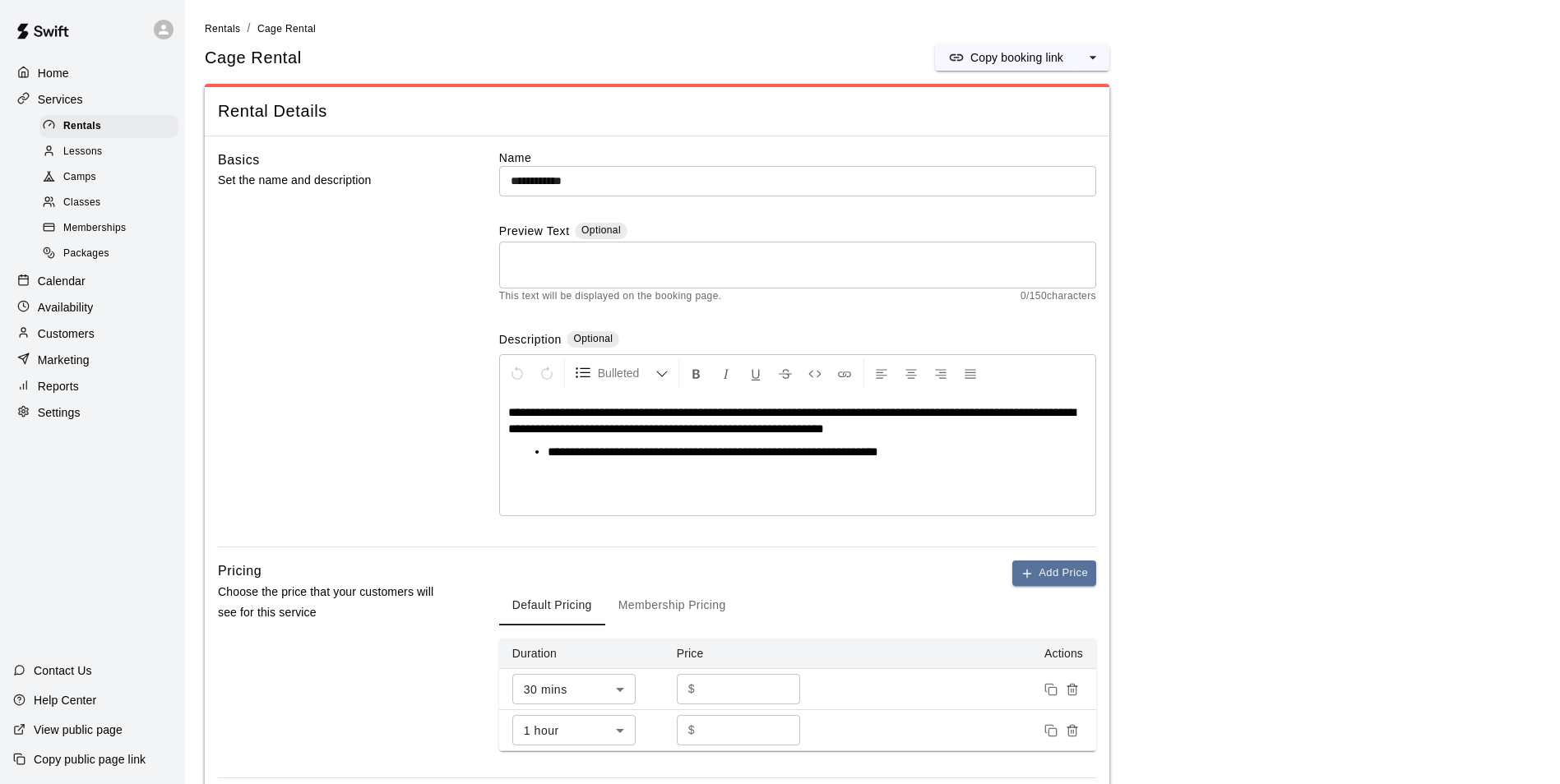
click at [107, 230] on span "Memberships" at bounding box center [94, 228] width 62 height 16
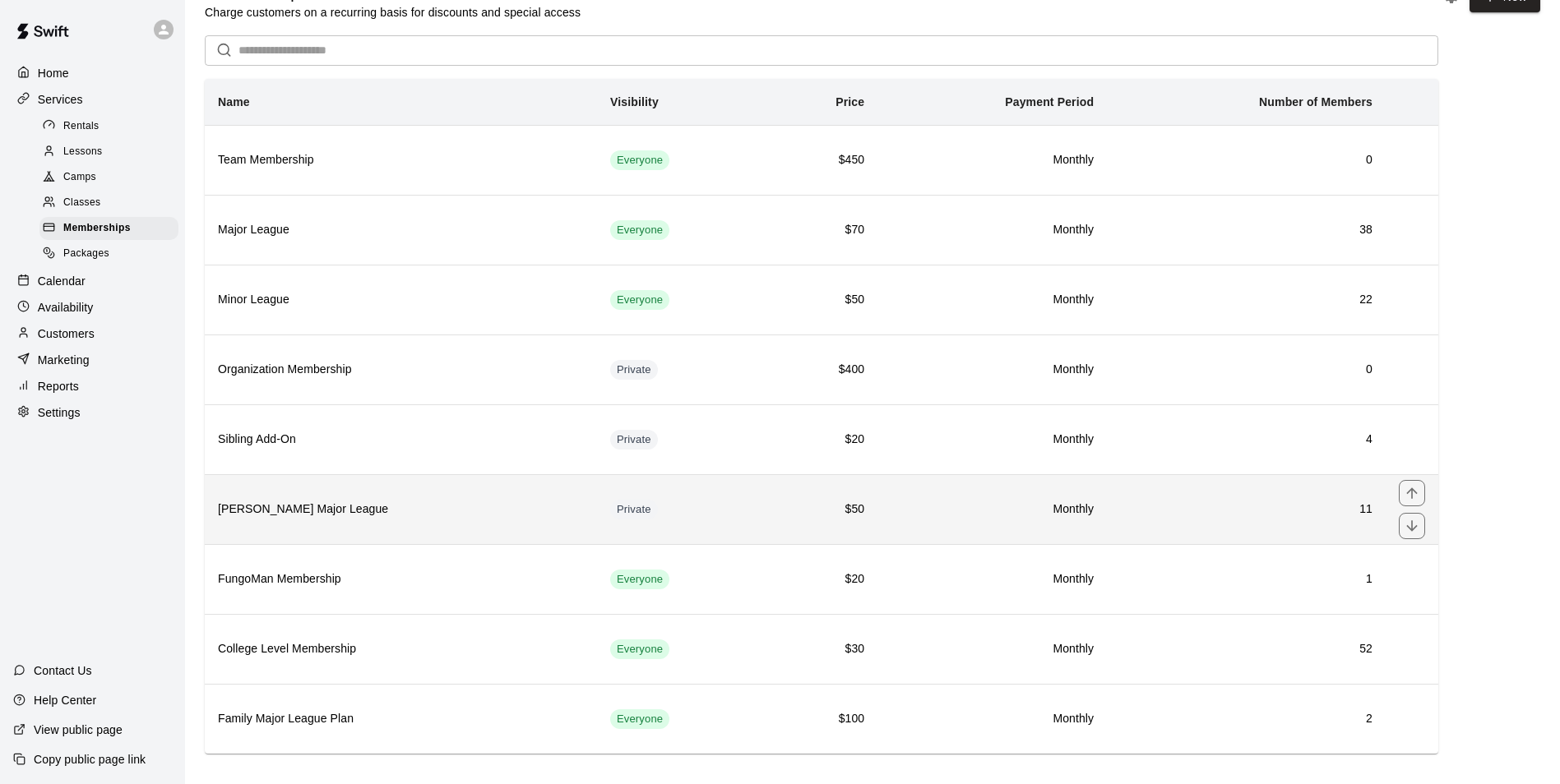
scroll to position [56, 0]
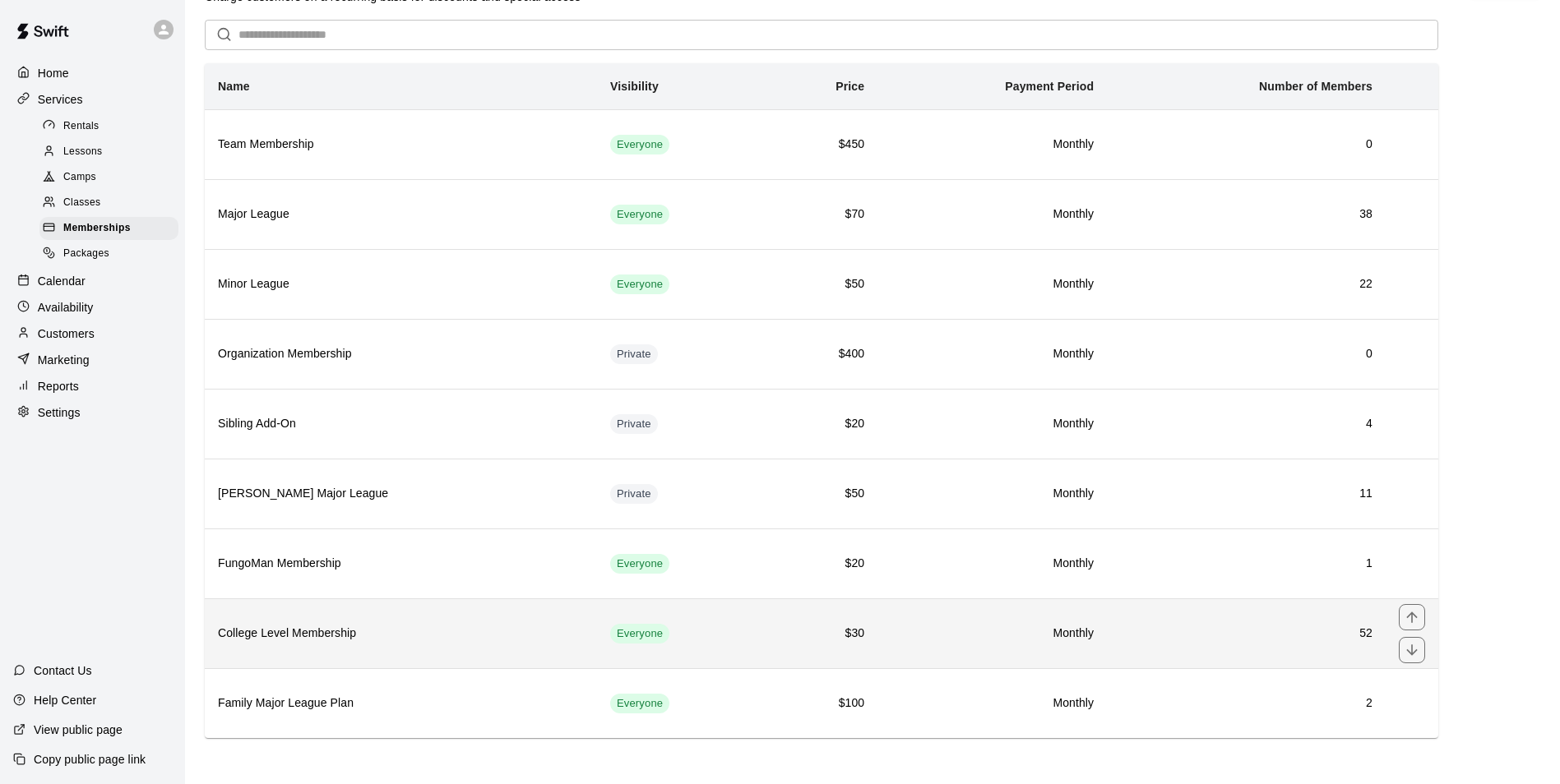
click at [423, 639] on h6 "College Level Membership" at bounding box center [401, 634] width 366 height 18
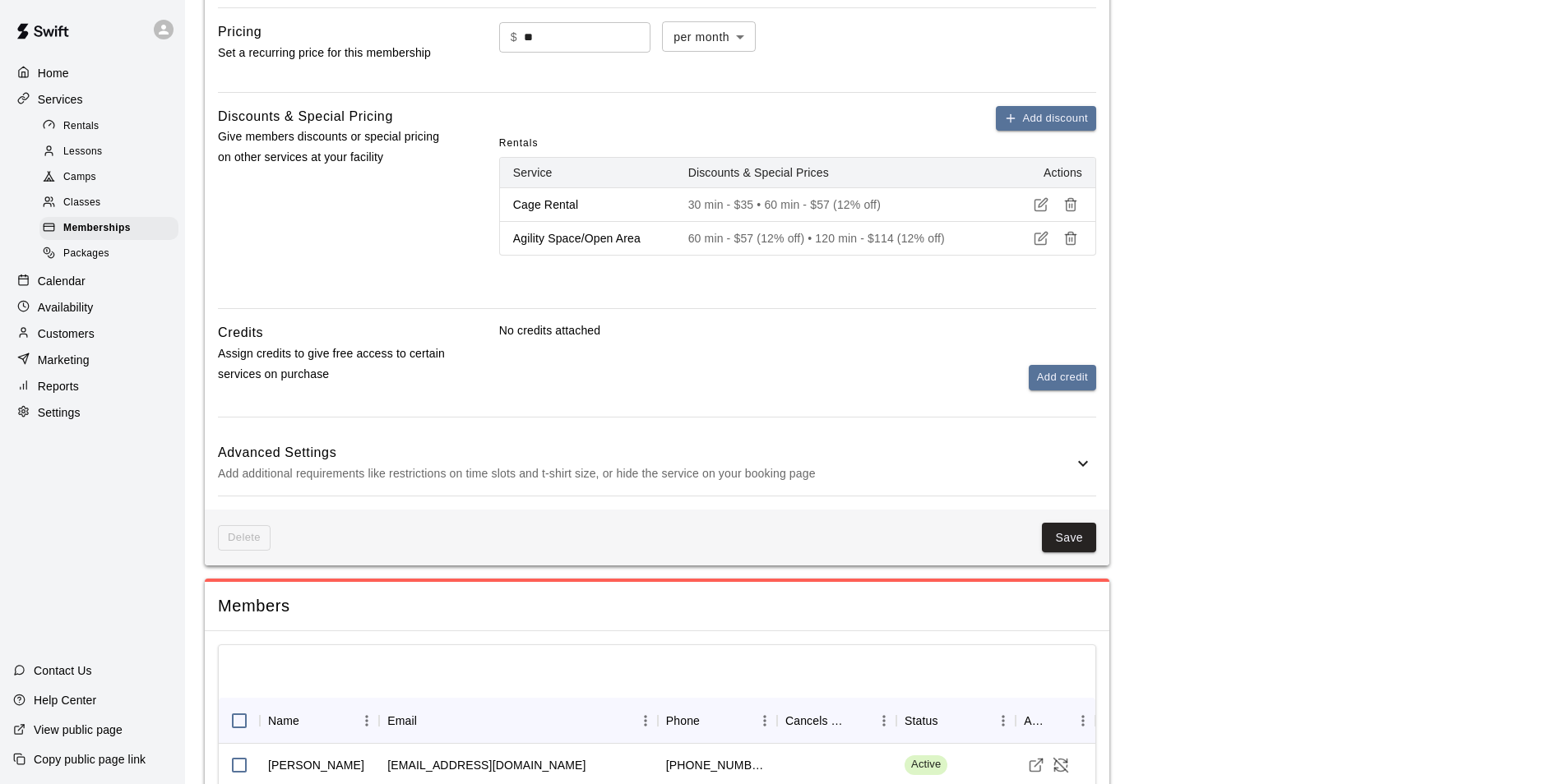
scroll to position [658, 0]
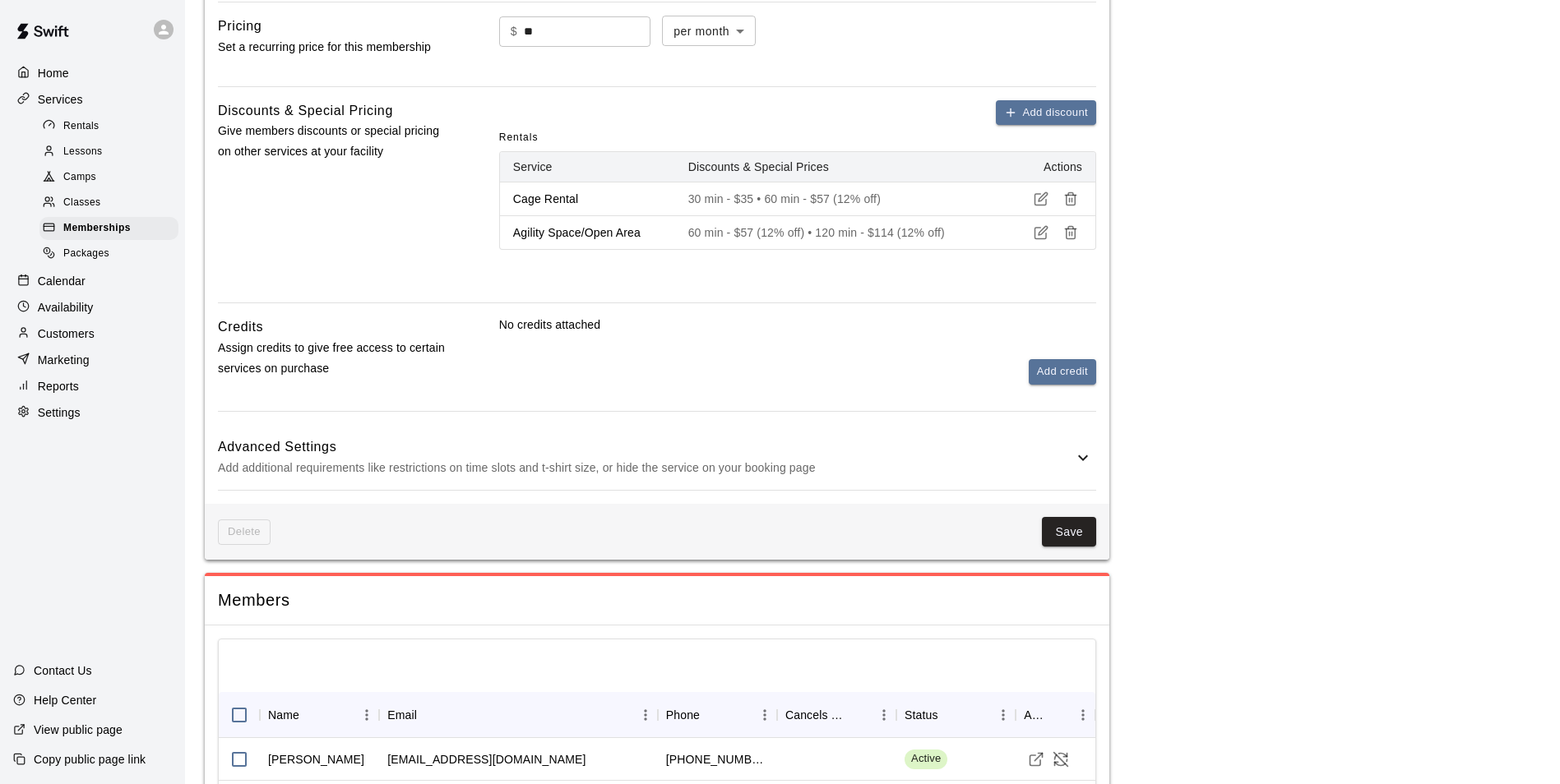
click at [78, 282] on p "Calendar" at bounding box center [61, 280] width 48 height 16
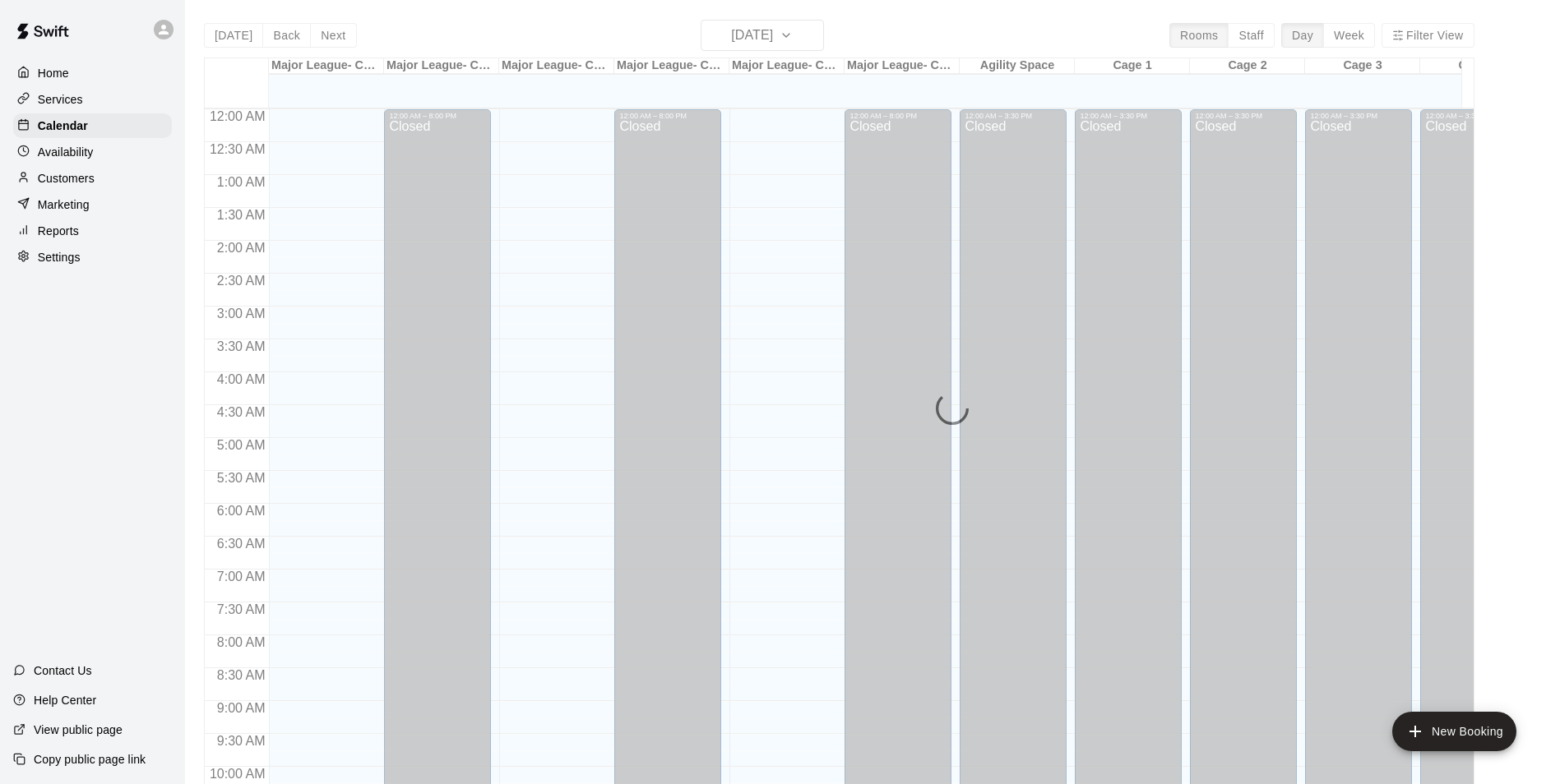
scroll to position [835, 0]
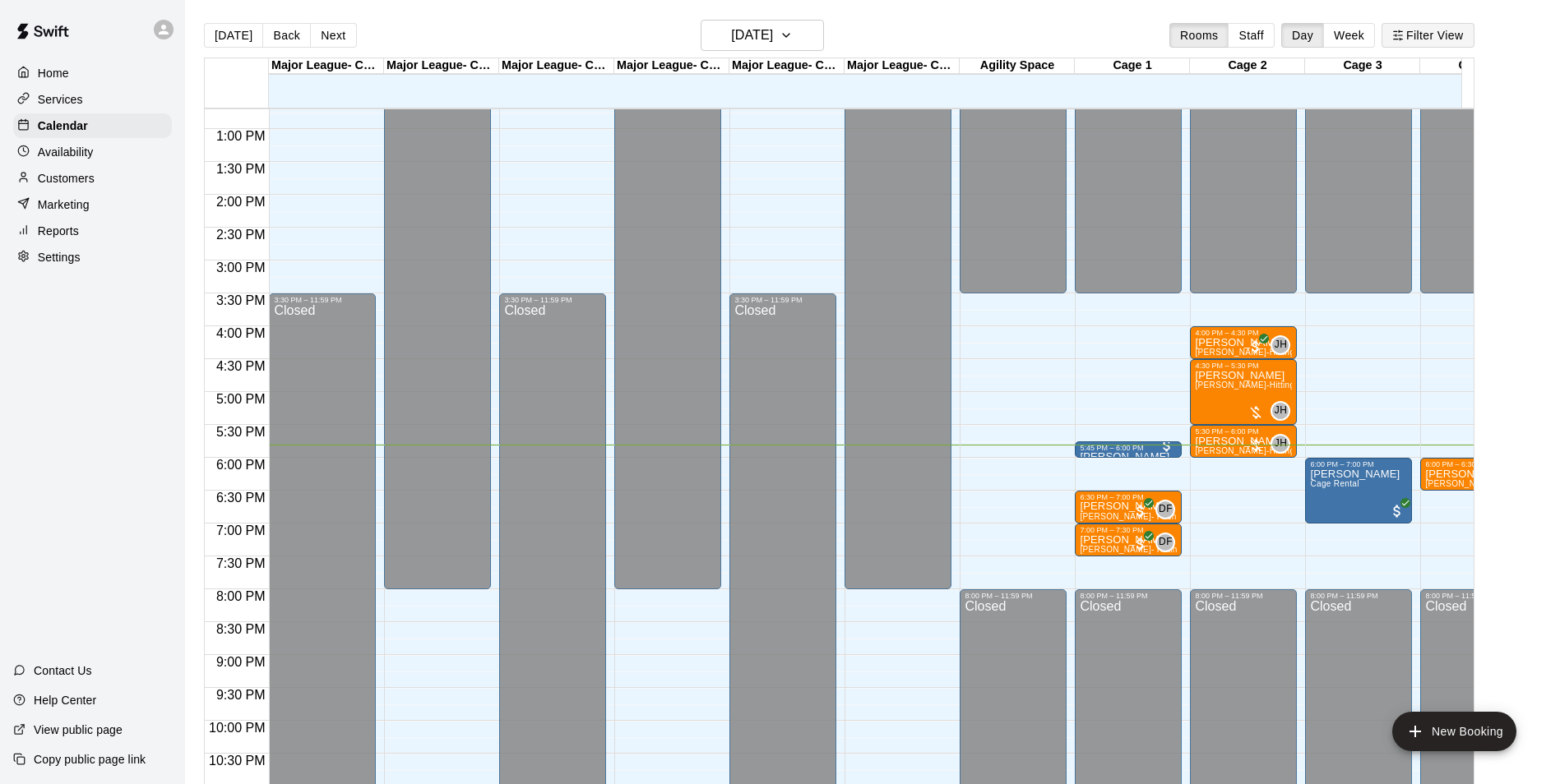
click at [1445, 38] on button "Filter View" at bounding box center [1427, 35] width 92 height 24
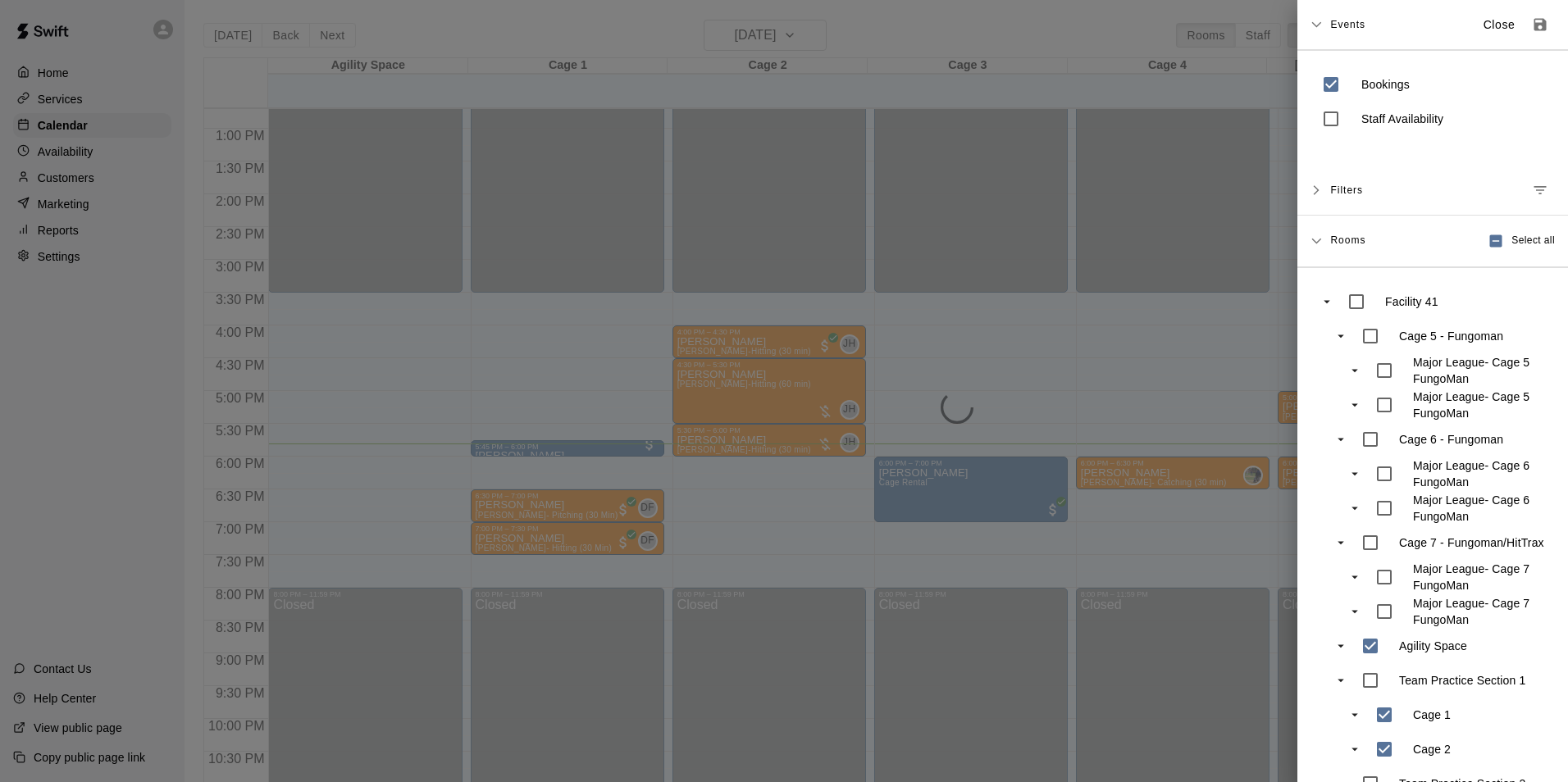
click at [1065, 351] on div at bounding box center [784, 391] width 1568 height 782
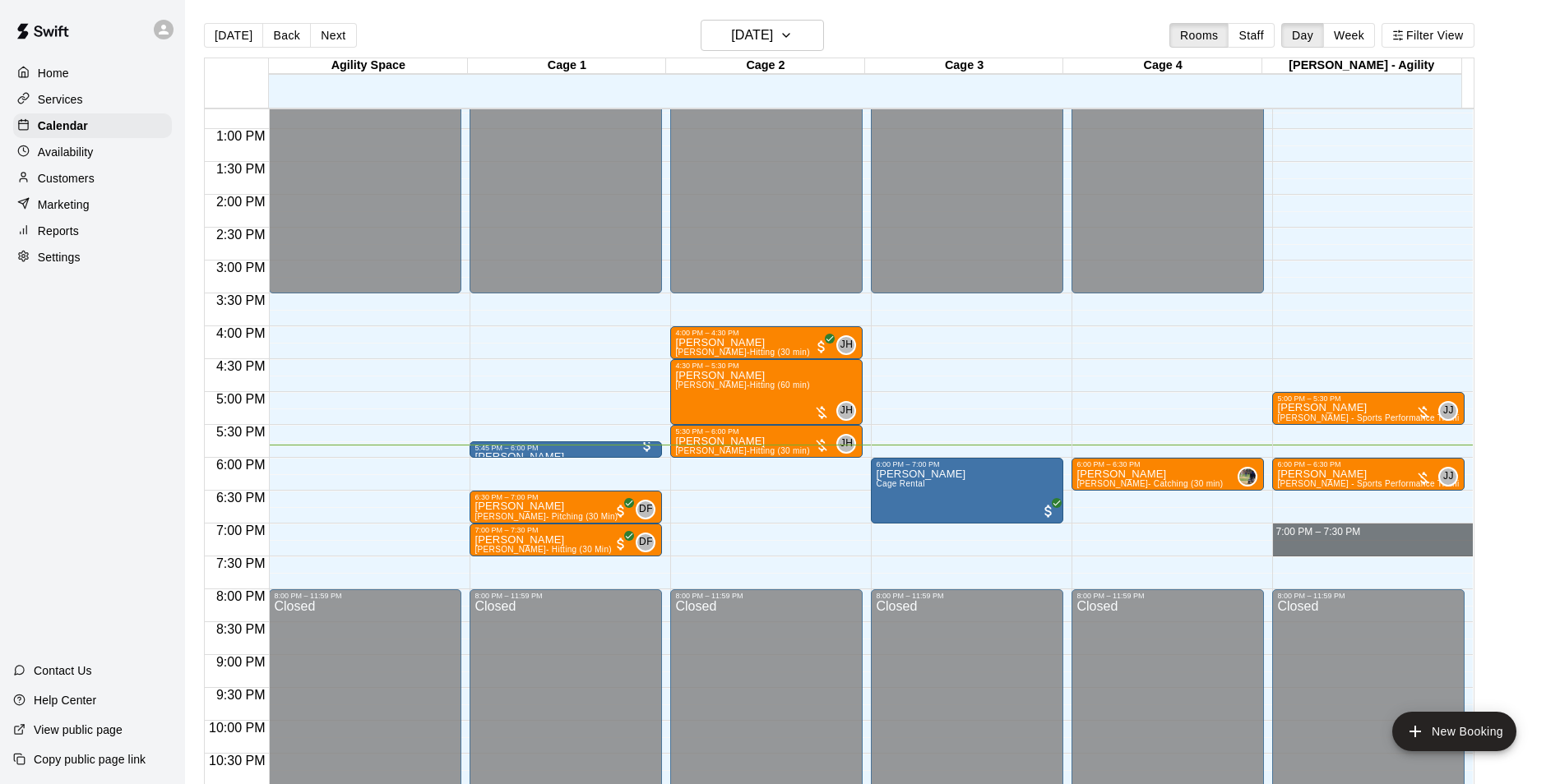
drag, startPoint x: 1468, startPoint y: 540, endPoint x: 1471, endPoint y: 563, distance: 23.2
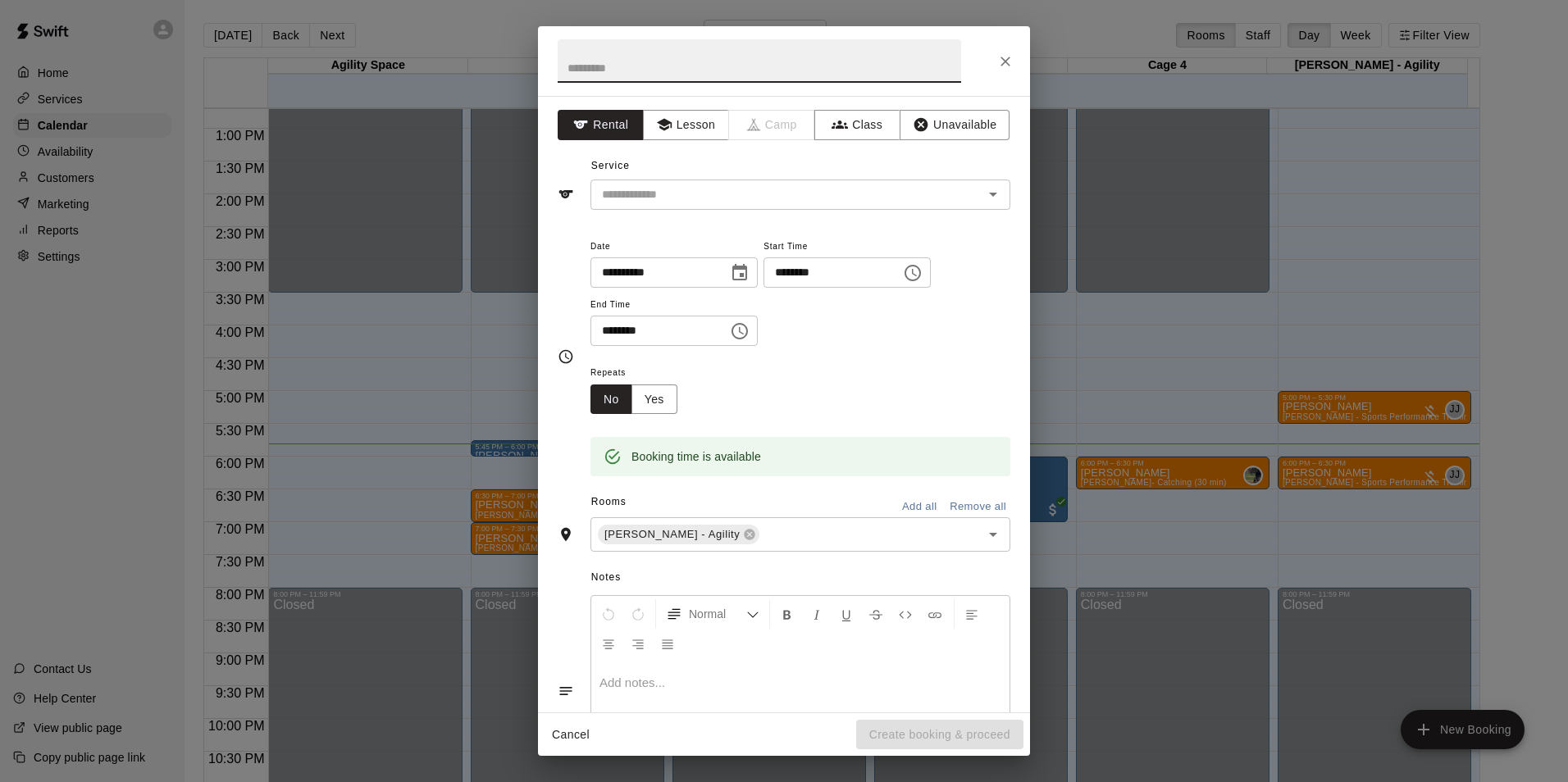
click at [1495, 496] on div "**********" at bounding box center [784, 391] width 1568 height 782
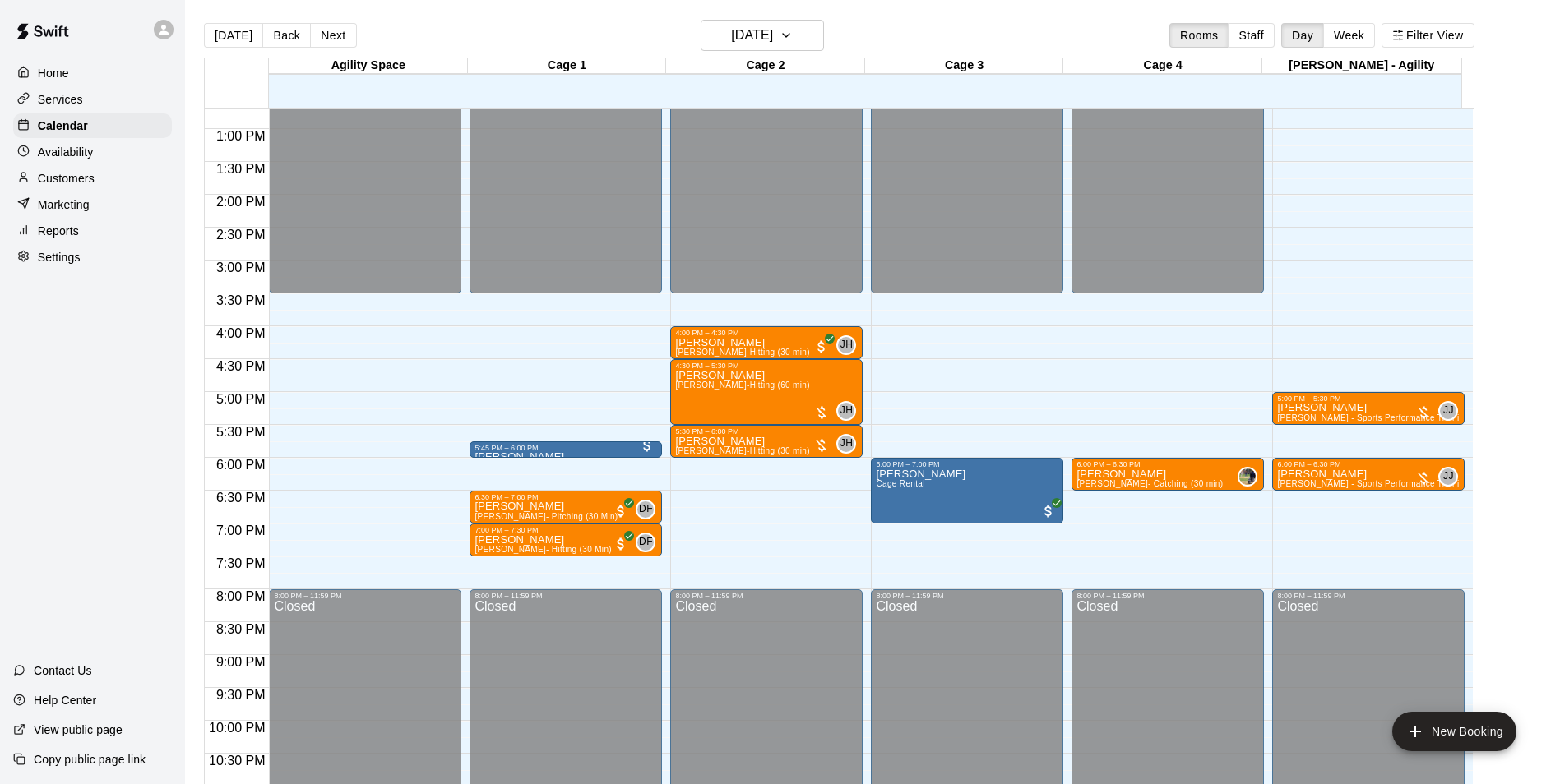
scroll to position [886, 0]
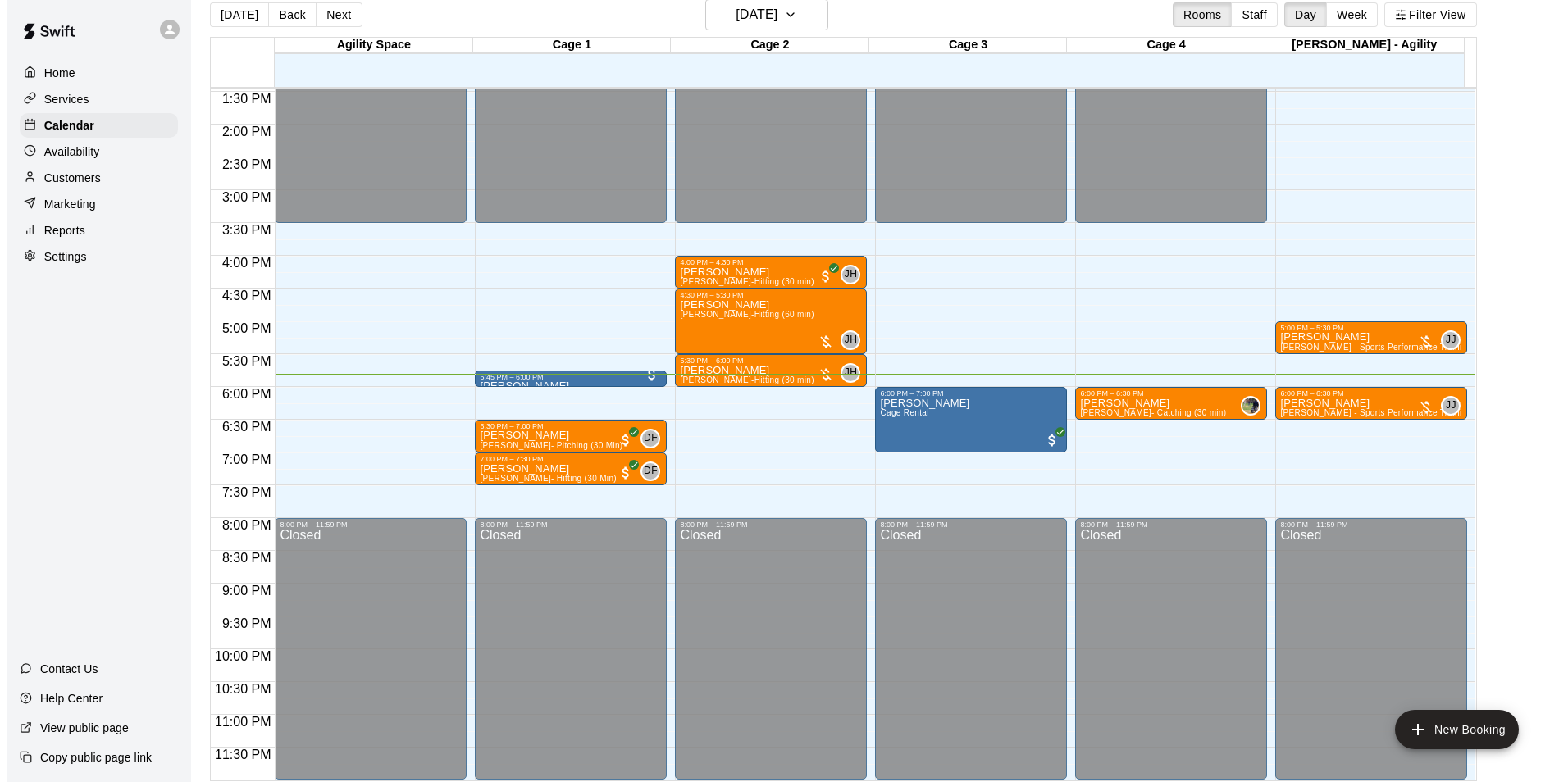
scroll to position [26, 0]
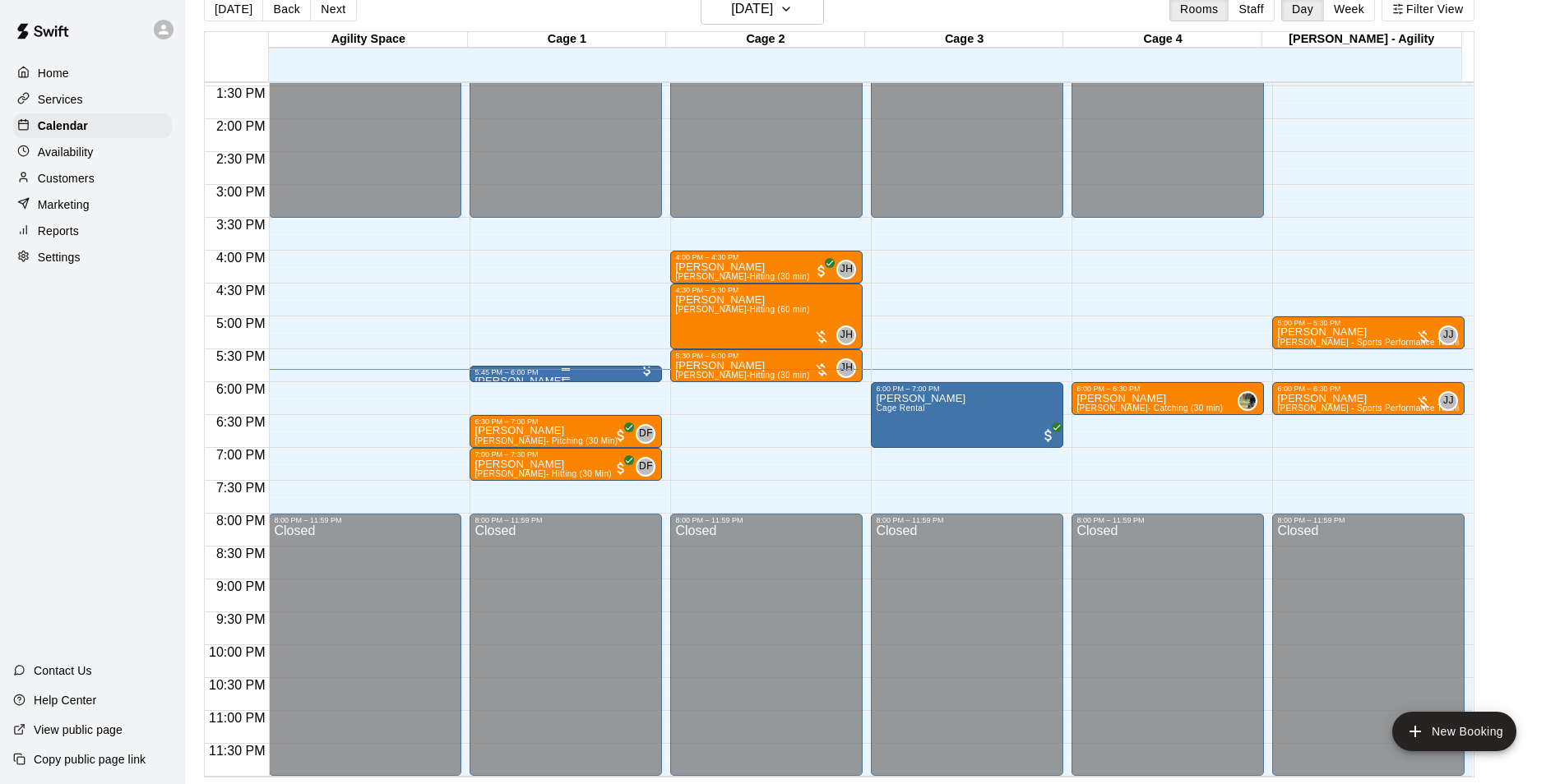
click at [513, 373] on div "5:45 PM – 6:00 PM" at bounding box center [566, 373] width 183 height 8
drag, startPoint x: 562, startPoint y: 314, endPoint x: 550, endPoint y: 336, distance: 25.1
click at [559, 319] on div at bounding box center [786, 392] width 1573 height 784
click at [949, 413] on div "[PERSON_NAME] Cage Rental" at bounding box center [967, 785] width 183 height 784
click at [957, 485] on div at bounding box center [786, 392] width 1573 height 784
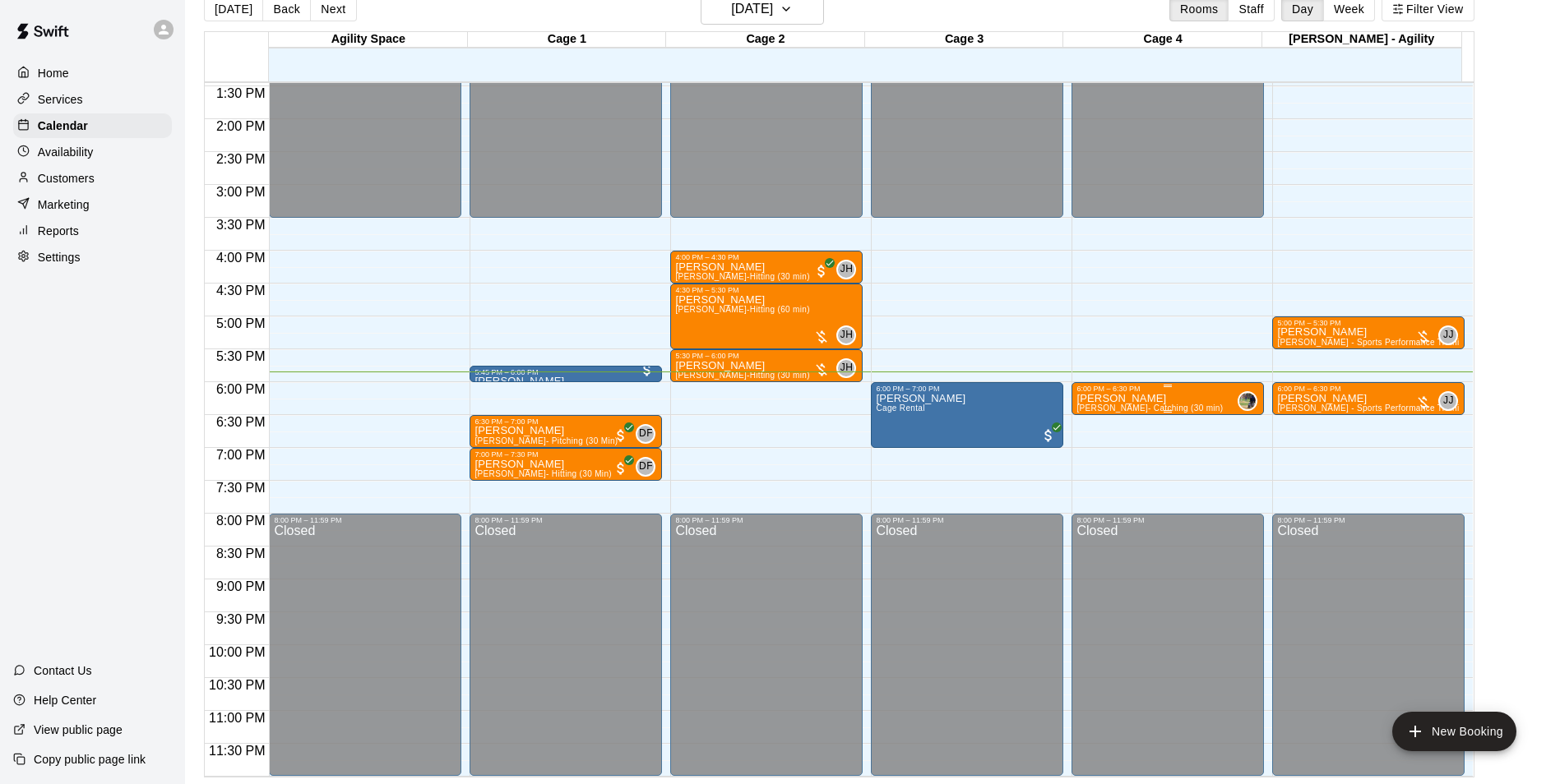
click at [1154, 390] on div "6:00 PM – 6:30 PM" at bounding box center [1168, 388] width 183 height 8
click at [1090, 476] on icon "delete" at bounding box center [1091, 478] width 12 height 15
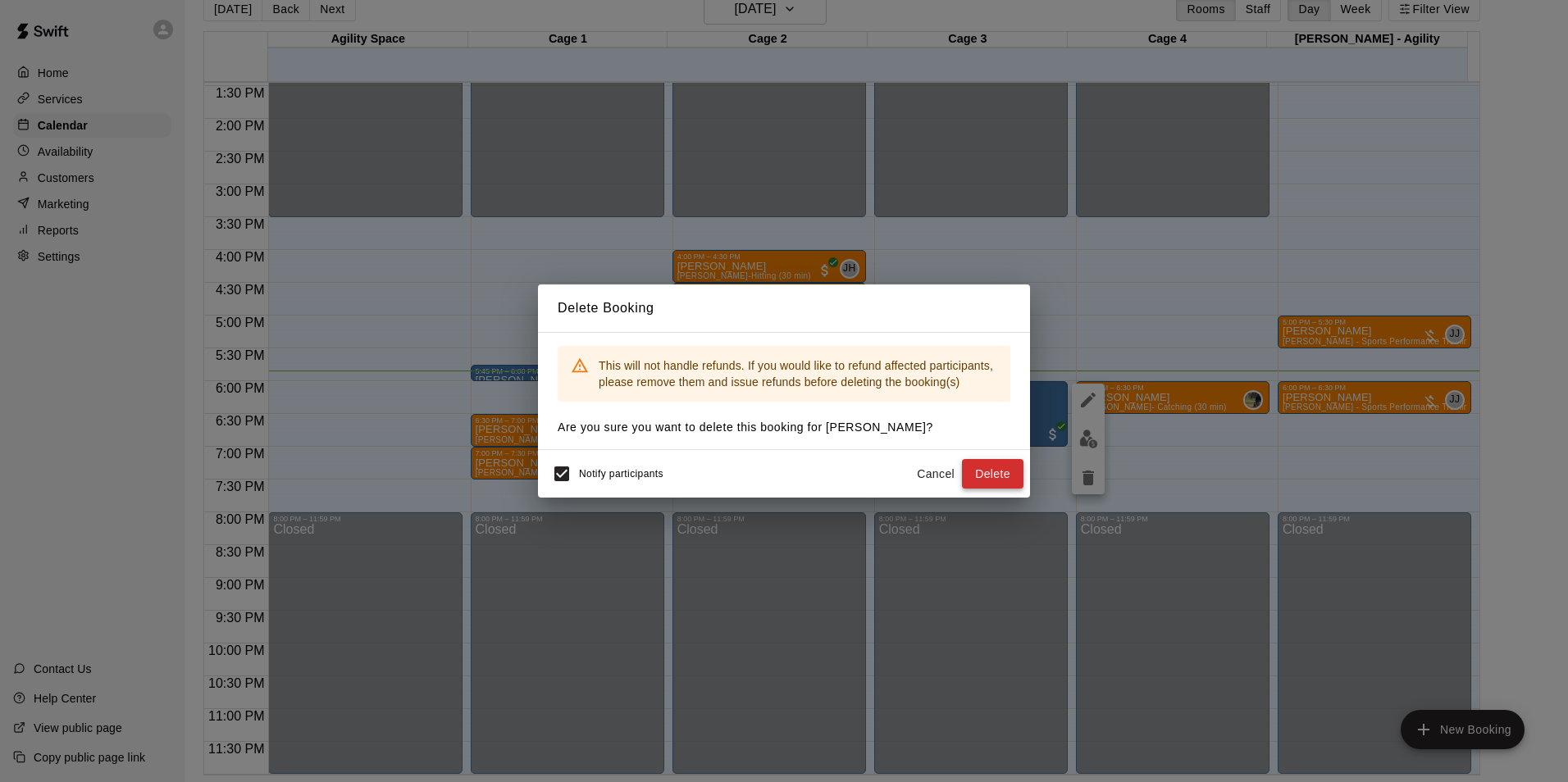
click at [1009, 468] on button "Delete" at bounding box center [993, 473] width 62 height 30
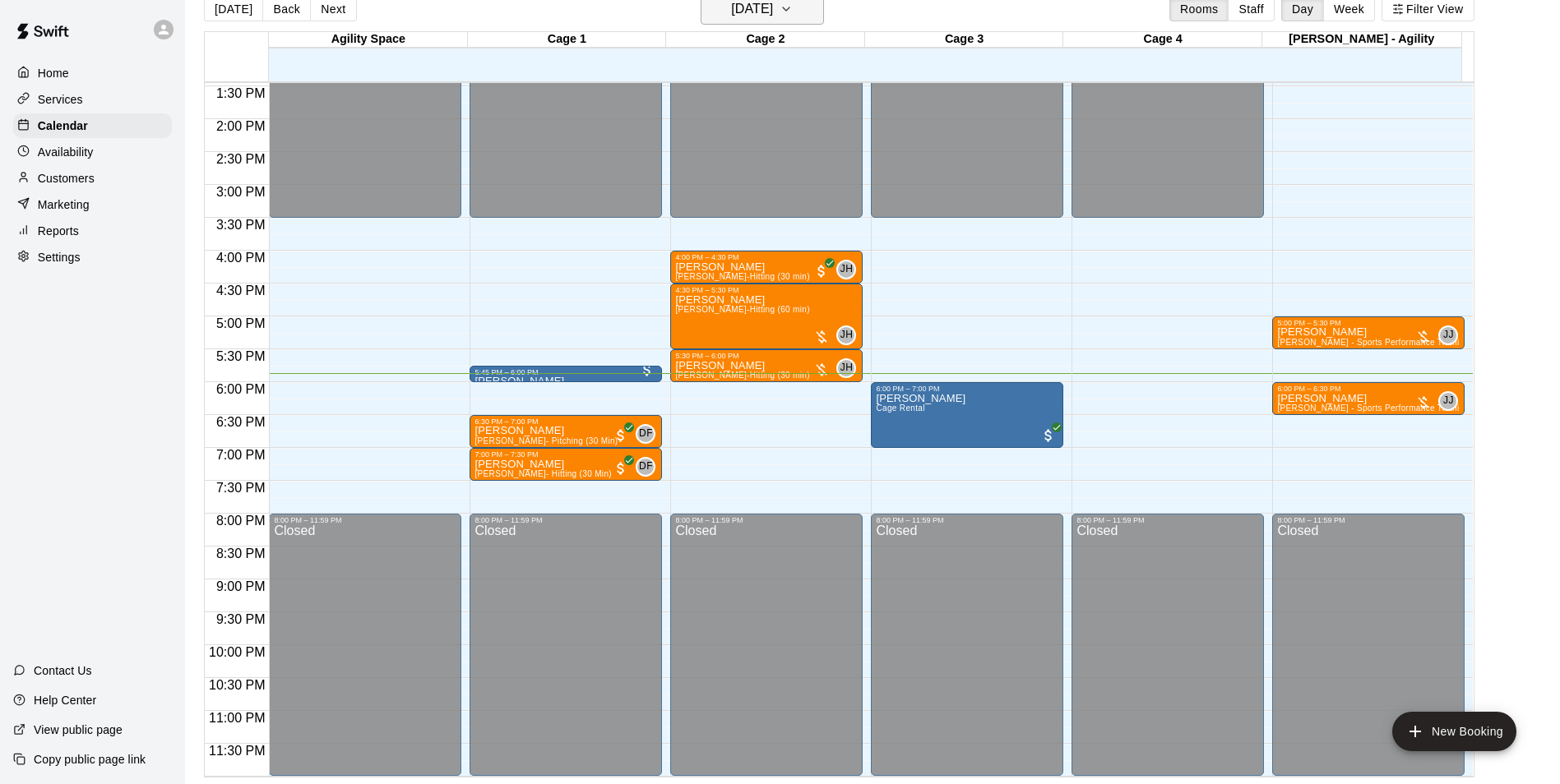
click at [773, 9] on h6 "[DATE]" at bounding box center [751, 9] width 42 height 23
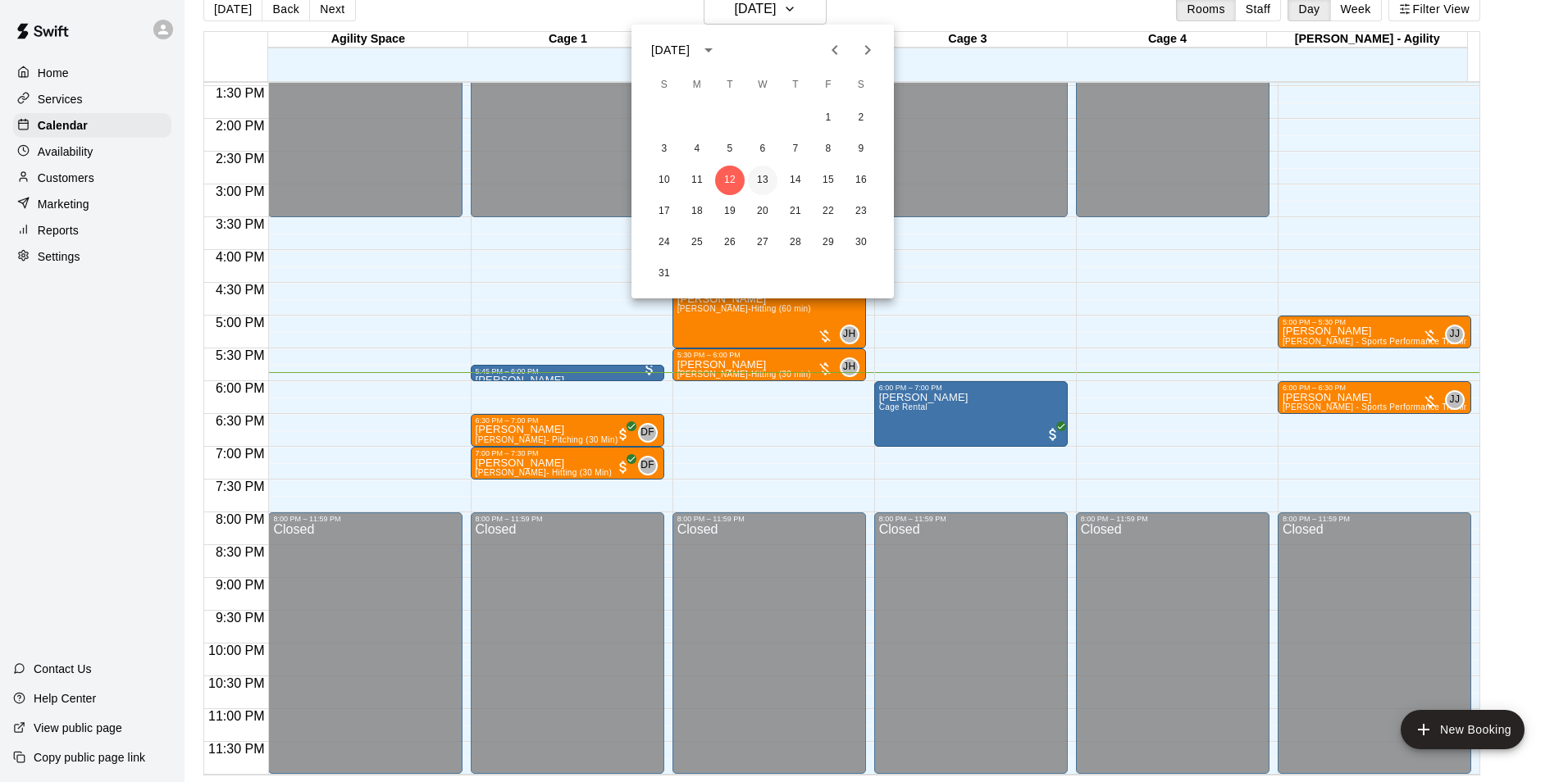
click at [765, 174] on button "13" at bounding box center [763, 180] width 29 height 29
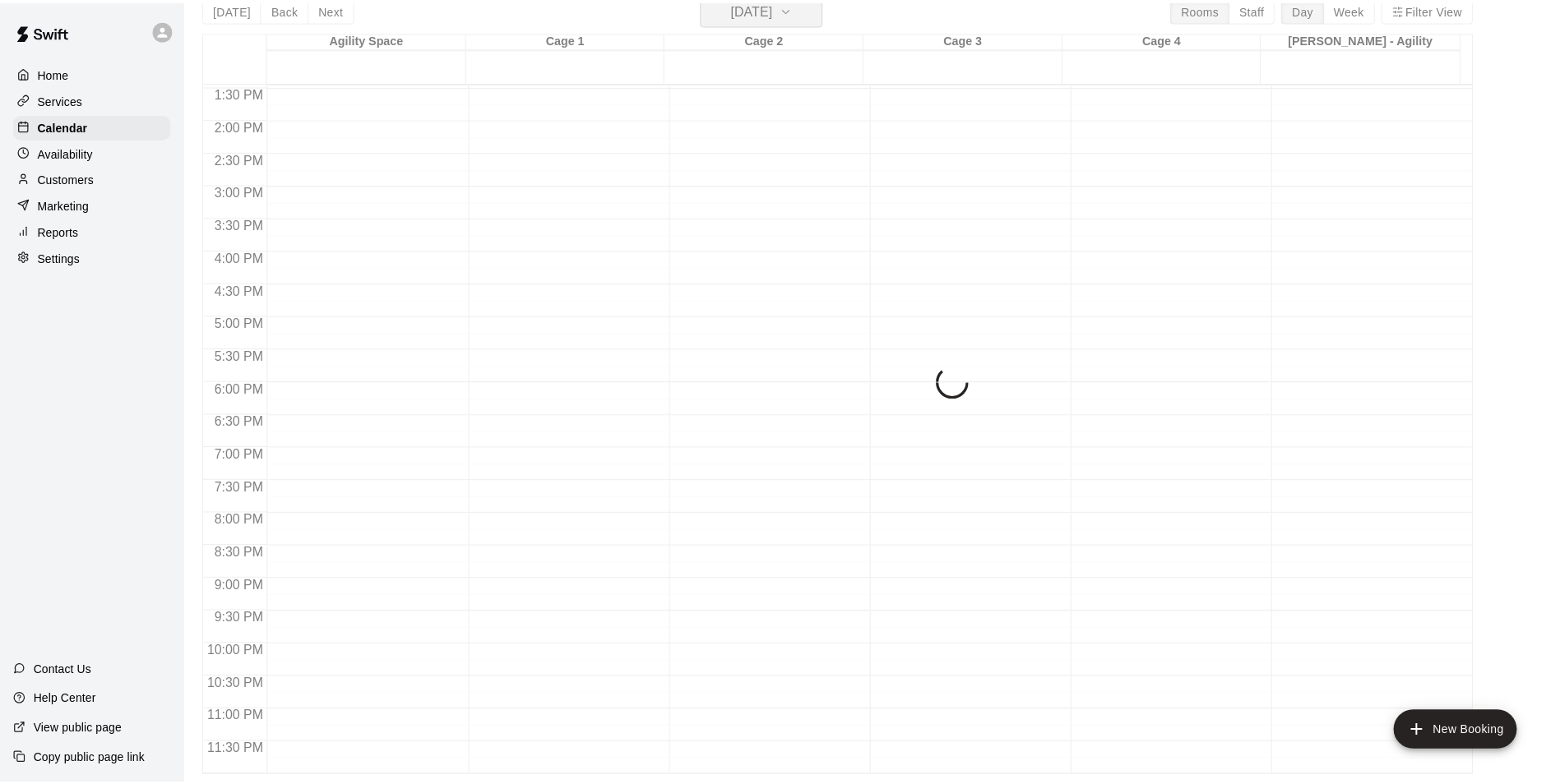
scroll to position [19, 0]
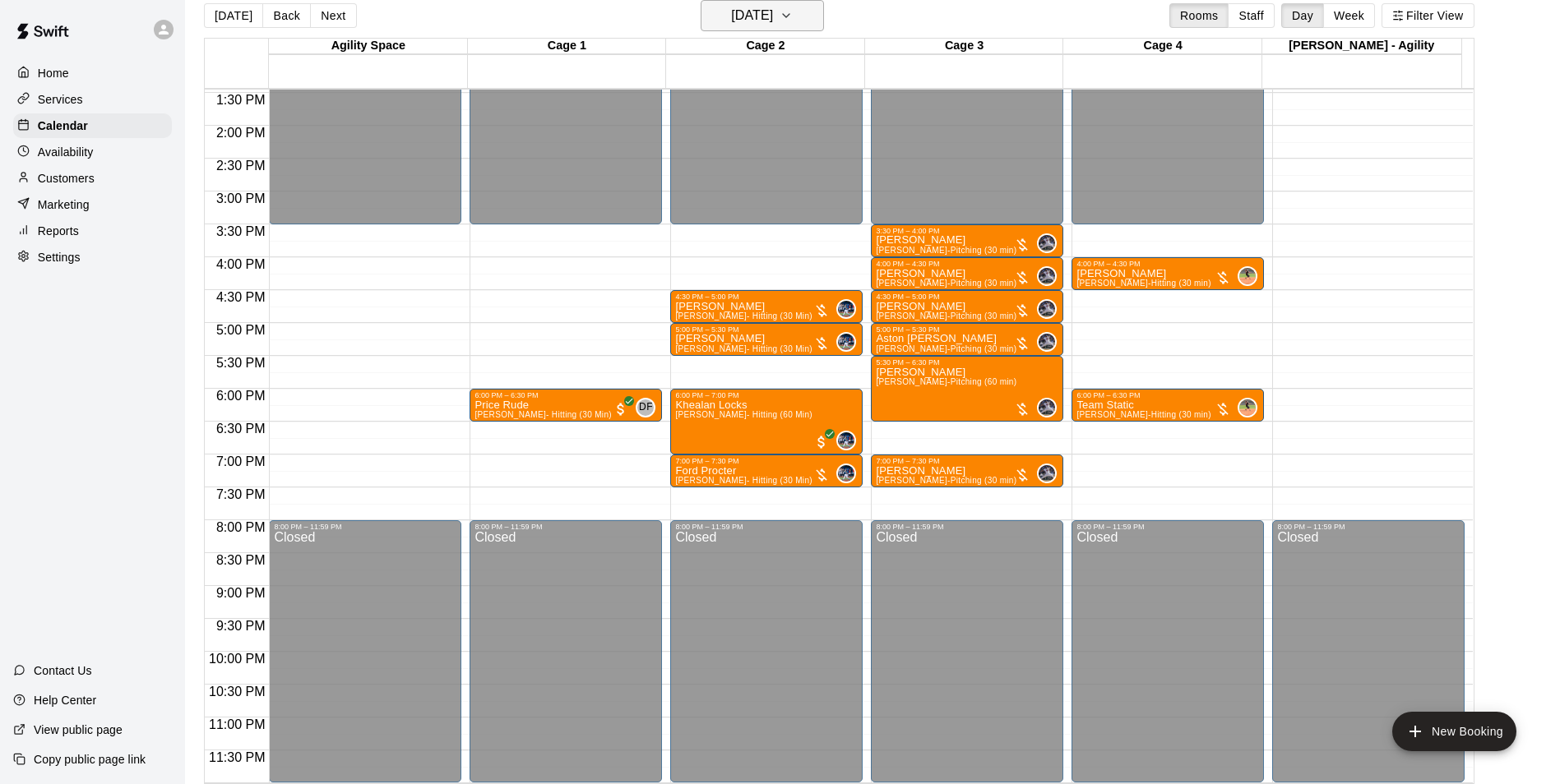
click at [731, 21] on h6 "[DATE]" at bounding box center [751, 16] width 42 height 23
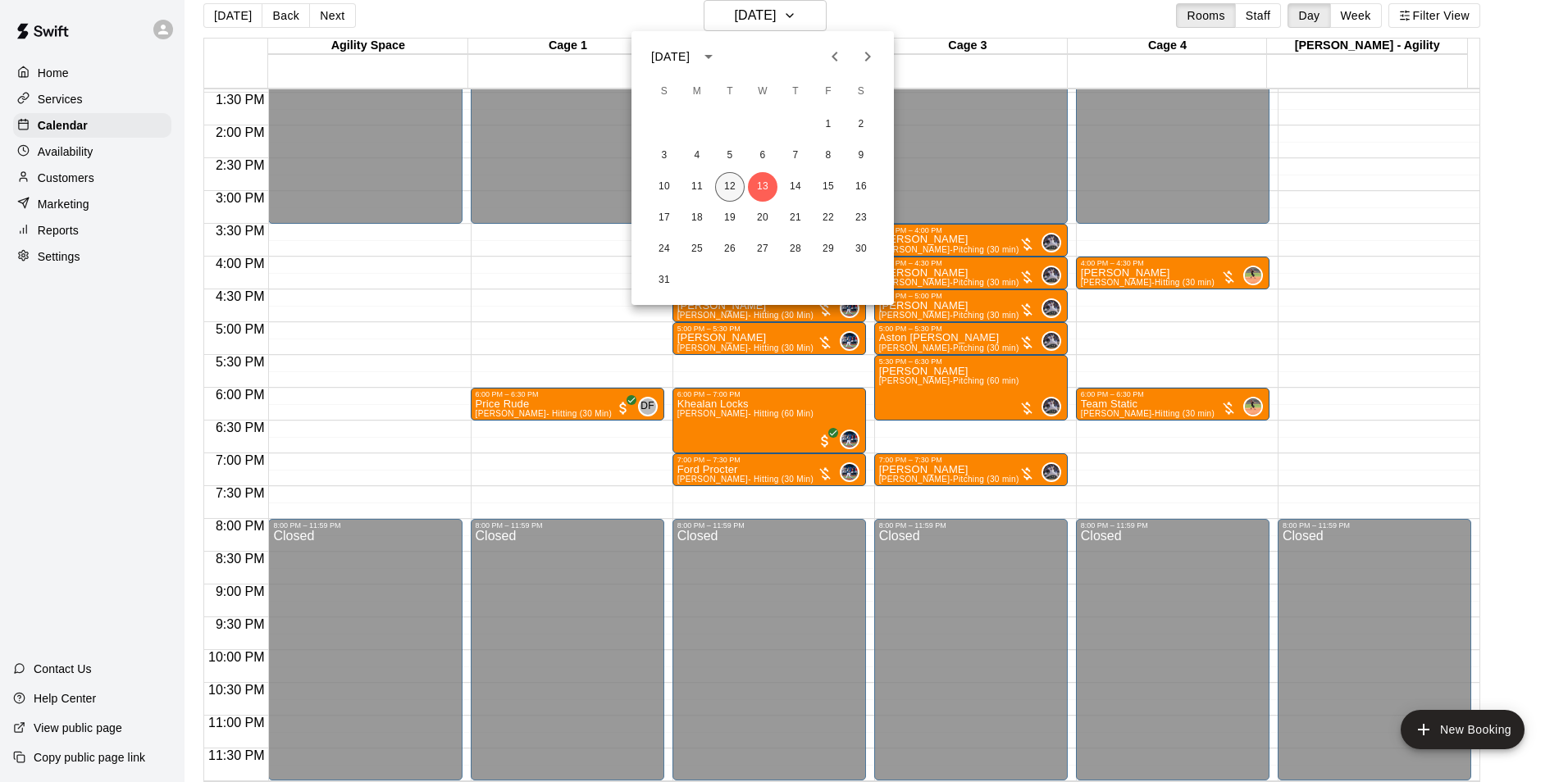
click at [727, 180] on button "12" at bounding box center [730, 187] width 29 height 29
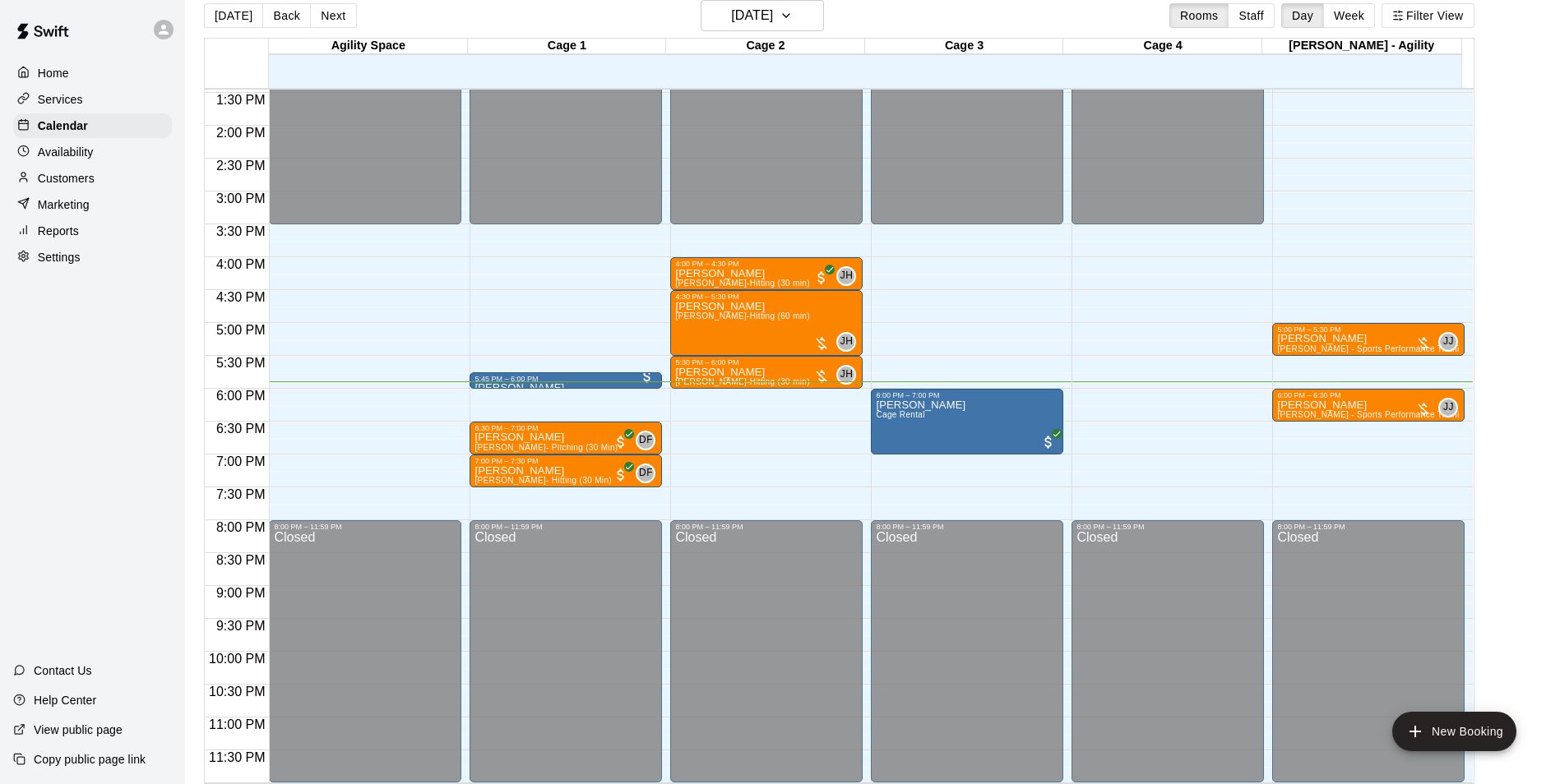
drag, startPoint x: 1560, startPoint y: 467, endPoint x: 1565, endPoint y: 486, distance: 19.6
click at [1560, 486] on html "Home Services Calendar Availability Customers Marketing Reports Settings Contac…" at bounding box center [780, 385] width 1560 height 810
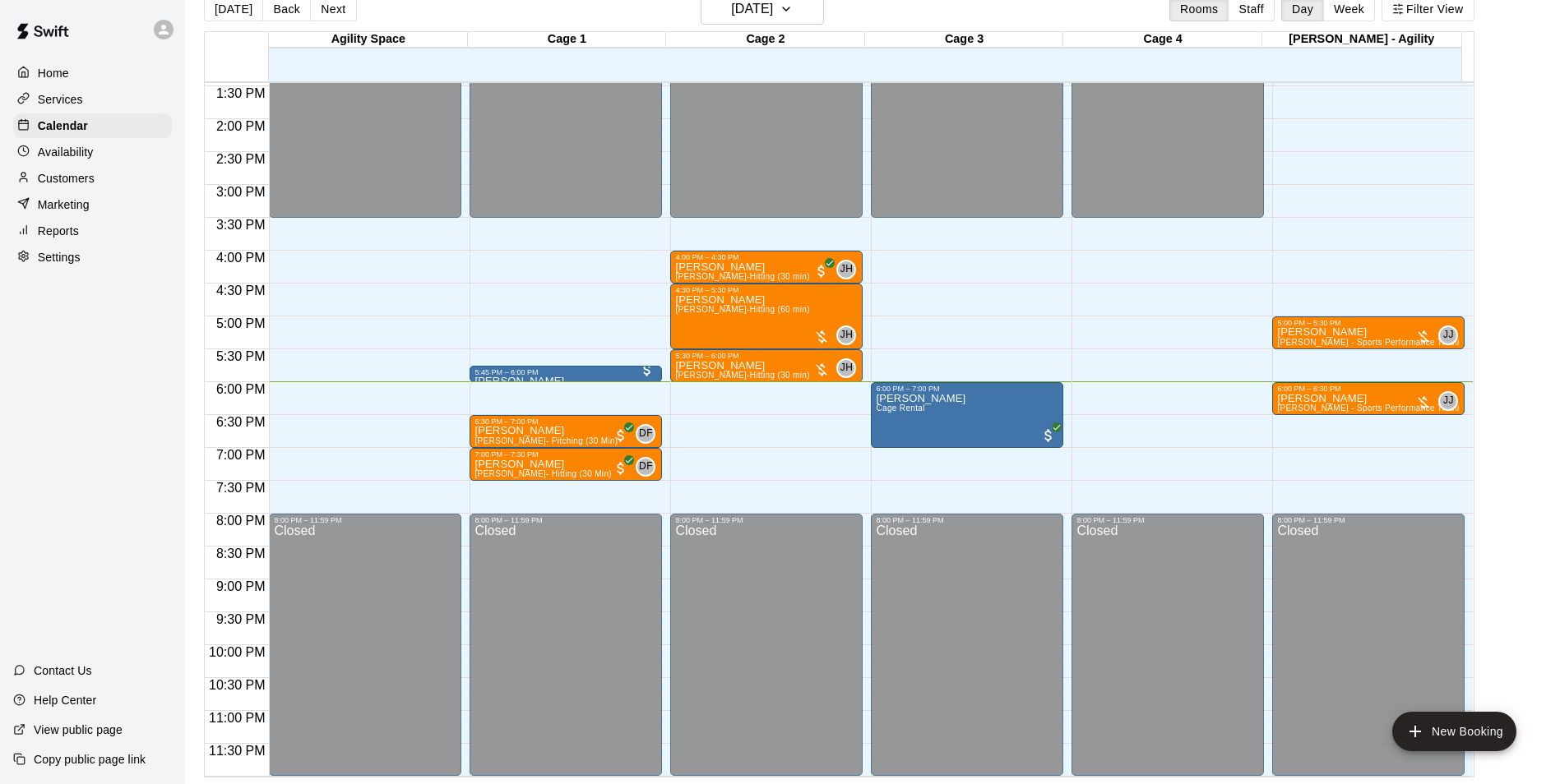
click at [111, 185] on div "Customers" at bounding box center [93, 178] width 159 height 24
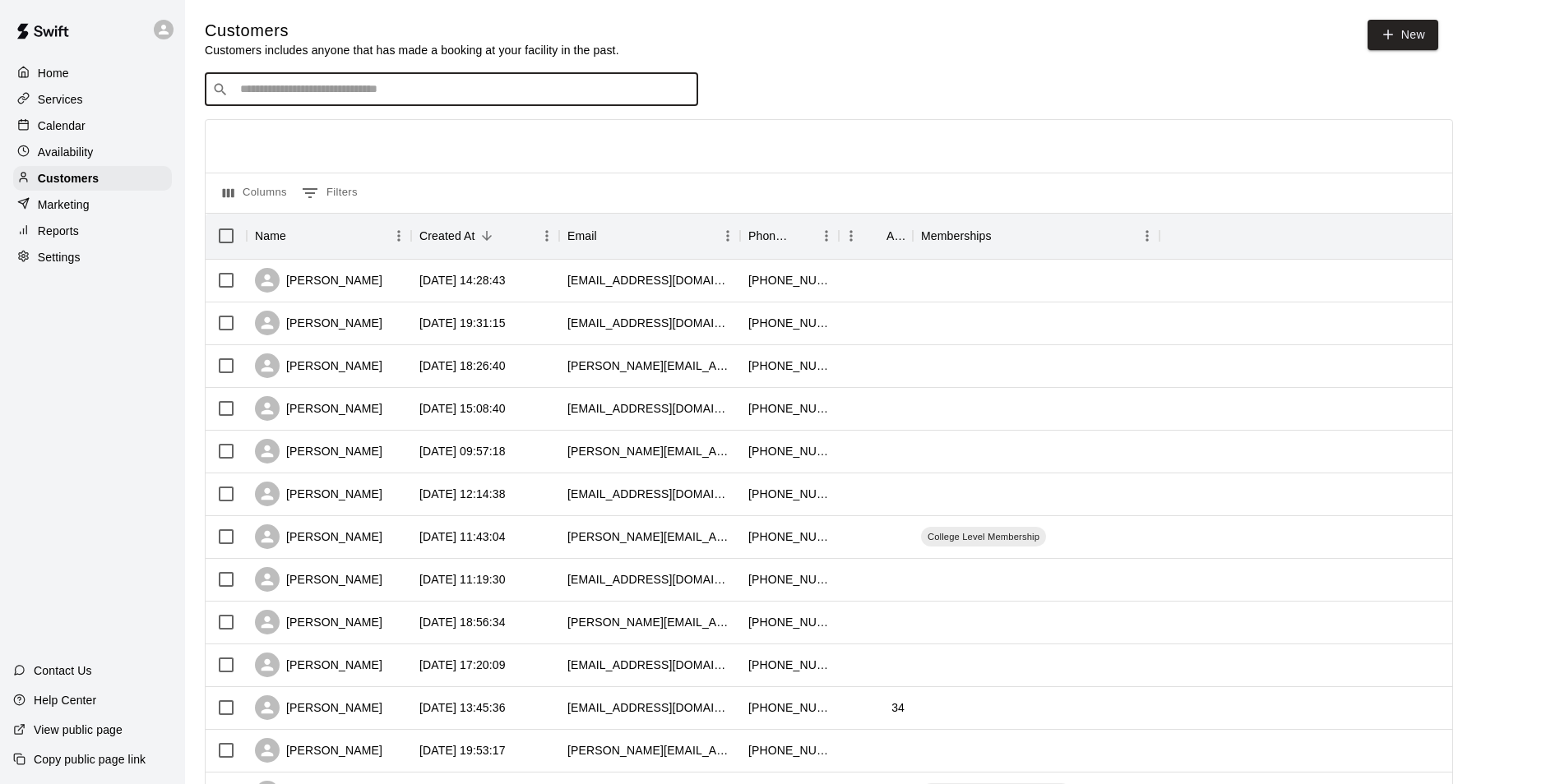
click at [335, 96] on input "Search customers by name or email" at bounding box center [462, 89] width 455 height 16
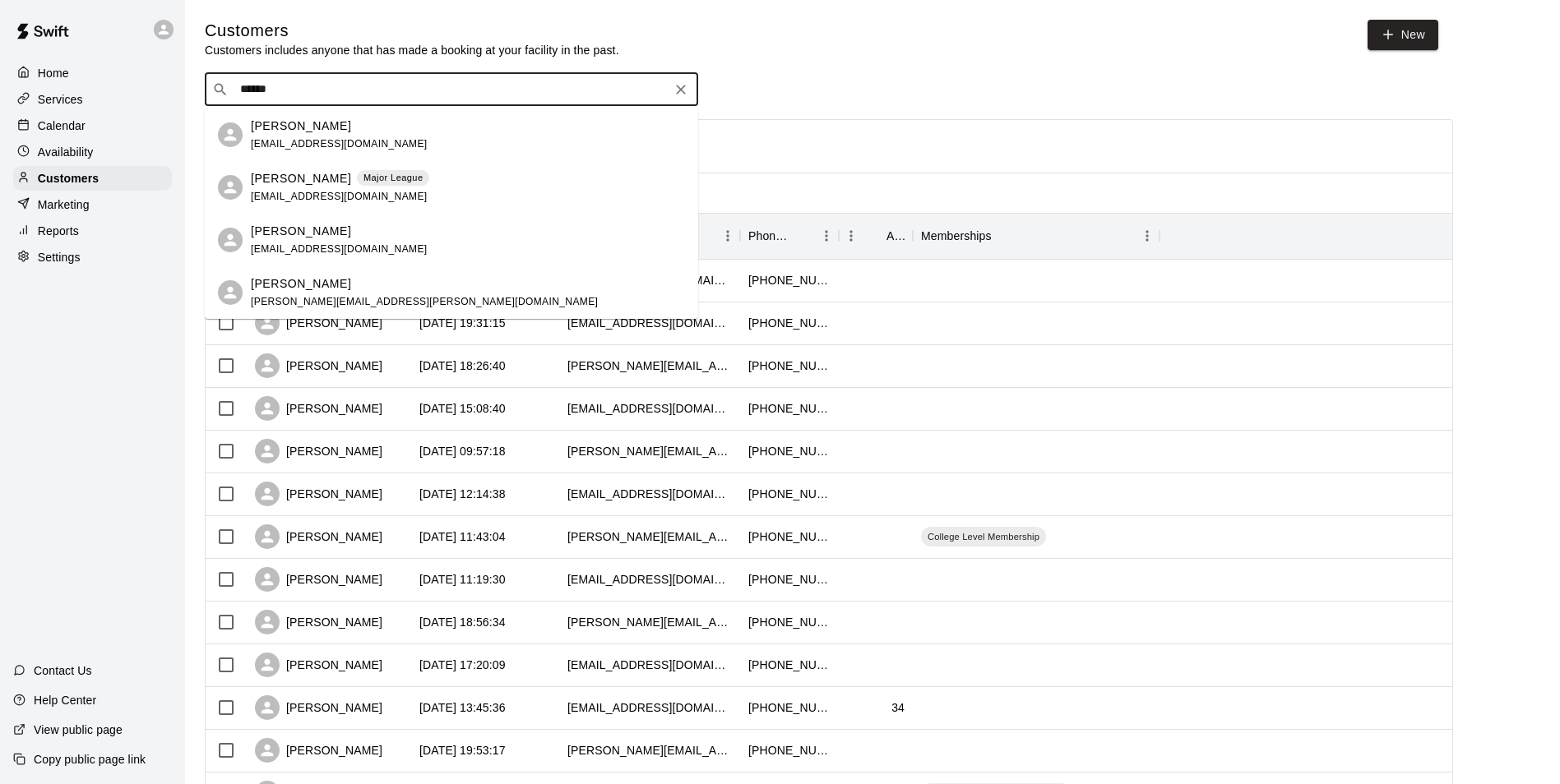
type input "*******"
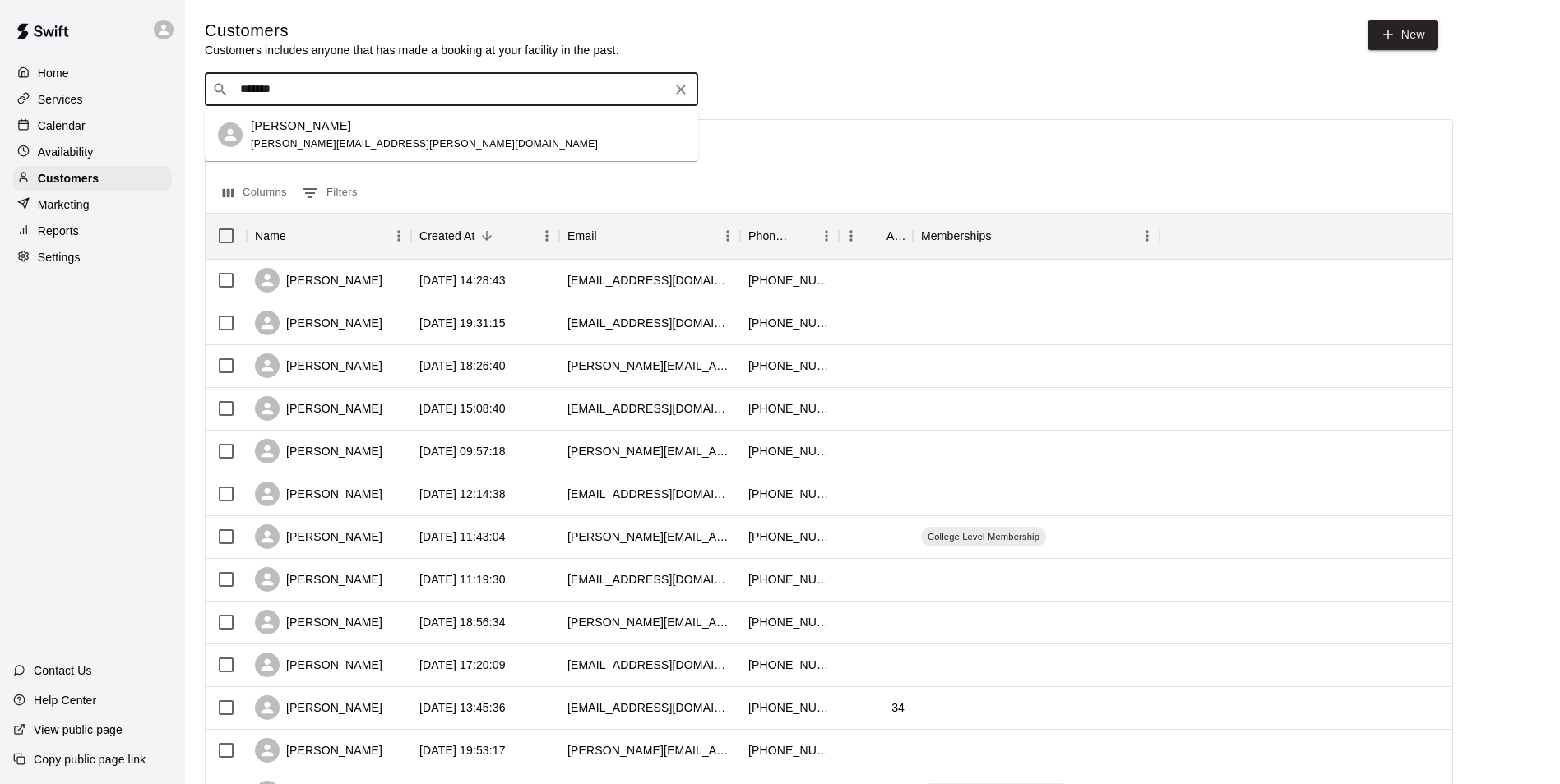
click at [407, 127] on div "[PERSON_NAME]" at bounding box center [424, 126] width 348 height 17
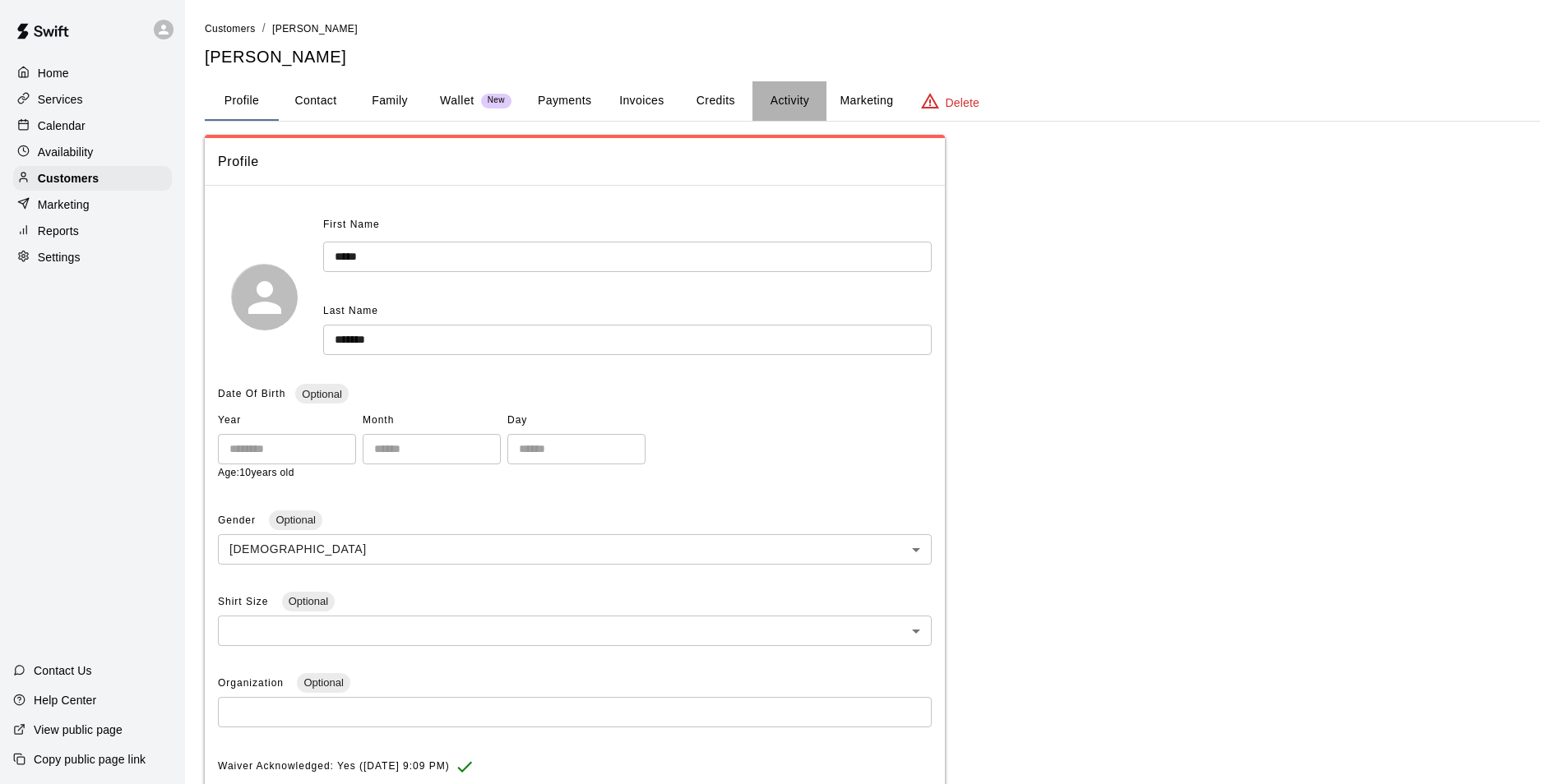
click at [778, 99] on button "Activity" at bounding box center [789, 101] width 74 height 40
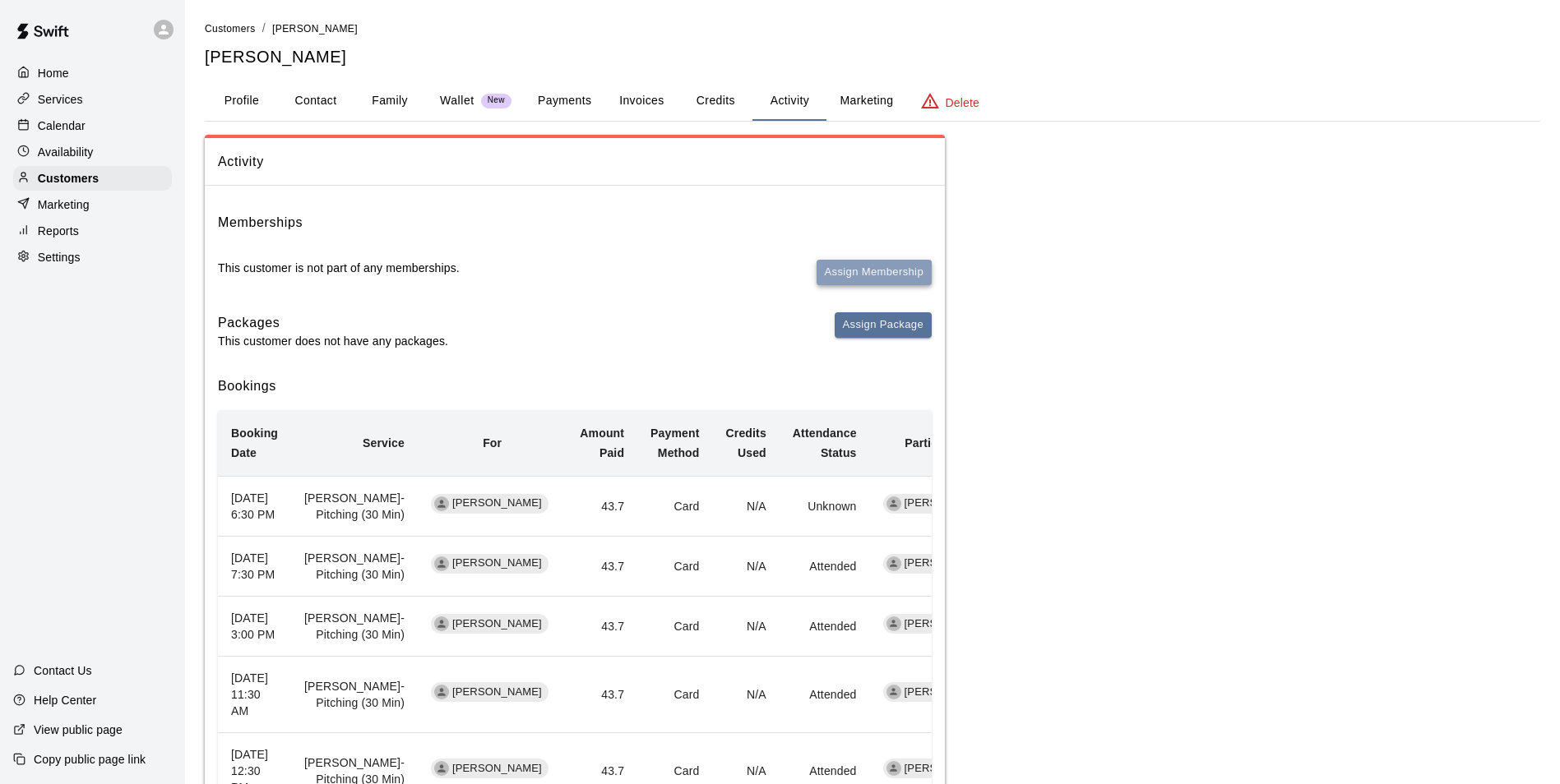
click at [869, 271] on button "Assign Membership" at bounding box center [874, 273] width 116 height 25
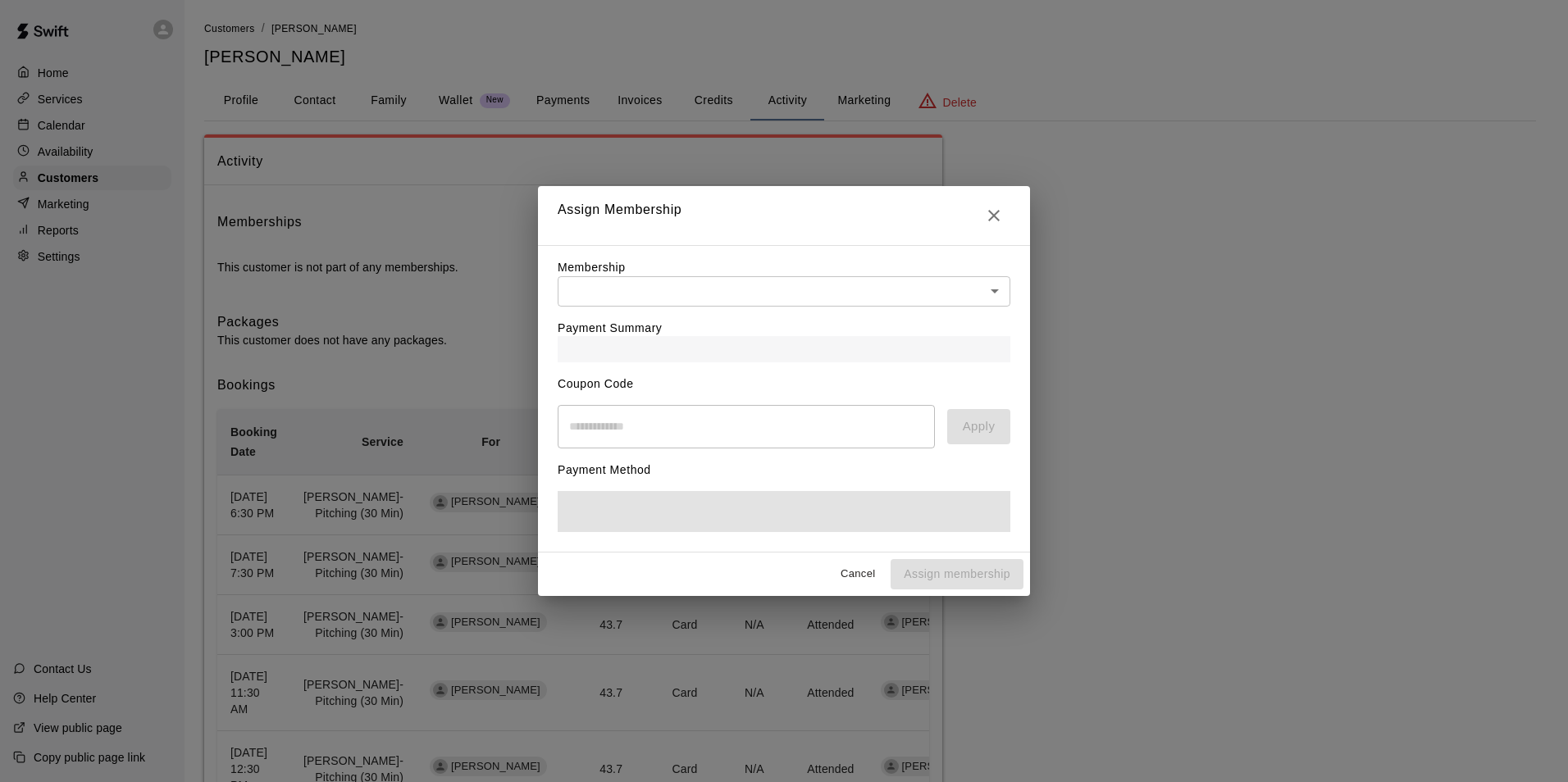
click at [726, 307] on div "Payment Summary" at bounding box center [784, 335] width 453 height 56
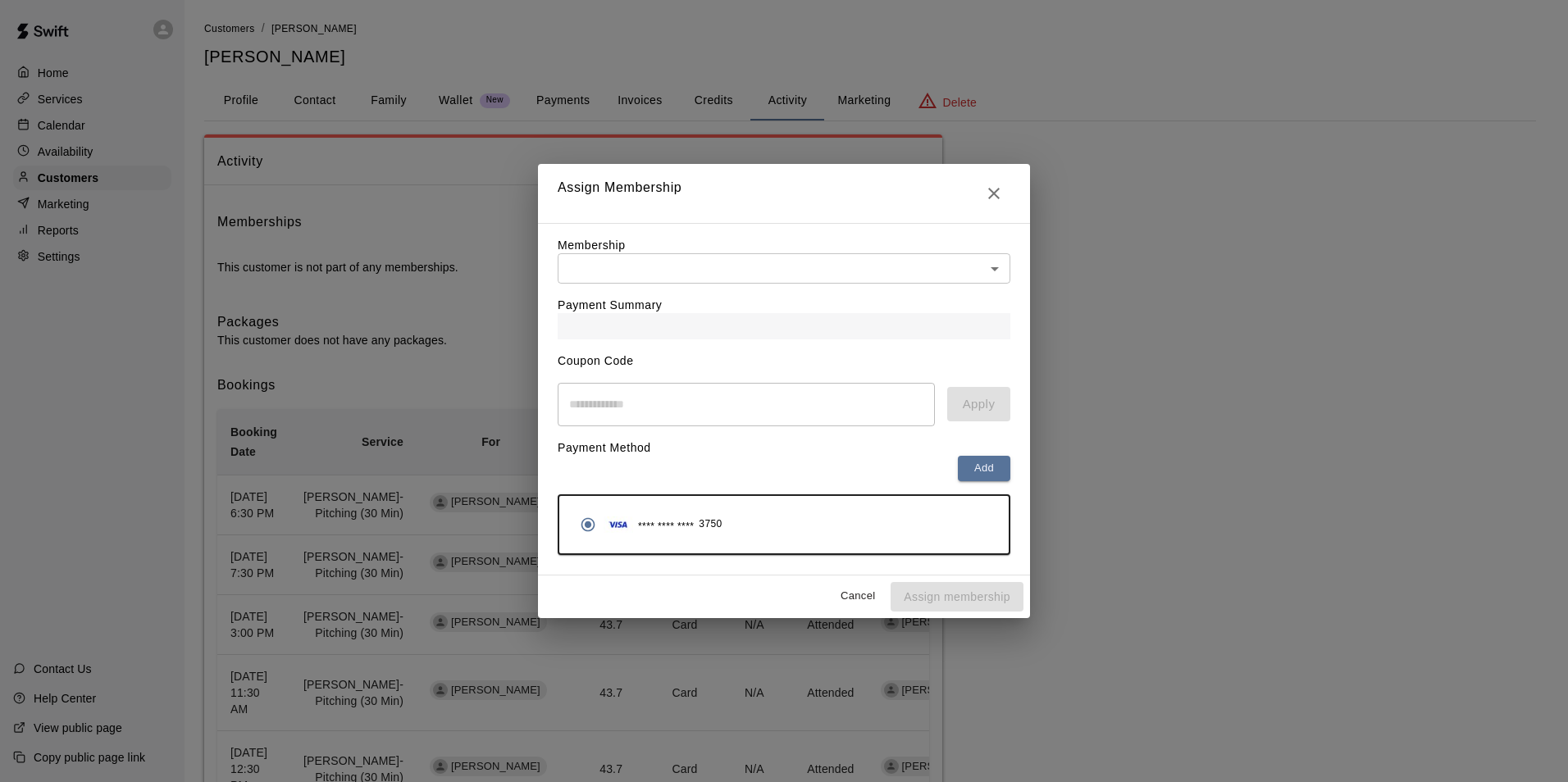
click at [705, 265] on body "Home Services Calendar Availability Customers Marketing Reports Settings Contac…" at bounding box center [784, 451] width 1568 height 902
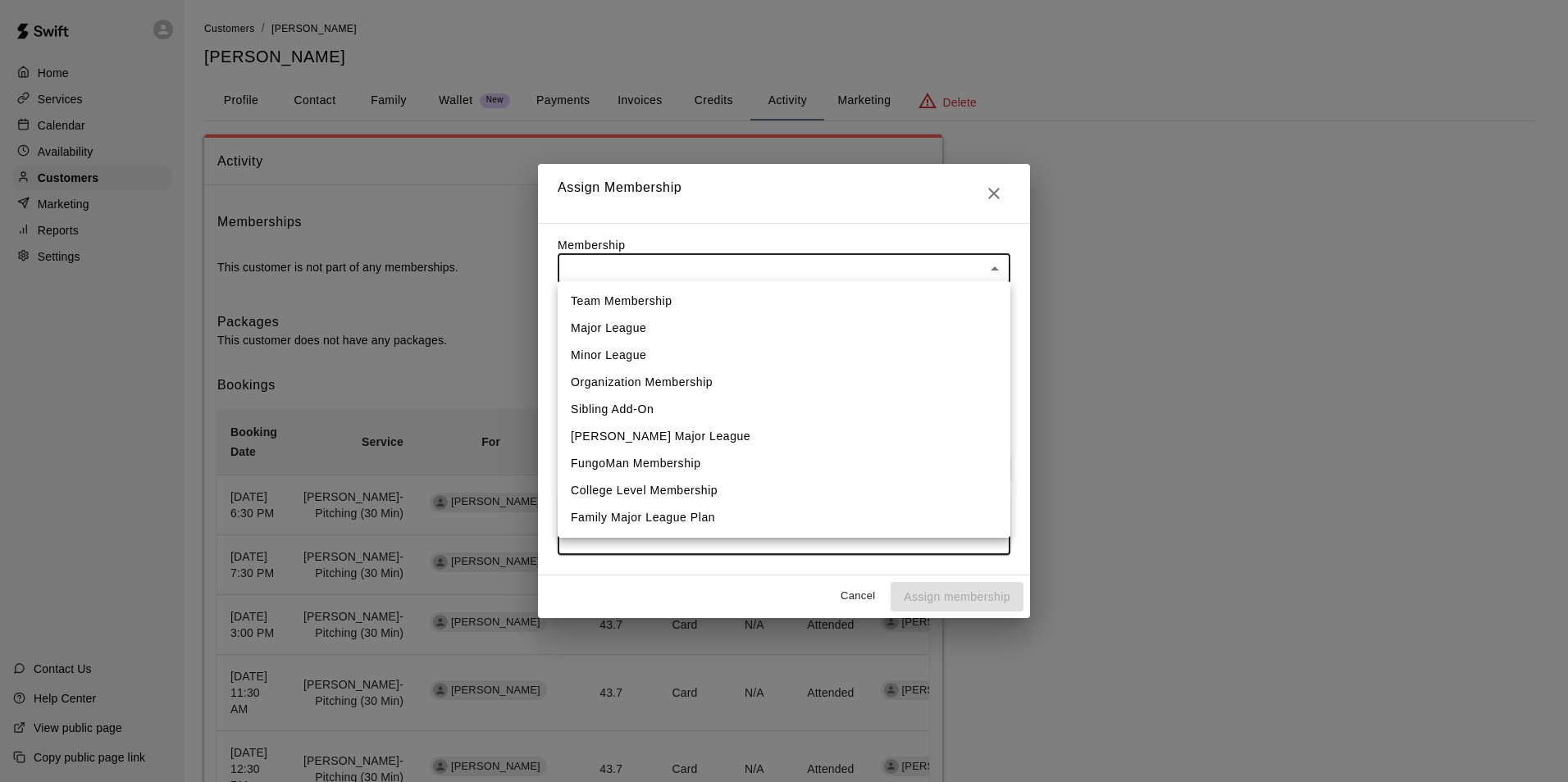
click at [667, 487] on li "College Level Membership" at bounding box center [784, 491] width 453 height 27
type input "**********"
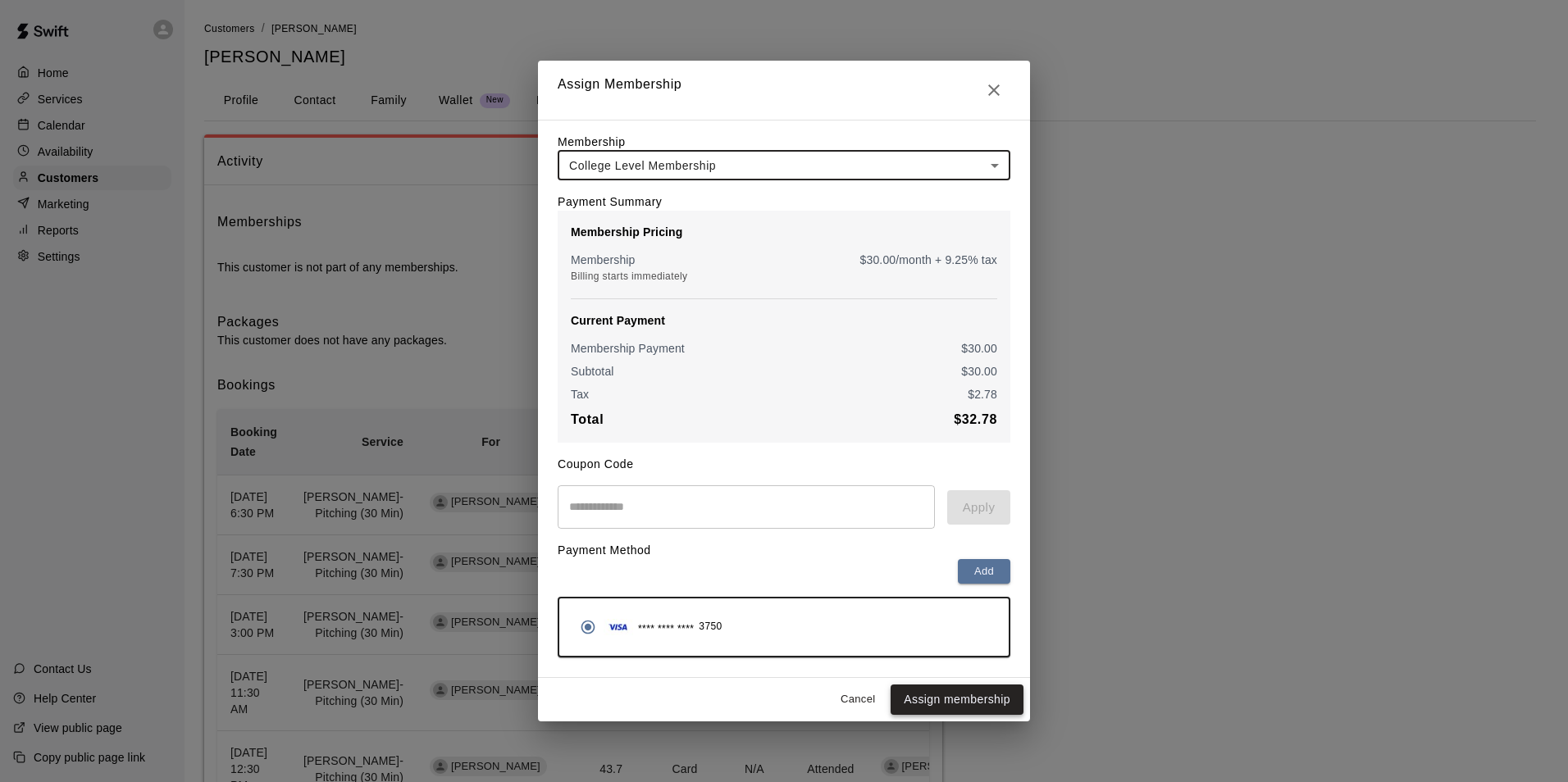
click at [950, 702] on button "Assign membership" at bounding box center [956, 699] width 133 height 30
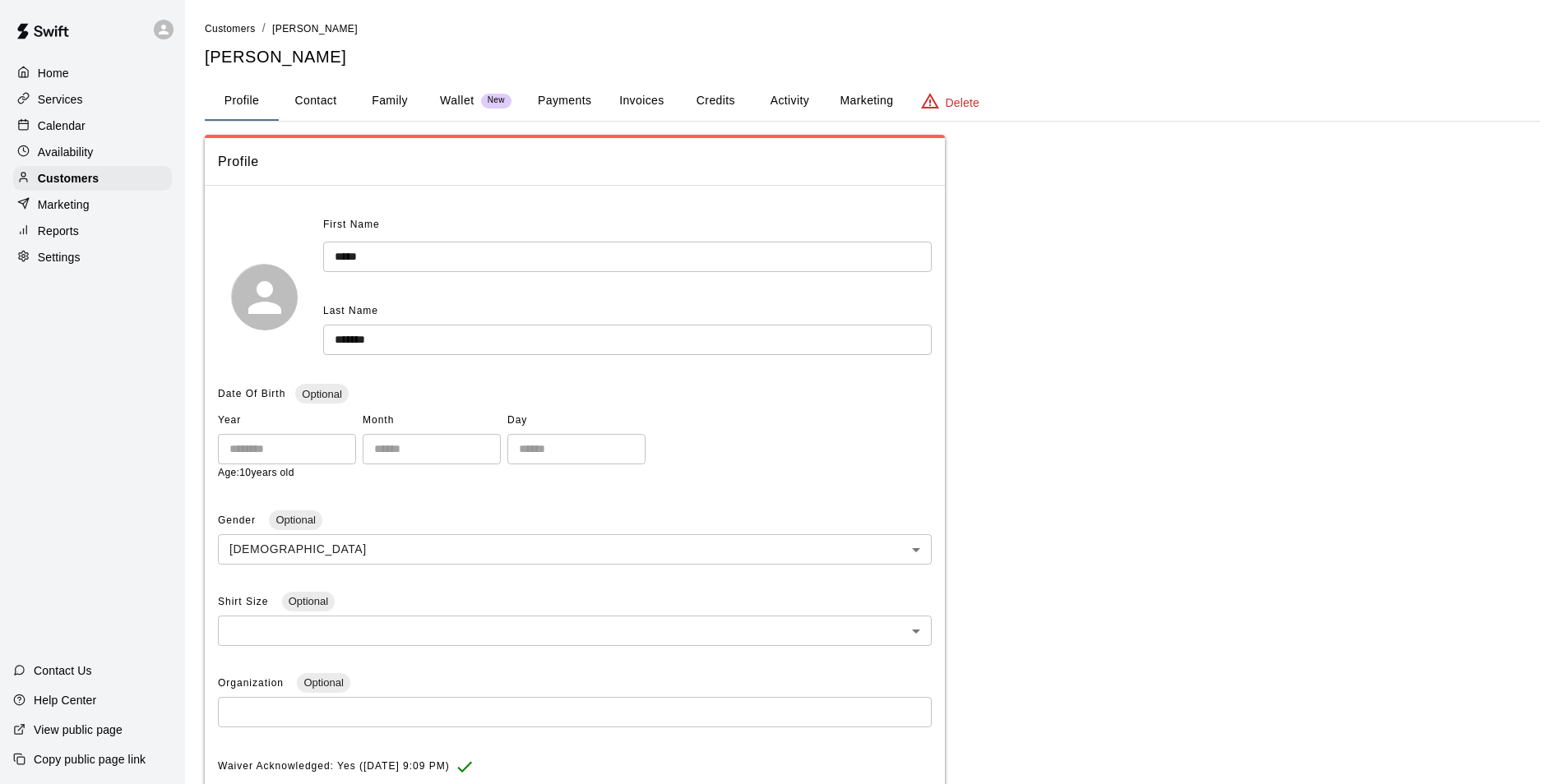
click at [96, 160] on div "Availability" at bounding box center [93, 151] width 159 height 24
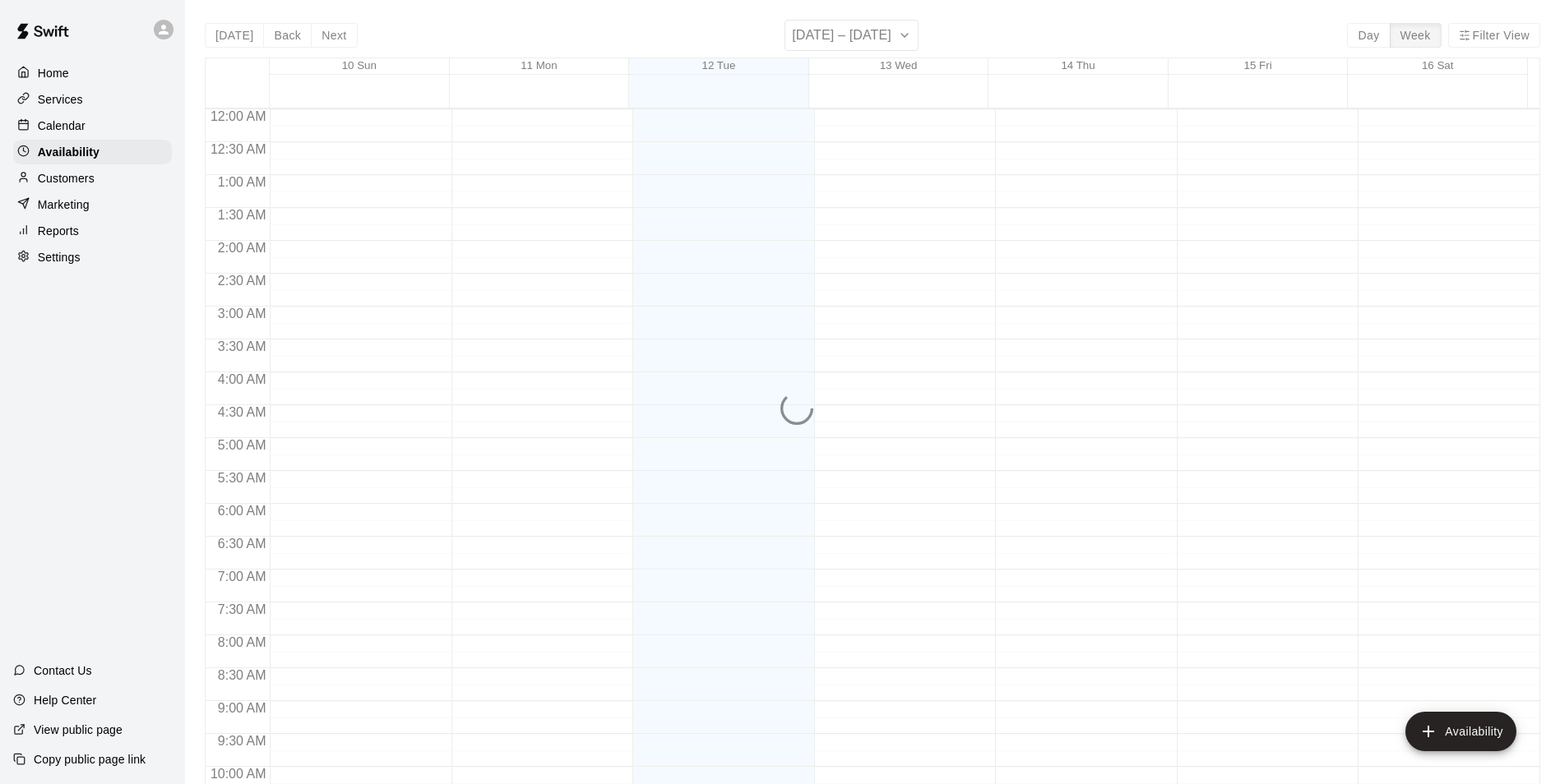
scroll to position [885, 0]
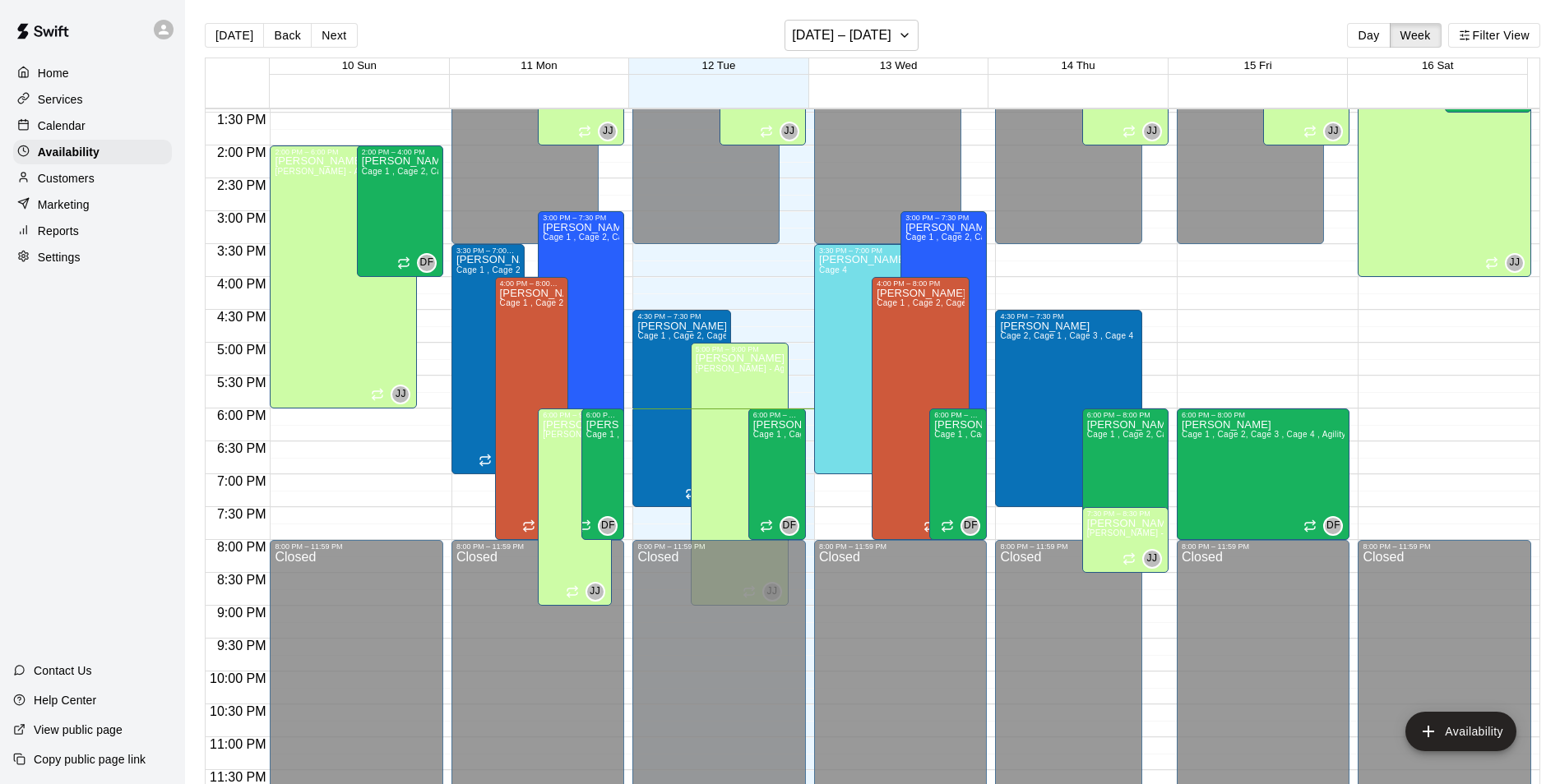
click at [140, 126] on div "Calendar" at bounding box center [93, 125] width 159 height 24
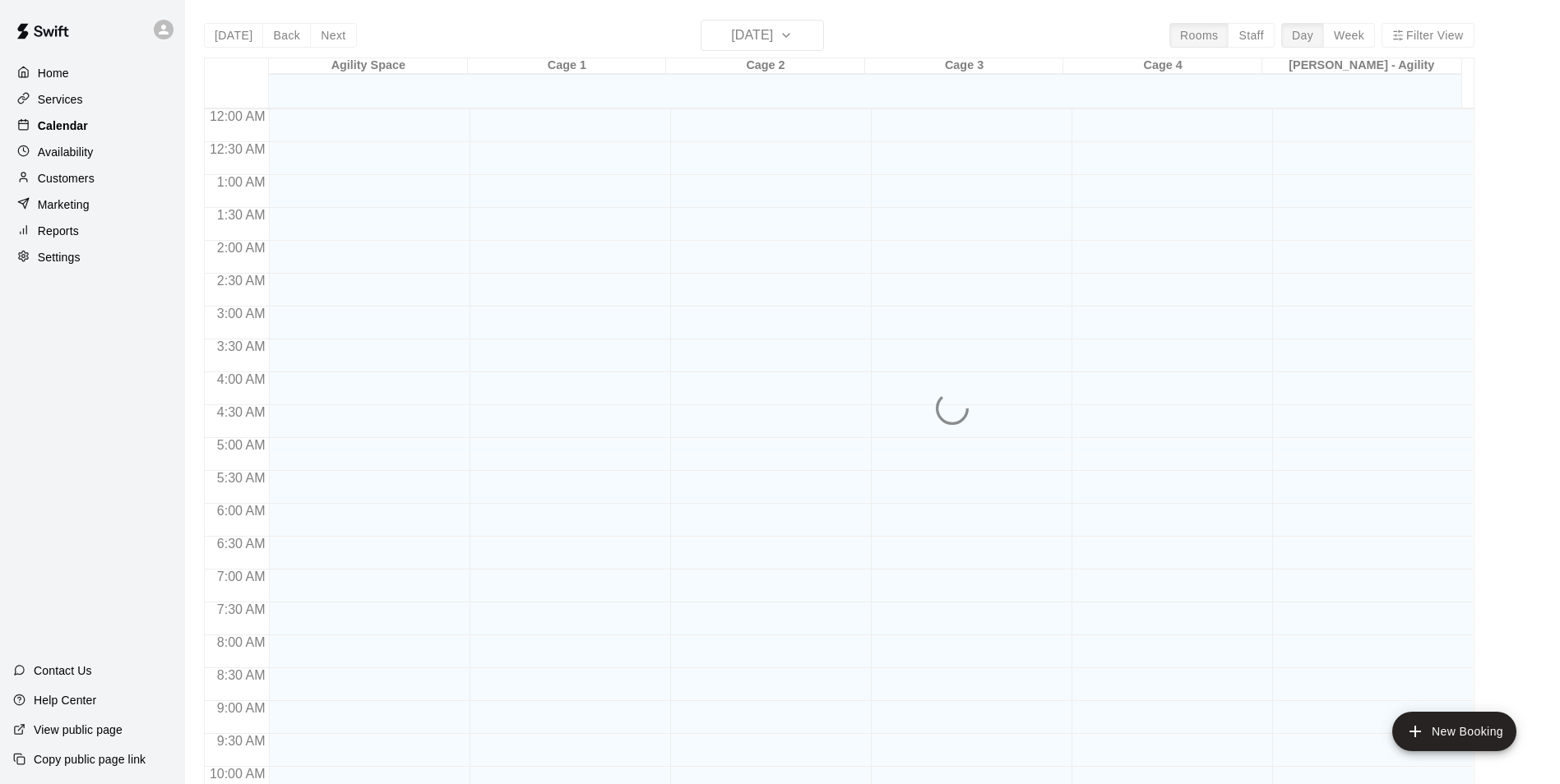
scroll to position [835, 0]
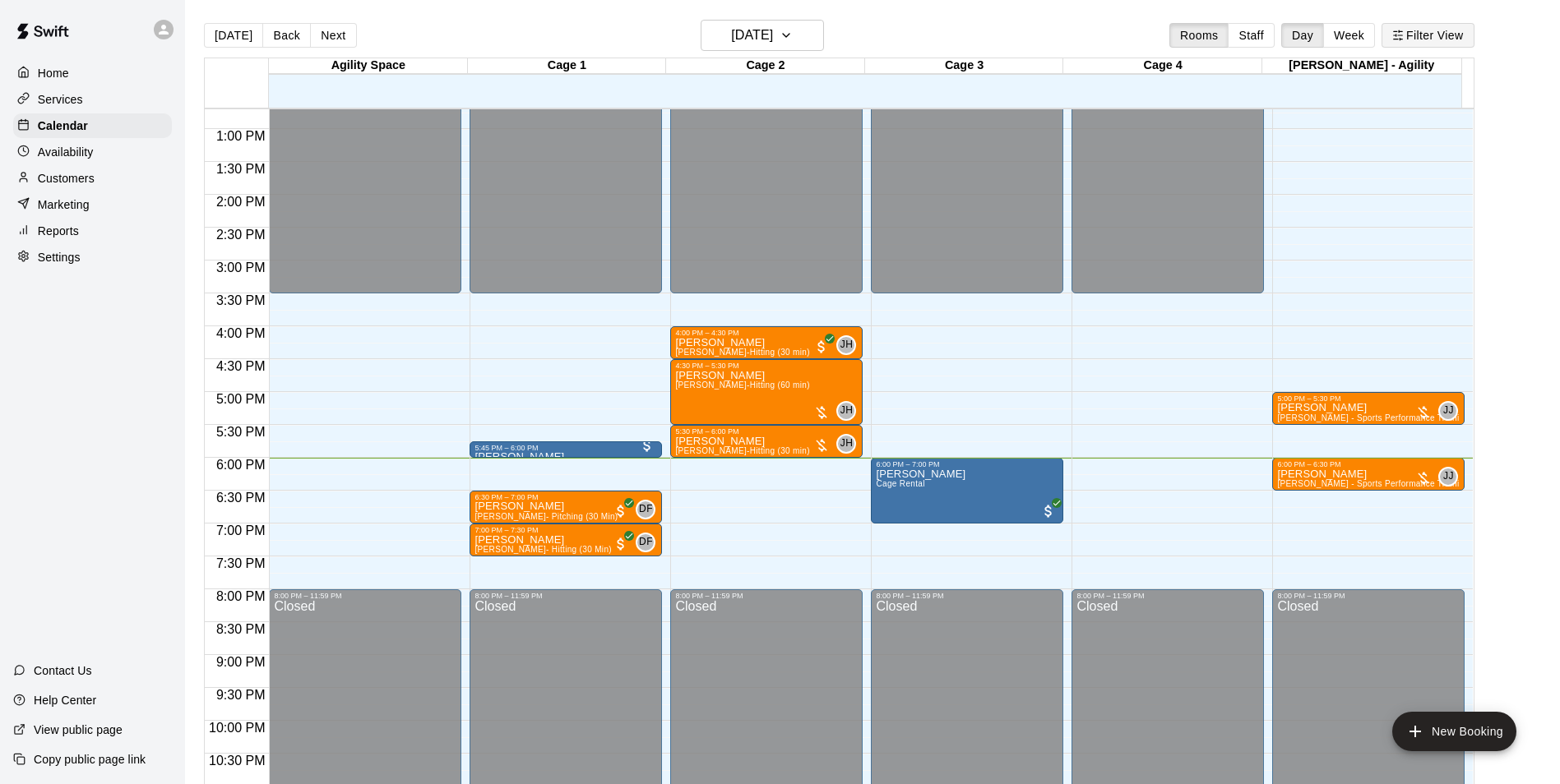
click at [1434, 29] on button "Filter View" at bounding box center [1427, 35] width 92 height 24
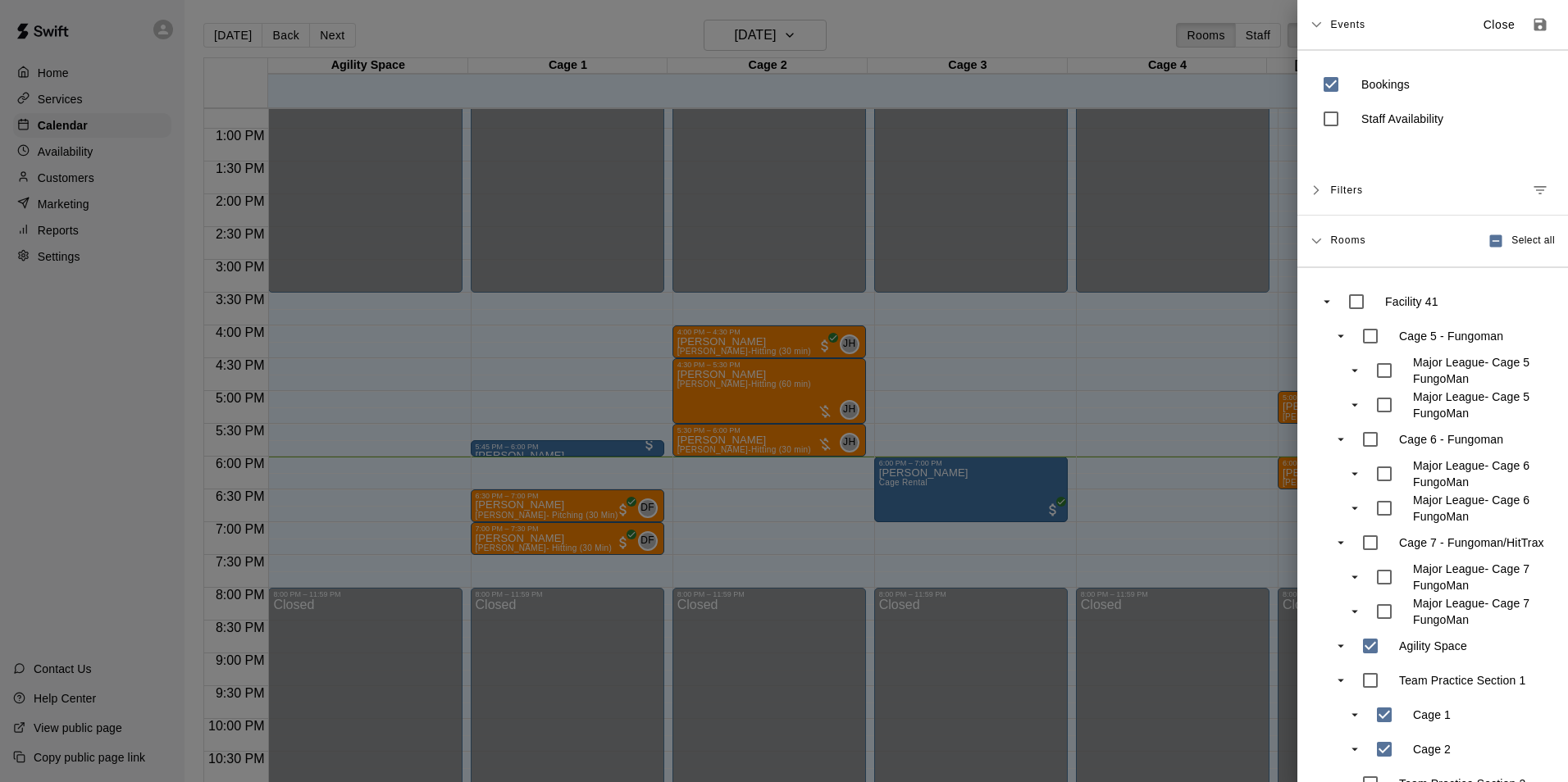
click at [1171, 338] on div at bounding box center [784, 391] width 1568 height 782
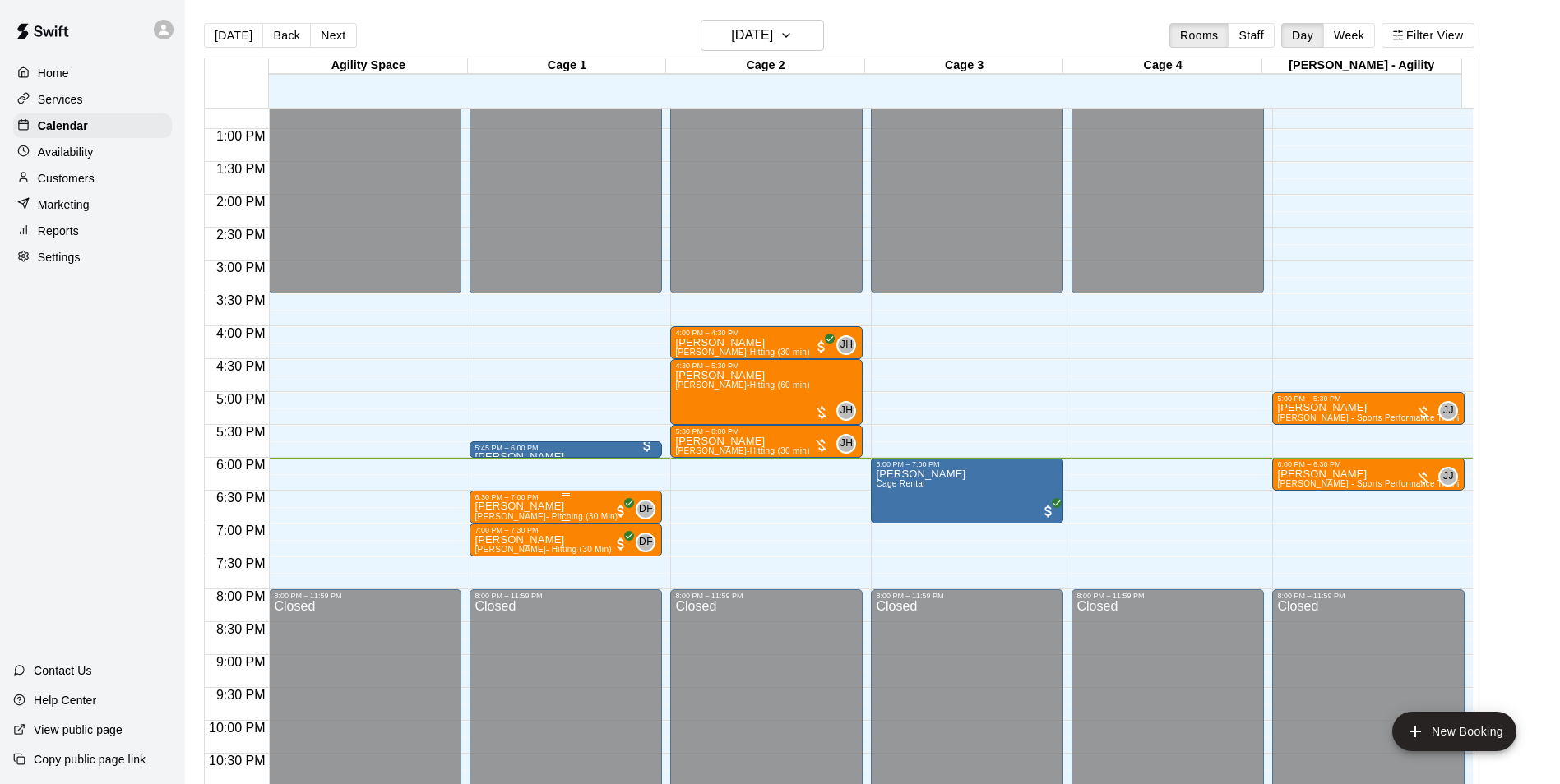
click at [526, 506] on p "[PERSON_NAME]" at bounding box center [546, 506] width 143 height 0
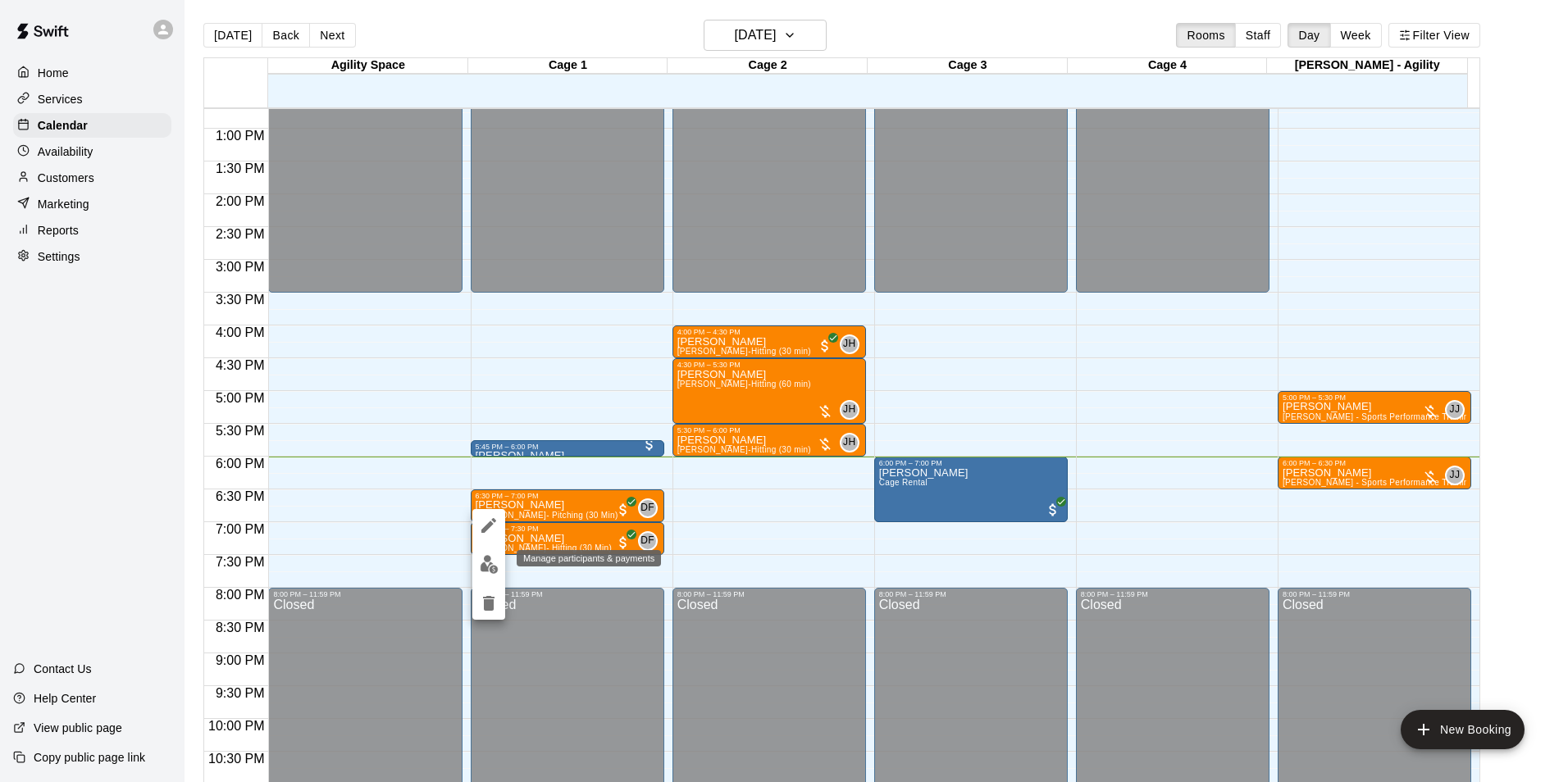
click at [501, 566] on button "edit" at bounding box center [489, 564] width 33 height 32
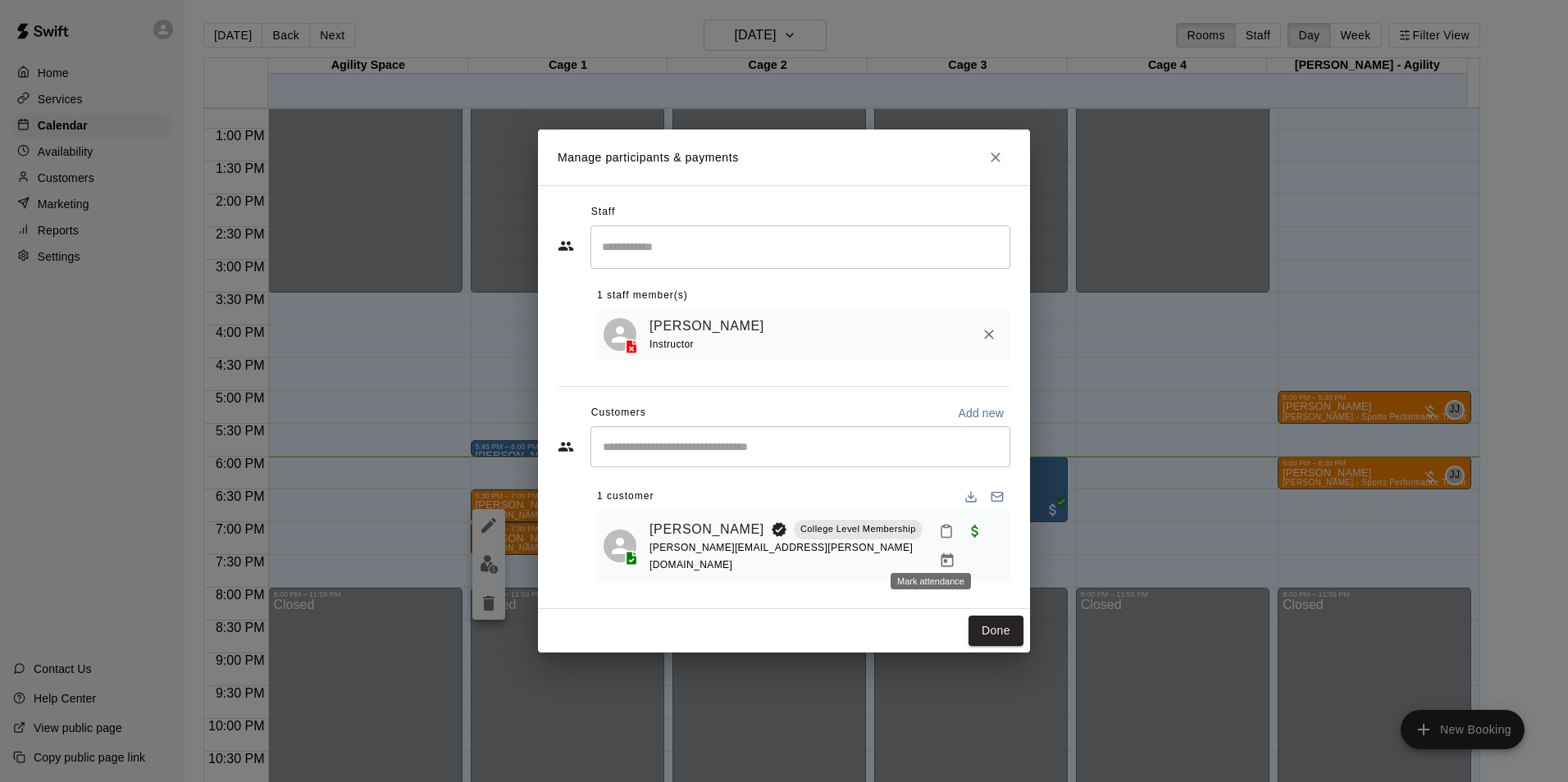
click at [942, 538] on icon "Mark attendance" at bounding box center [947, 532] width 10 height 12
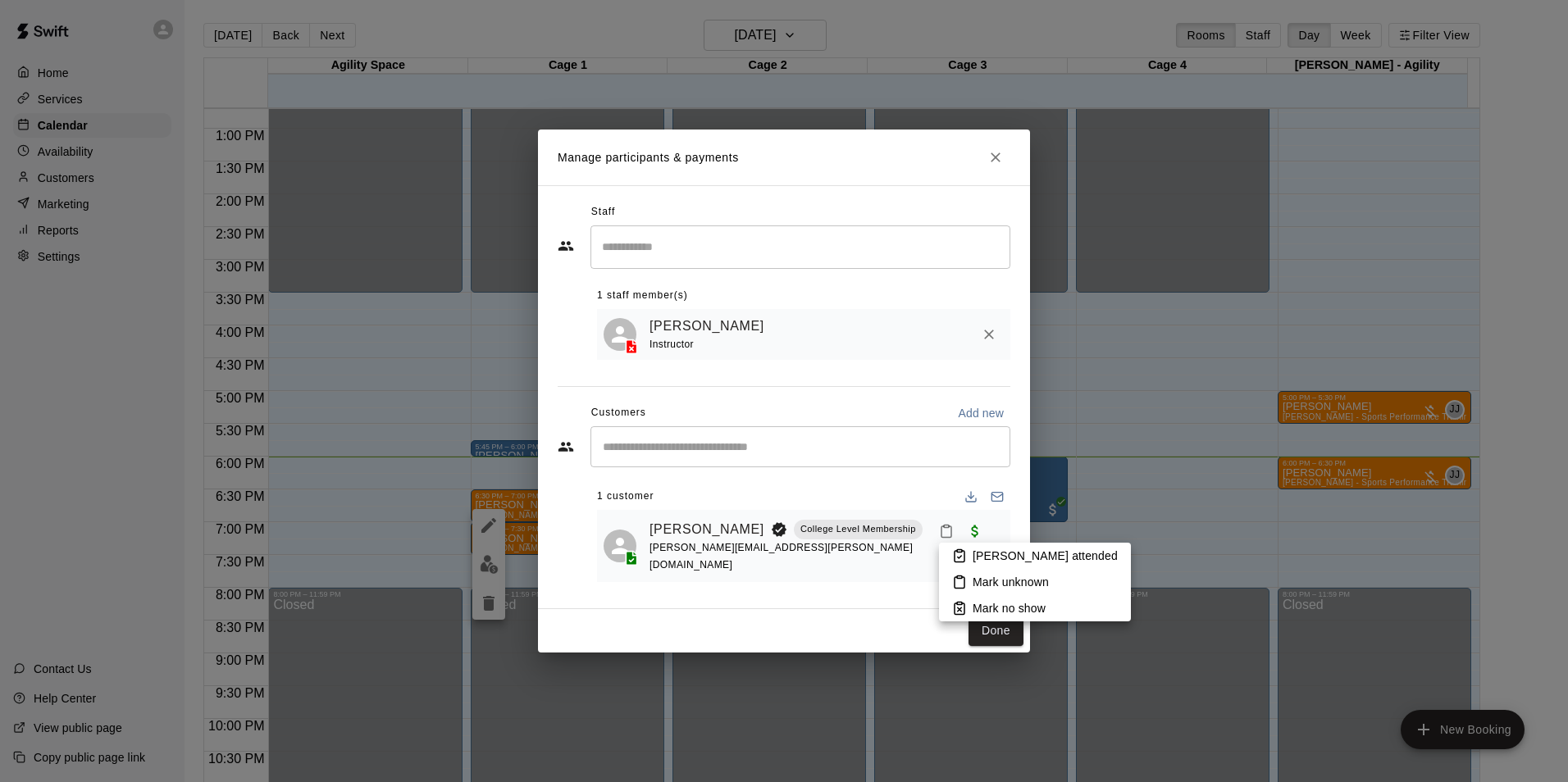
click at [939, 554] on li "Mark attended" at bounding box center [1035, 556] width 192 height 26
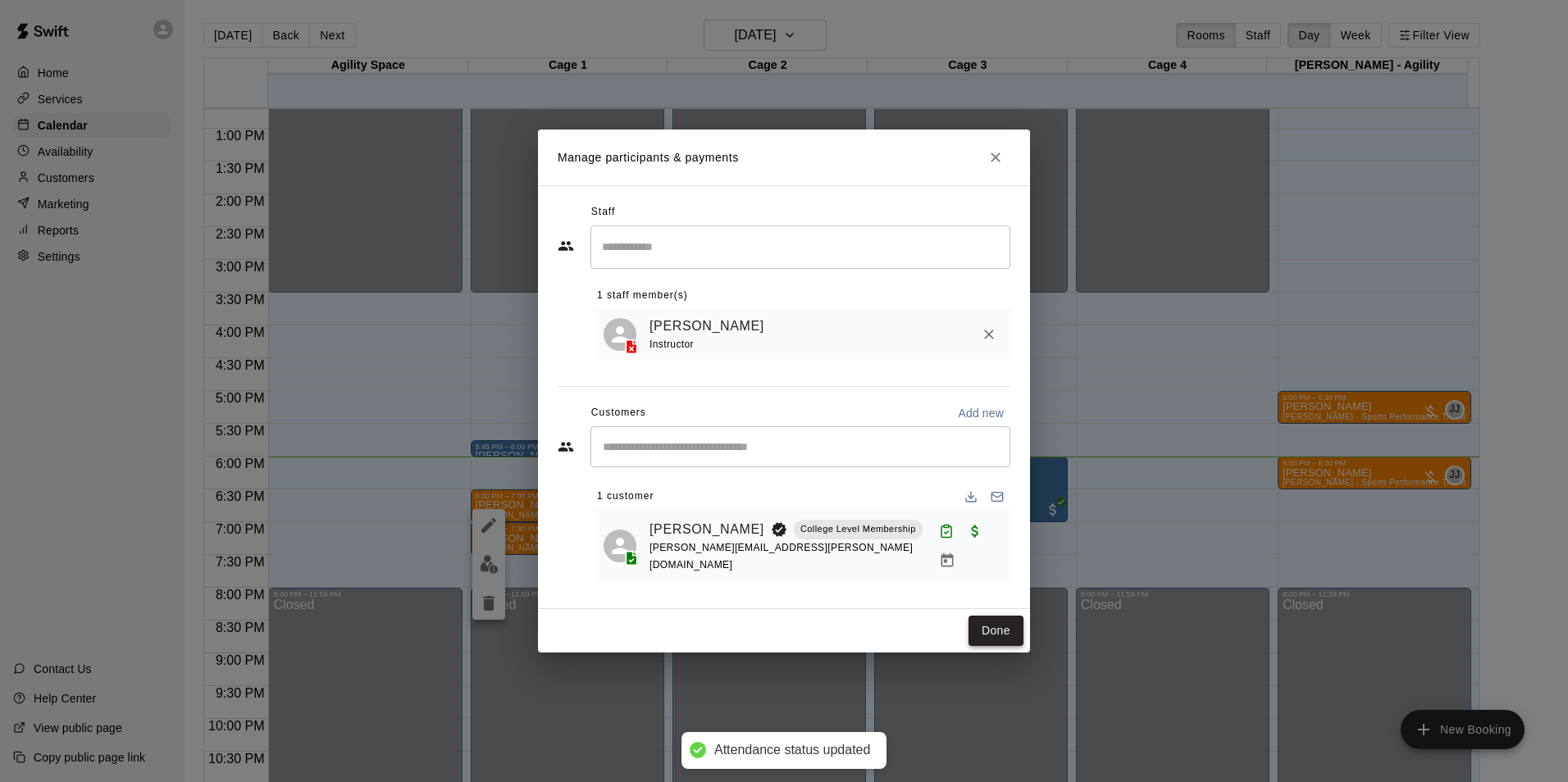
click at [1016, 632] on button "Done" at bounding box center [996, 630] width 55 height 30
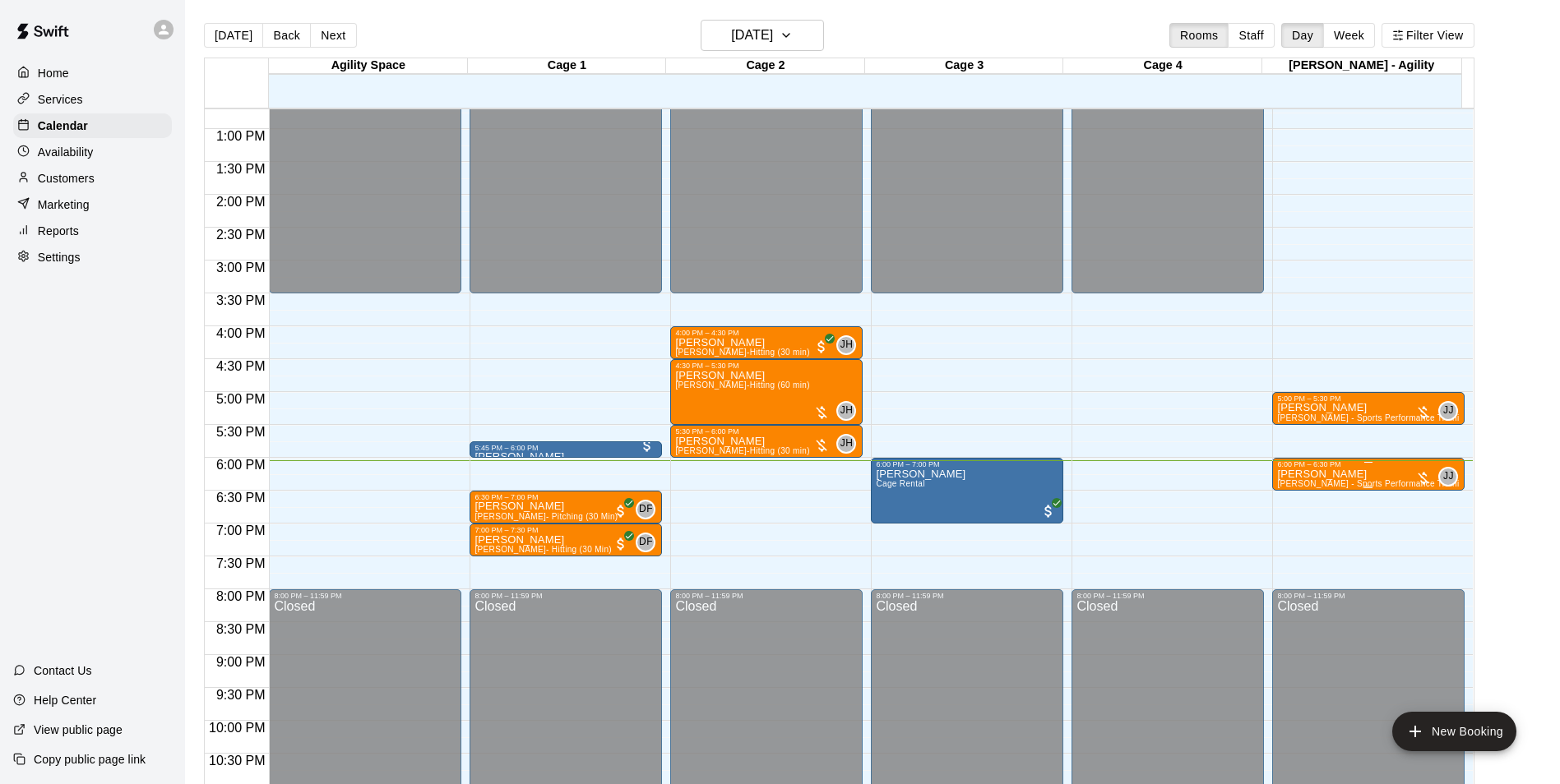
click at [1343, 481] on span "[PERSON_NAME] - Sports Performance Training (30 min)" at bounding box center [1390, 483] width 226 height 9
click at [1283, 542] on img "edit" at bounding box center [1292, 537] width 18 height 18
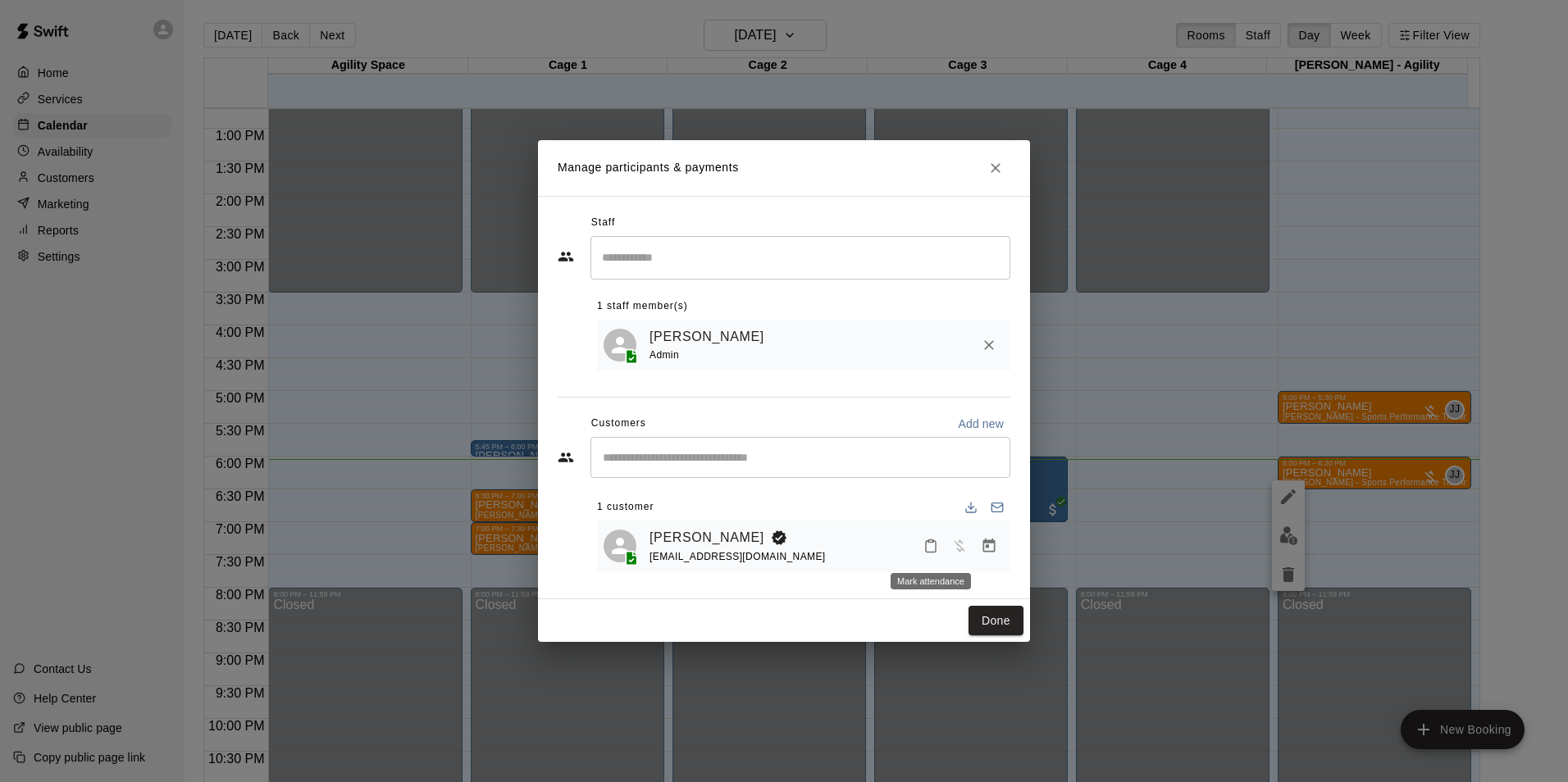
click at [932, 539] on icon "Mark attendance" at bounding box center [930, 546] width 15 height 15
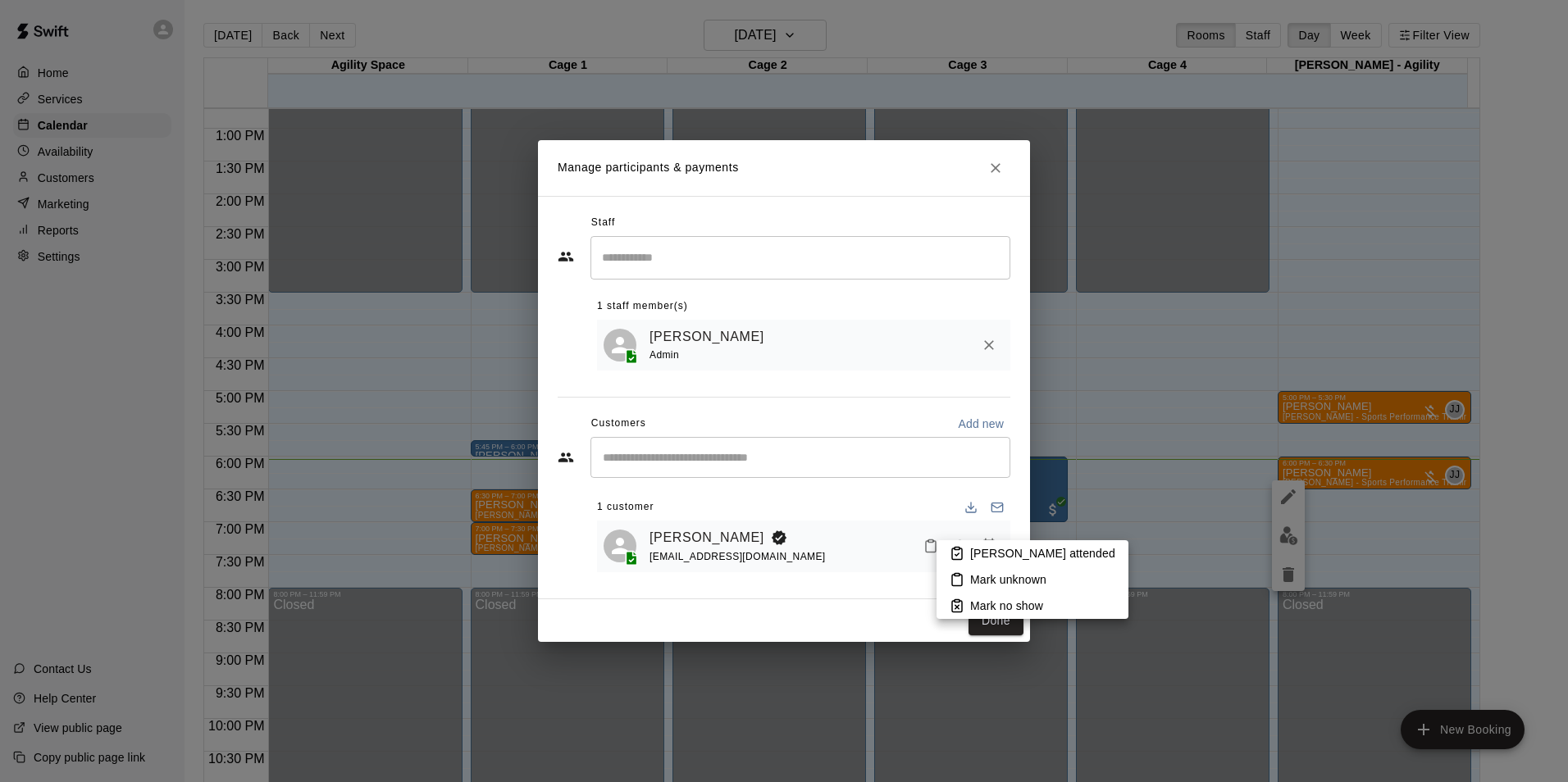
click at [973, 554] on p "Mark attended" at bounding box center [1042, 553] width 145 height 16
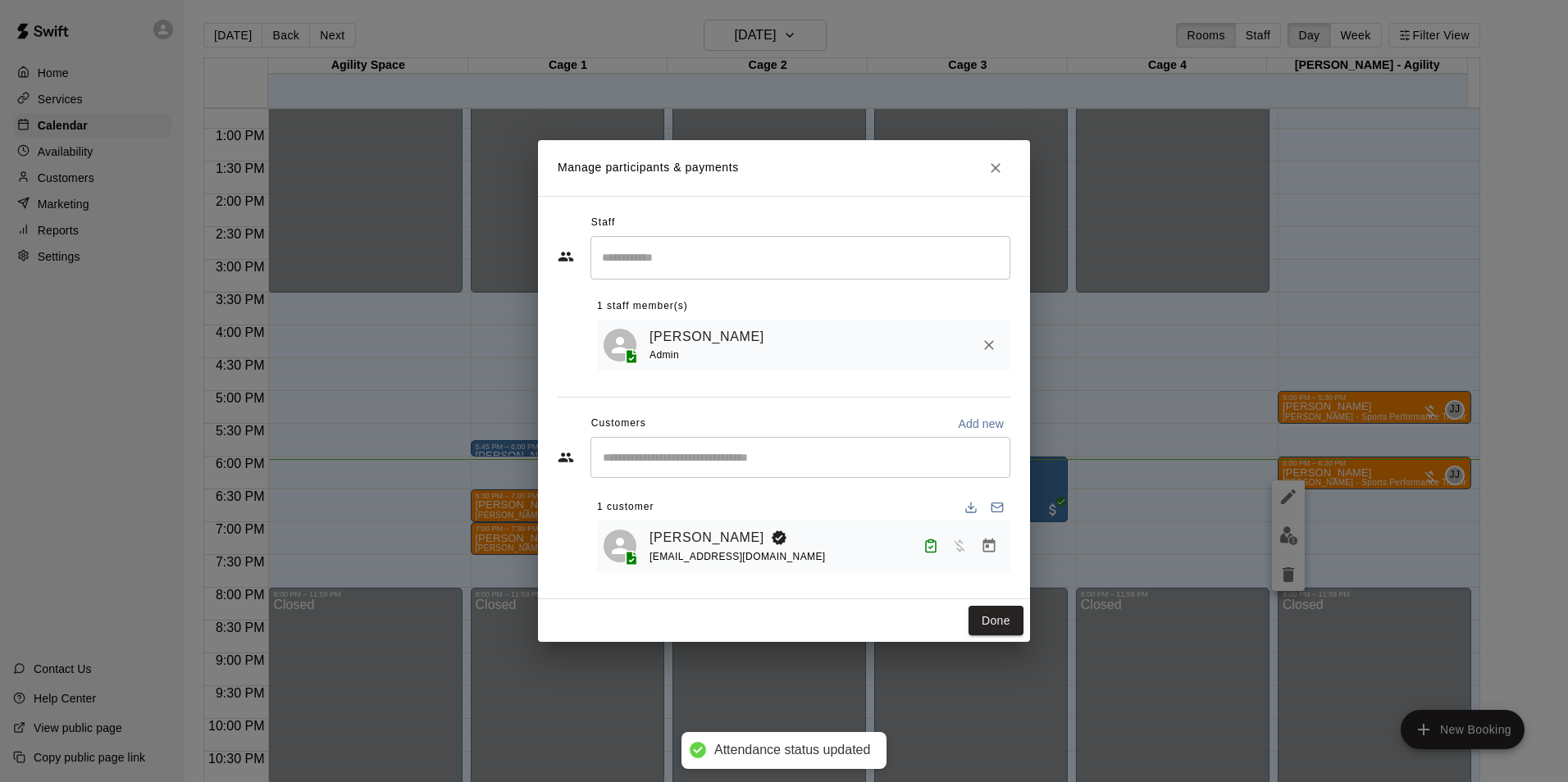
click at [1379, 546] on div "Manage participants & payments Staff ​ 1 staff member(s) Josh Jones Admin Custo…" at bounding box center [784, 391] width 1568 height 782
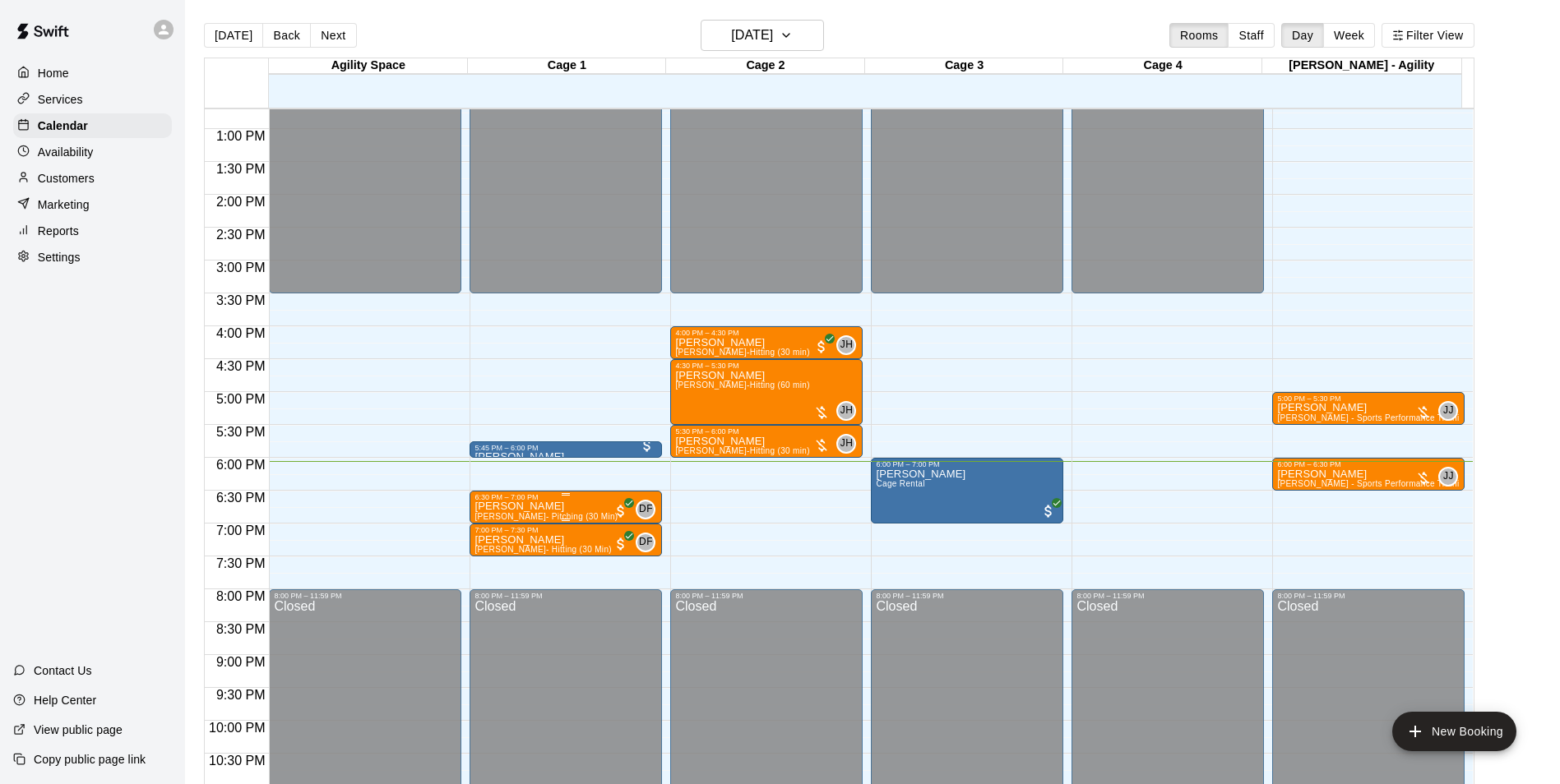
click at [482, 558] on img "edit" at bounding box center [490, 560] width 18 height 18
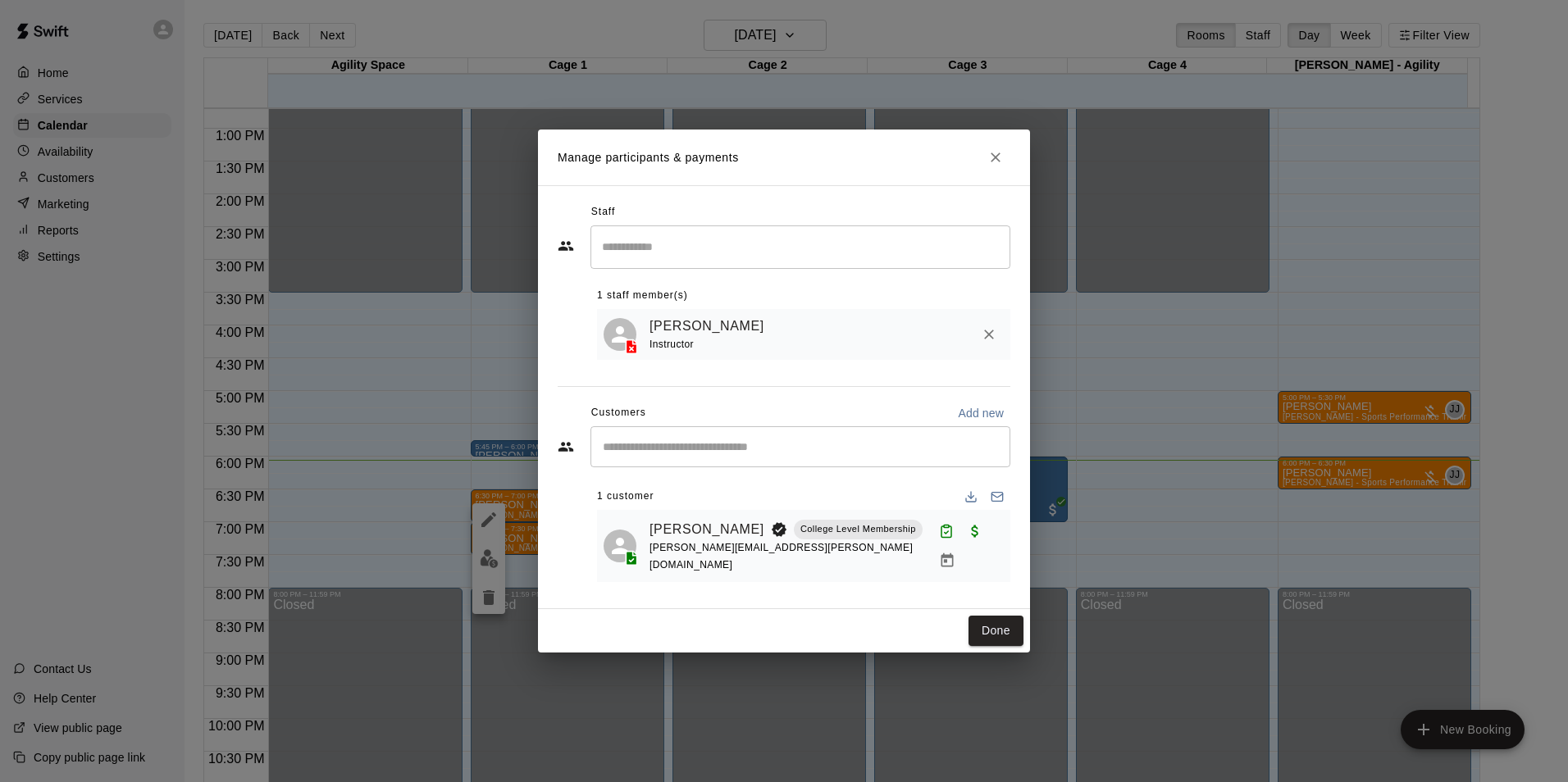
click at [992, 163] on icon "Close" at bounding box center [995, 157] width 16 height 16
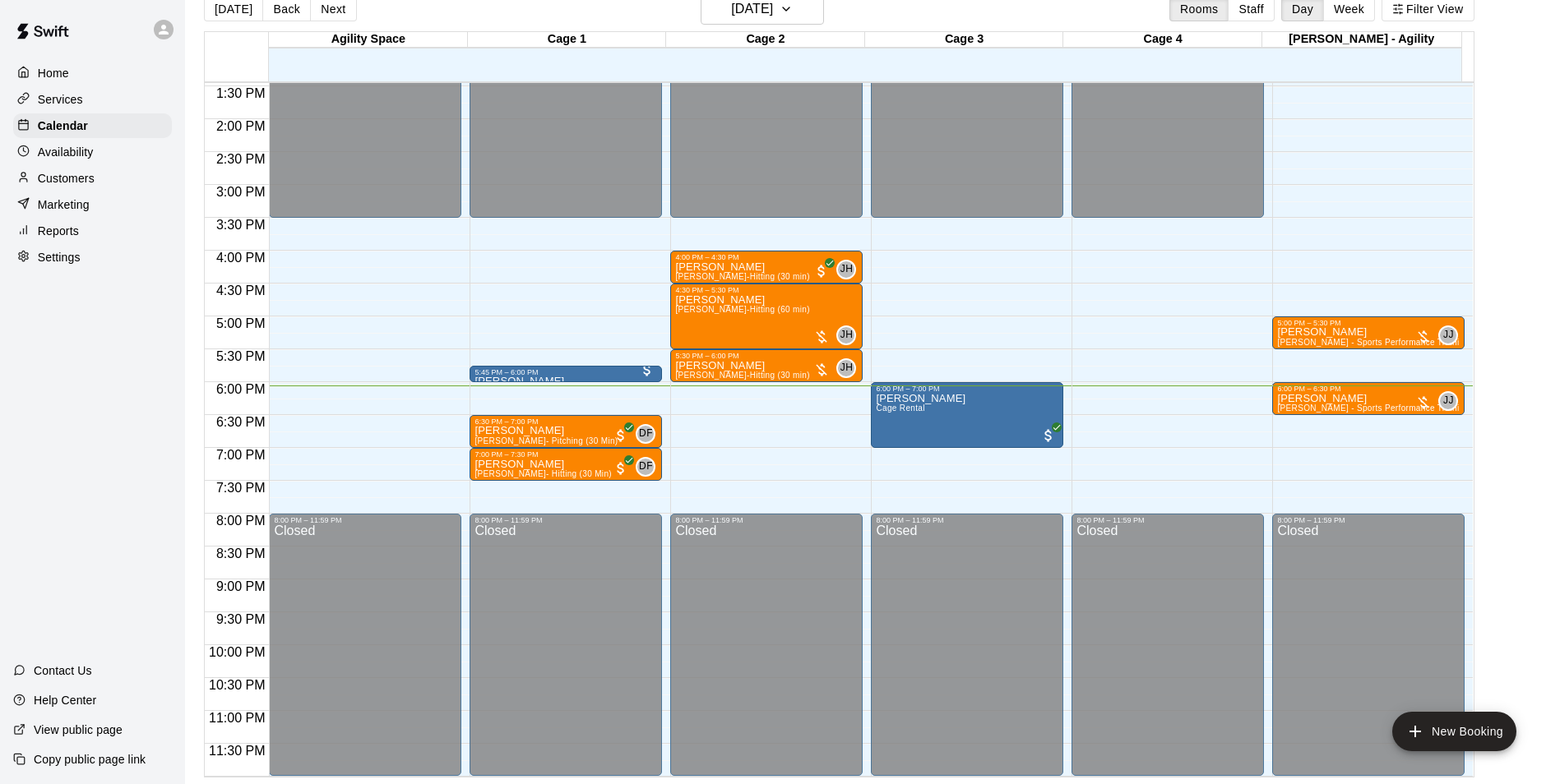
scroll to position [886, 0]
click at [110, 187] on div "Customers" at bounding box center [93, 178] width 159 height 24
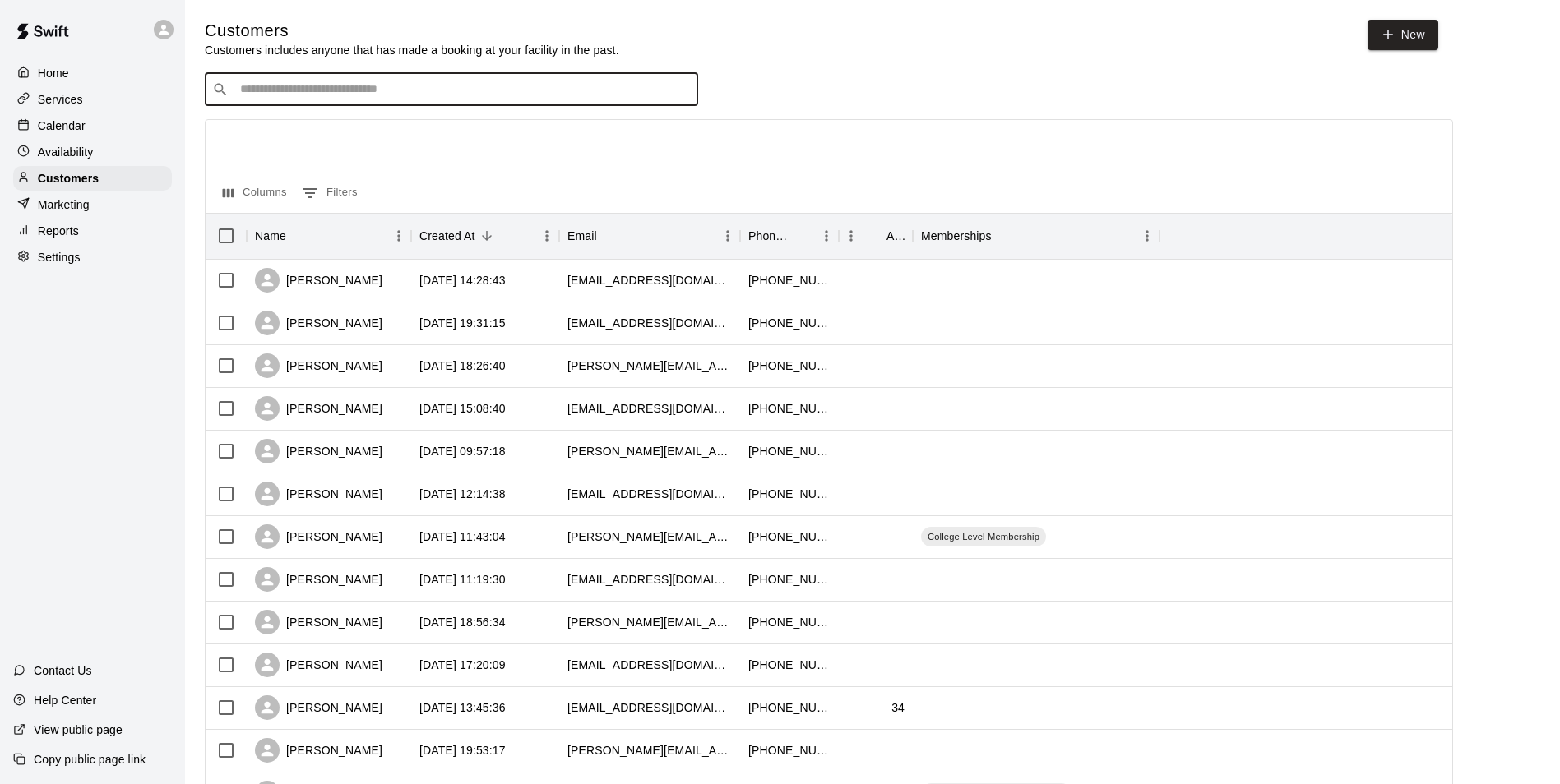
click at [308, 92] on input "Search customers by name or email" at bounding box center [462, 89] width 455 height 16
type input "******"
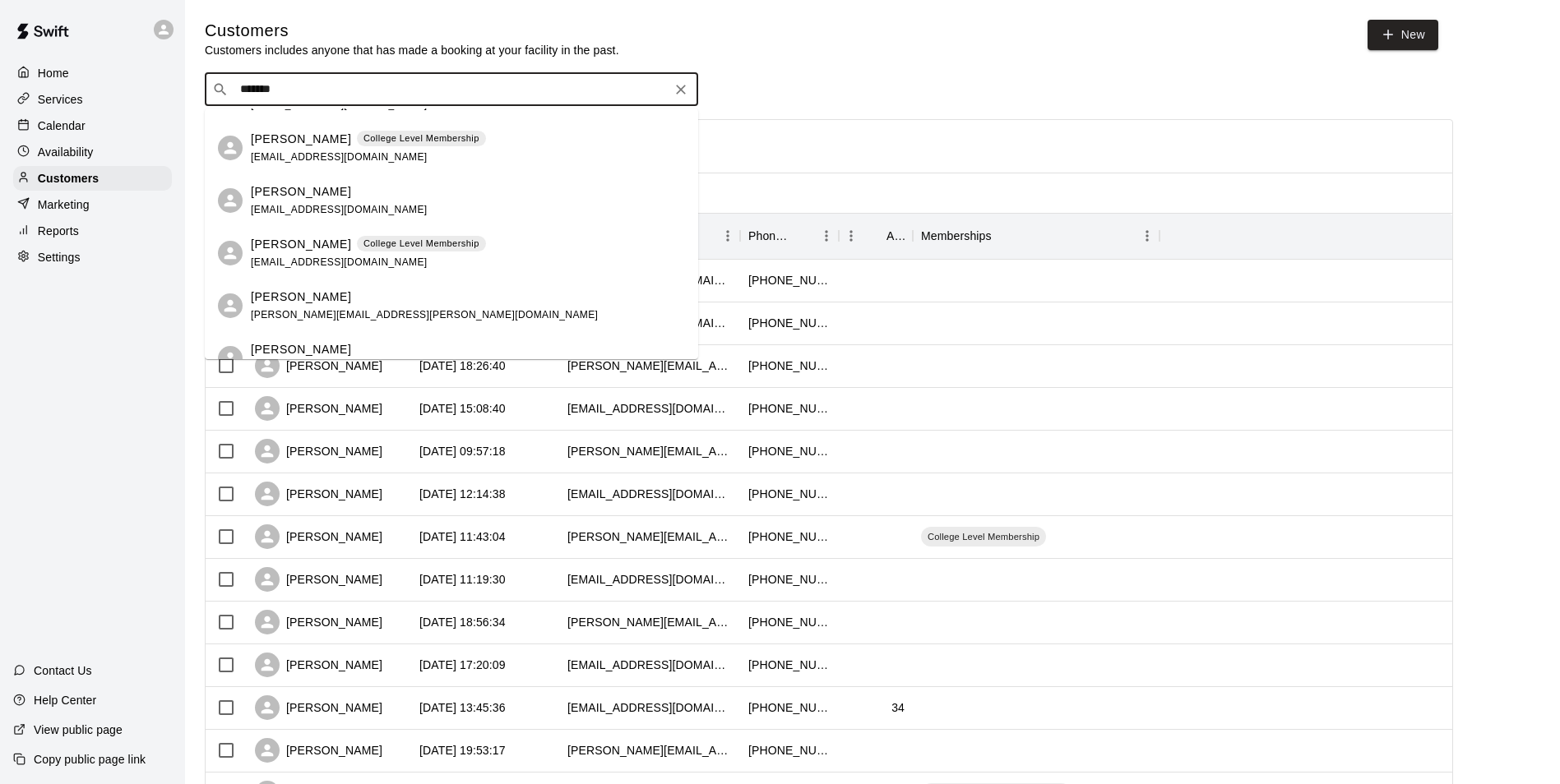
scroll to position [329, 0]
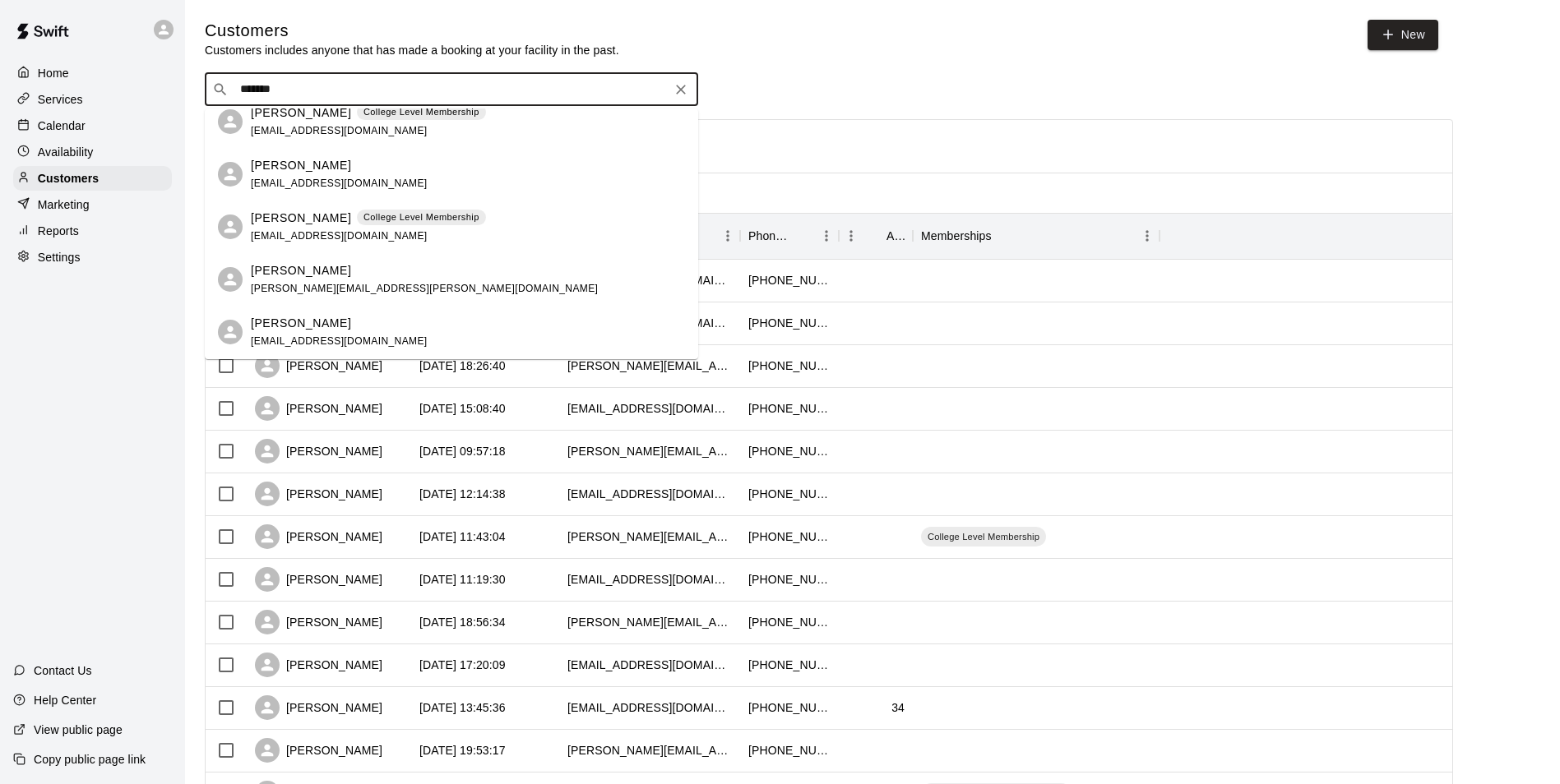
click at [359, 226] on div "Tucker Cook College Level Membership ashleyclinecook@gmail.com" at bounding box center [368, 227] width 235 height 35
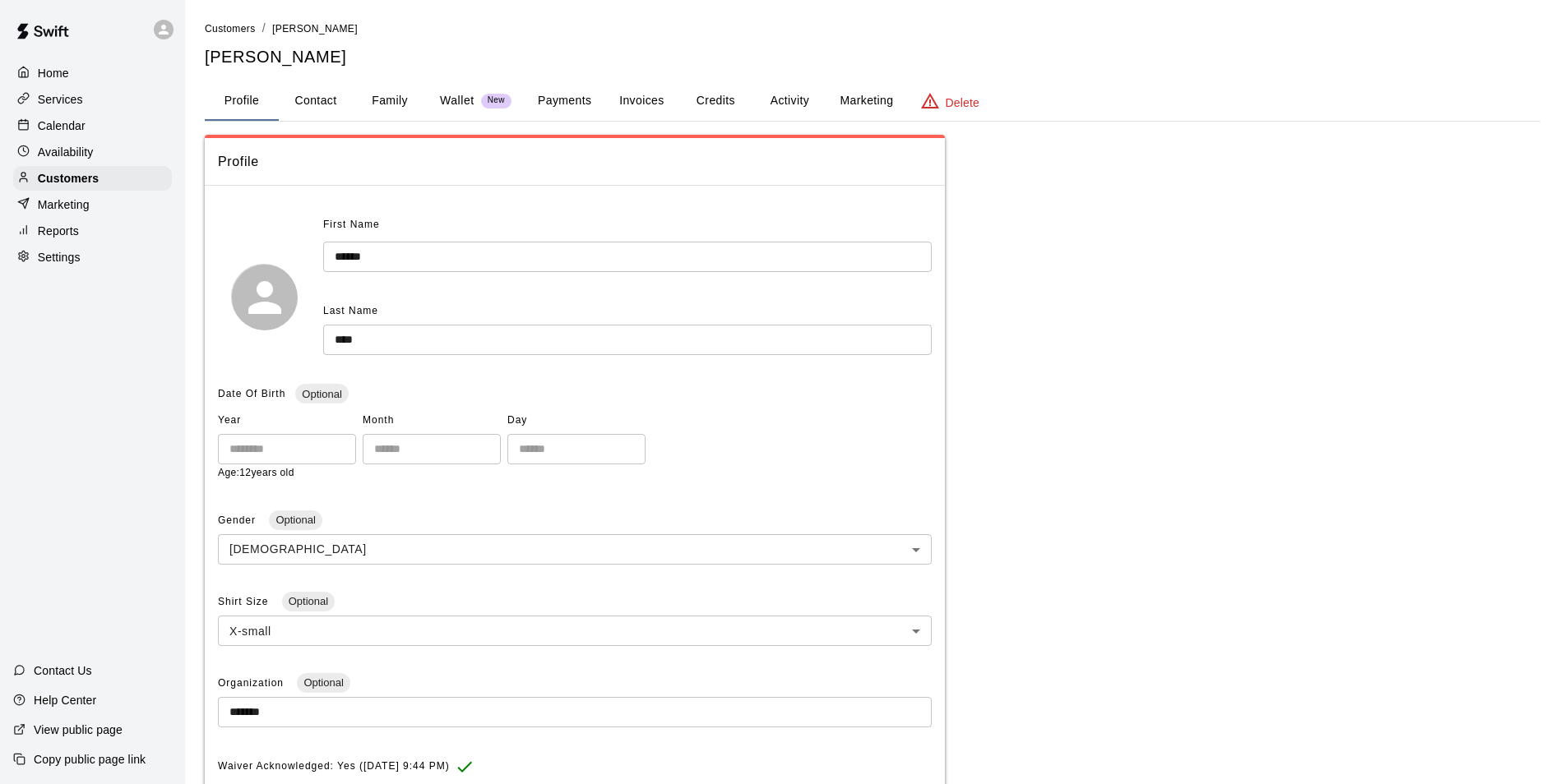
click at [591, 98] on button "Payments" at bounding box center [564, 101] width 80 height 40
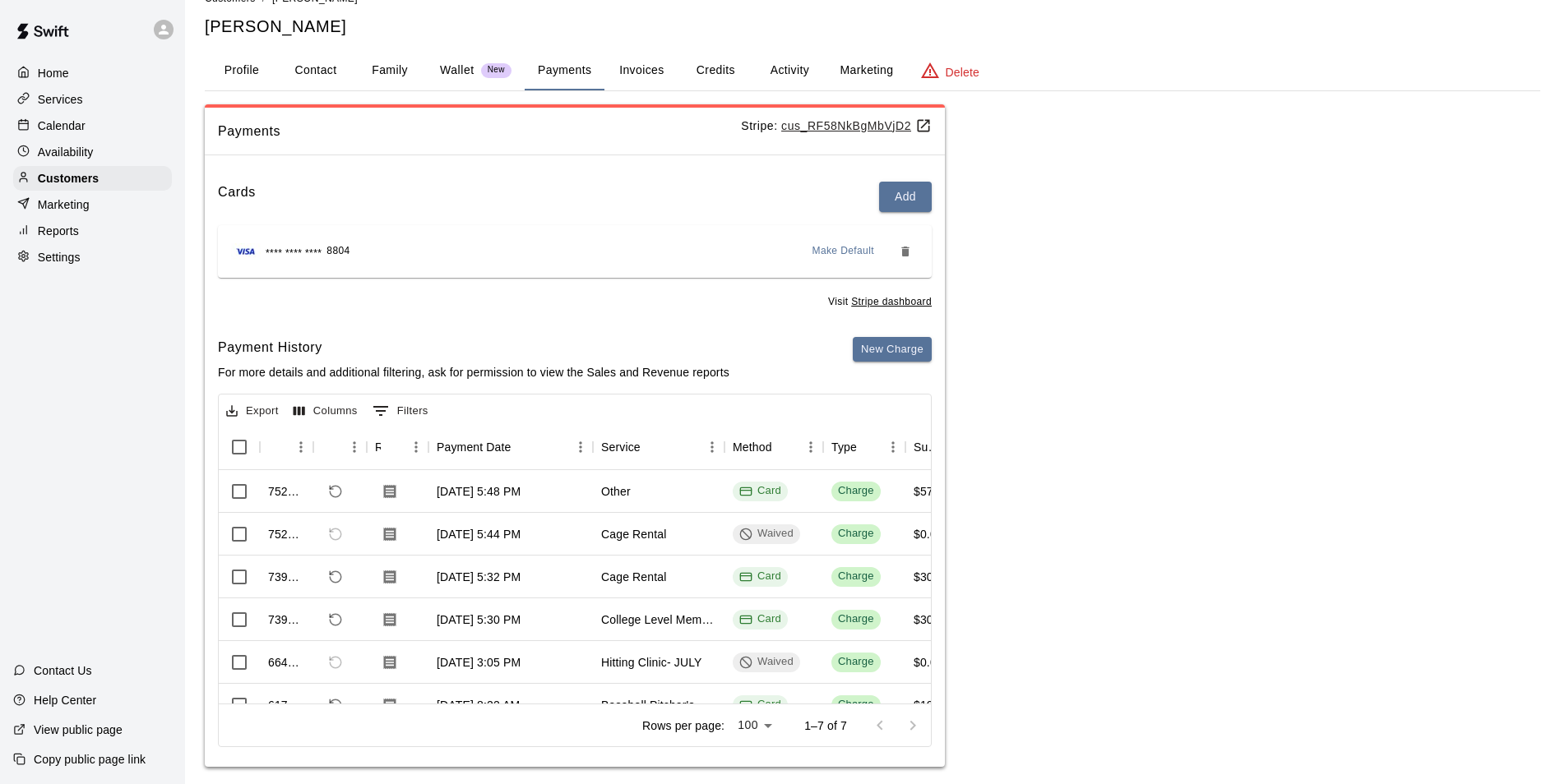
scroll to position [46, 0]
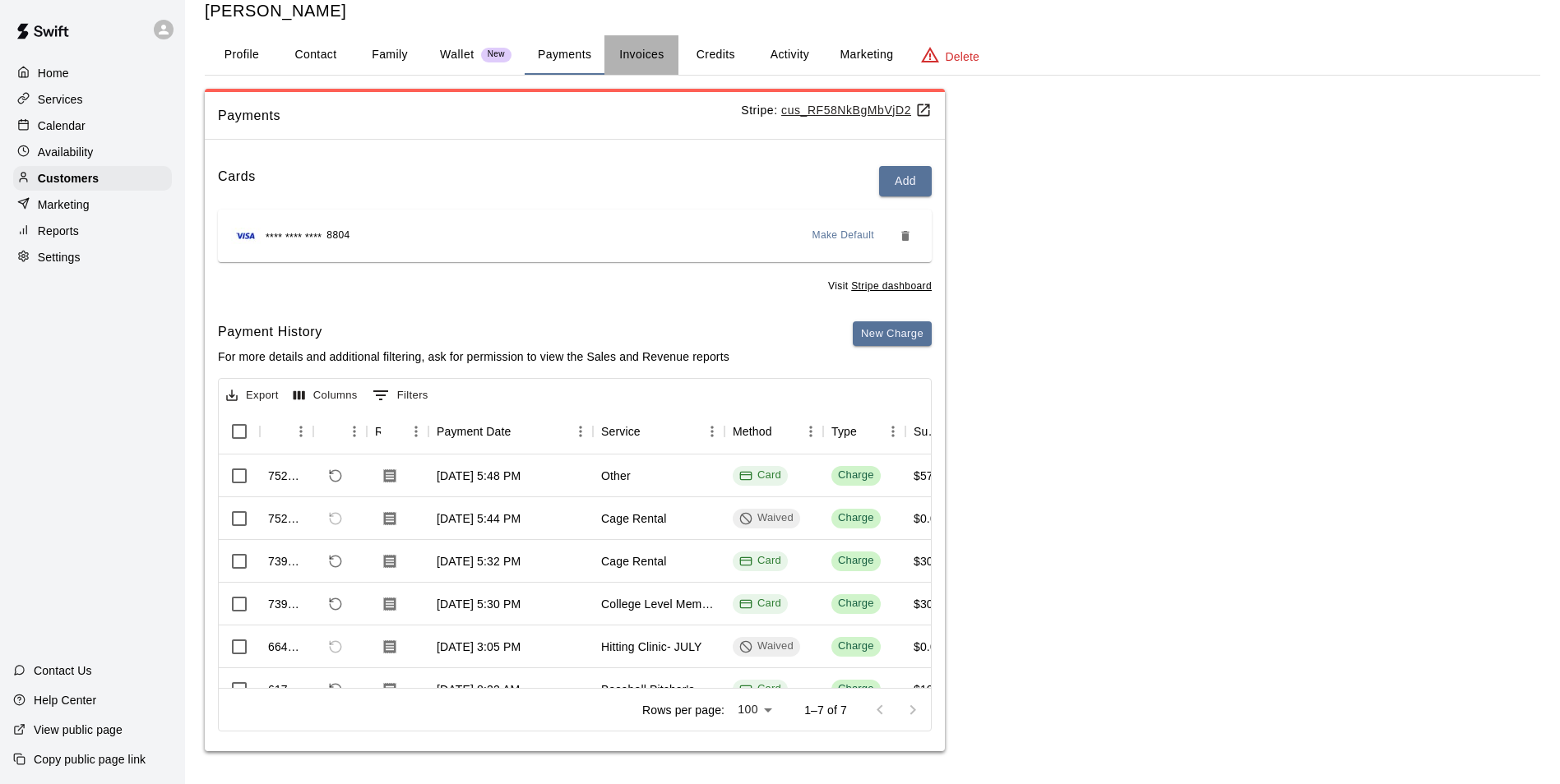
click at [643, 58] on button "Invoices" at bounding box center [642, 54] width 74 height 40
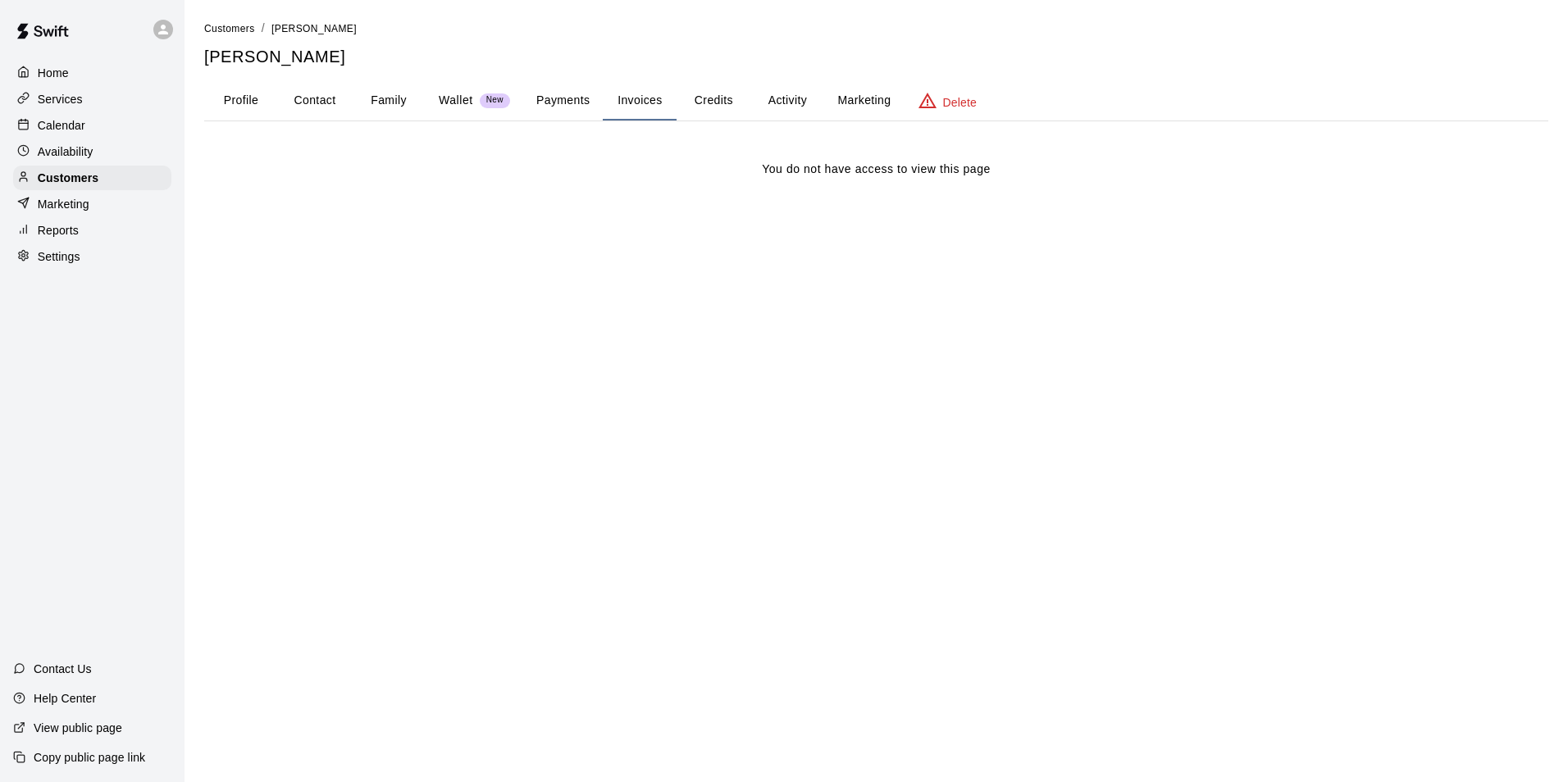
click at [738, 100] on button "Credits" at bounding box center [713, 101] width 74 height 40
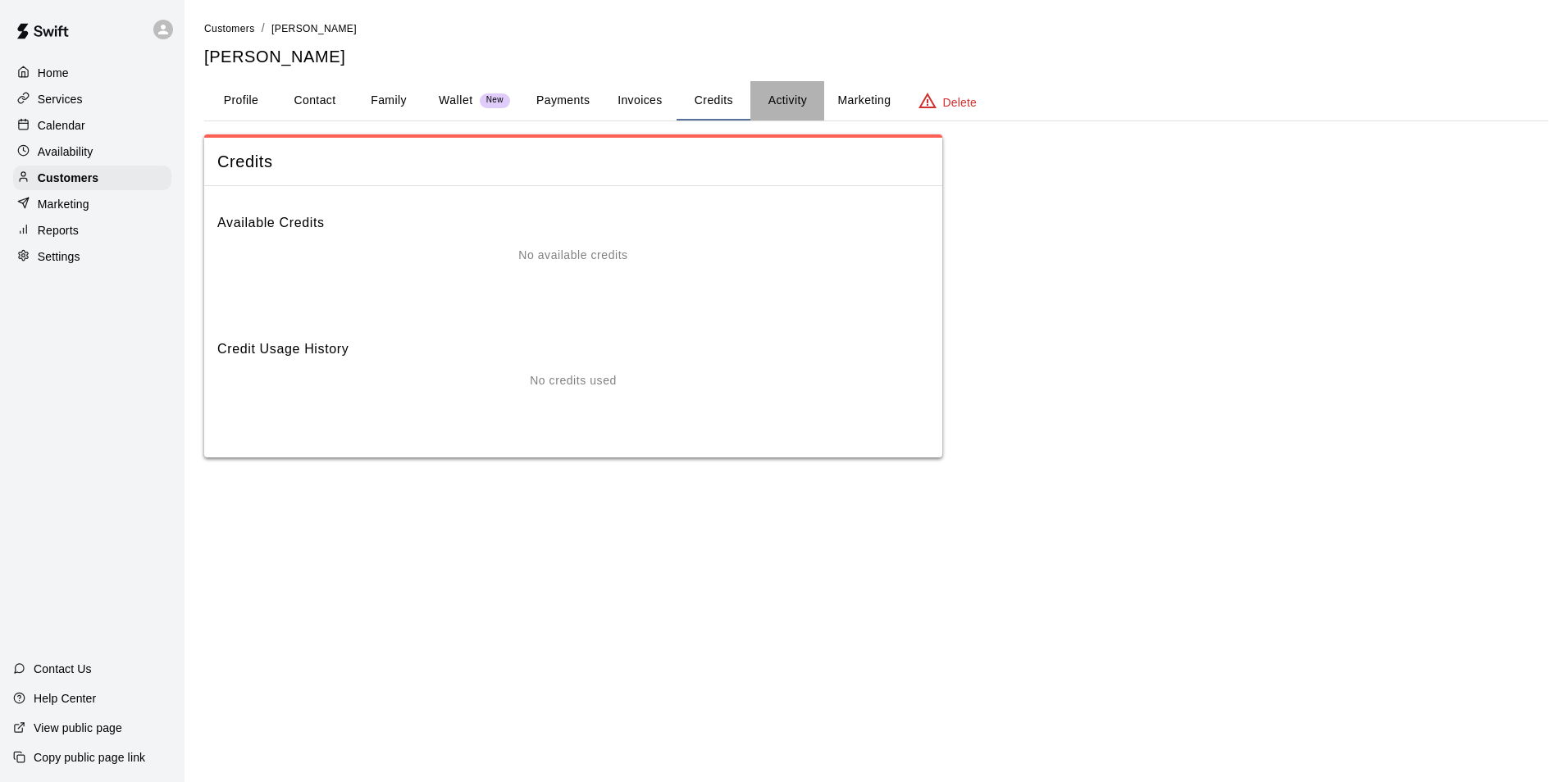
click at [807, 100] on button "Activity" at bounding box center [787, 101] width 74 height 40
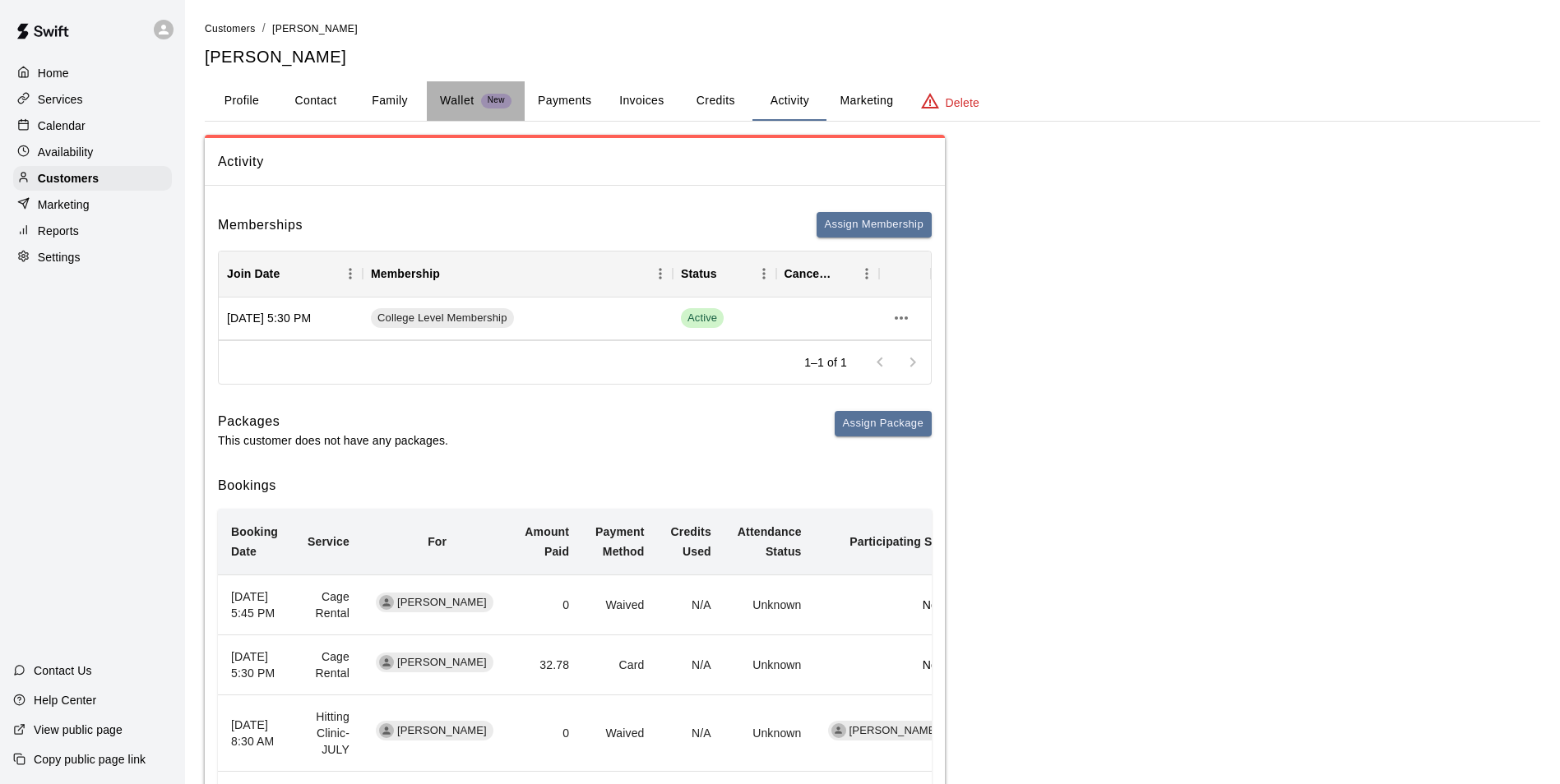
click at [450, 104] on p "Wallet" at bounding box center [457, 101] width 35 height 17
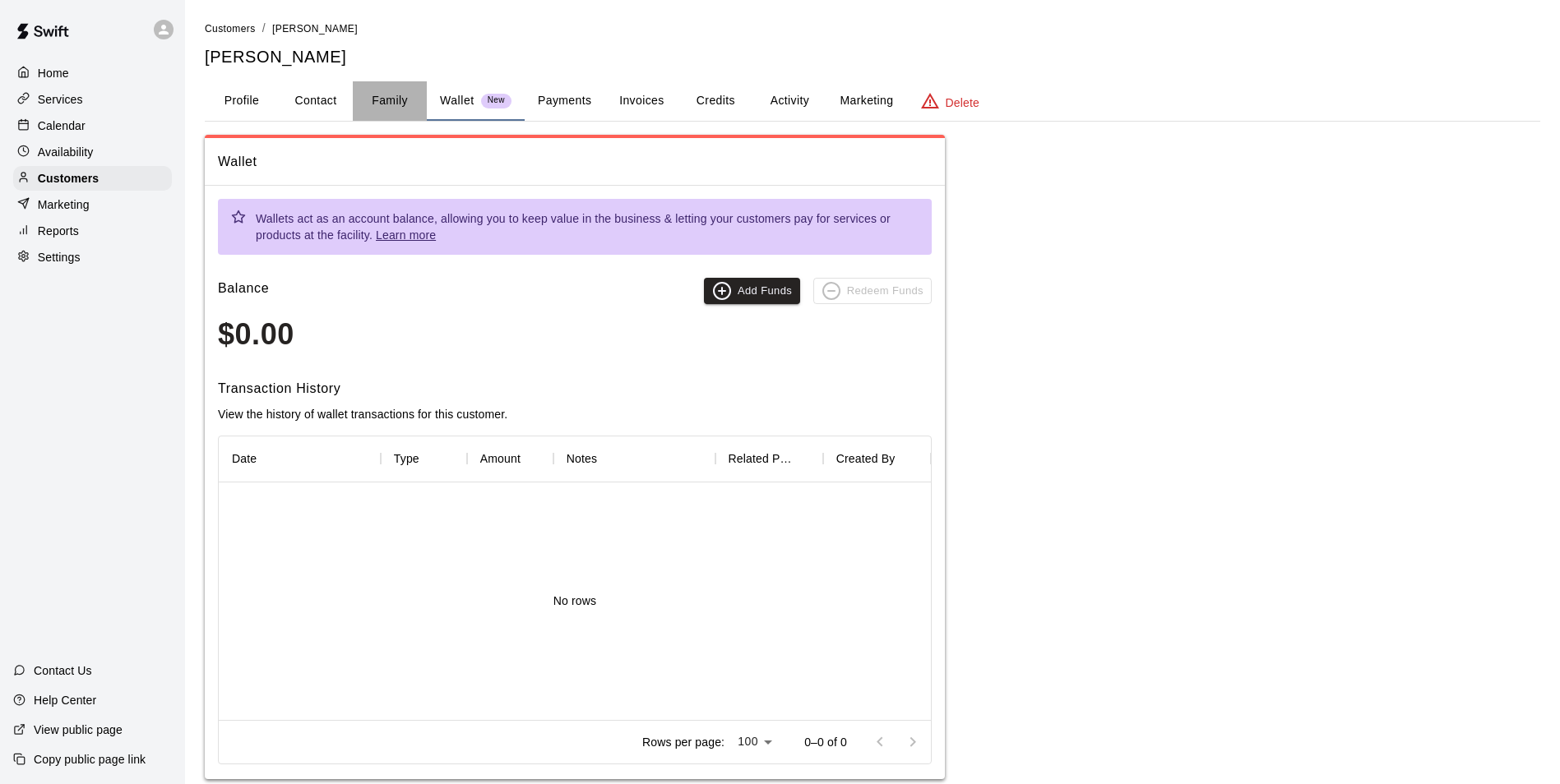
click at [376, 95] on button "Family" at bounding box center [389, 101] width 74 height 40
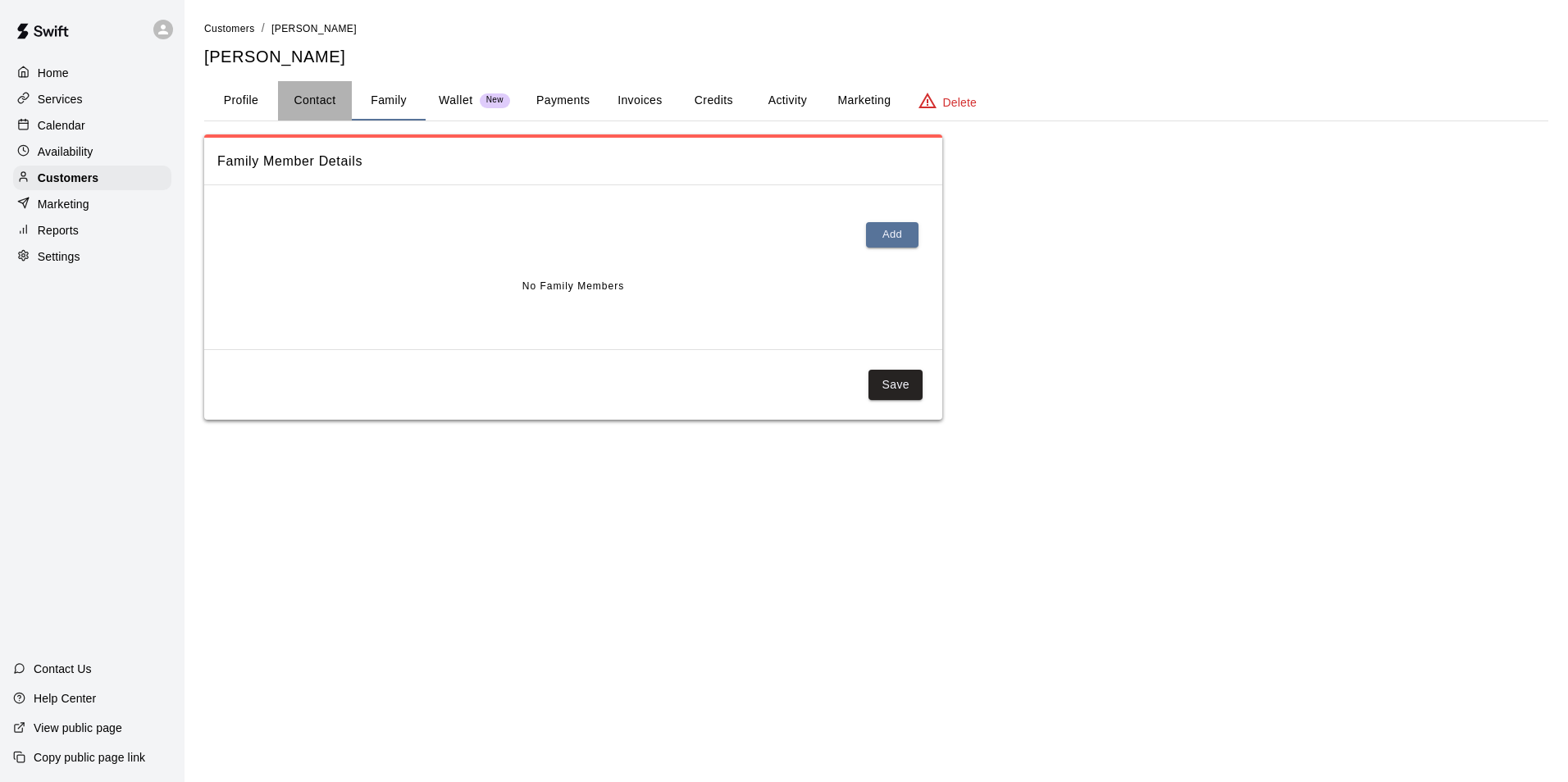
click at [314, 91] on button "Contact" at bounding box center [315, 101] width 74 height 40
select select "**"
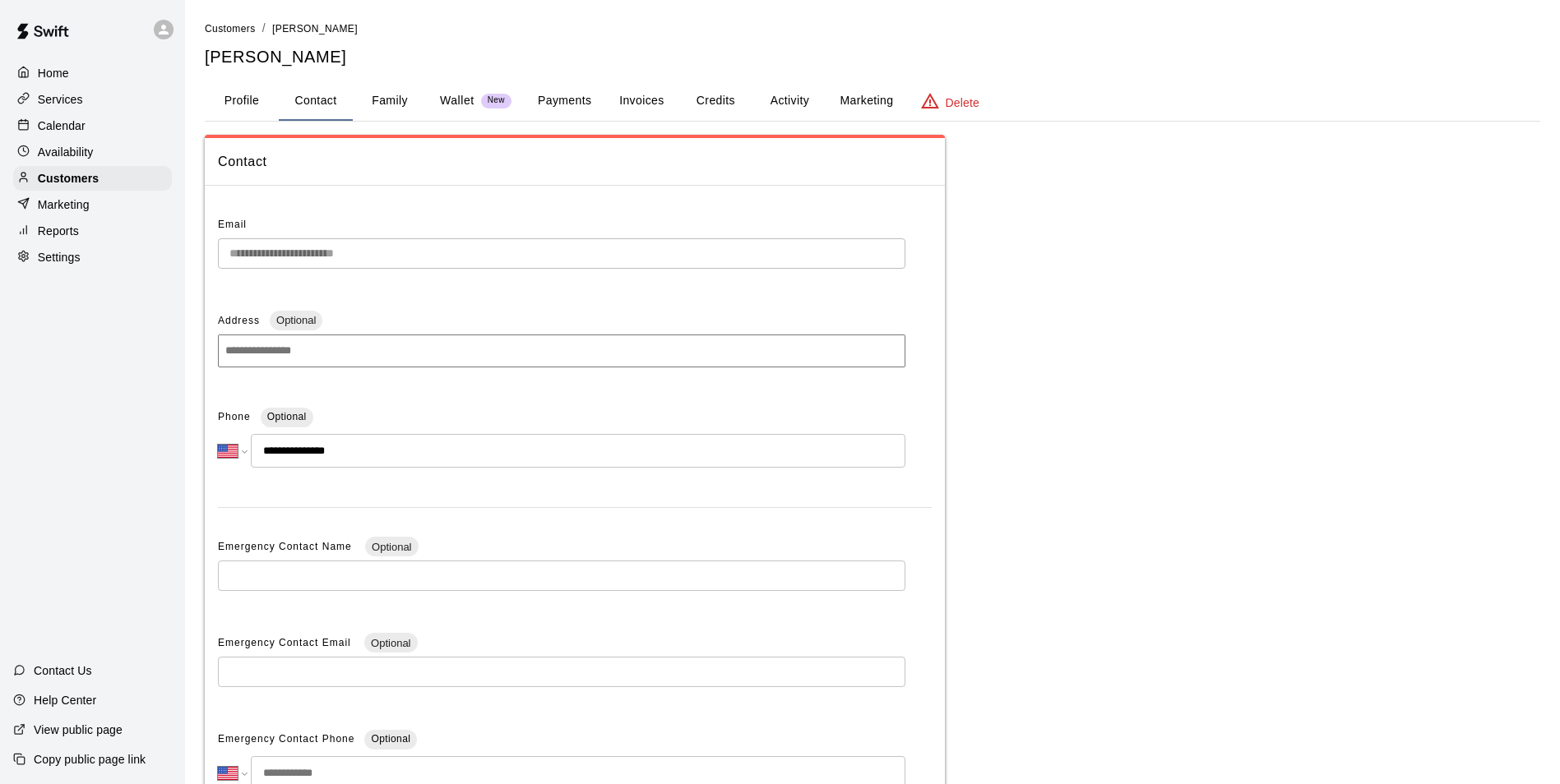
click at [533, 100] on button "Payments" at bounding box center [564, 101] width 80 height 40
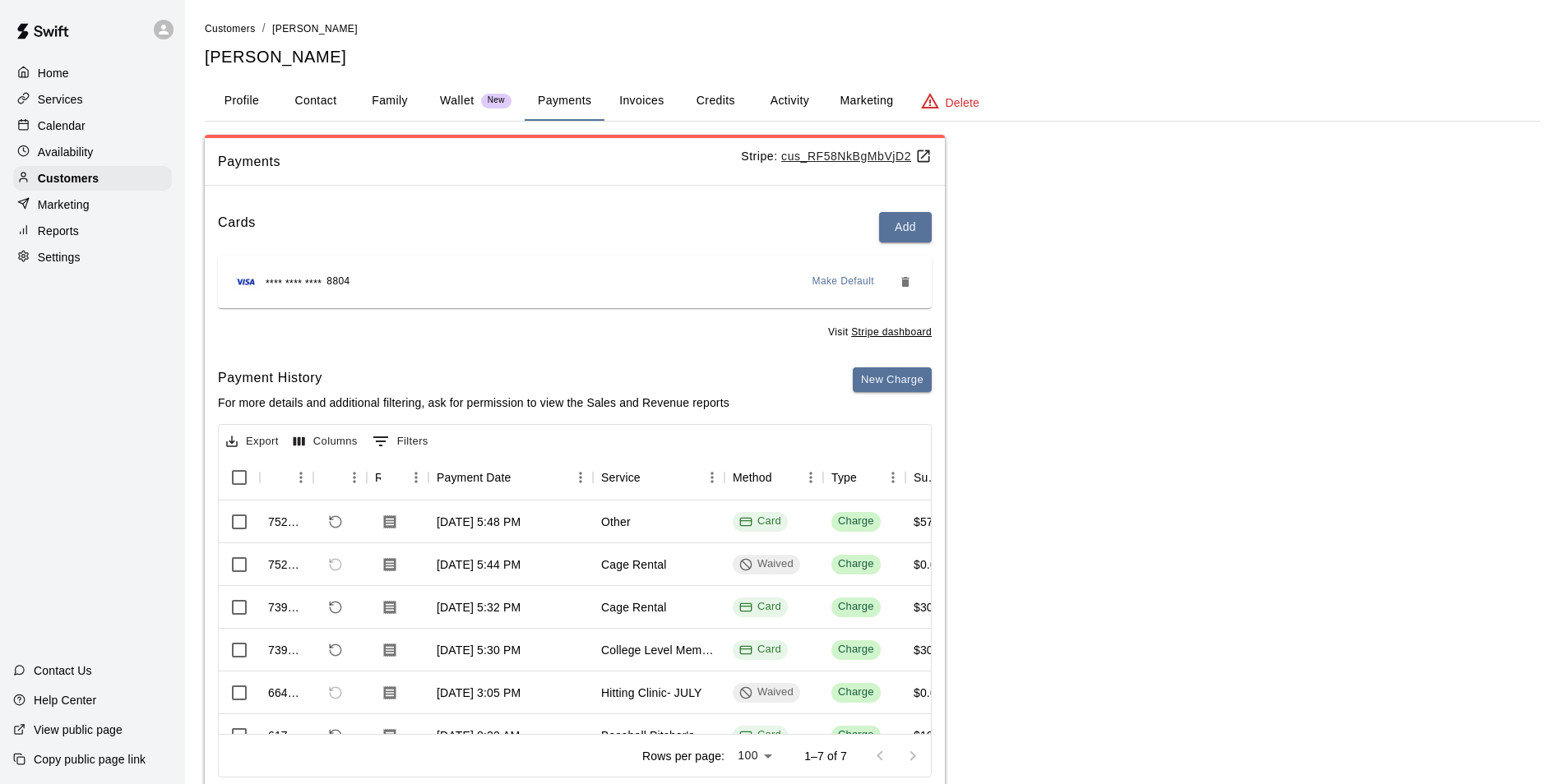
click at [792, 114] on button "Activity" at bounding box center [789, 101] width 74 height 40
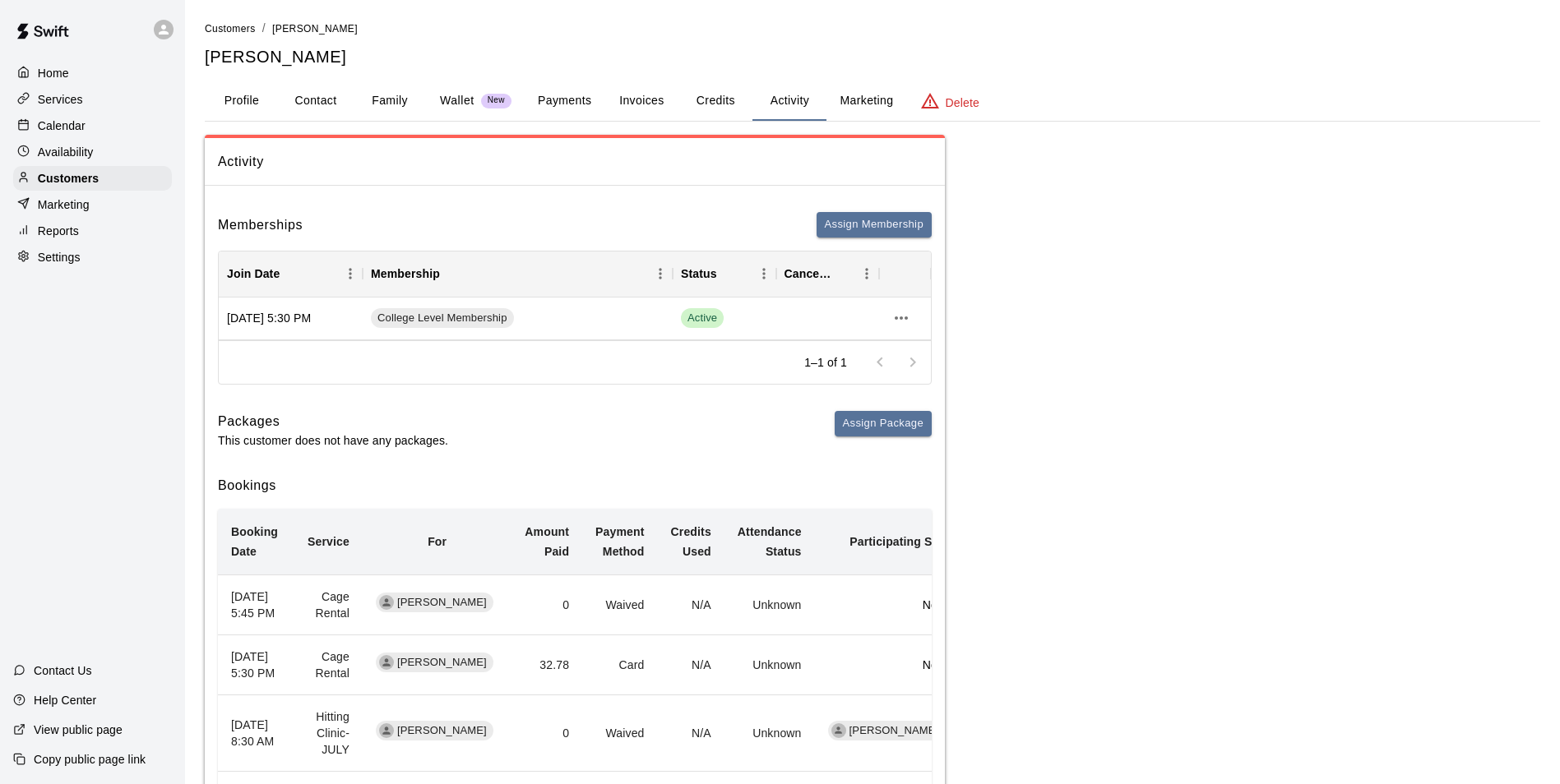
click at [319, 106] on button "Contact" at bounding box center [315, 101] width 74 height 40
select select "**"
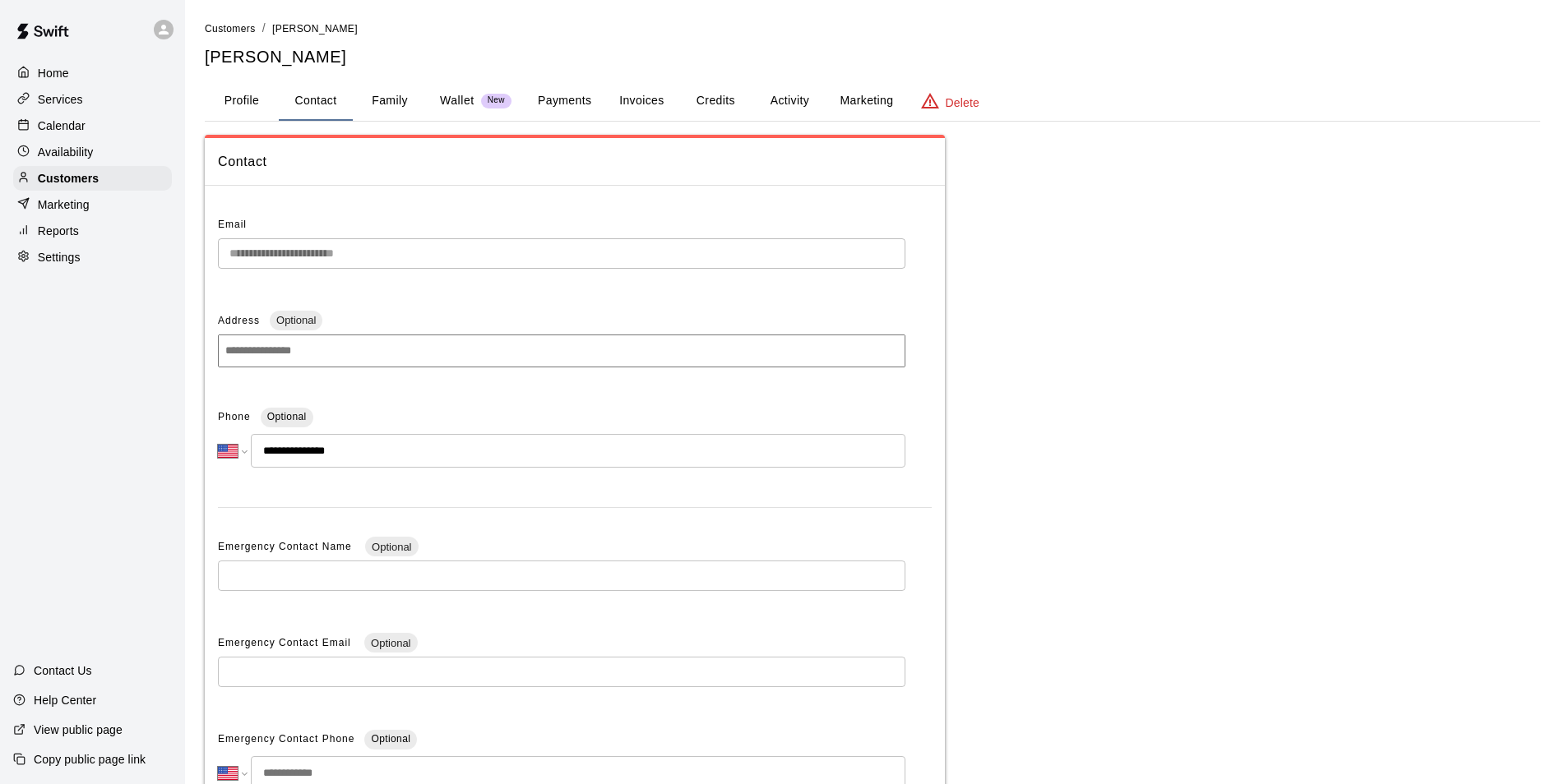
click at [387, 92] on button "Family" at bounding box center [389, 101] width 74 height 40
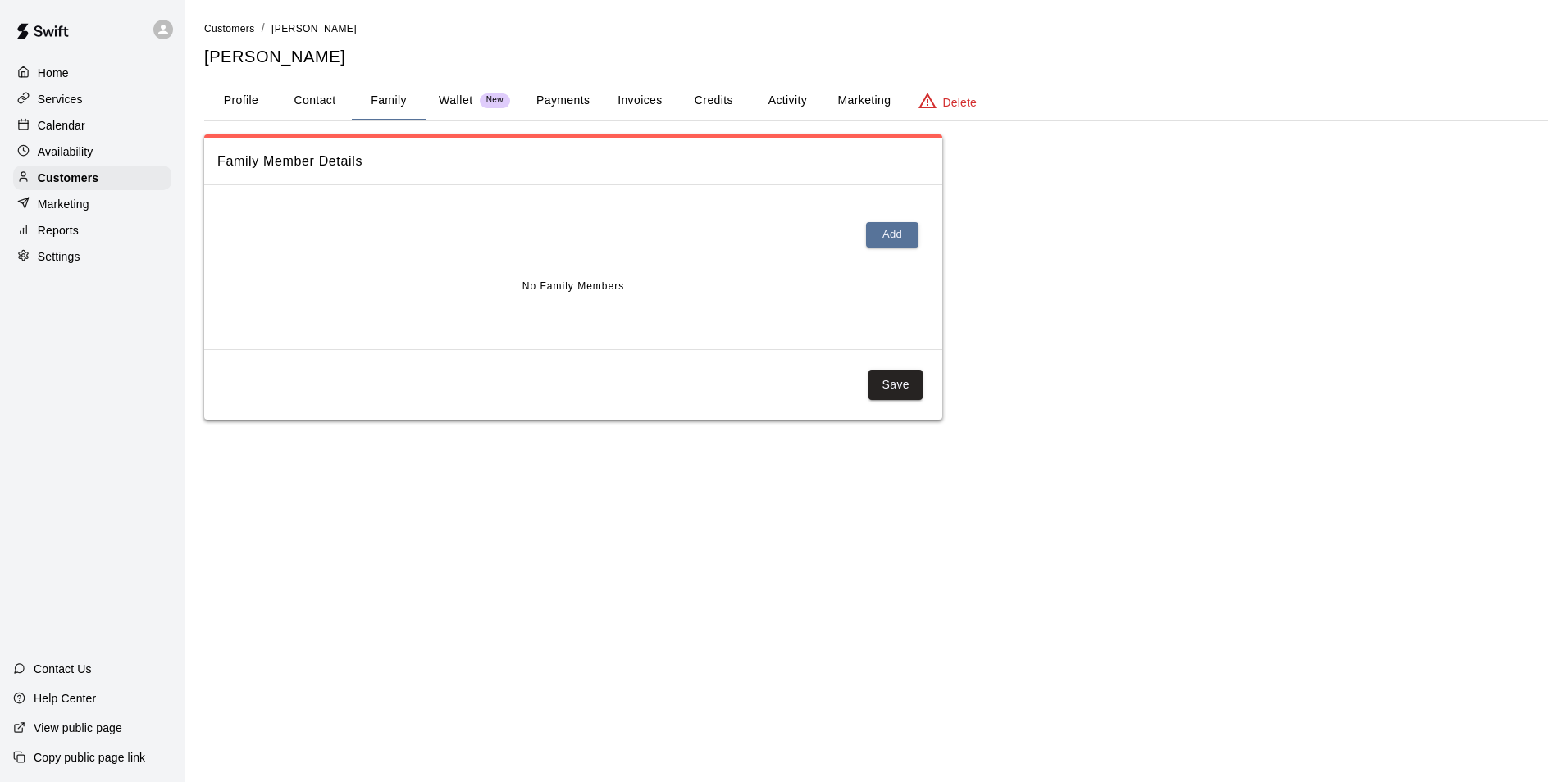
click at [454, 100] on p "Wallet" at bounding box center [456, 101] width 35 height 17
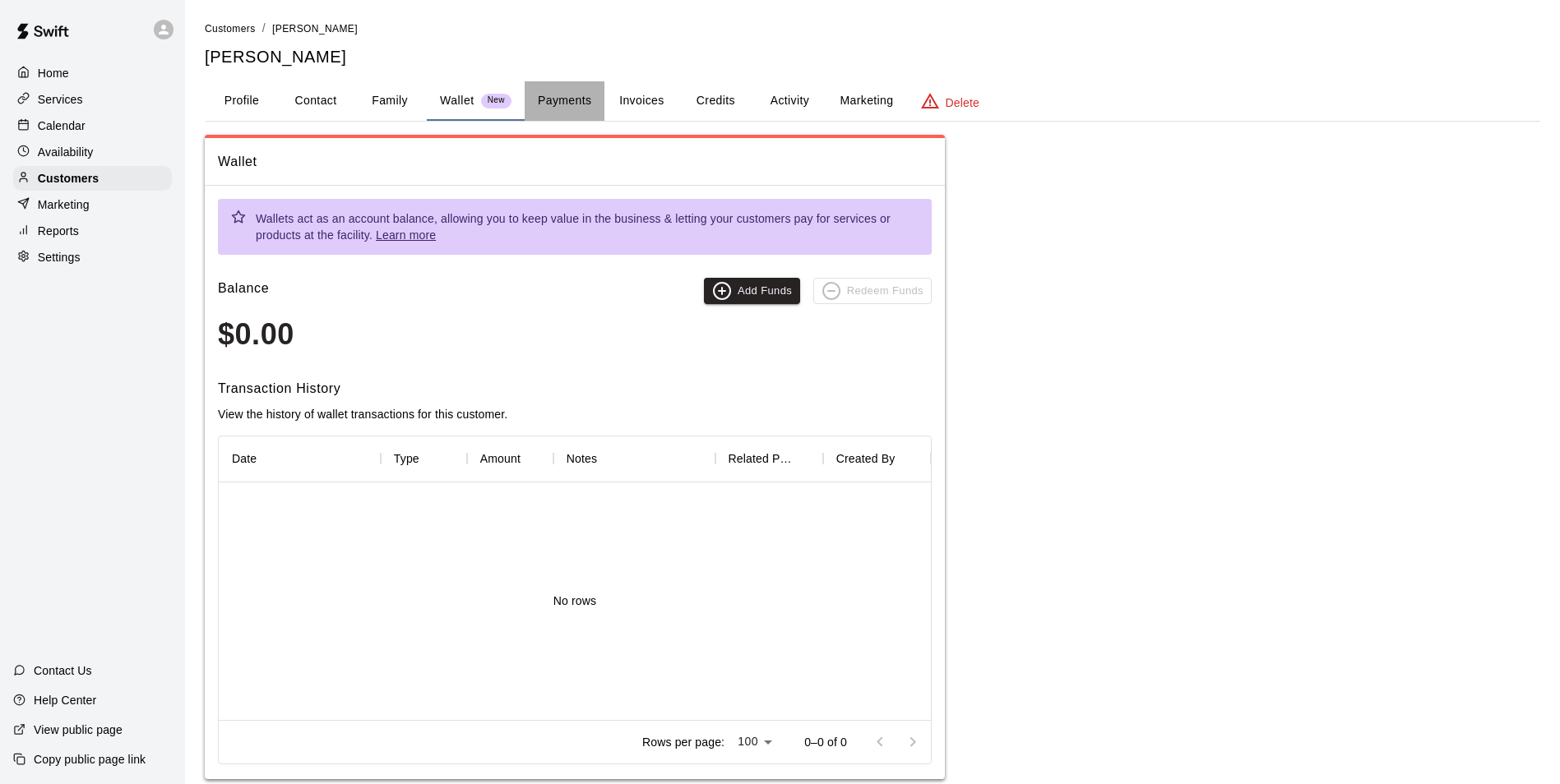
click at [579, 109] on button "Payments" at bounding box center [564, 101] width 80 height 40
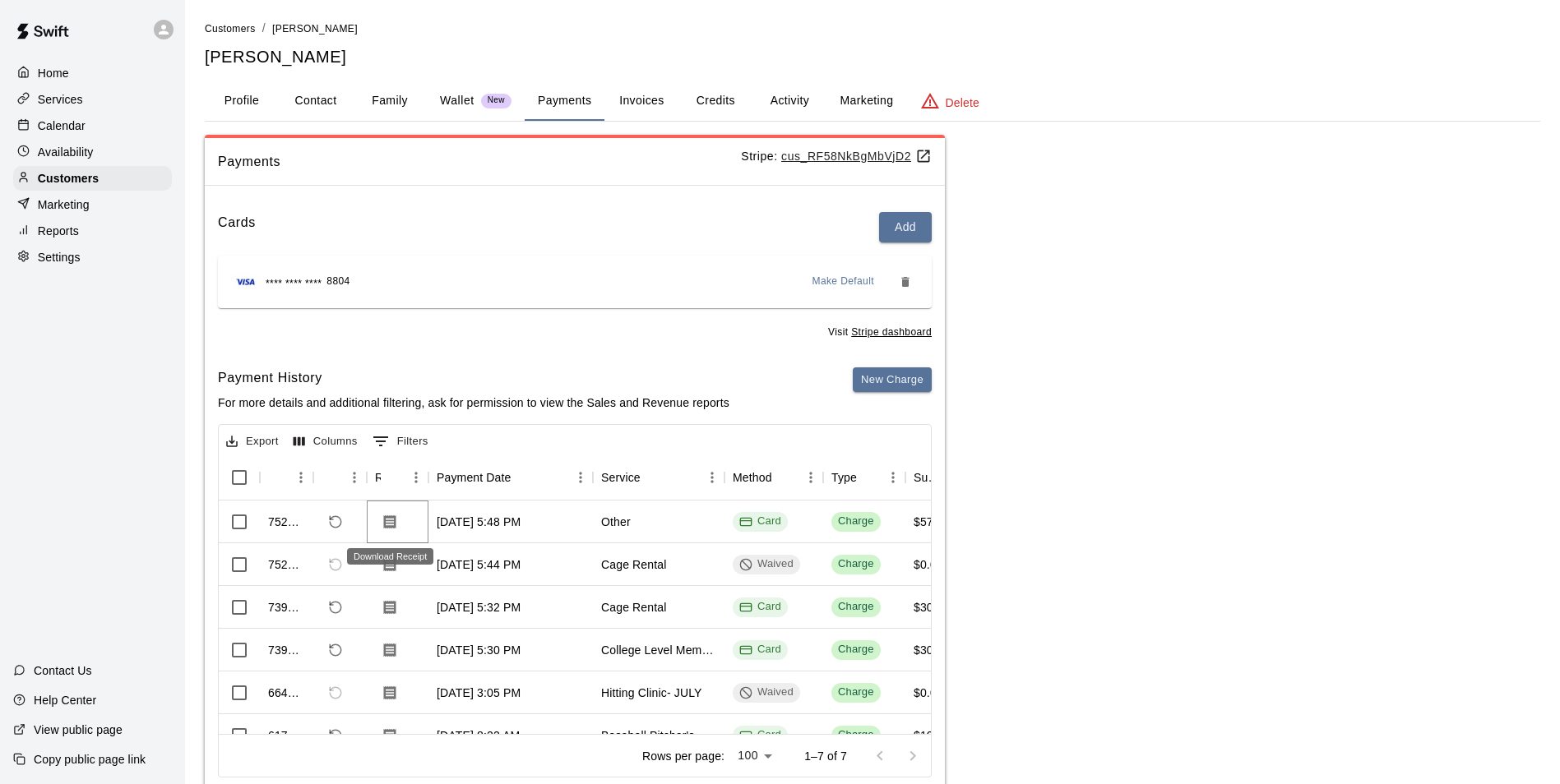
click at [389, 528] on icon "Download Receipt" at bounding box center [390, 521] width 13 height 14
click at [81, 69] on div "Home" at bounding box center [93, 73] width 159 height 24
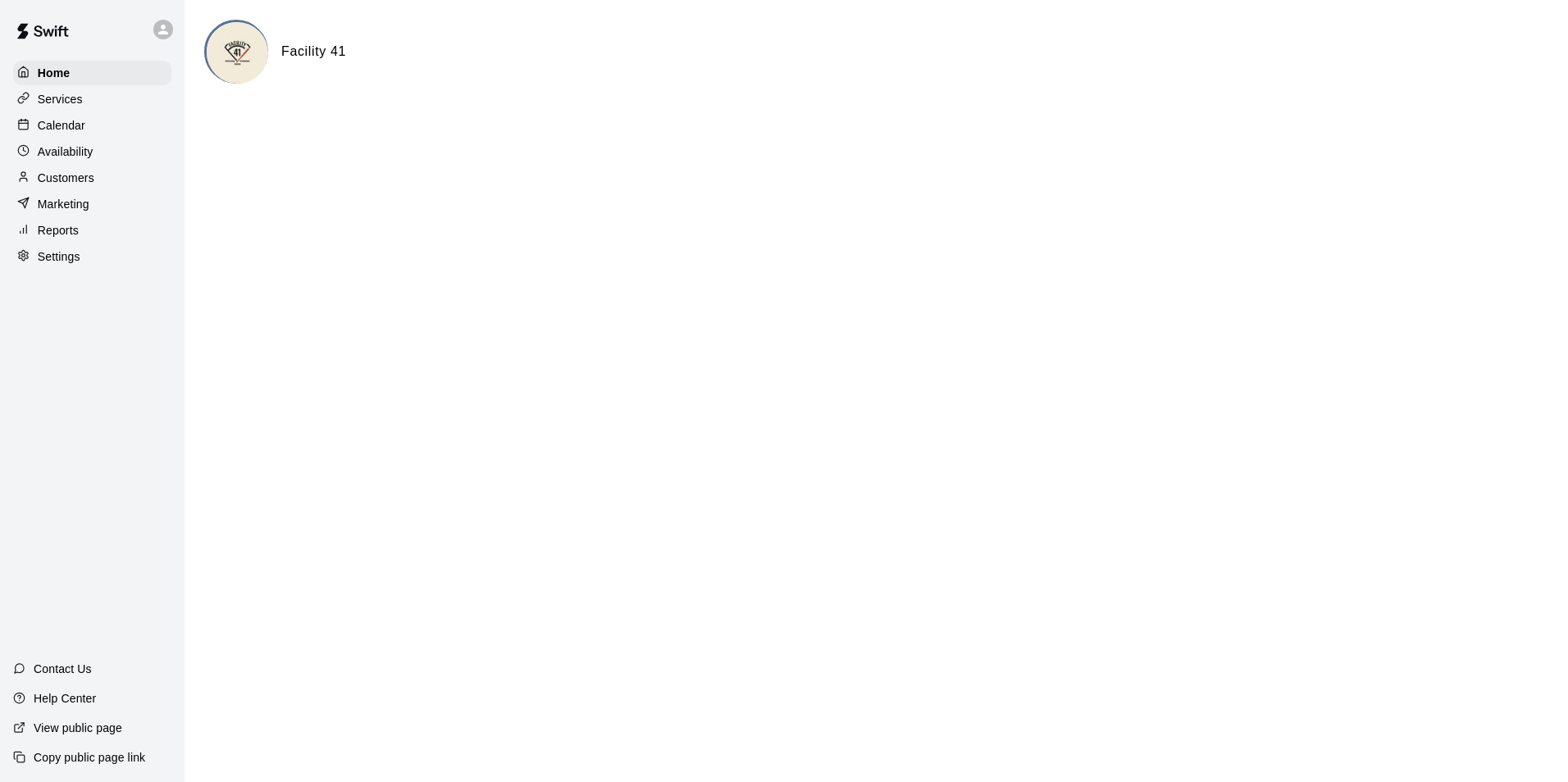
click at [107, 123] on div "Calendar" at bounding box center [93, 125] width 159 height 24
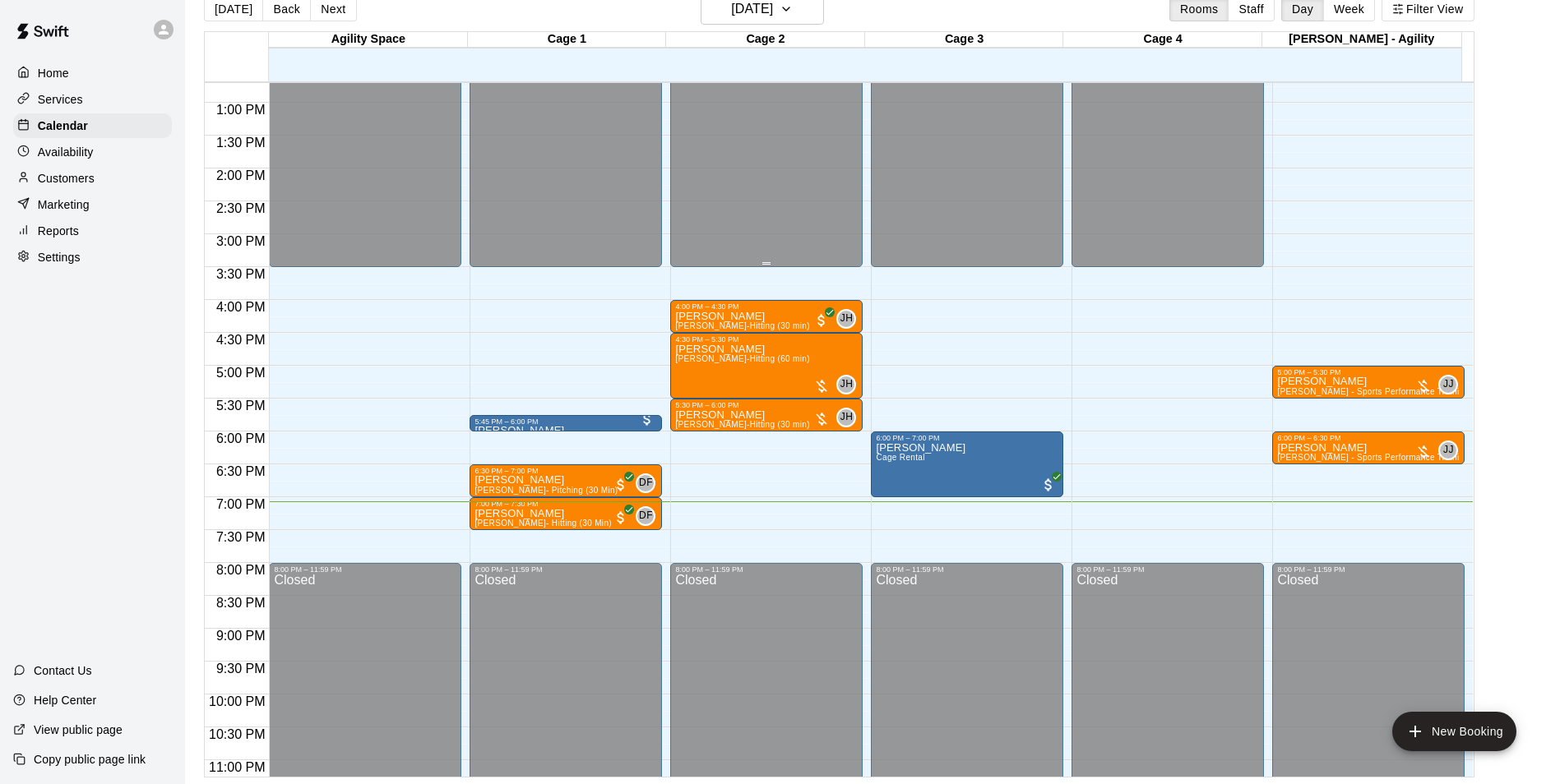
scroll to position [886, 0]
